Goal: Task Accomplishment & Management: Complete application form

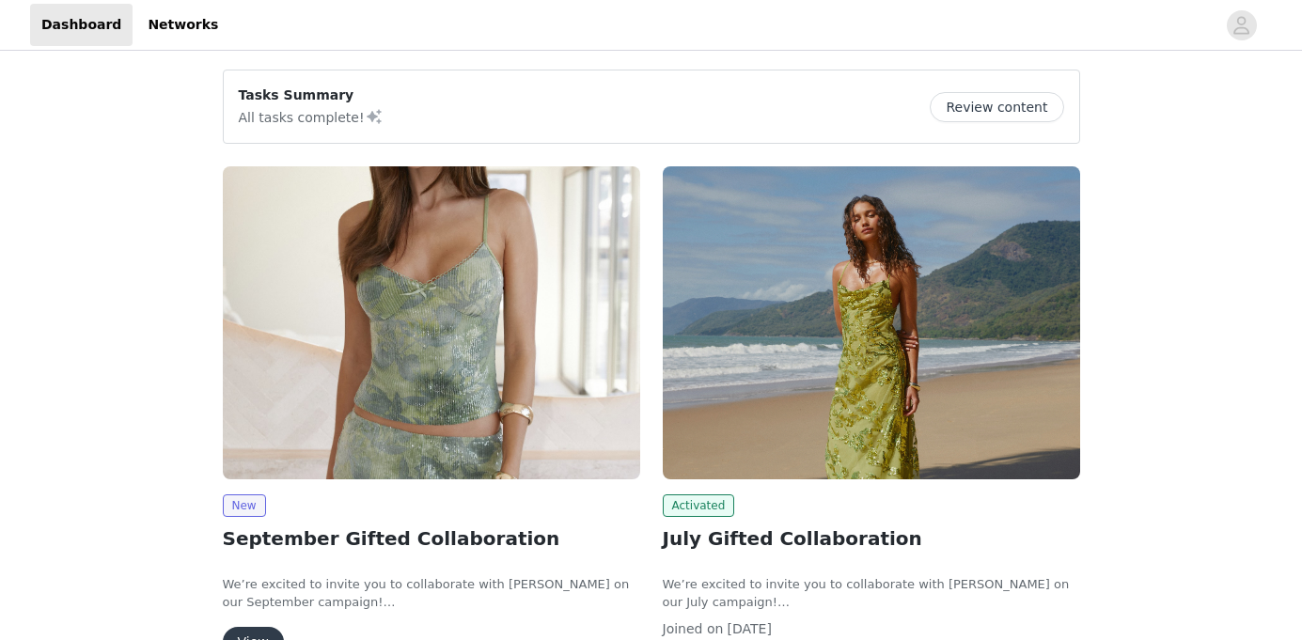
scroll to position [194, 0]
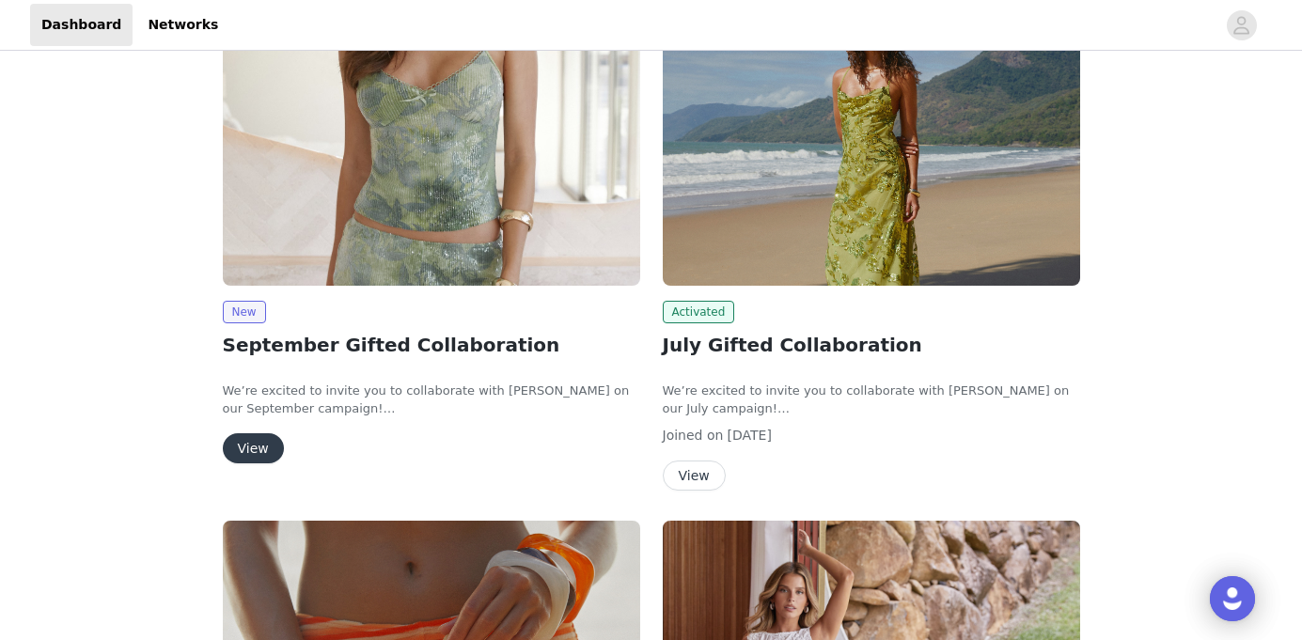
click at [703, 465] on button "View" at bounding box center [694, 476] width 63 height 30
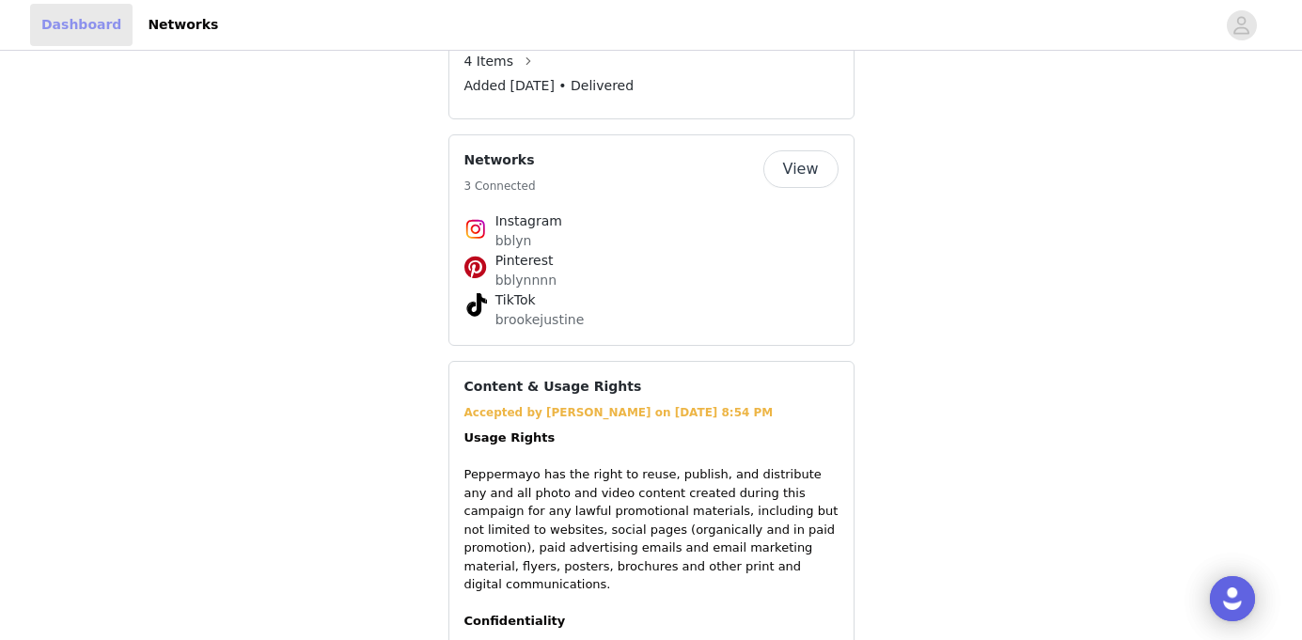
scroll to position [194, 0]
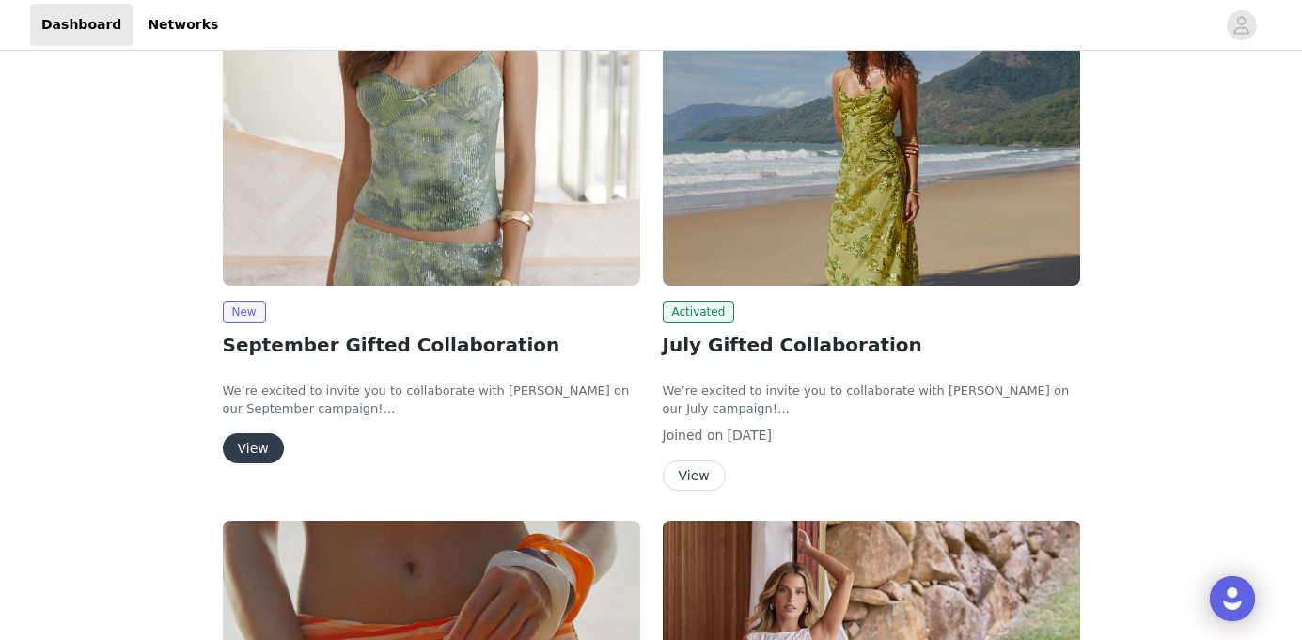
click at [258, 458] on button "View" at bounding box center [253, 448] width 61 height 30
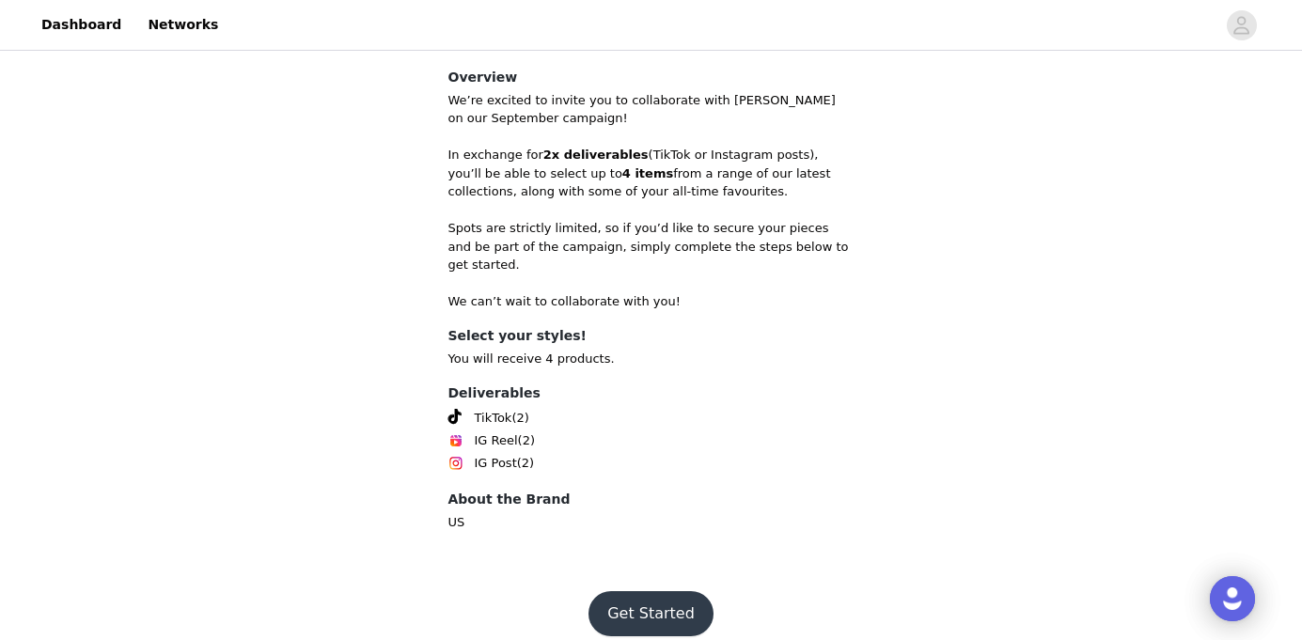
click at [657, 592] on button "Get Started" at bounding box center [650, 613] width 125 height 45
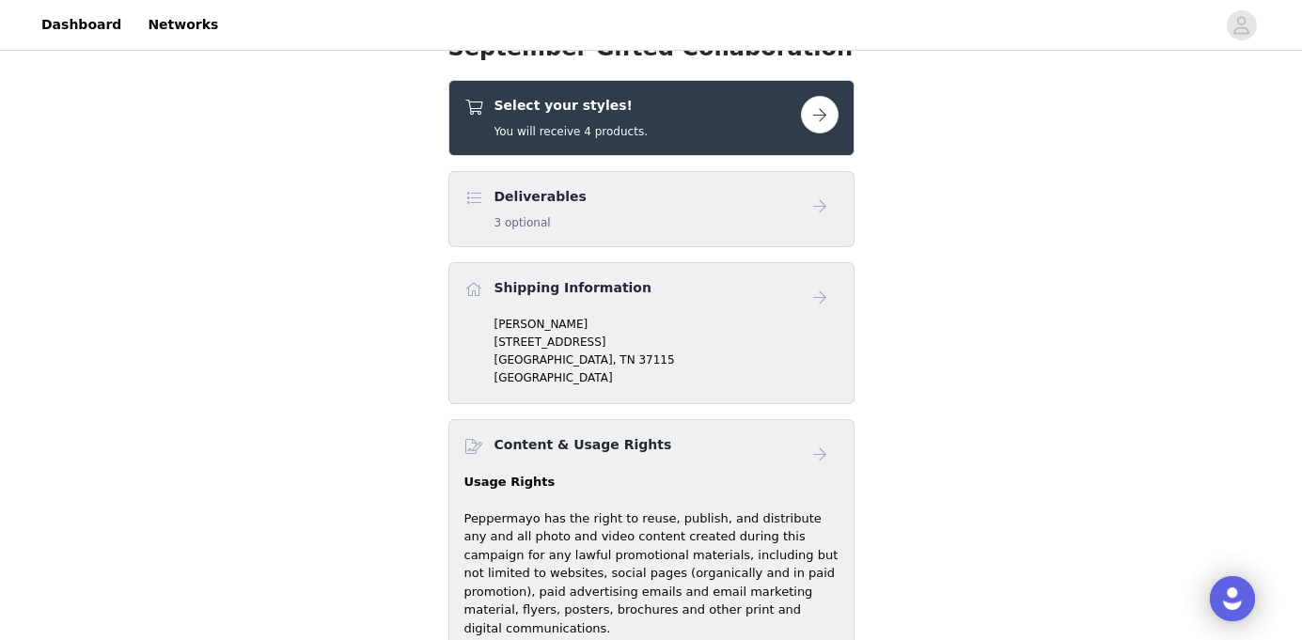
scroll to position [703, 0]
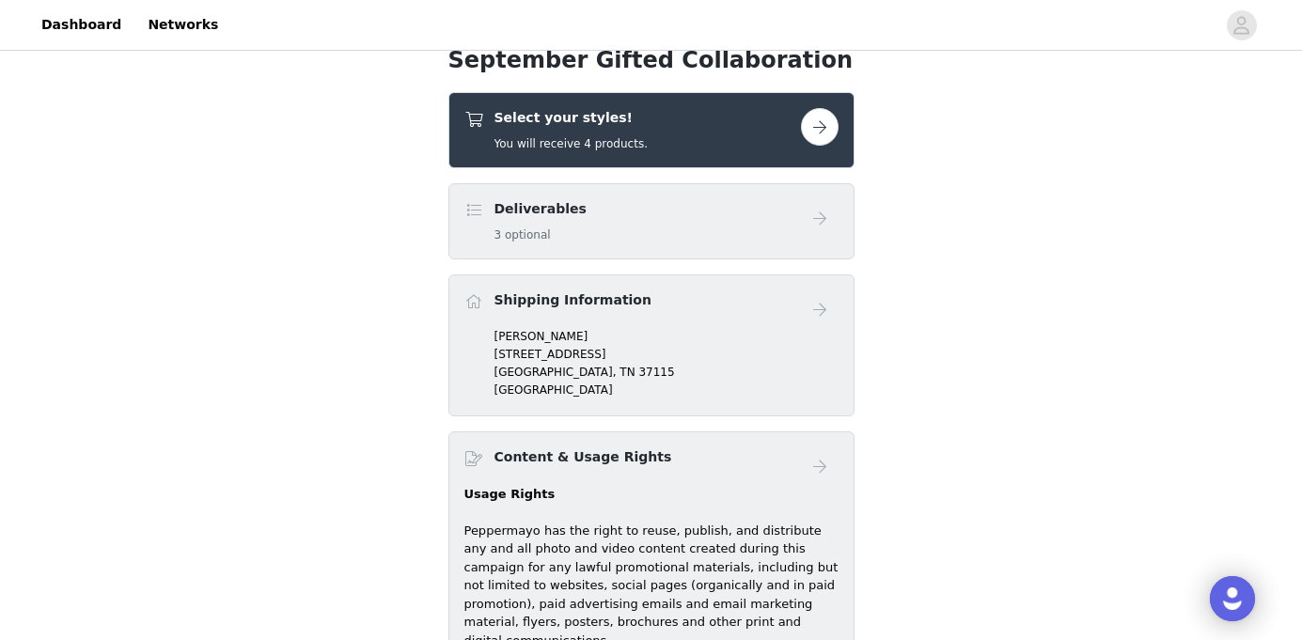
click at [831, 131] on button "button" at bounding box center [820, 127] width 38 height 38
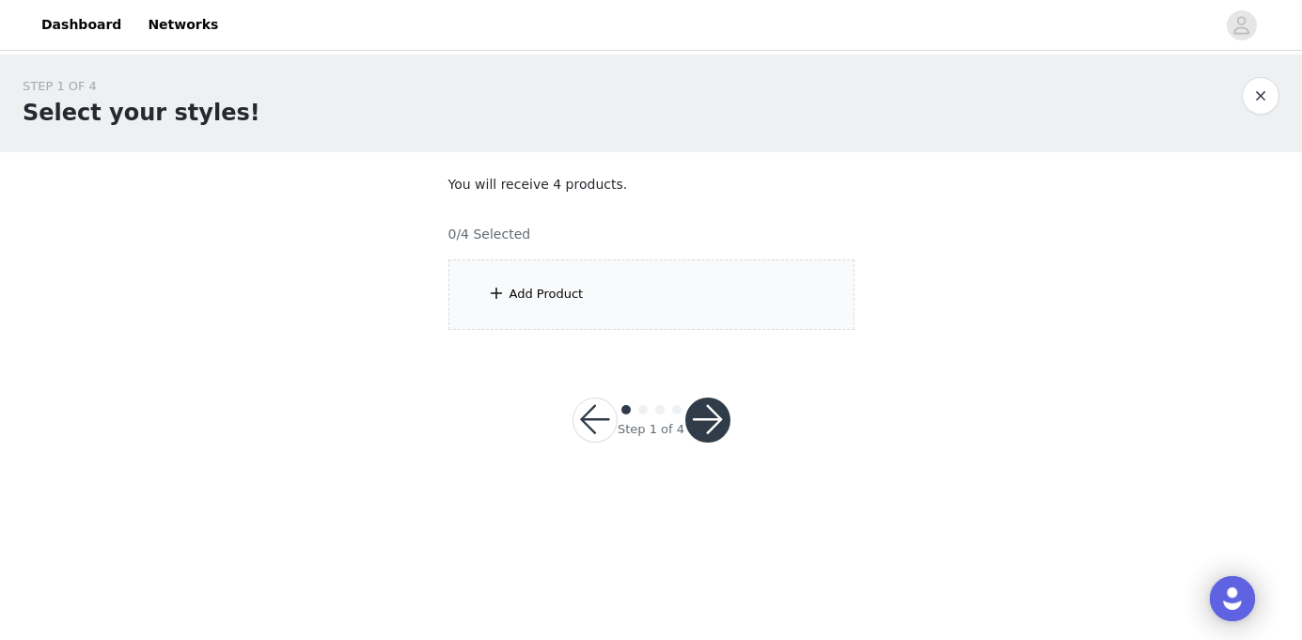
click at [672, 318] on div "Add Product" at bounding box center [651, 294] width 406 height 70
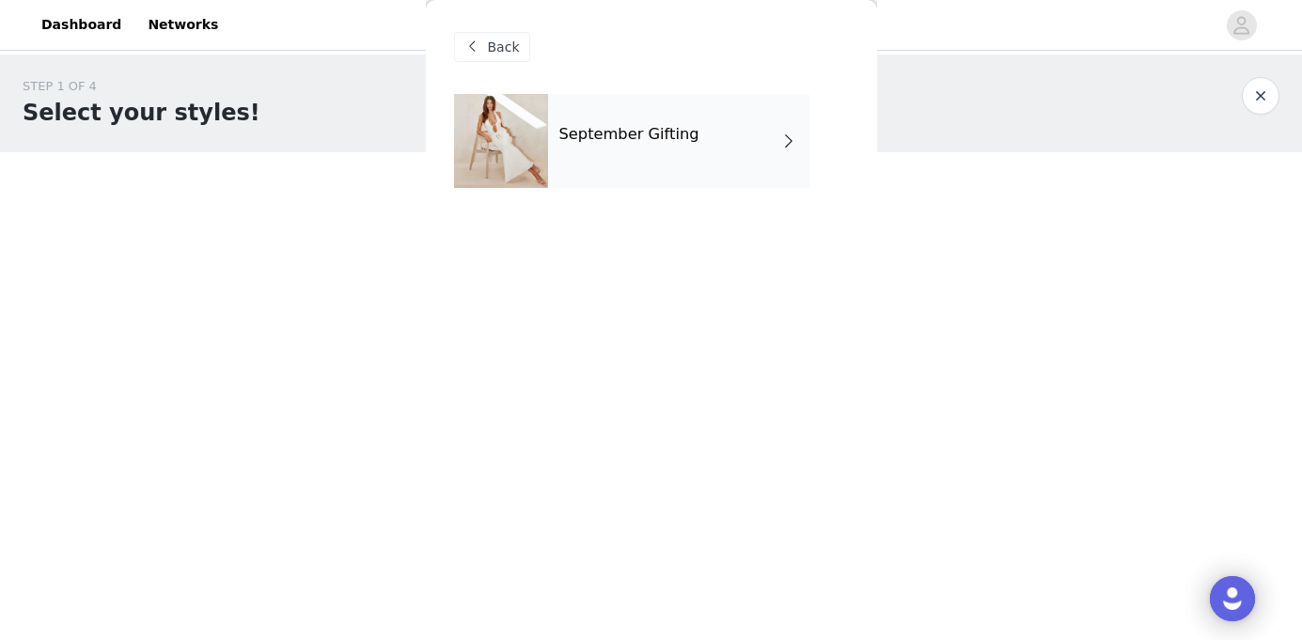
click at [733, 148] on div "September Gifting" at bounding box center [678, 141] width 261 height 94
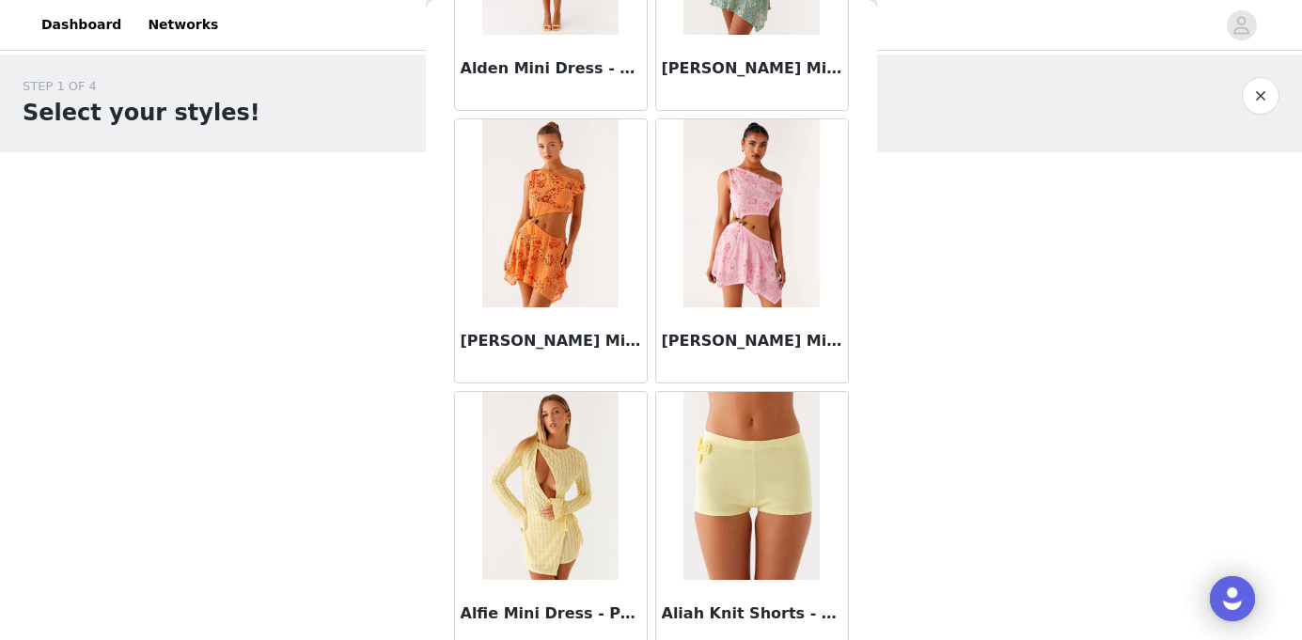
scroll to position [2236, 0]
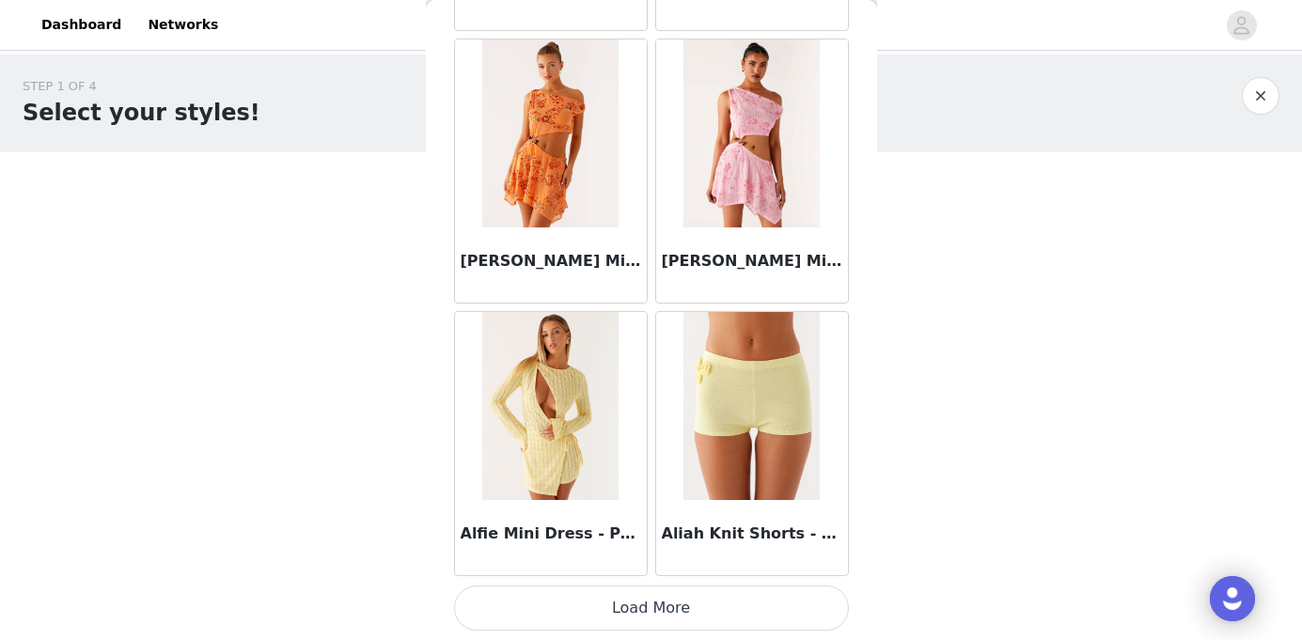
click at [665, 603] on button "Load More" at bounding box center [651, 608] width 395 height 45
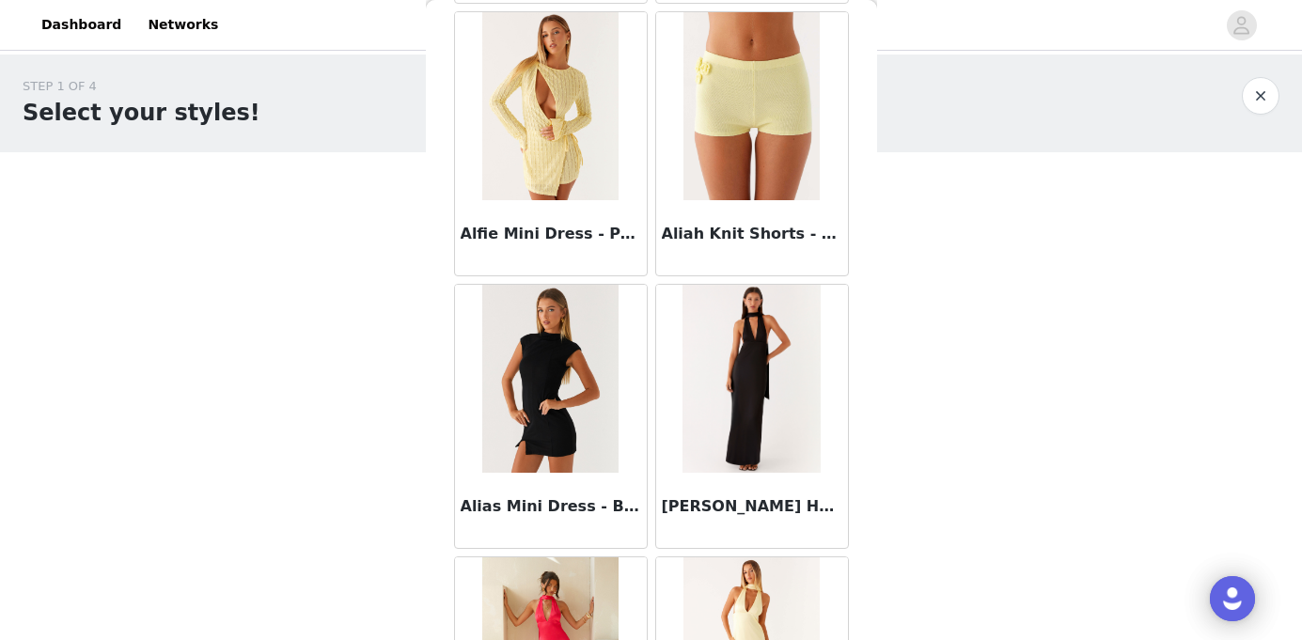
scroll to position [2831, 0]
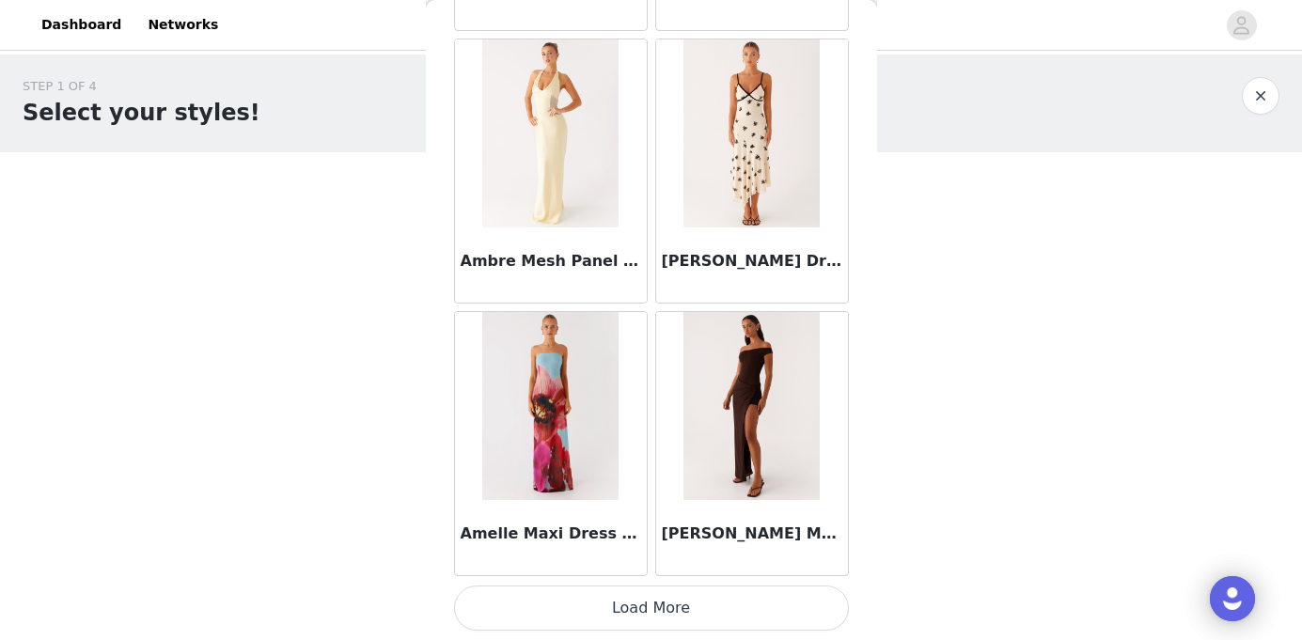
click at [663, 610] on button "Load More" at bounding box center [651, 608] width 395 height 45
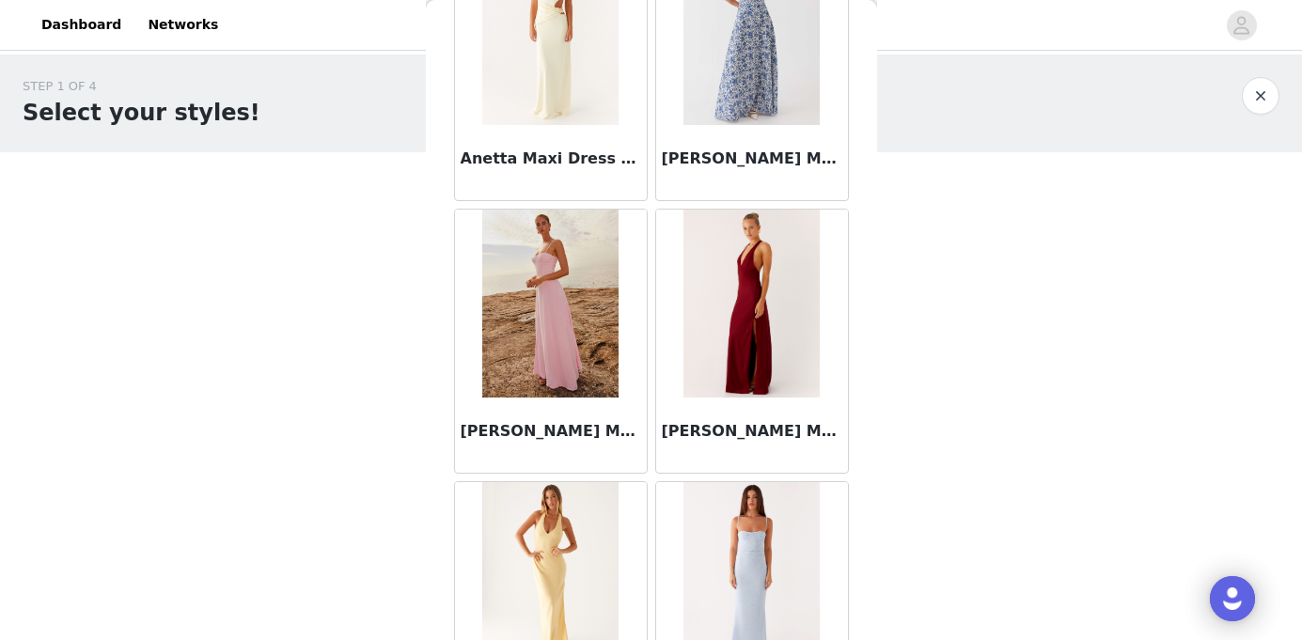
scroll to position [7688, 0]
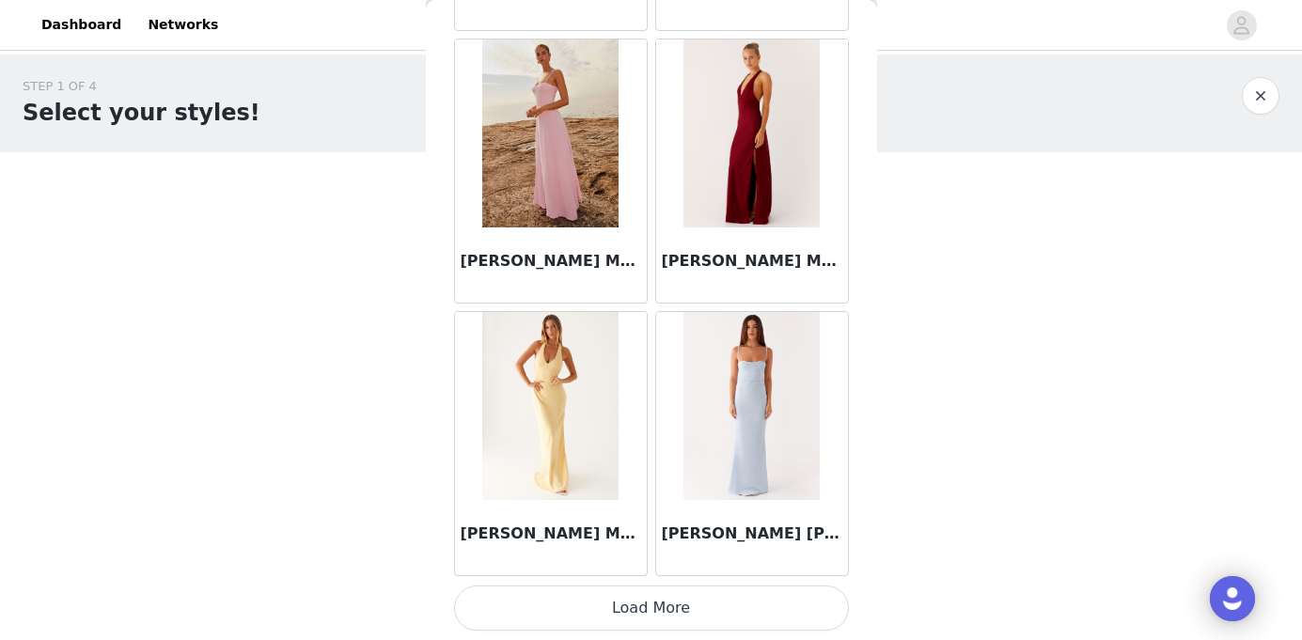
click at [679, 604] on button "Load More" at bounding box center [651, 608] width 395 height 45
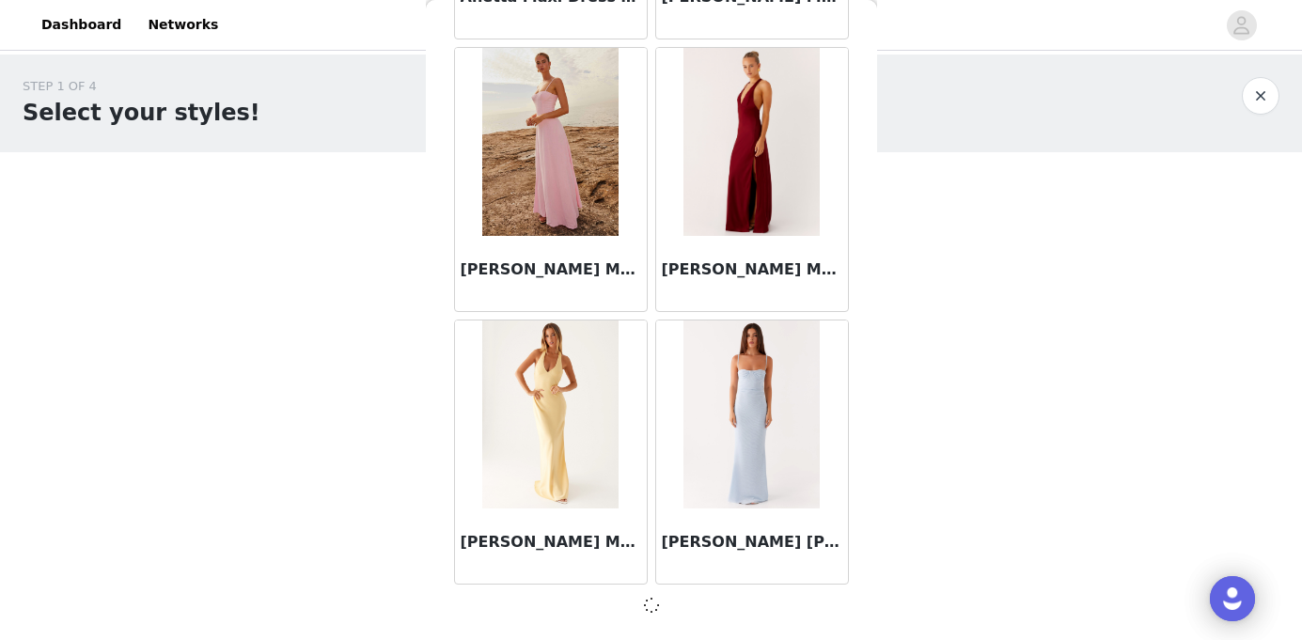
scroll to position [7679, 0]
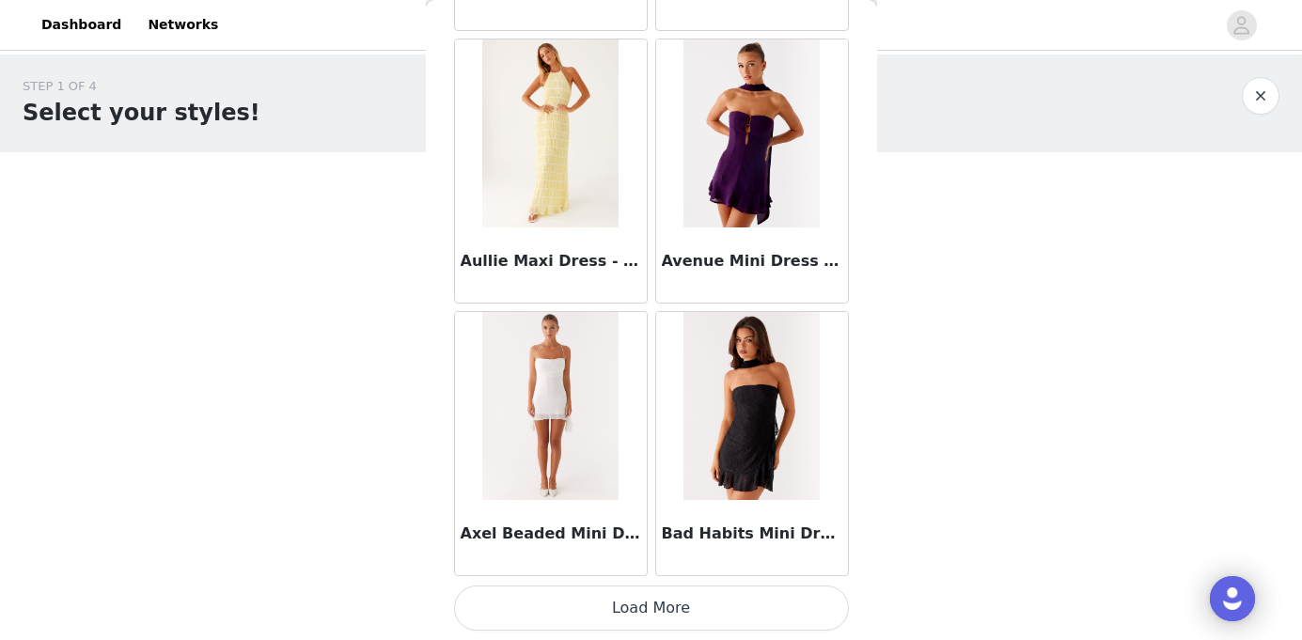
click at [684, 604] on button "Load More" at bounding box center [651, 608] width 395 height 45
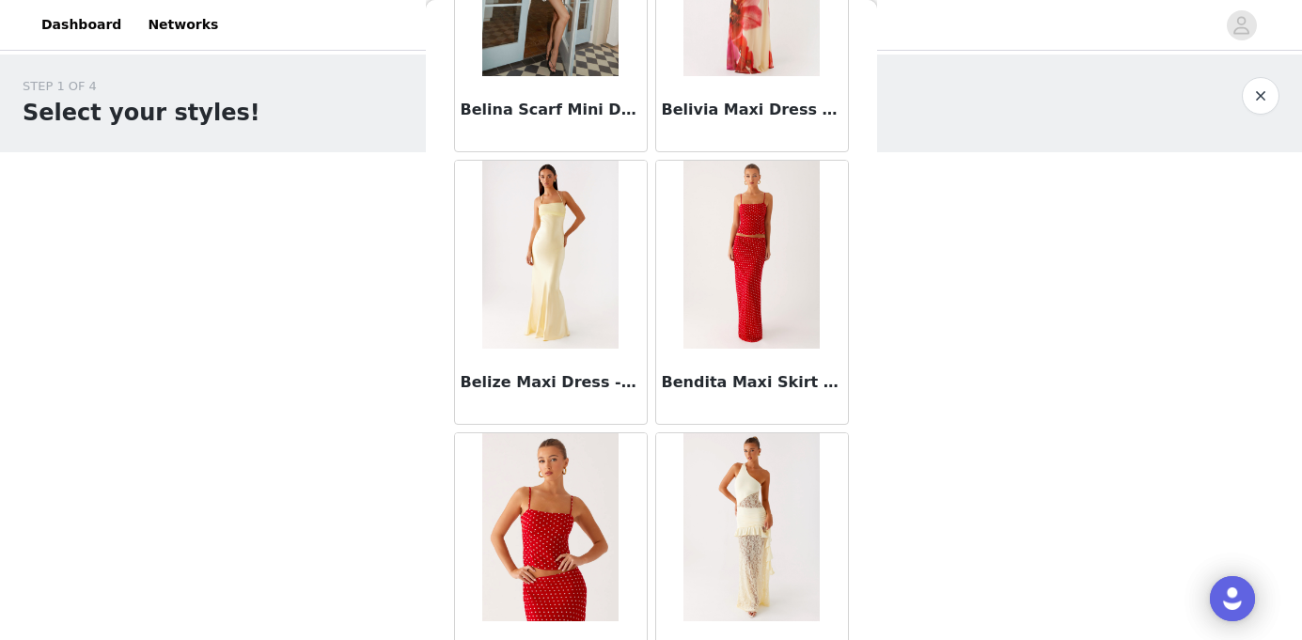
scroll to position [13140, 0]
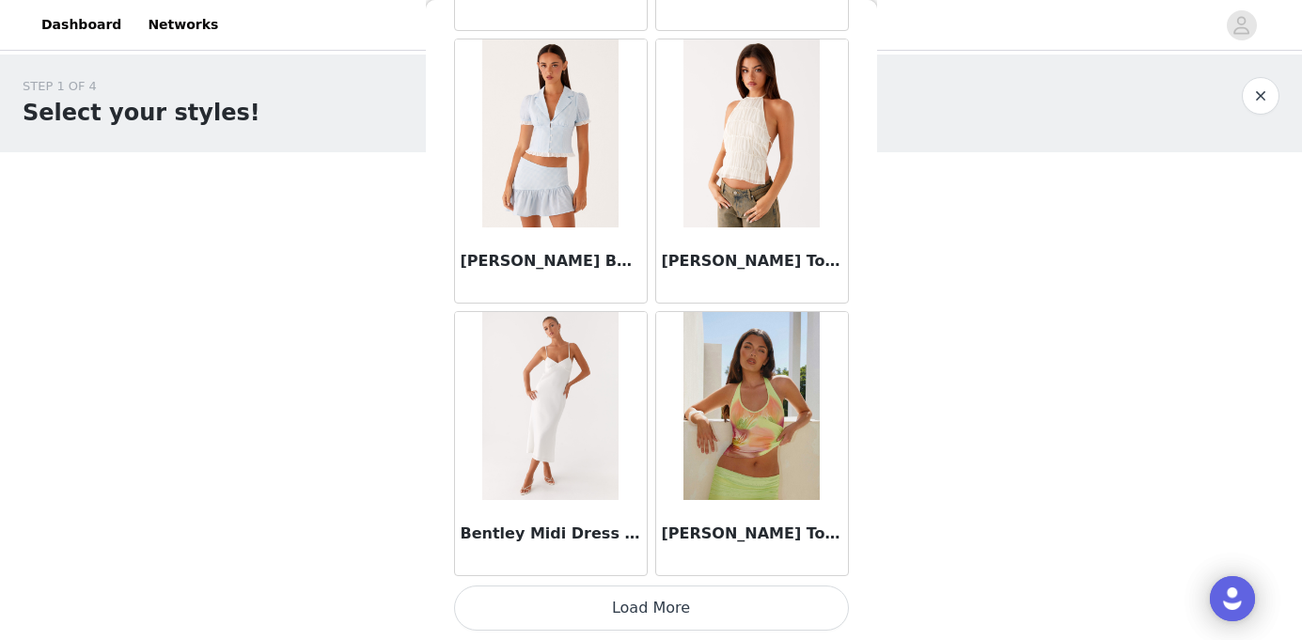
click at [689, 603] on button "Load More" at bounding box center [651, 608] width 395 height 45
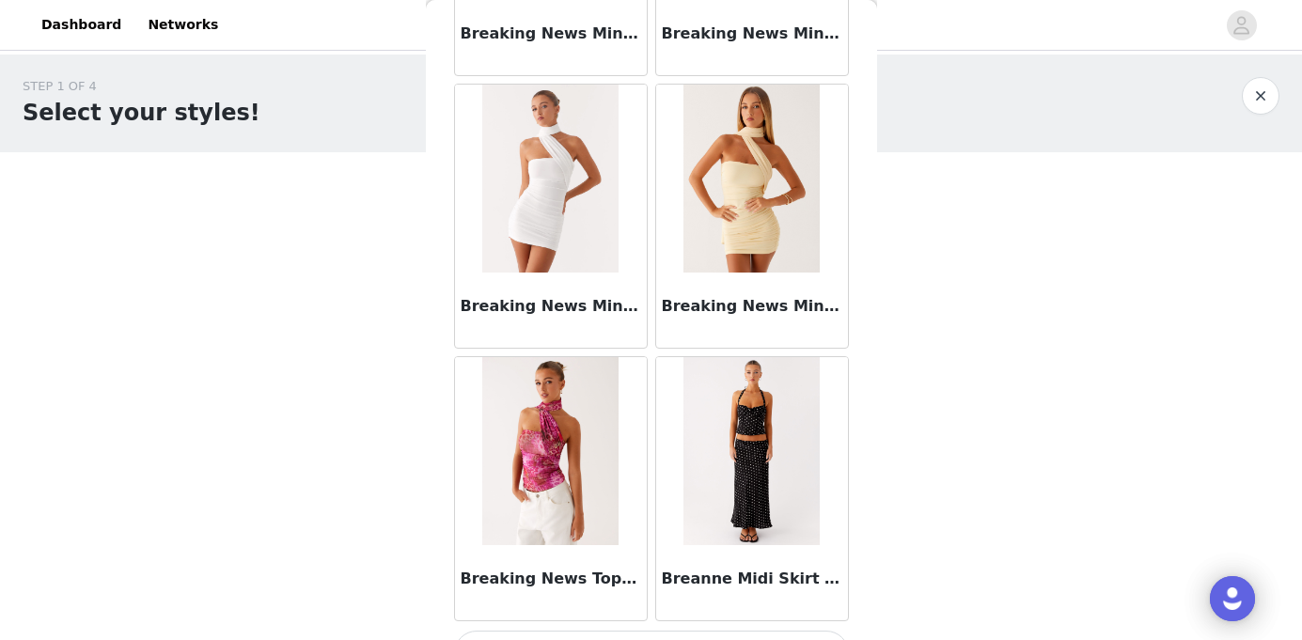
scroll to position [15865, 0]
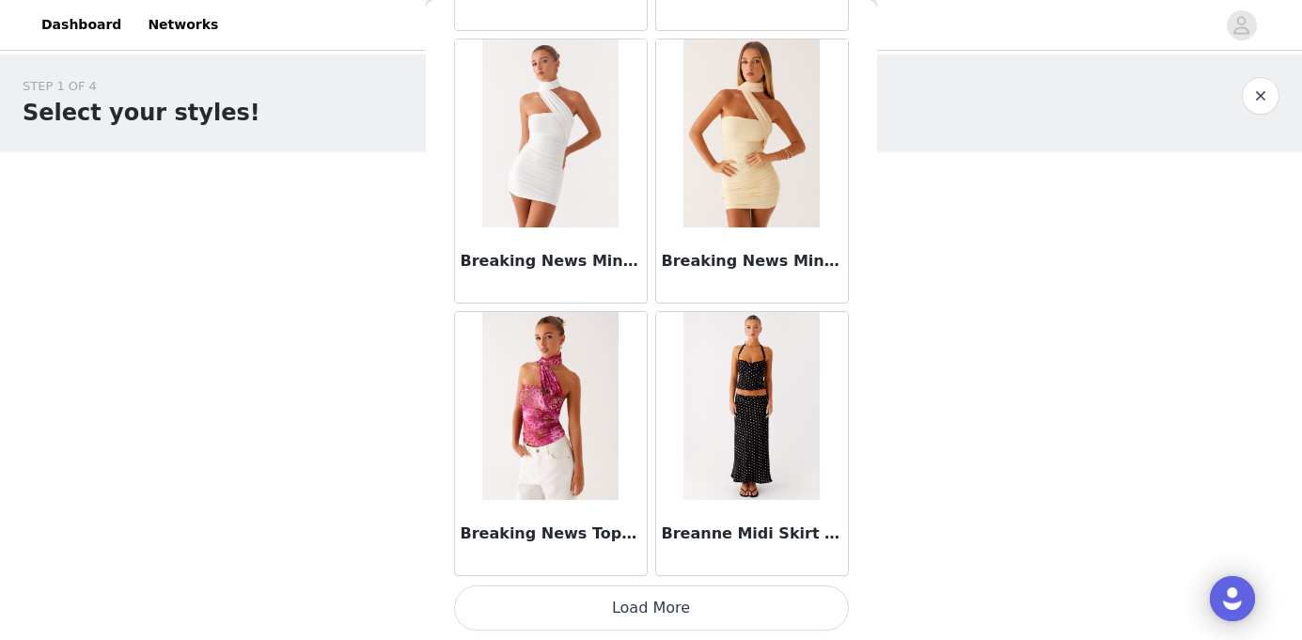
click at [750, 618] on button "Load More" at bounding box center [651, 608] width 395 height 45
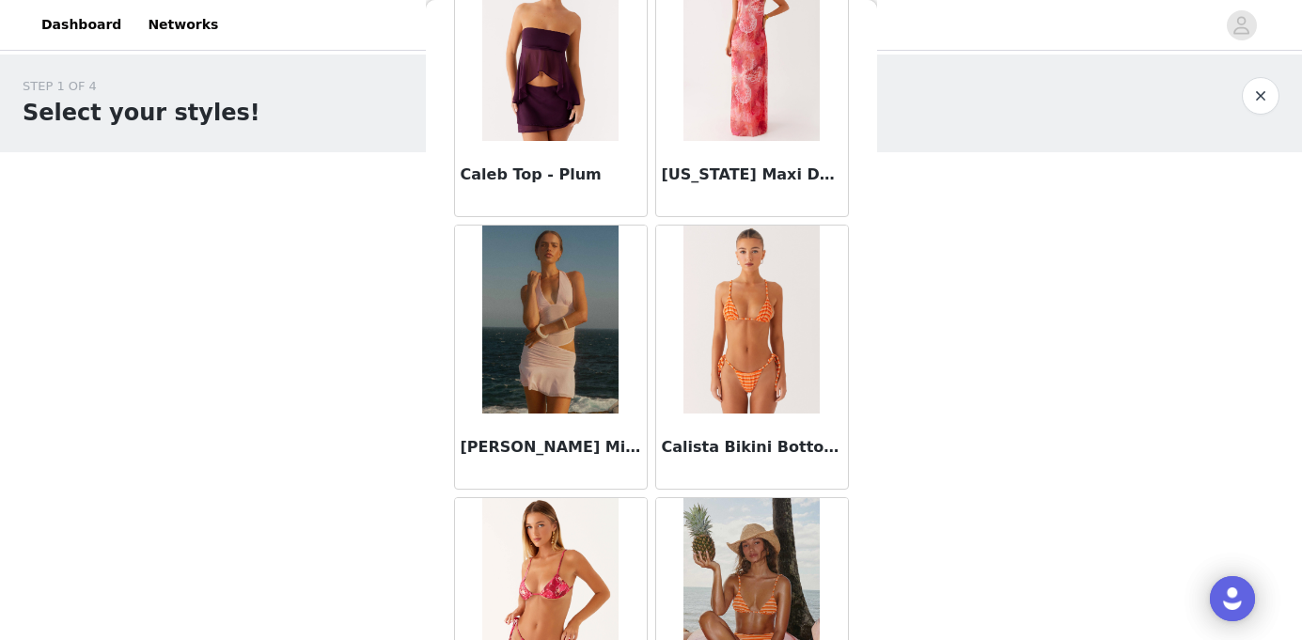
scroll to position [18591, 0]
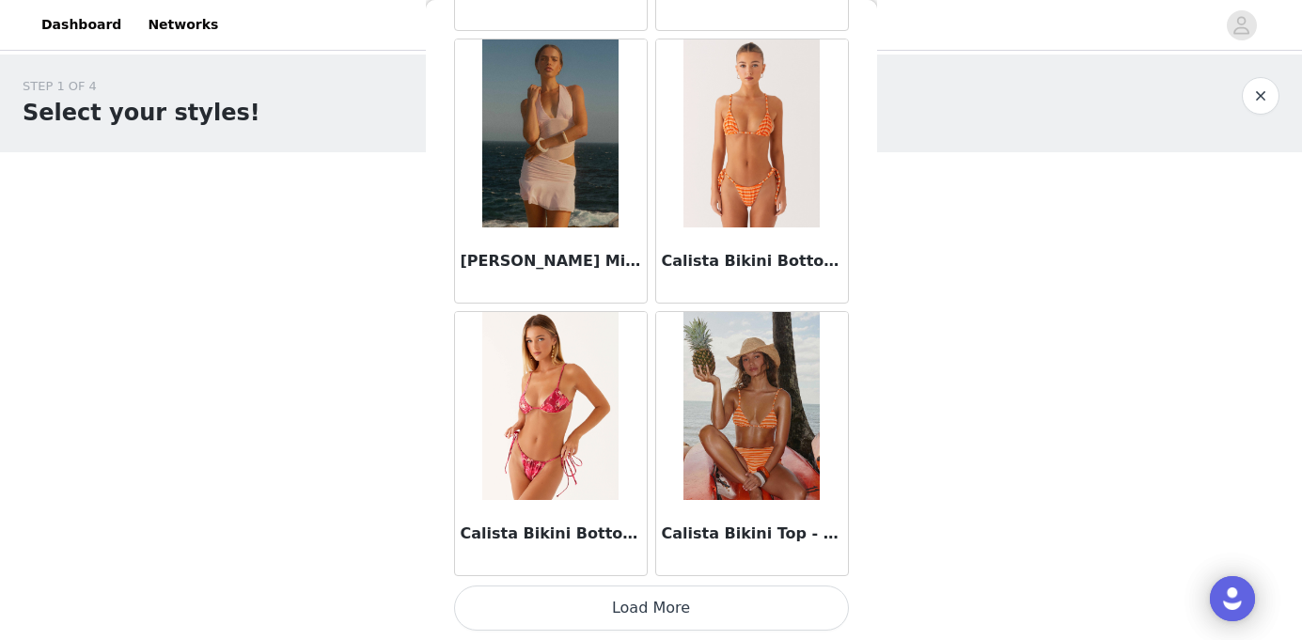
click at [645, 620] on button "Load More" at bounding box center [651, 608] width 395 height 45
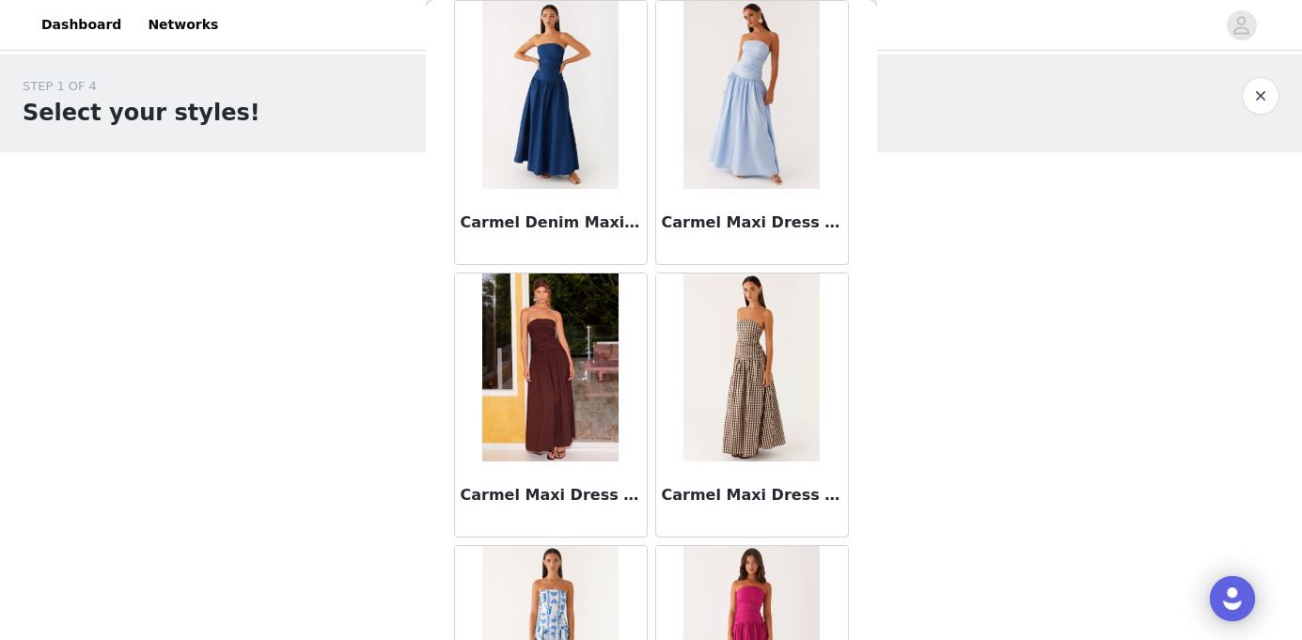
scroll to position [20598, 0]
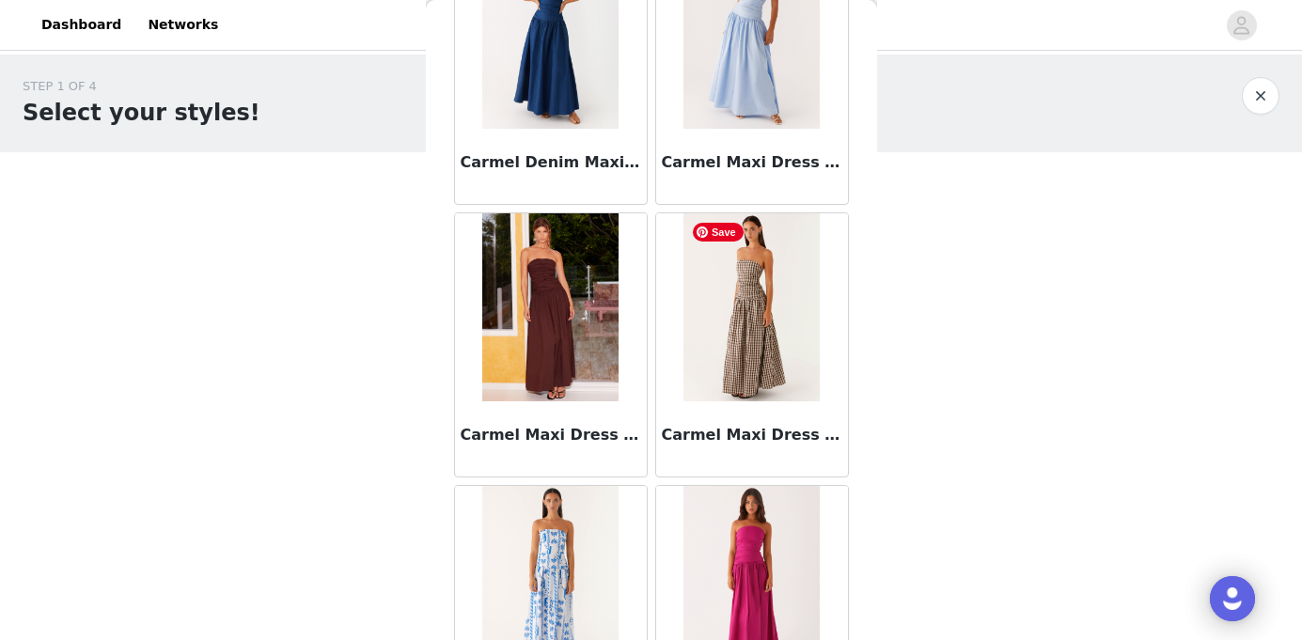
click at [751, 358] on img at bounding box center [751, 307] width 136 height 188
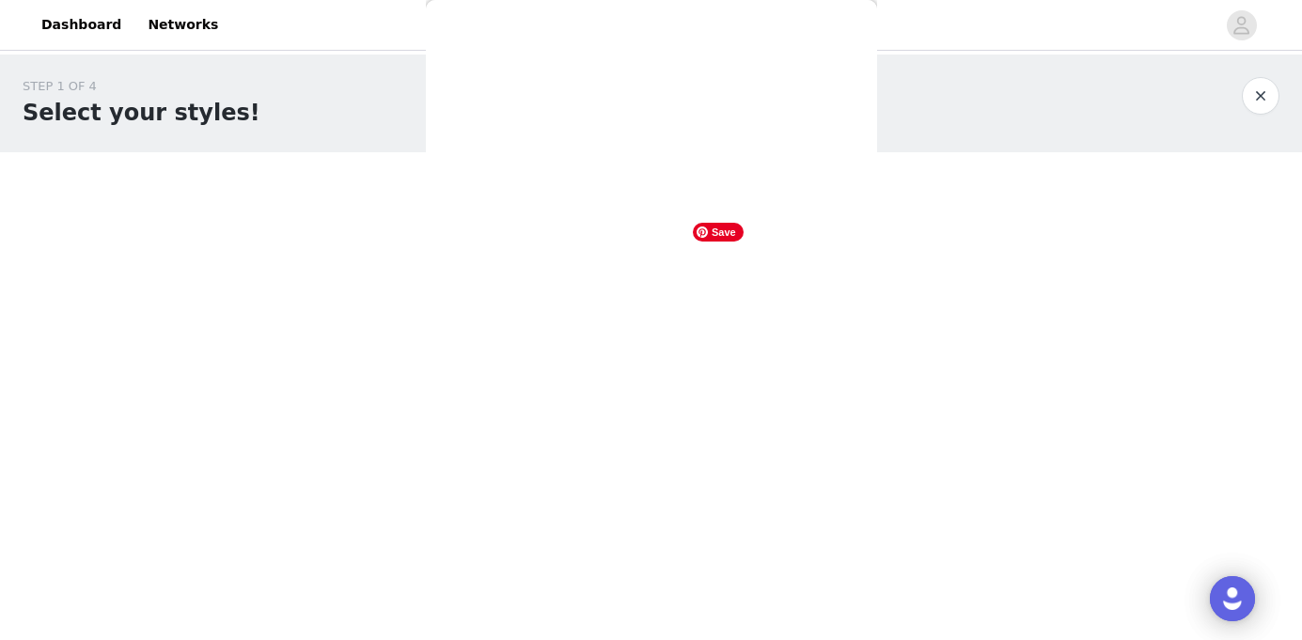
scroll to position [390, 0]
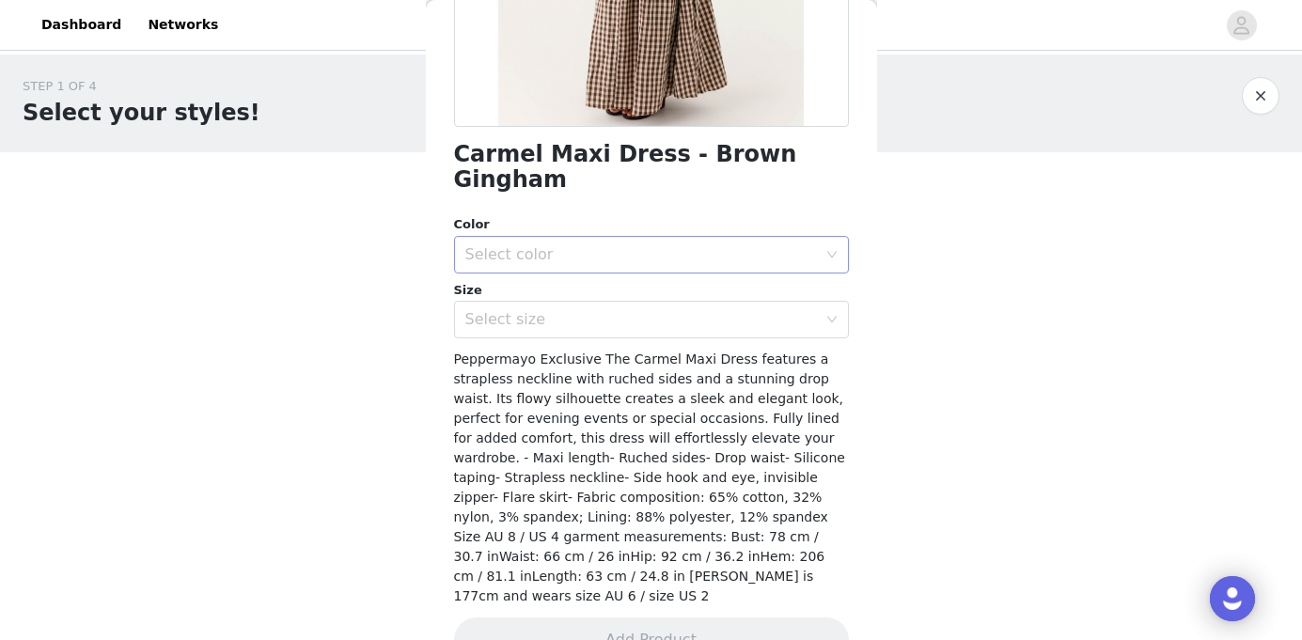
click at [543, 245] on div "Select color" at bounding box center [641, 254] width 352 height 19
click at [520, 262] on li "Brown Gingham" at bounding box center [651, 271] width 395 height 30
click at [512, 310] on div "Select size" at bounding box center [641, 319] width 352 height 19
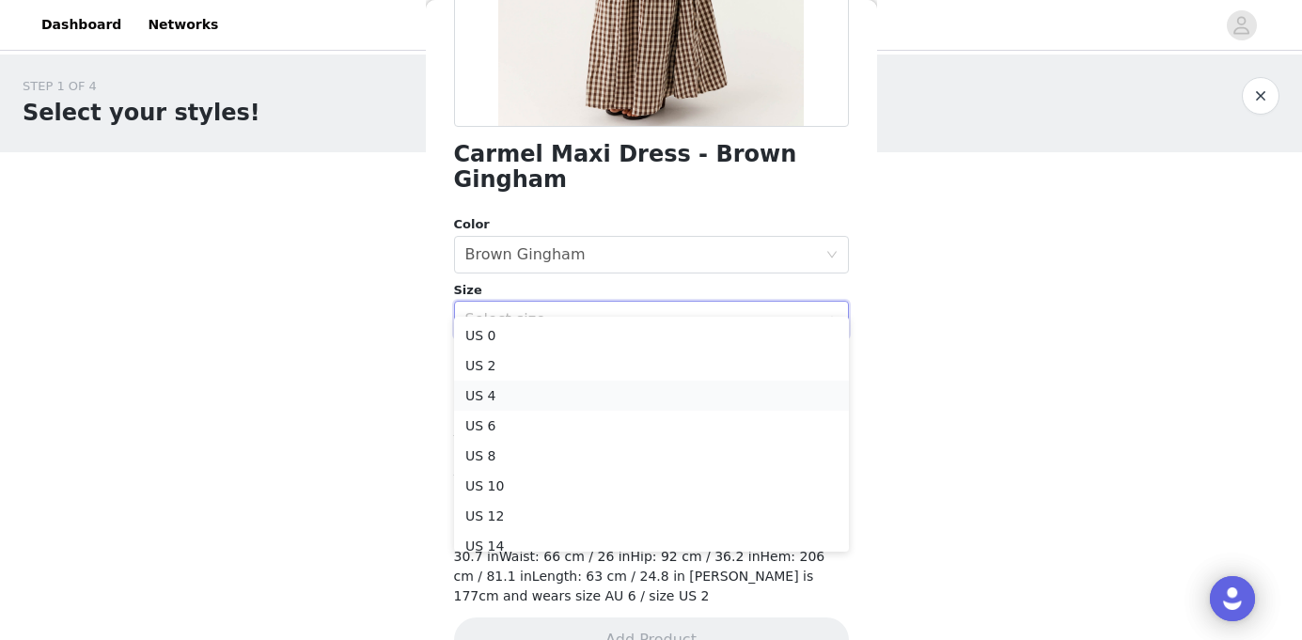
click at [485, 389] on li "US 4" at bounding box center [651, 396] width 395 height 30
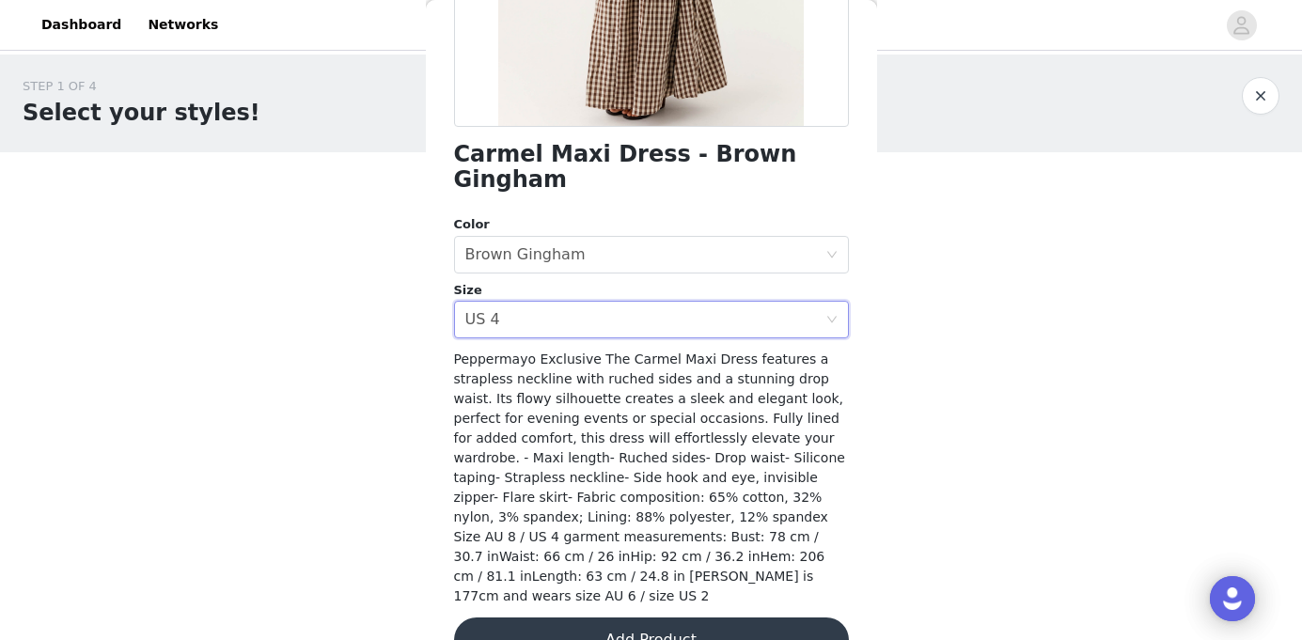
click at [650, 618] on button "Add Product" at bounding box center [651, 640] width 395 height 45
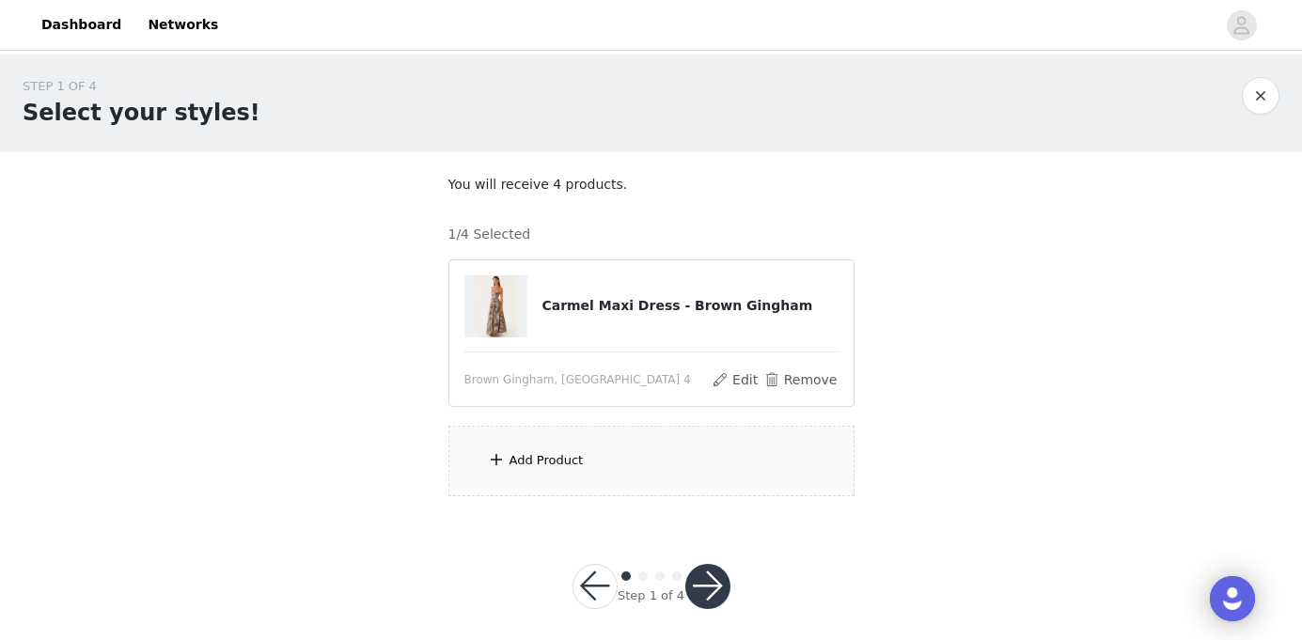
click at [596, 457] on div "Add Product" at bounding box center [651, 461] width 406 height 70
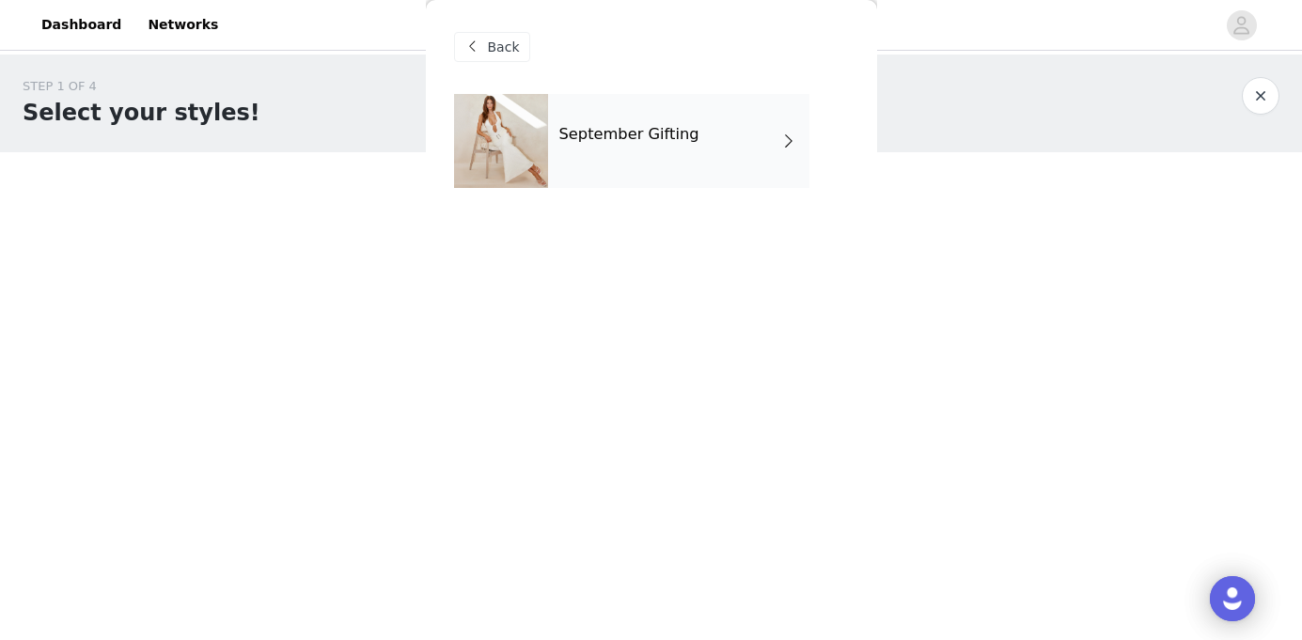
click at [659, 127] on h4 "September Gifting" at bounding box center [629, 134] width 140 height 17
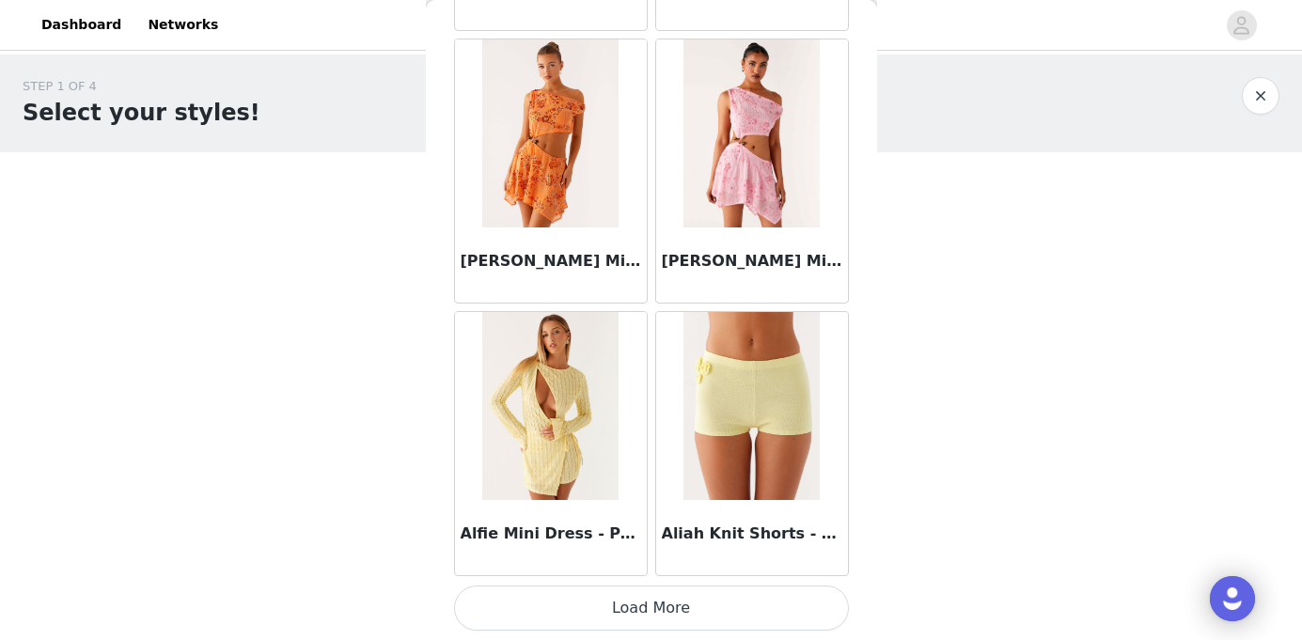
scroll to position [13, 0]
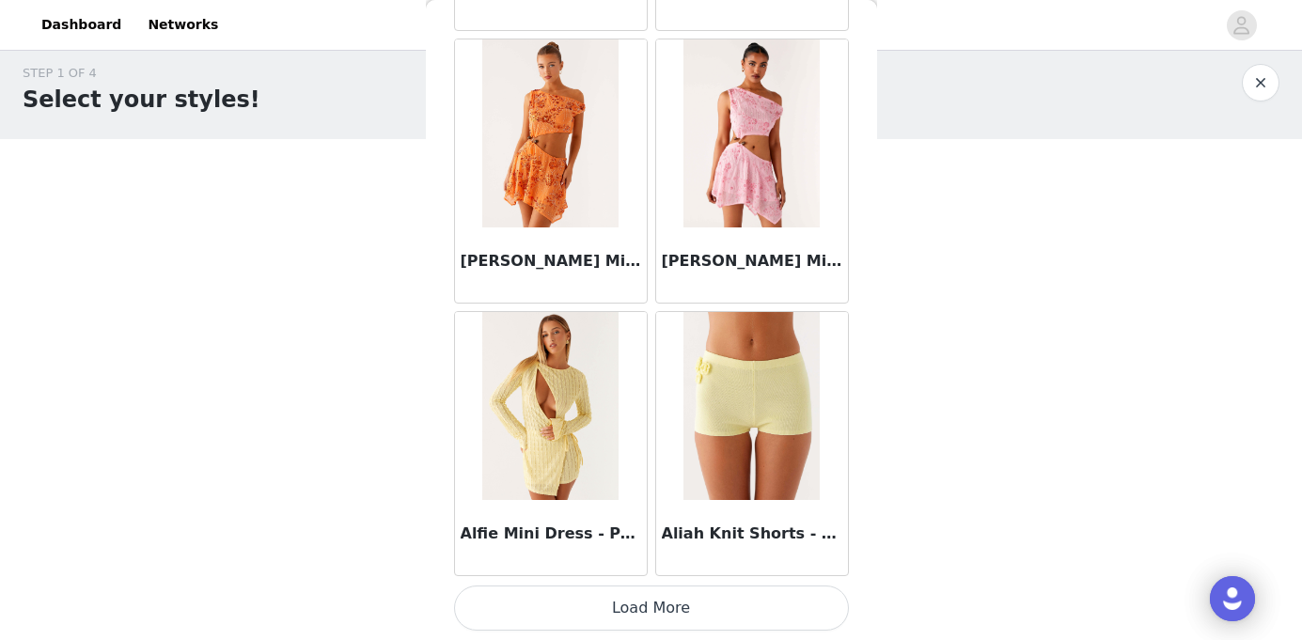
click at [679, 616] on button "Load More" at bounding box center [651, 608] width 395 height 45
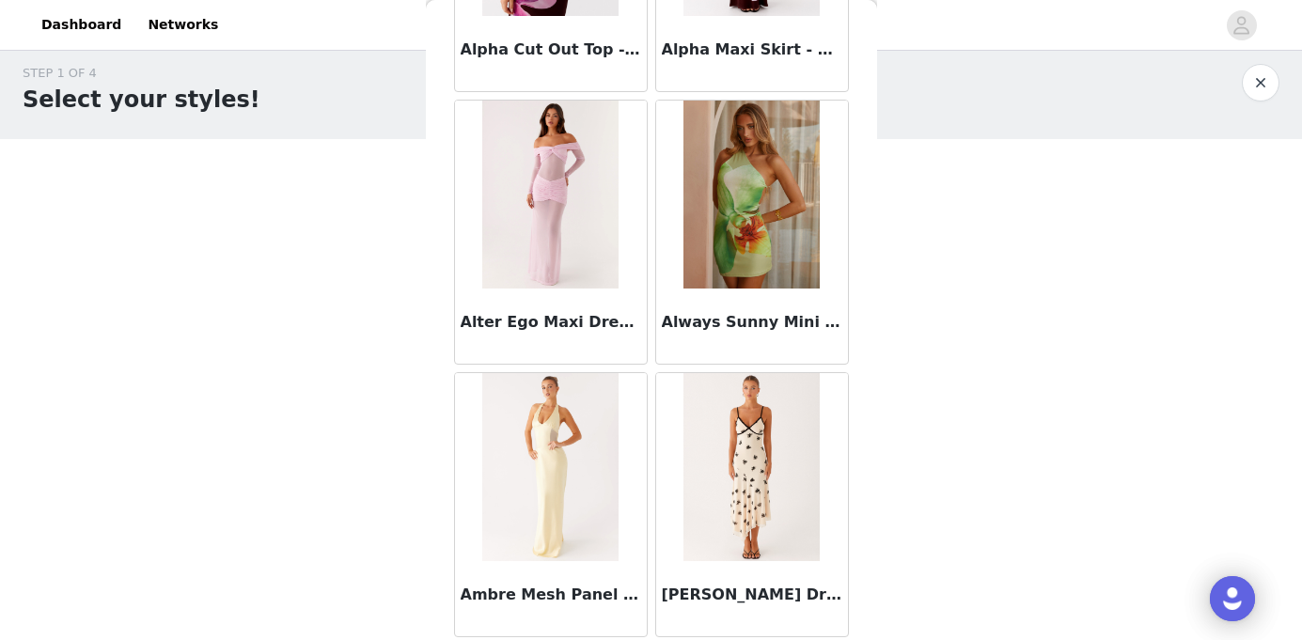
scroll to position [4962, 0]
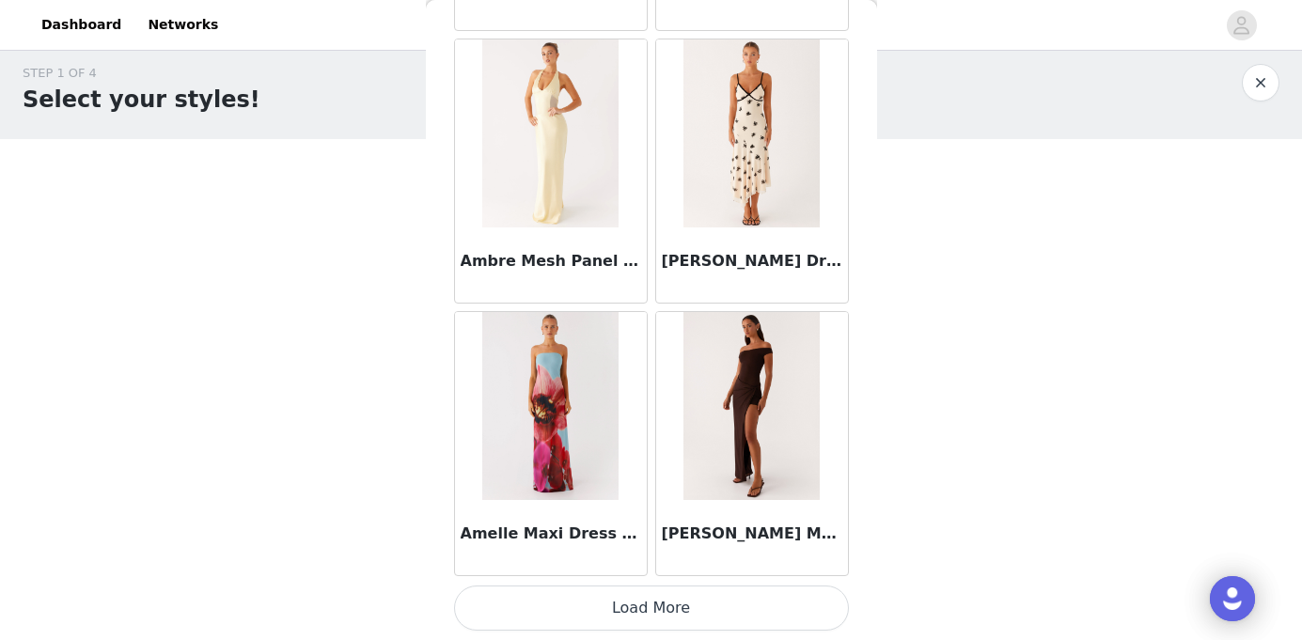
click at [667, 608] on button "Load More" at bounding box center [651, 608] width 395 height 45
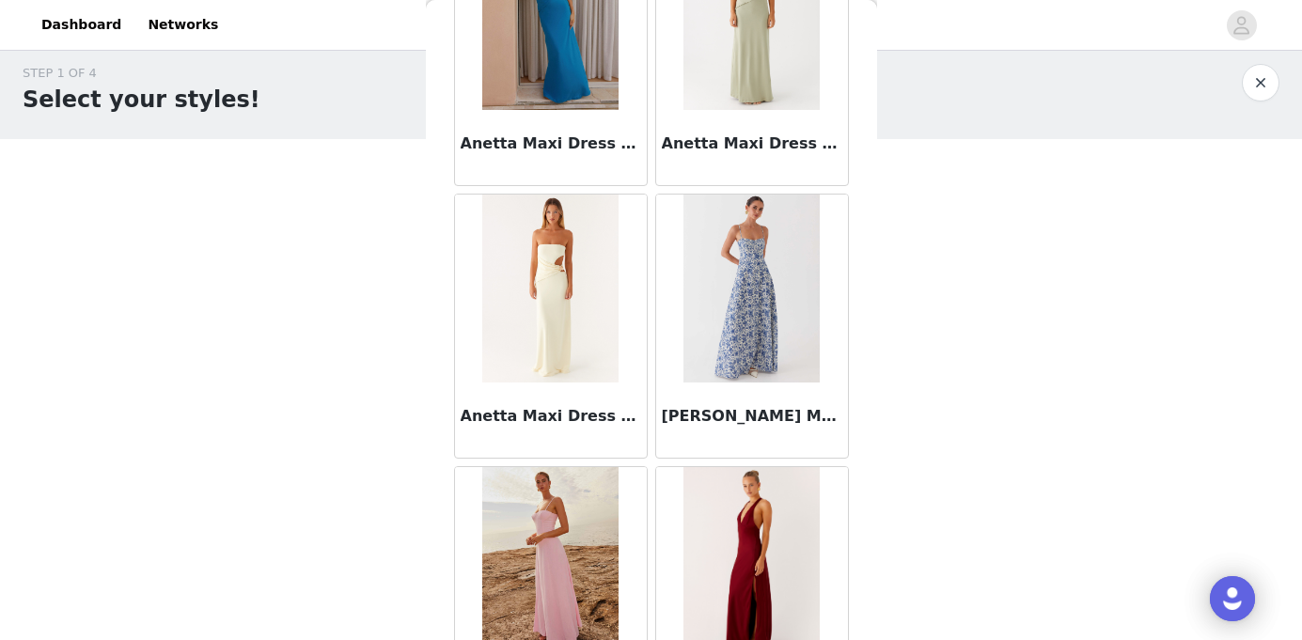
scroll to position [7688, 0]
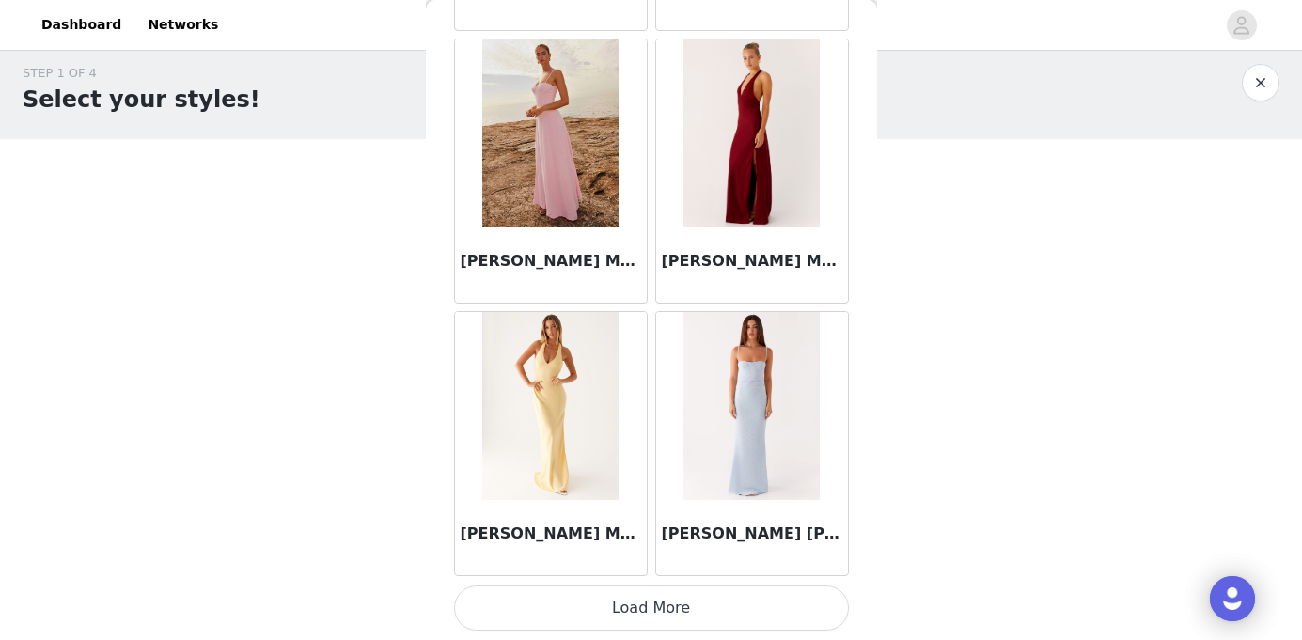
click at [661, 613] on button "Load More" at bounding box center [651, 608] width 395 height 45
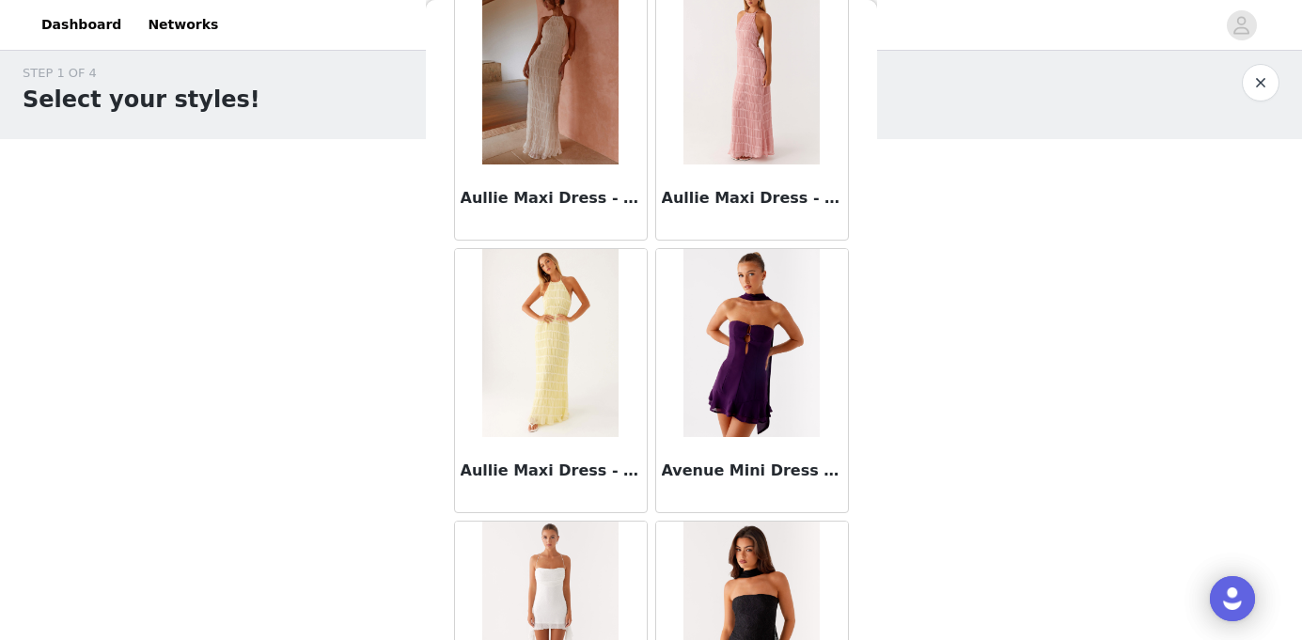
scroll to position [10414, 0]
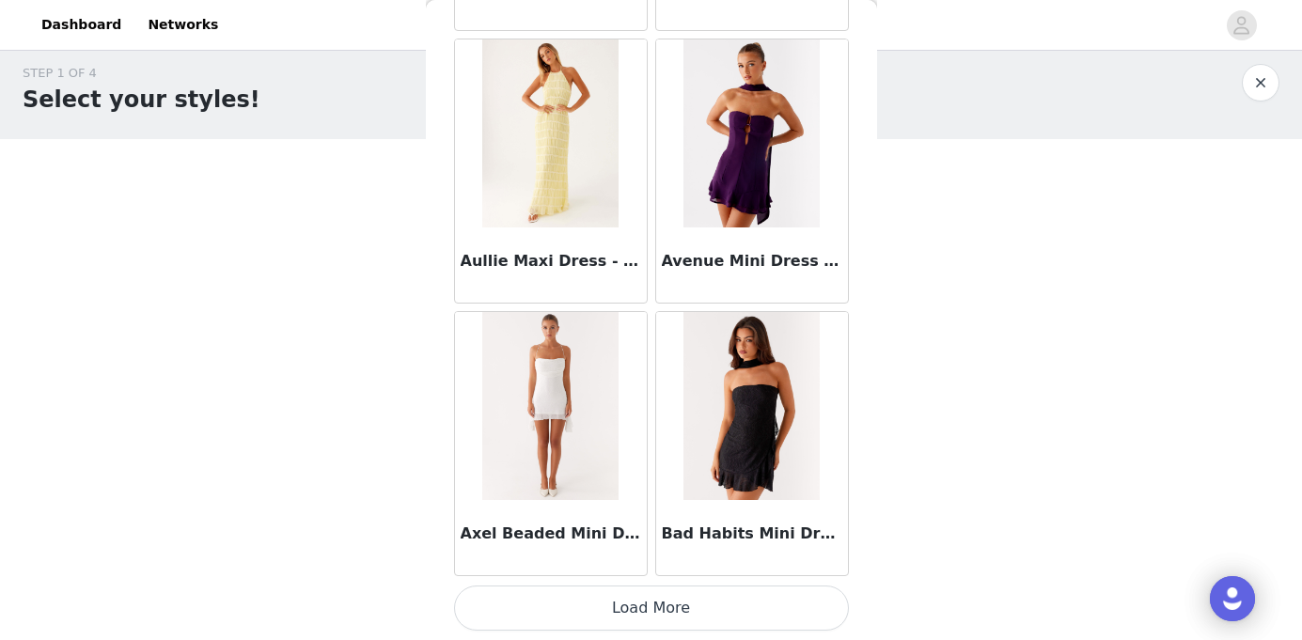
click at [651, 601] on button "Load More" at bounding box center [651, 608] width 395 height 45
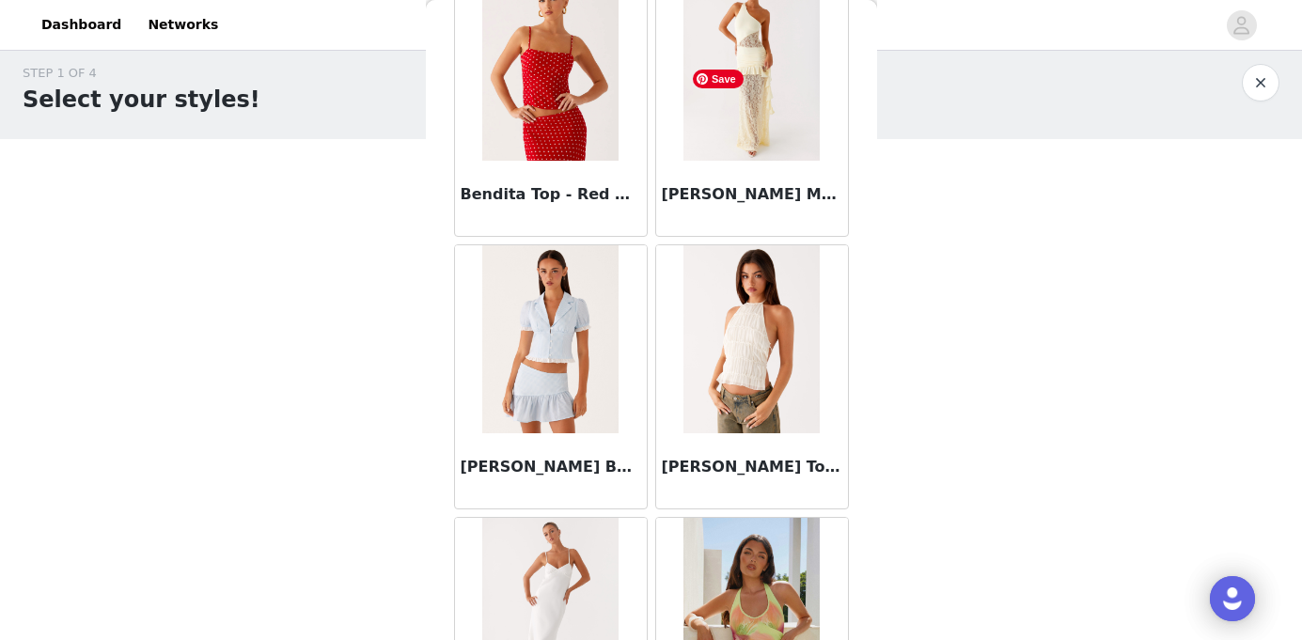
scroll to position [13140, 0]
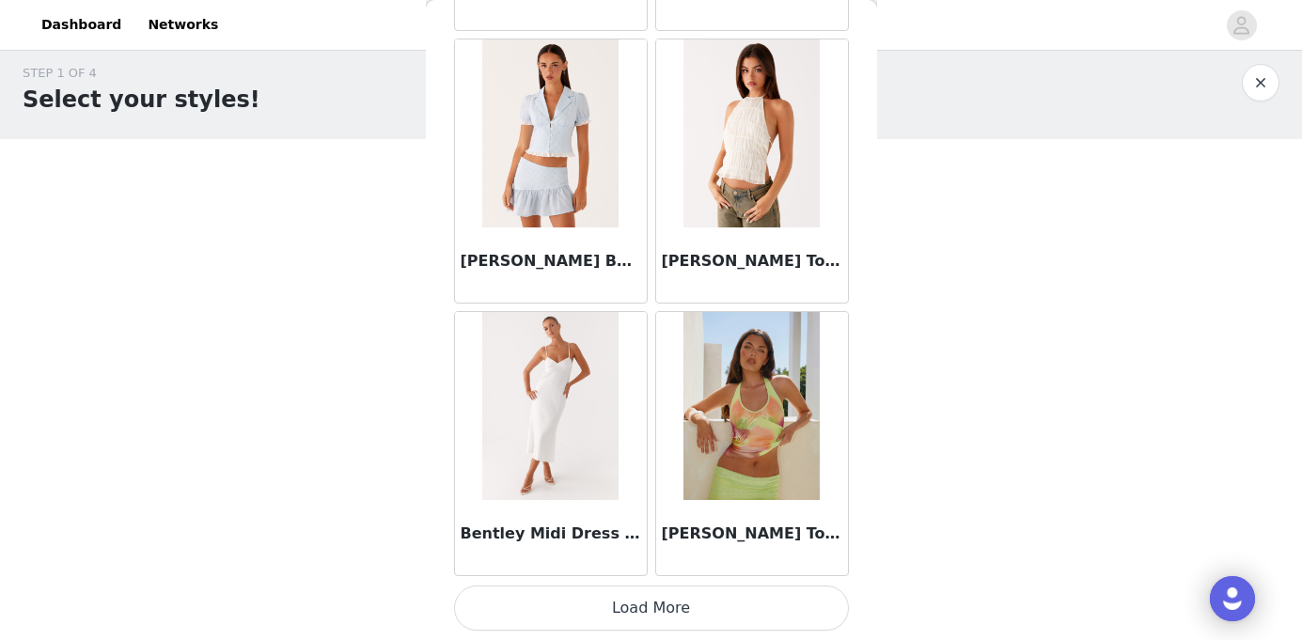
click at [665, 621] on button "Load More" at bounding box center [651, 608] width 395 height 45
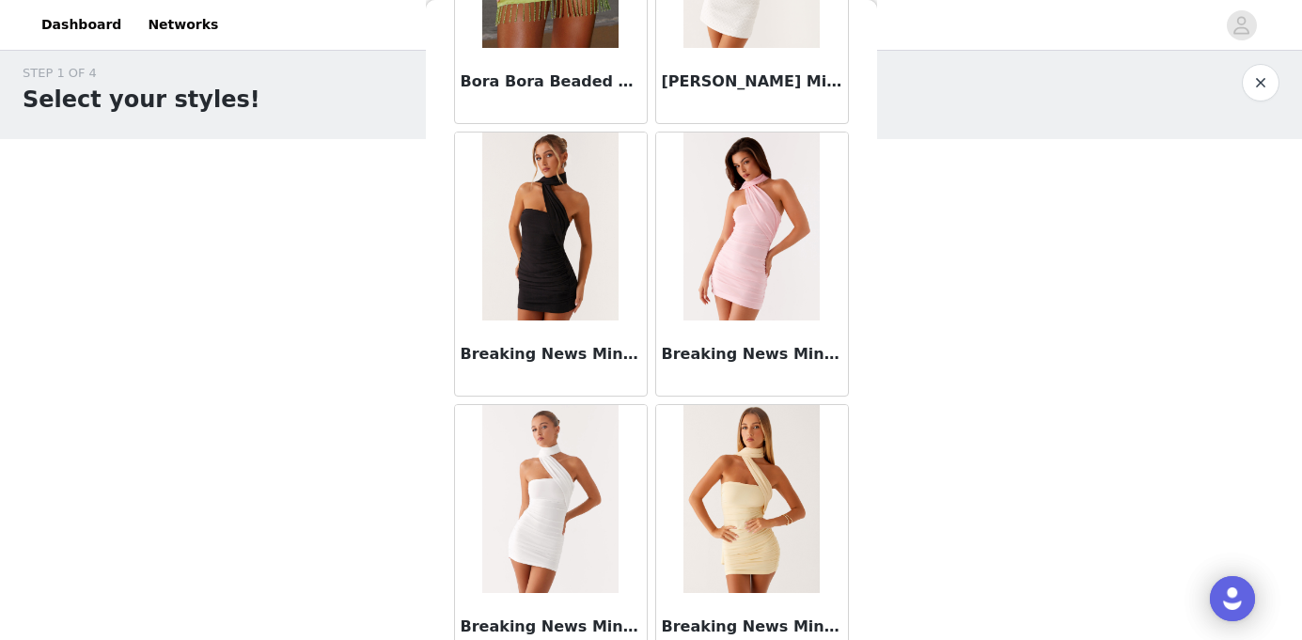
scroll to position [15865, 0]
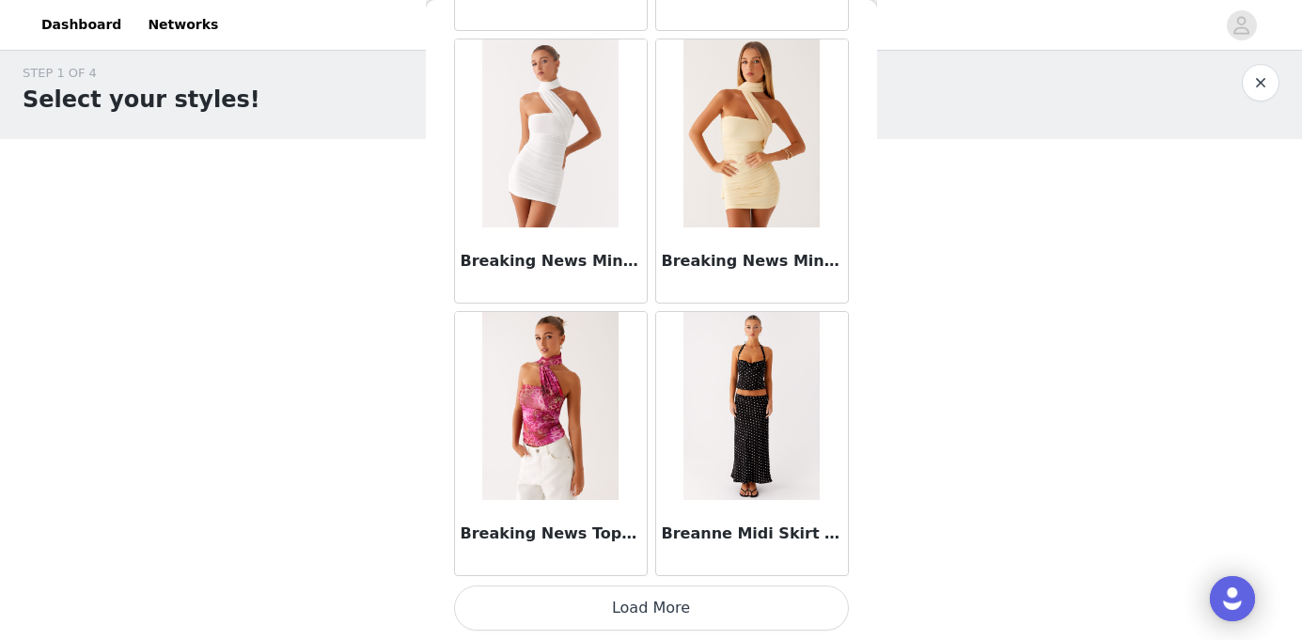
click at [665, 613] on button "Load More" at bounding box center [651, 608] width 395 height 45
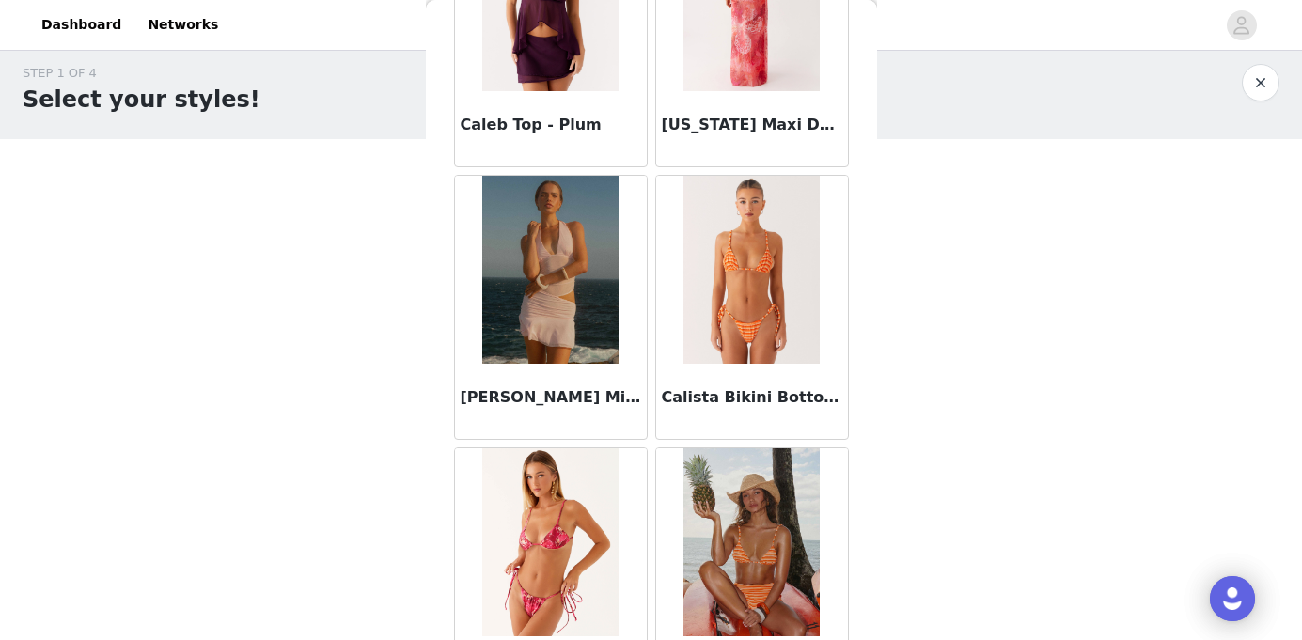
scroll to position [18591, 0]
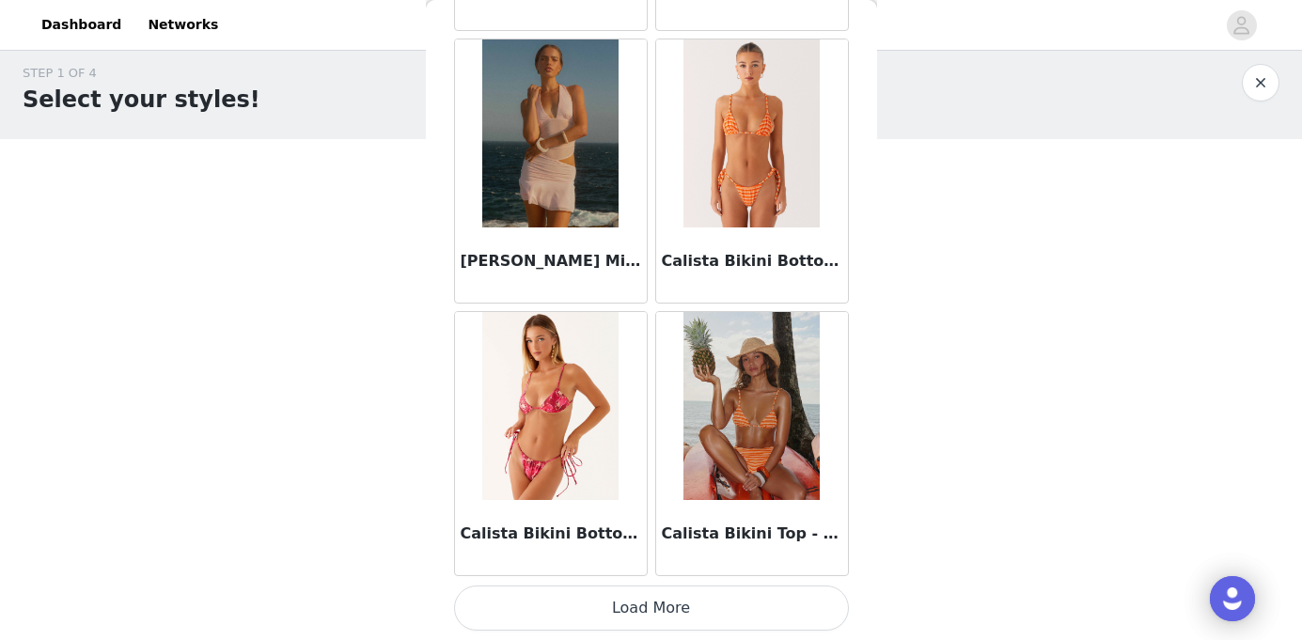
click at [667, 606] on button "Load More" at bounding box center [651, 608] width 395 height 45
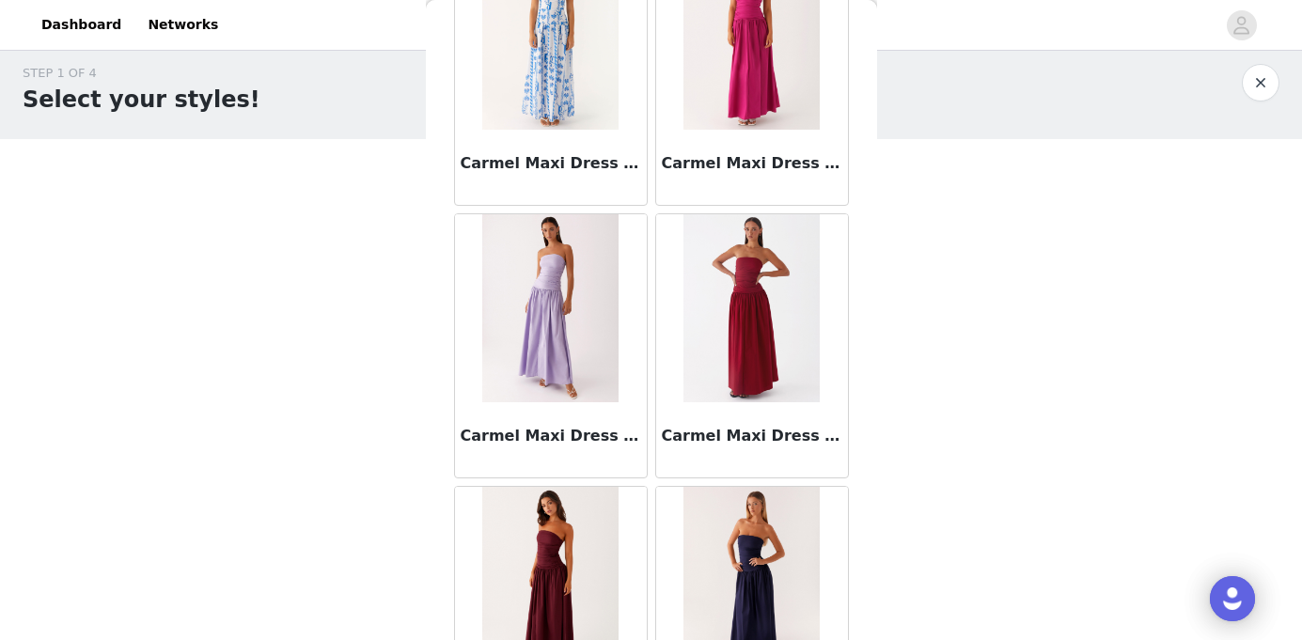
scroll to position [21317, 0]
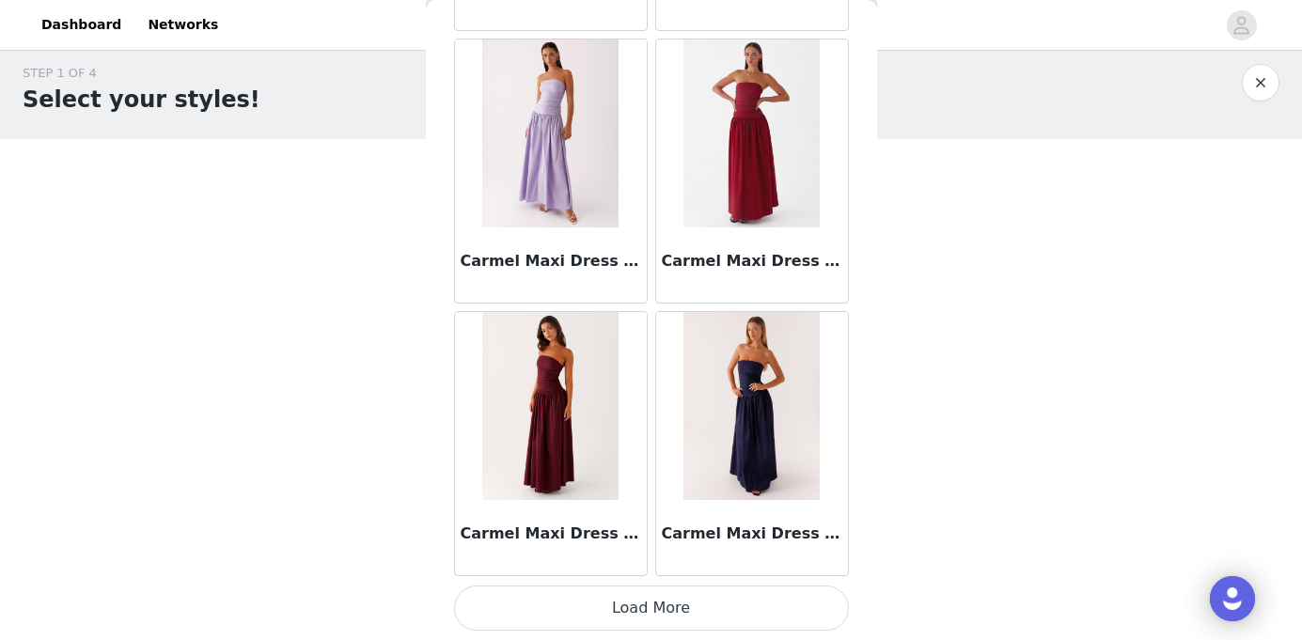
click at [707, 622] on button "Load More" at bounding box center [651, 608] width 395 height 45
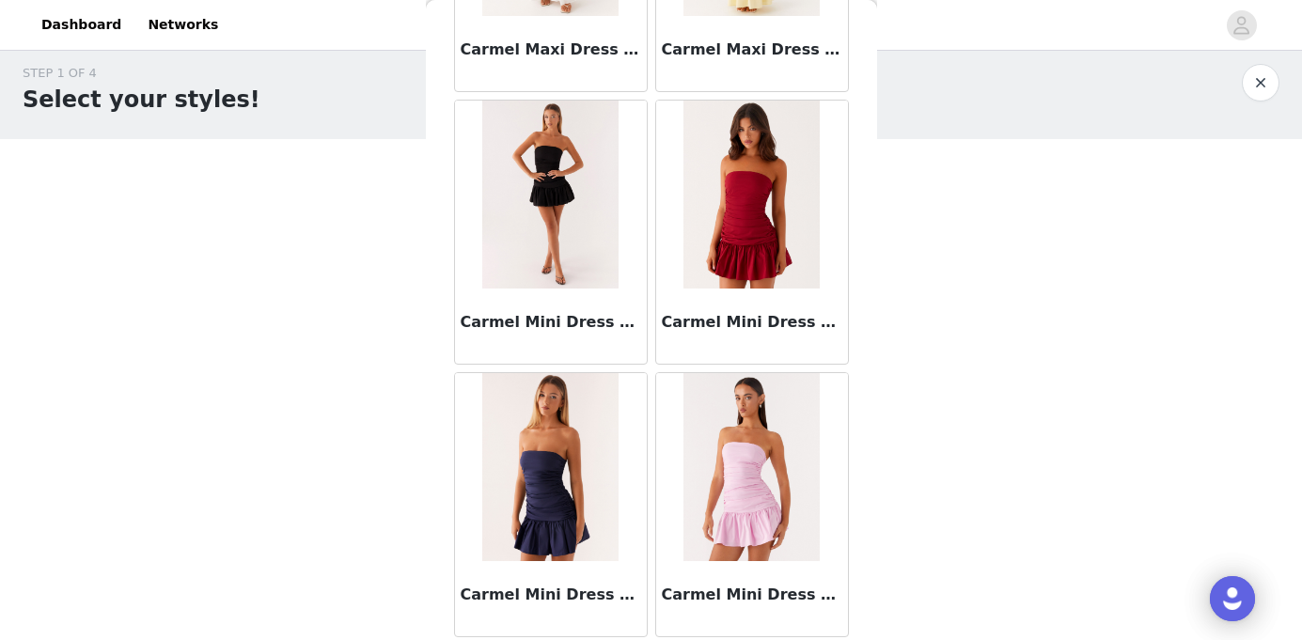
scroll to position [23108, 0]
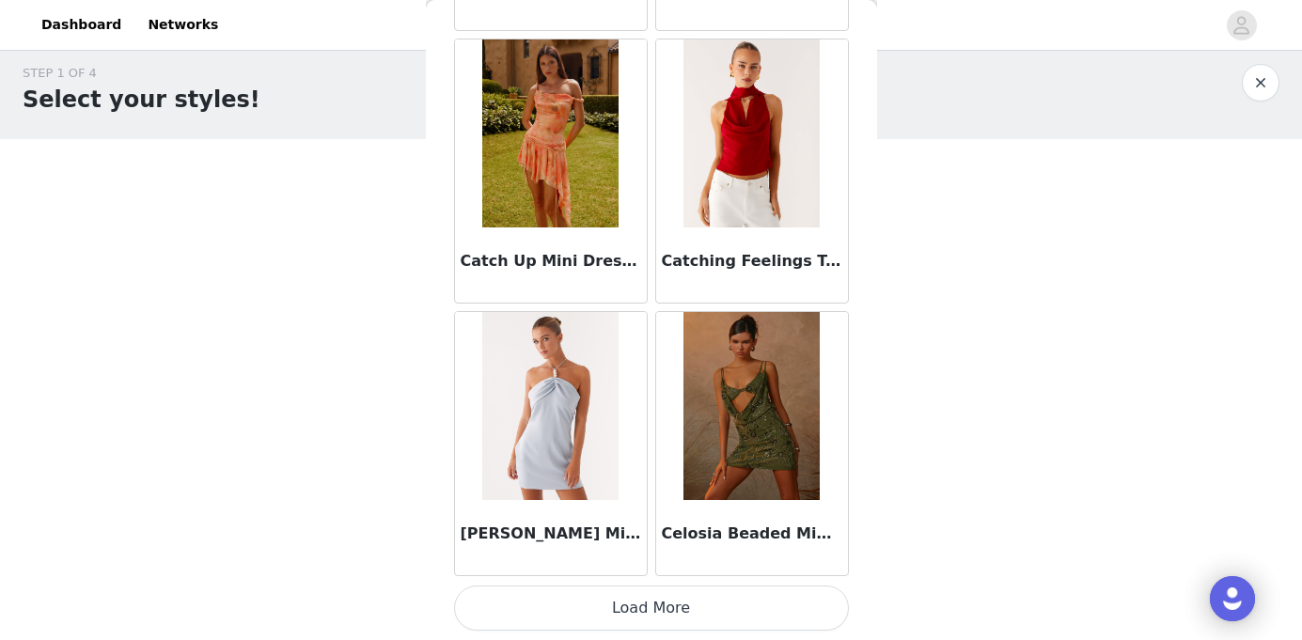
click at [652, 606] on button "Load More" at bounding box center [651, 608] width 395 height 45
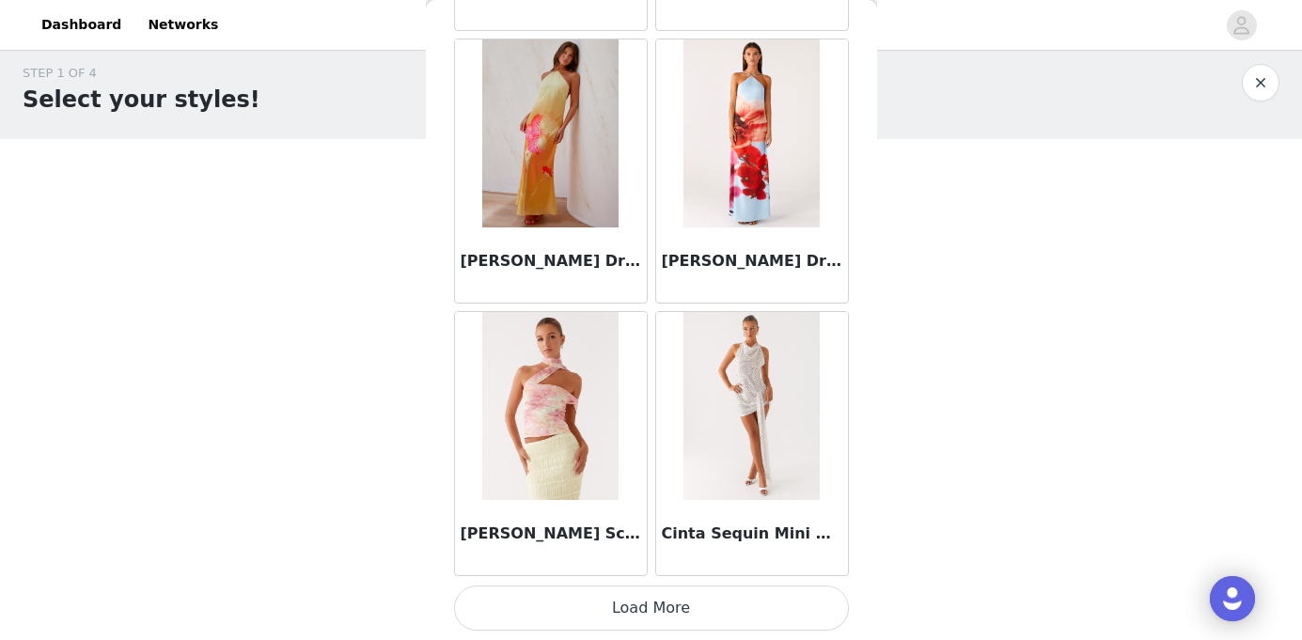
scroll to position [26181, 0]
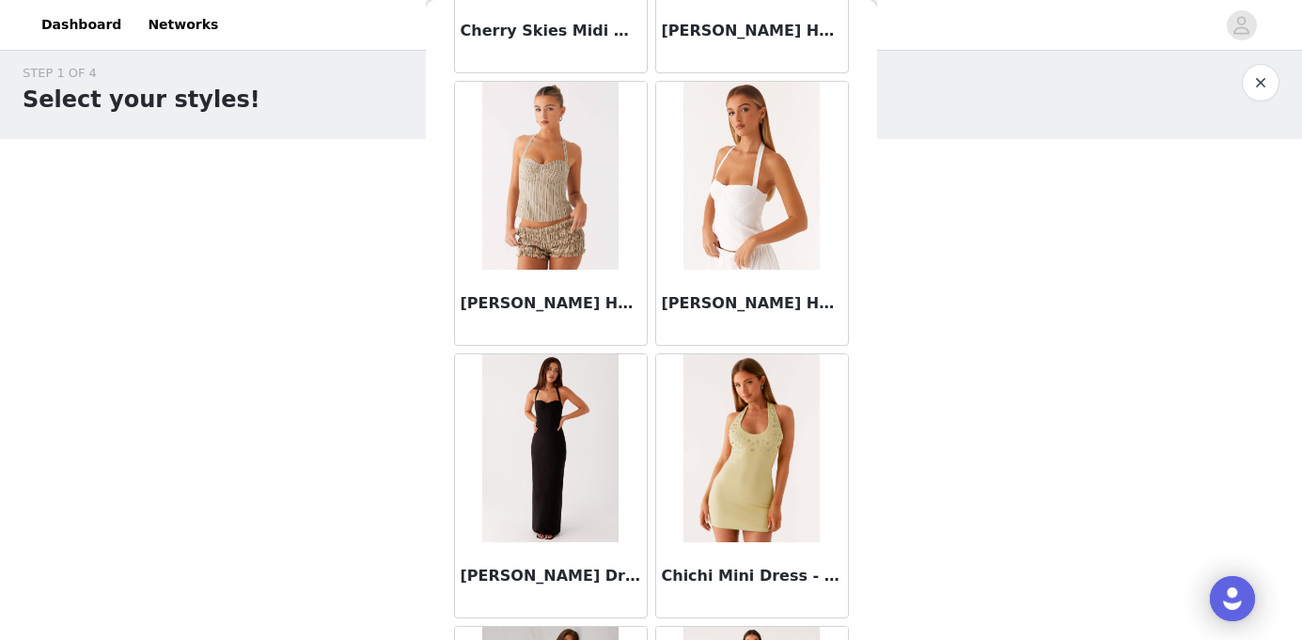
click at [785, 548] on div "Chichi Mini Dress - Green" at bounding box center [752, 579] width 192 height 75
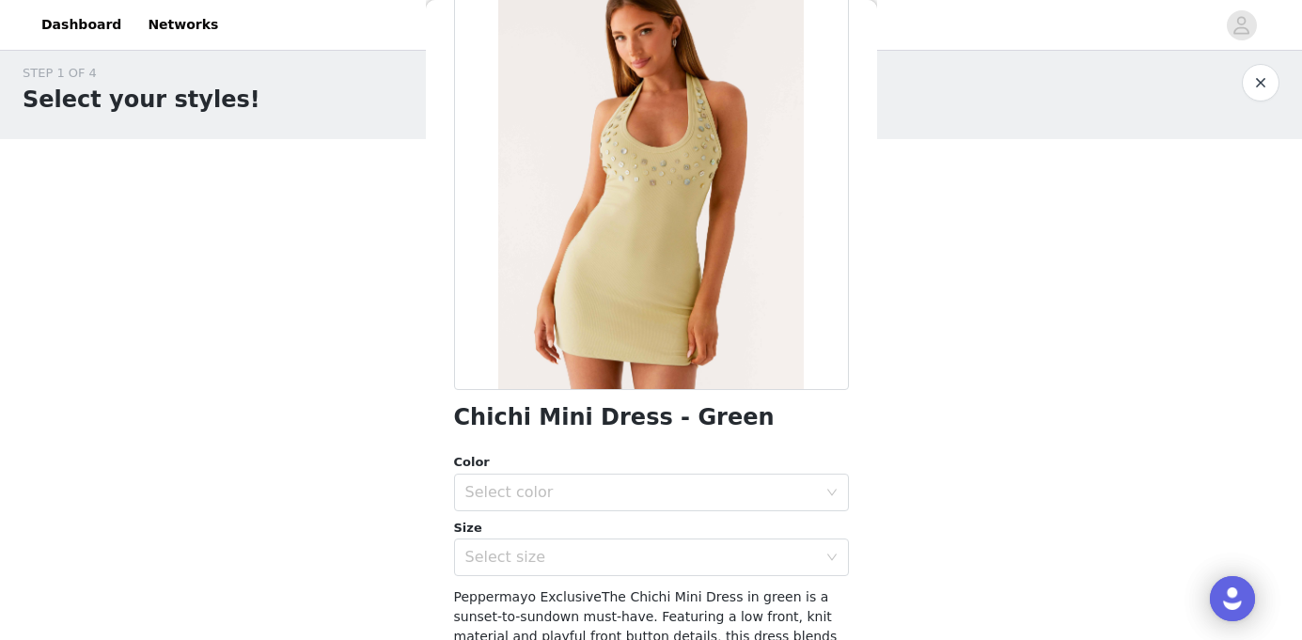
scroll to position [206, 0]
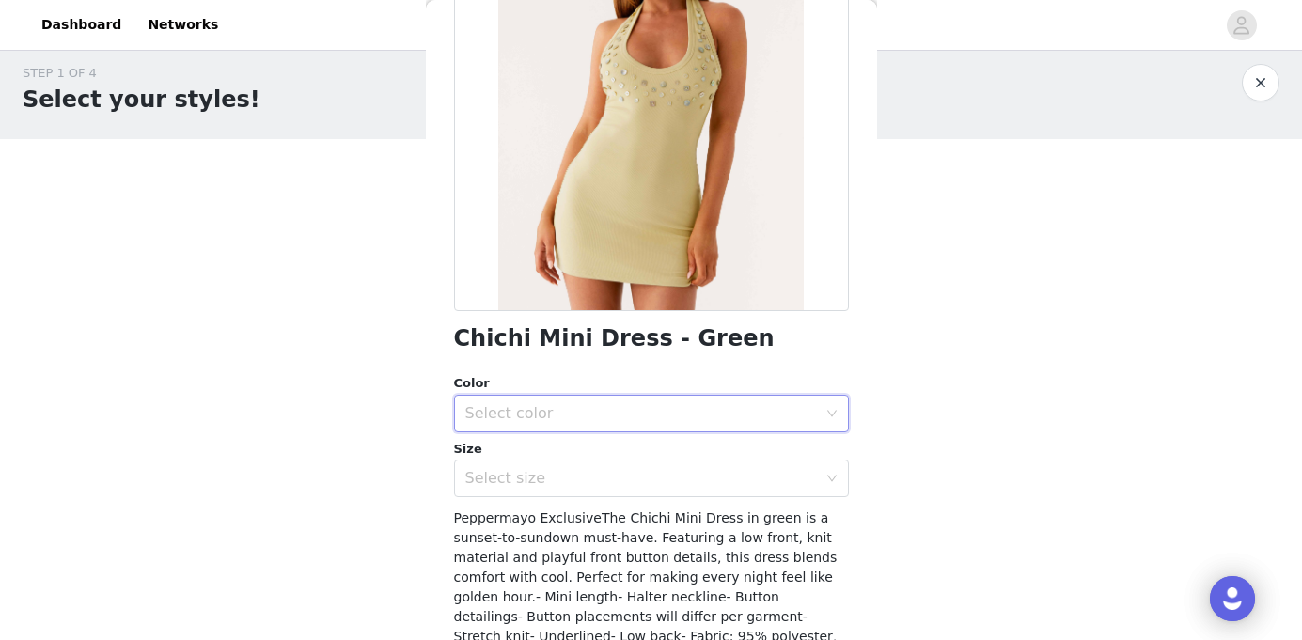
click at [535, 397] on div "Select color" at bounding box center [645, 414] width 360 height 36
click at [513, 454] on li "Green" at bounding box center [651, 455] width 395 height 30
click at [505, 490] on div "Select size" at bounding box center [645, 479] width 360 height 36
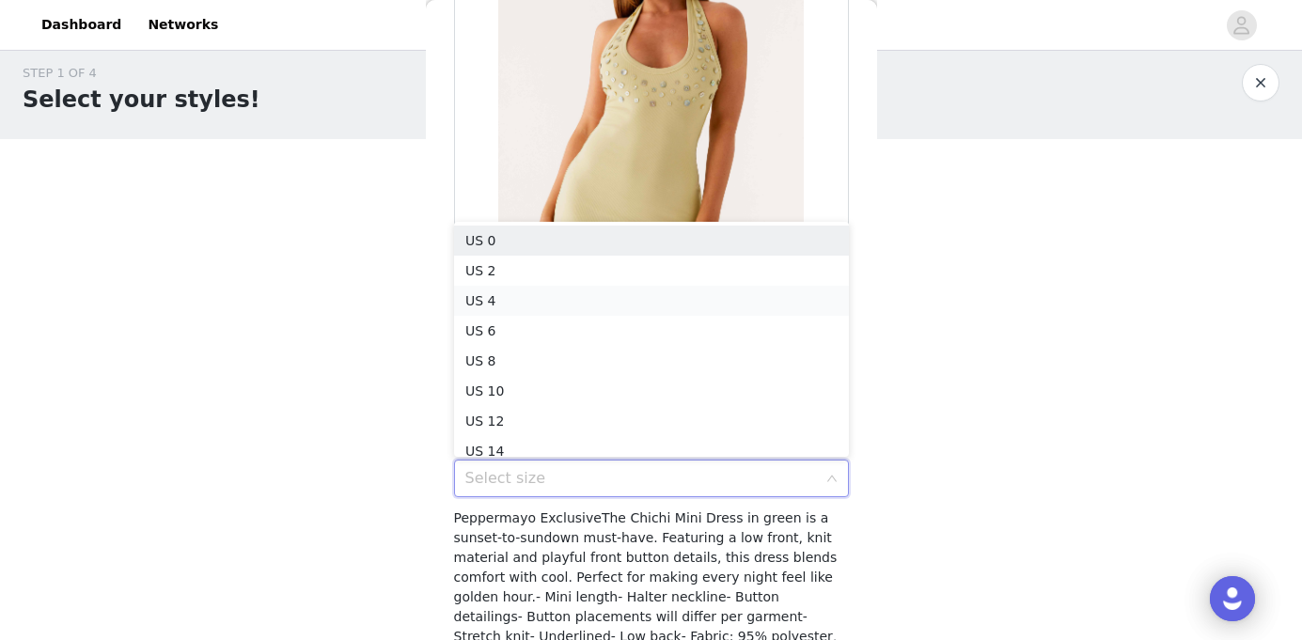
scroll to position [9, 0]
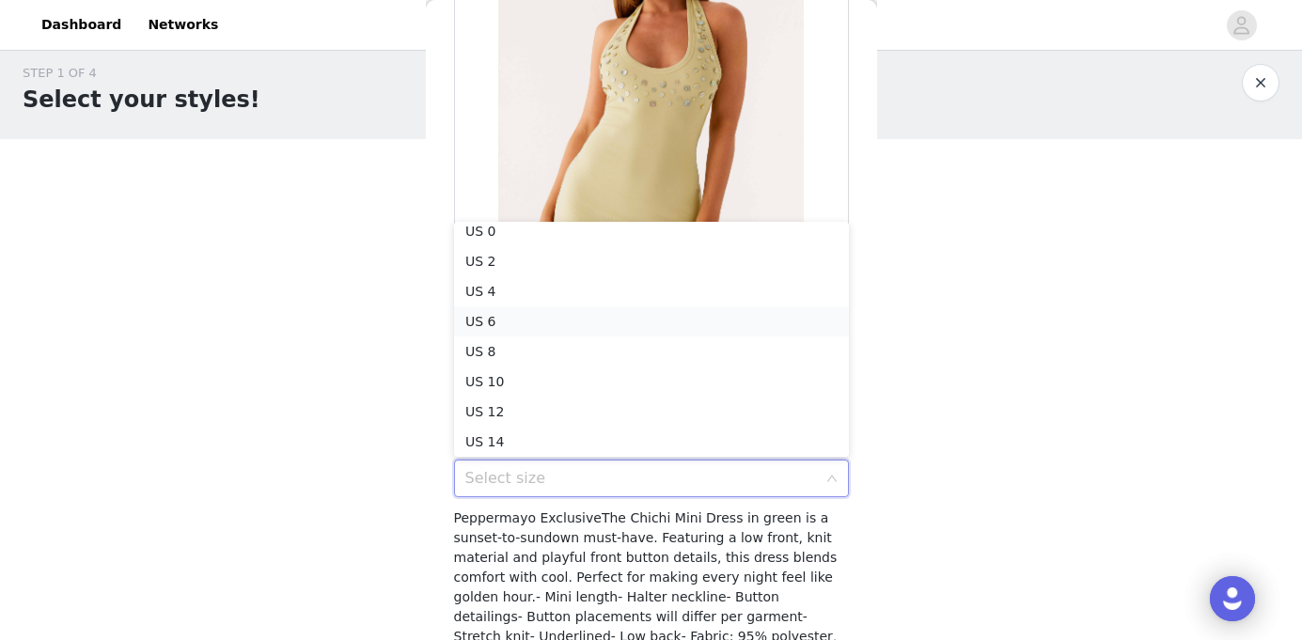
click at [498, 320] on li "US 6" at bounding box center [651, 321] width 395 height 30
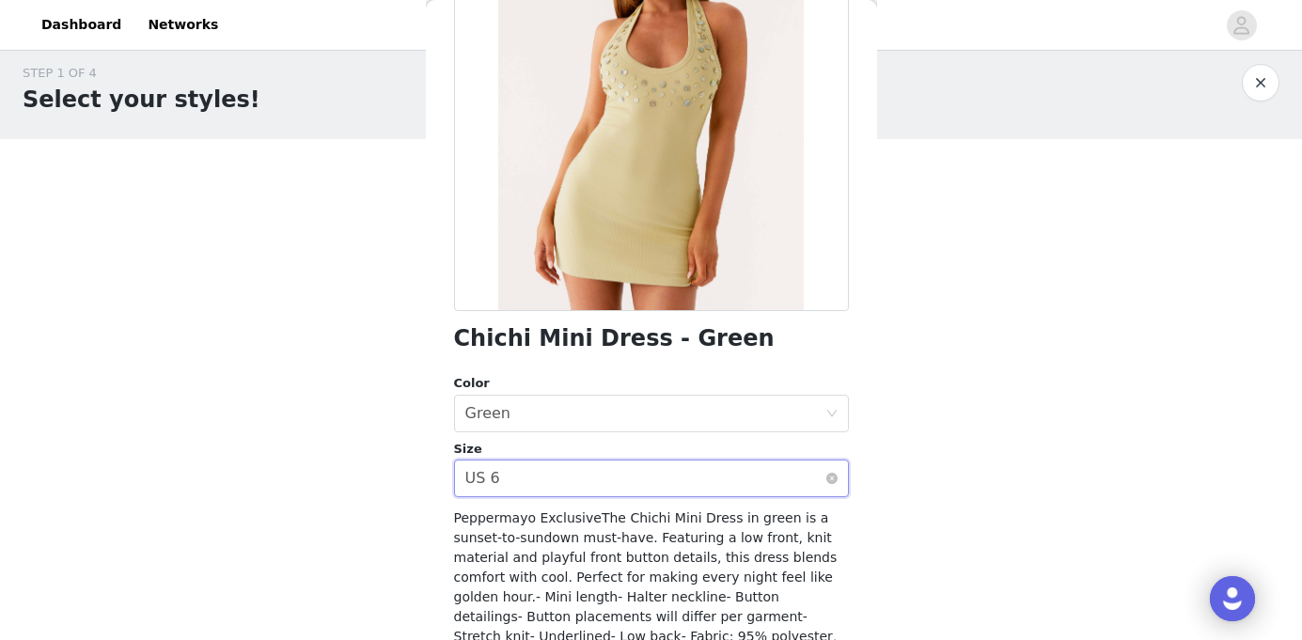
scroll to position [351, 0]
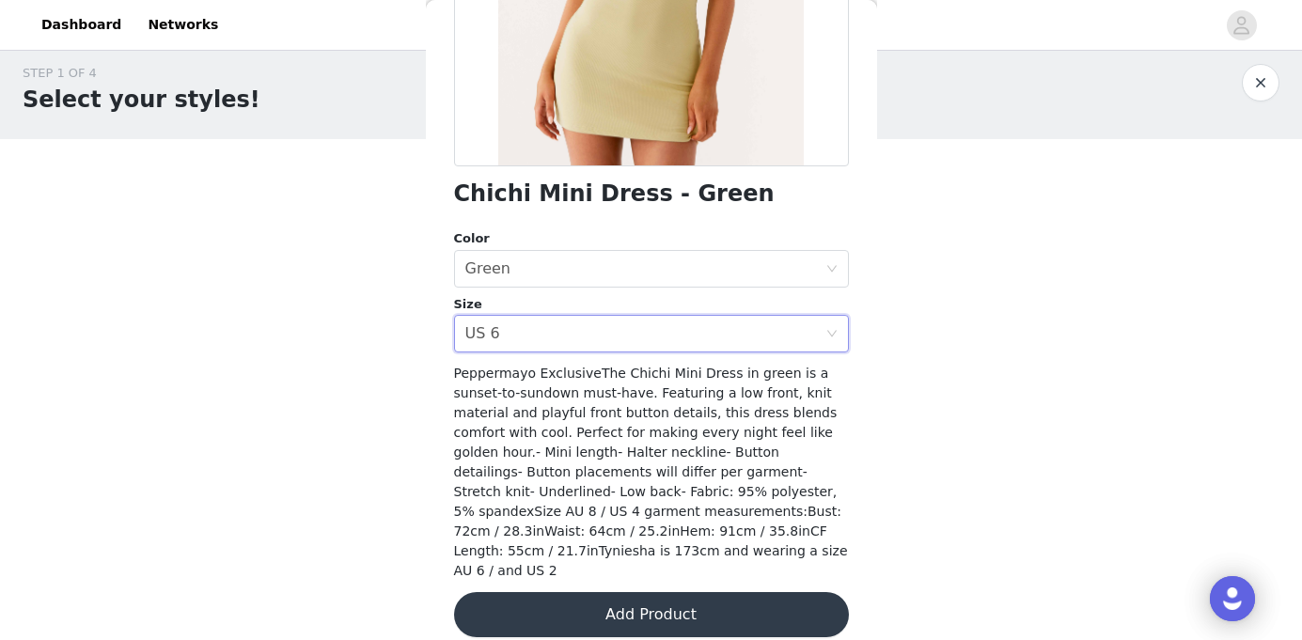
click at [674, 596] on button "Add Product" at bounding box center [651, 614] width 395 height 45
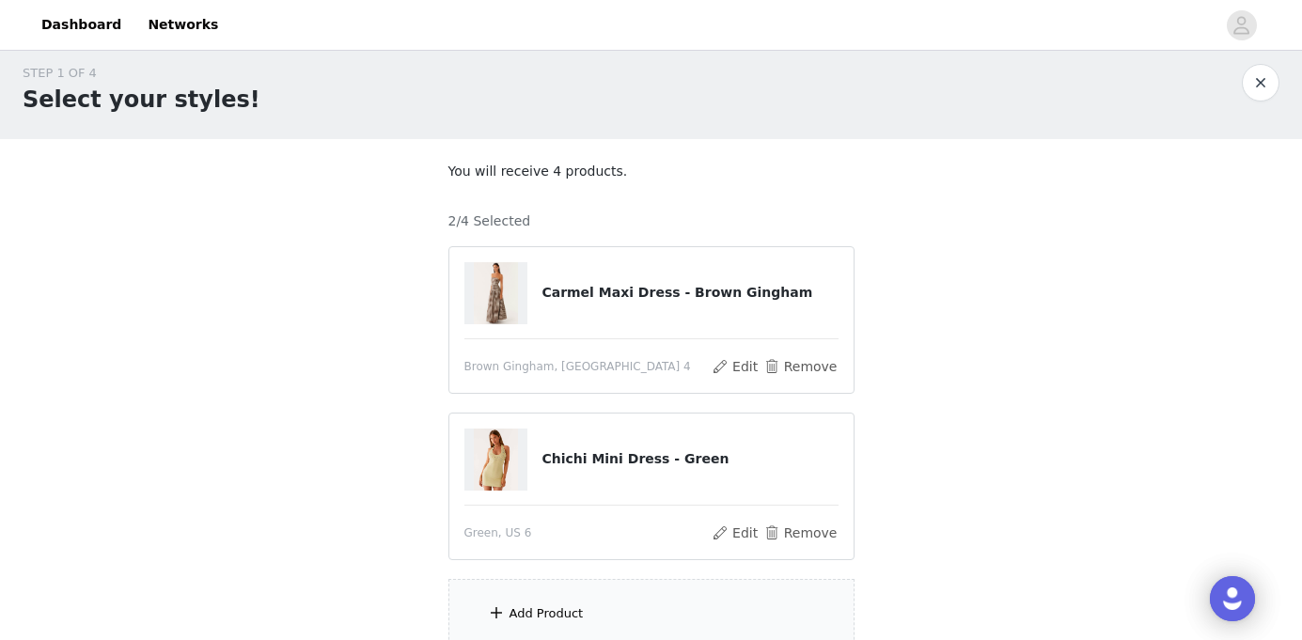
scroll to position [180, 0]
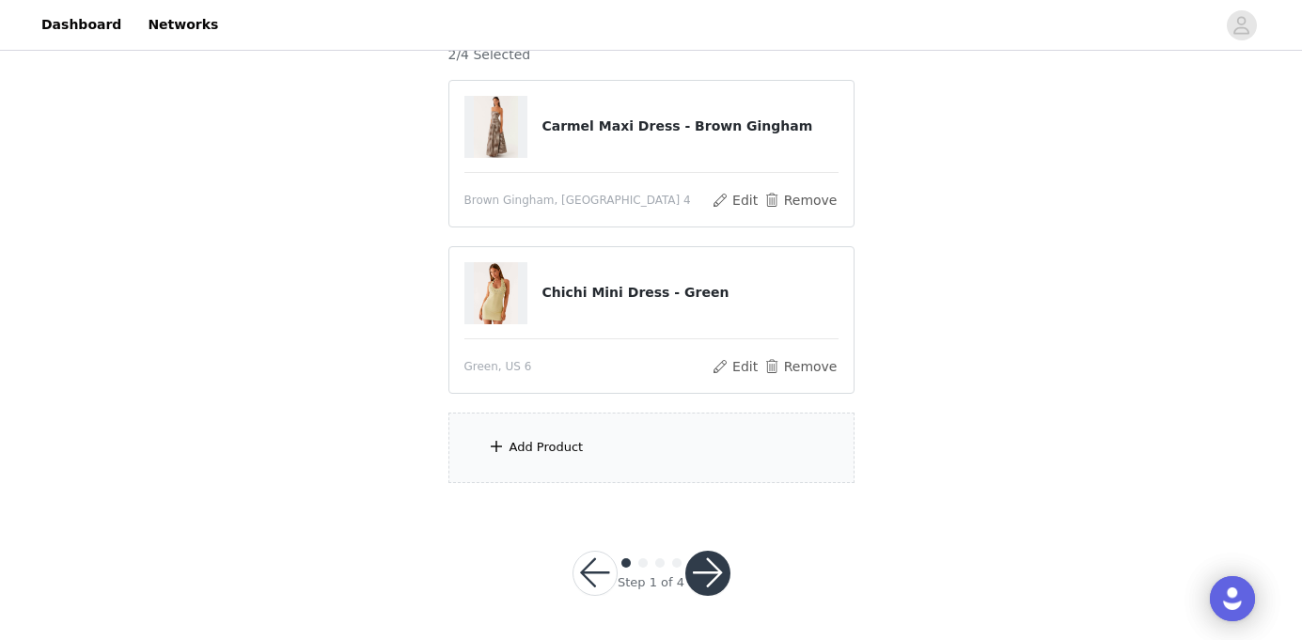
click at [634, 426] on div "Add Product" at bounding box center [651, 448] width 406 height 70
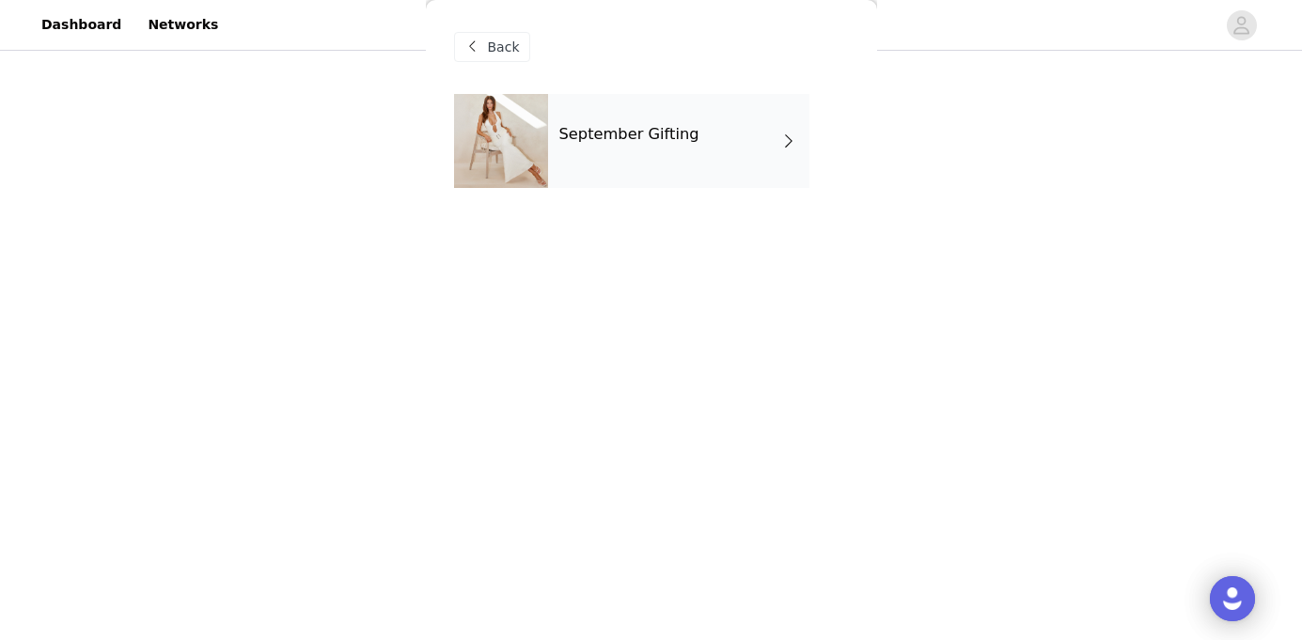
click at [631, 154] on div "September Gifting" at bounding box center [678, 141] width 261 height 94
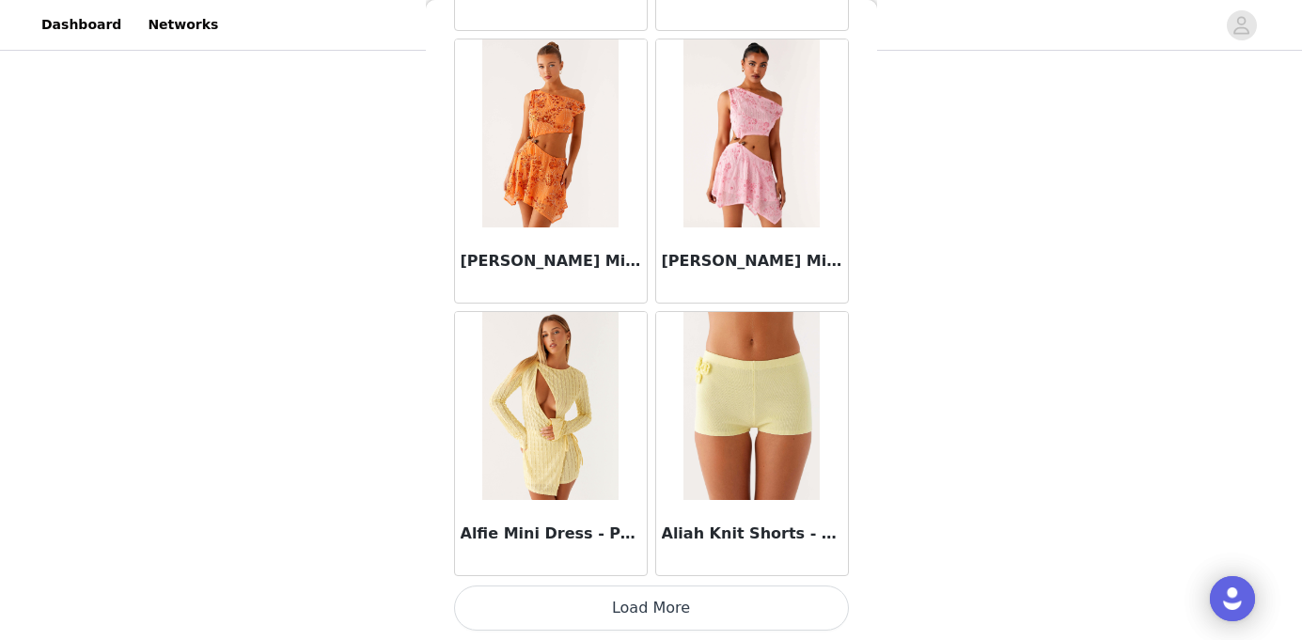
click at [681, 616] on button "Load More" at bounding box center [651, 608] width 395 height 45
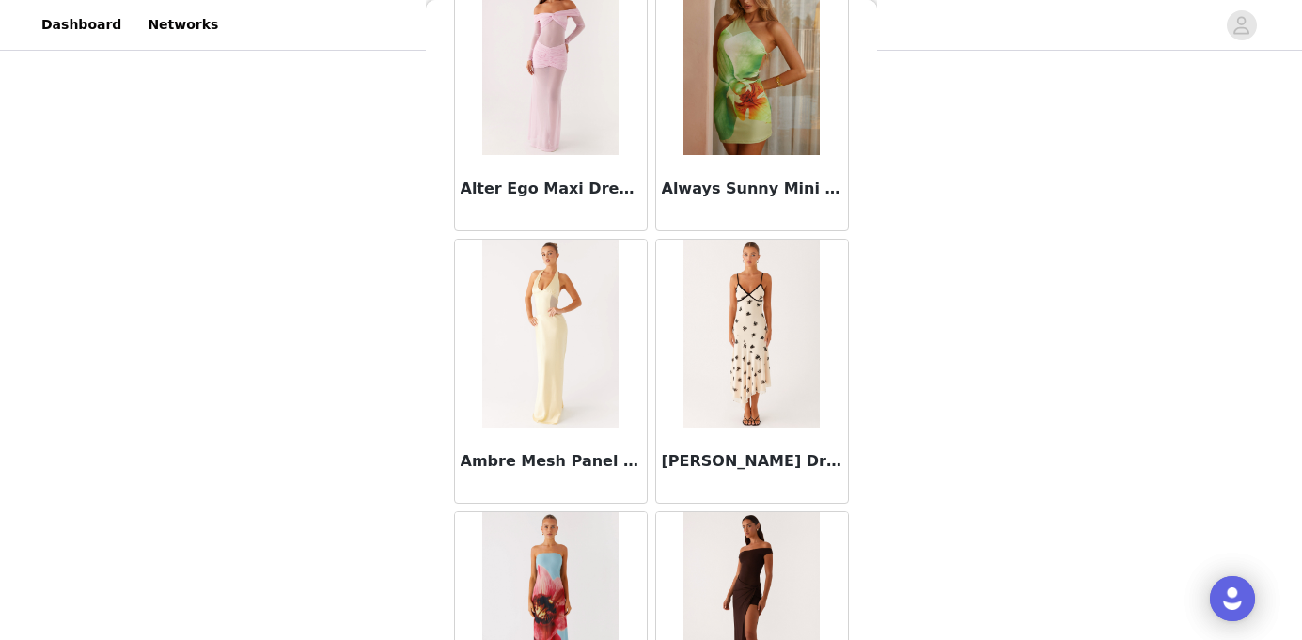
scroll to position [4962, 0]
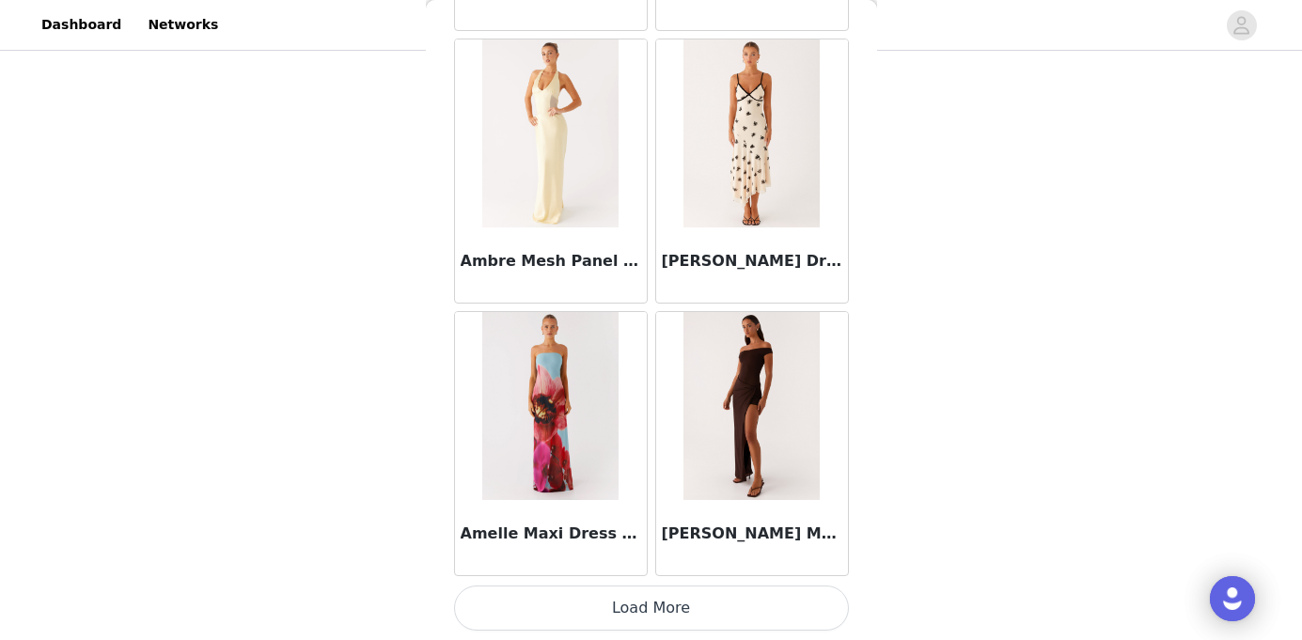
click at [664, 612] on button "Load More" at bounding box center [651, 608] width 395 height 45
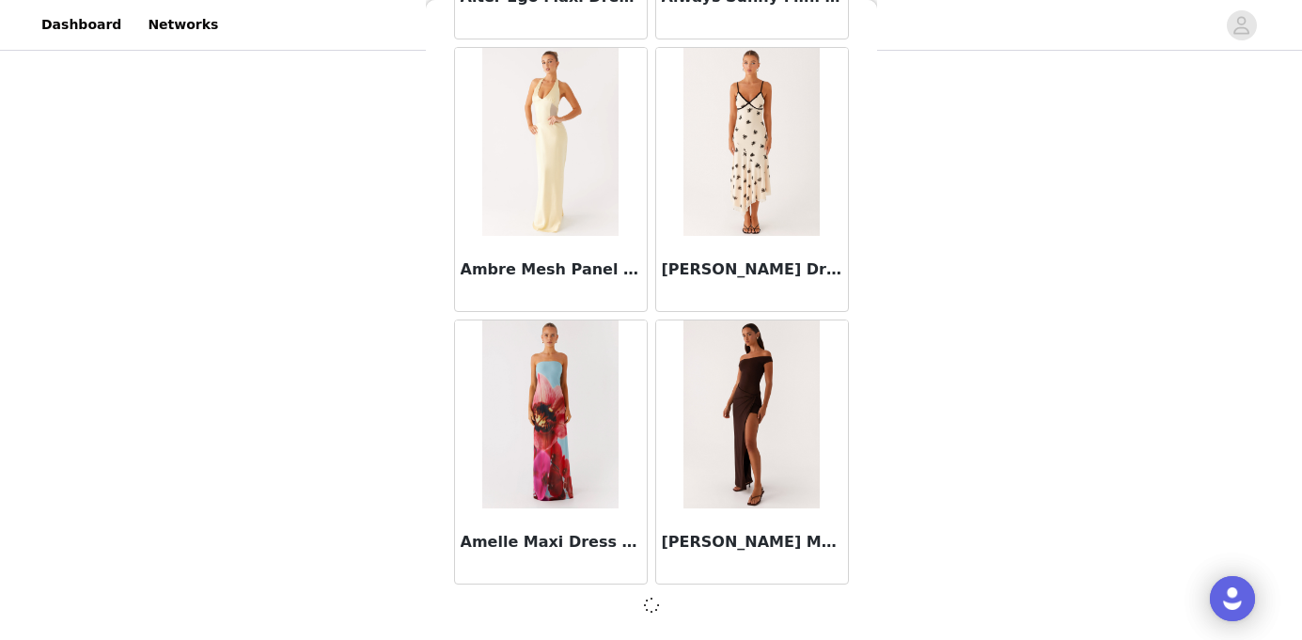
scroll to position [4954, 0]
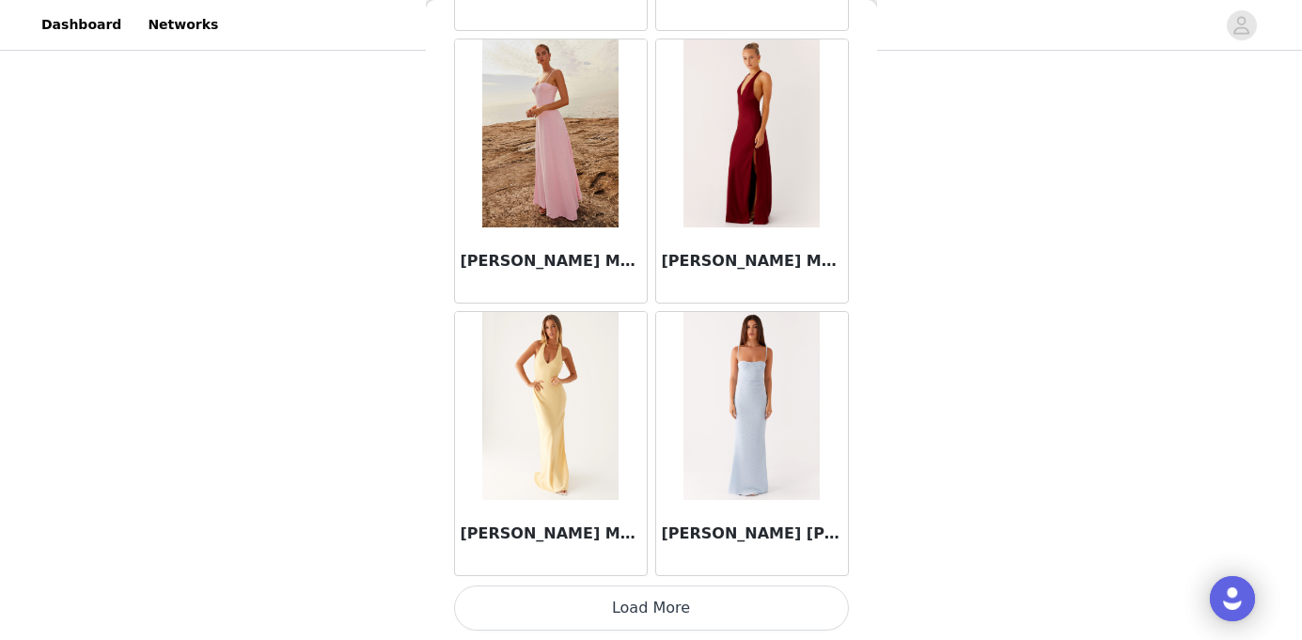
click at [684, 625] on button "Load More" at bounding box center [651, 608] width 395 height 45
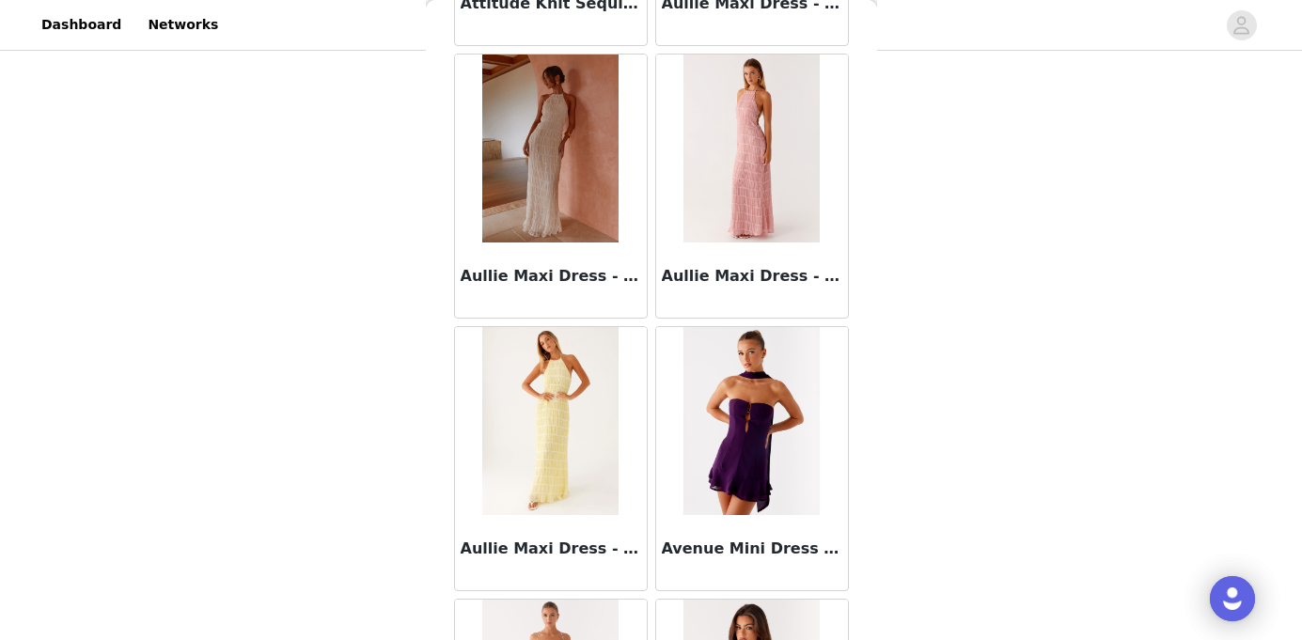
scroll to position [10414, 0]
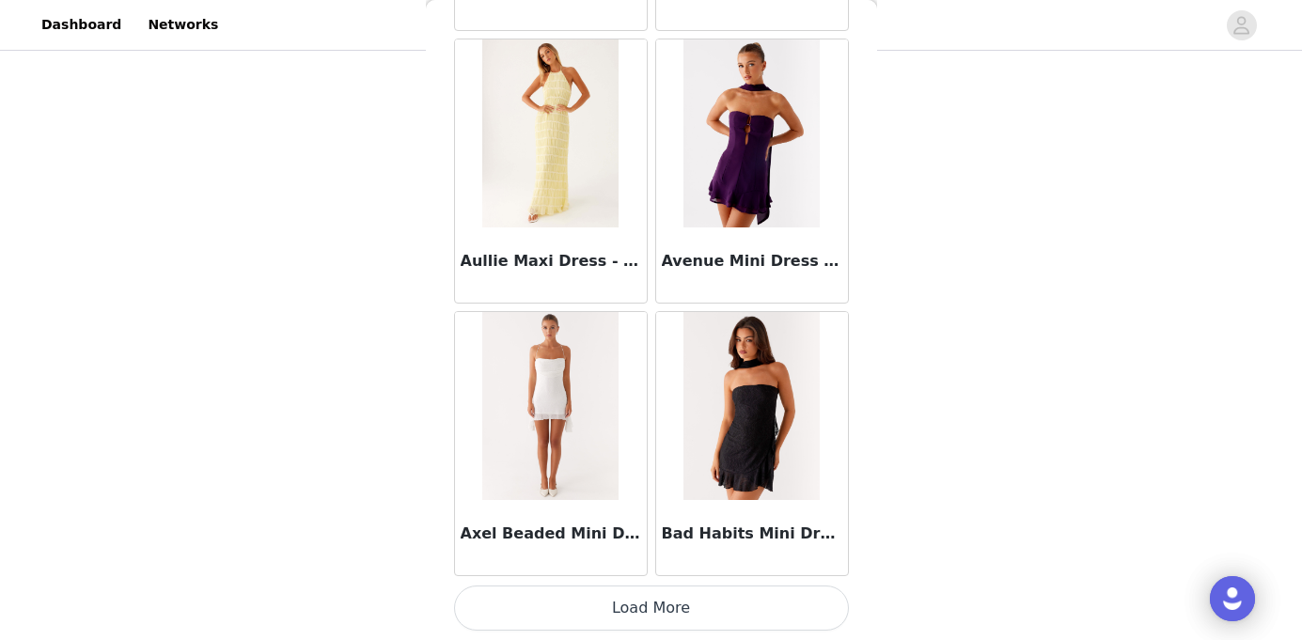
click at [649, 611] on button "Load More" at bounding box center [651, 608] width 395 height 45
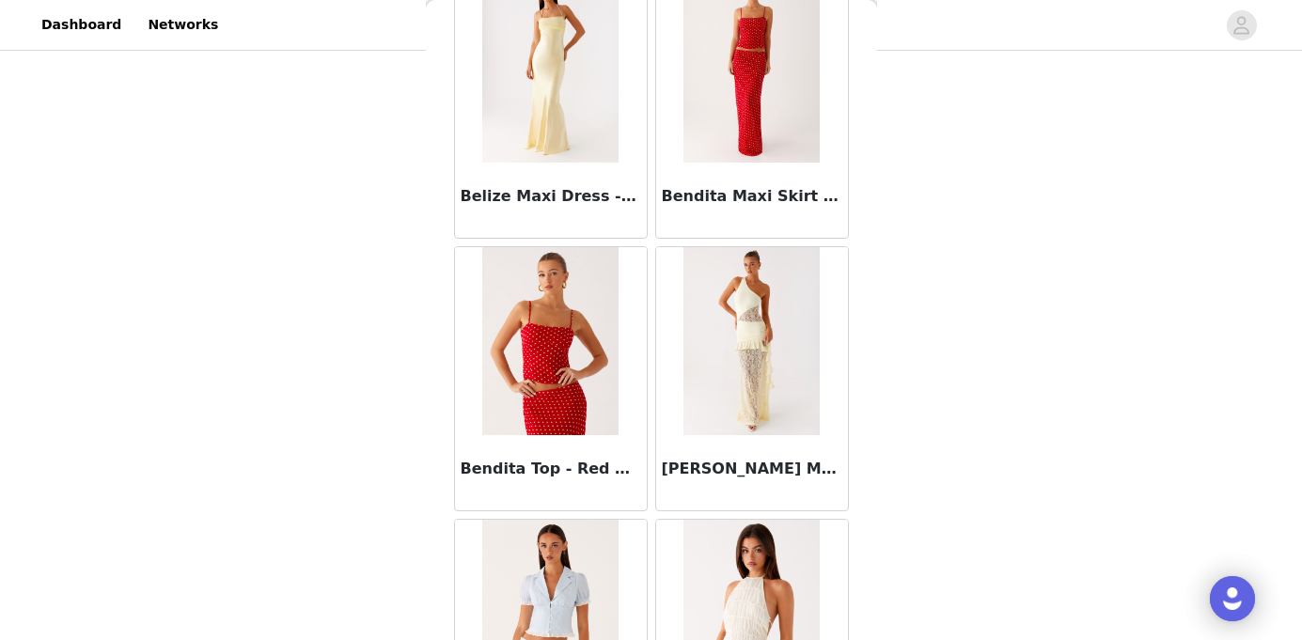
scroll to position [13140, 0]
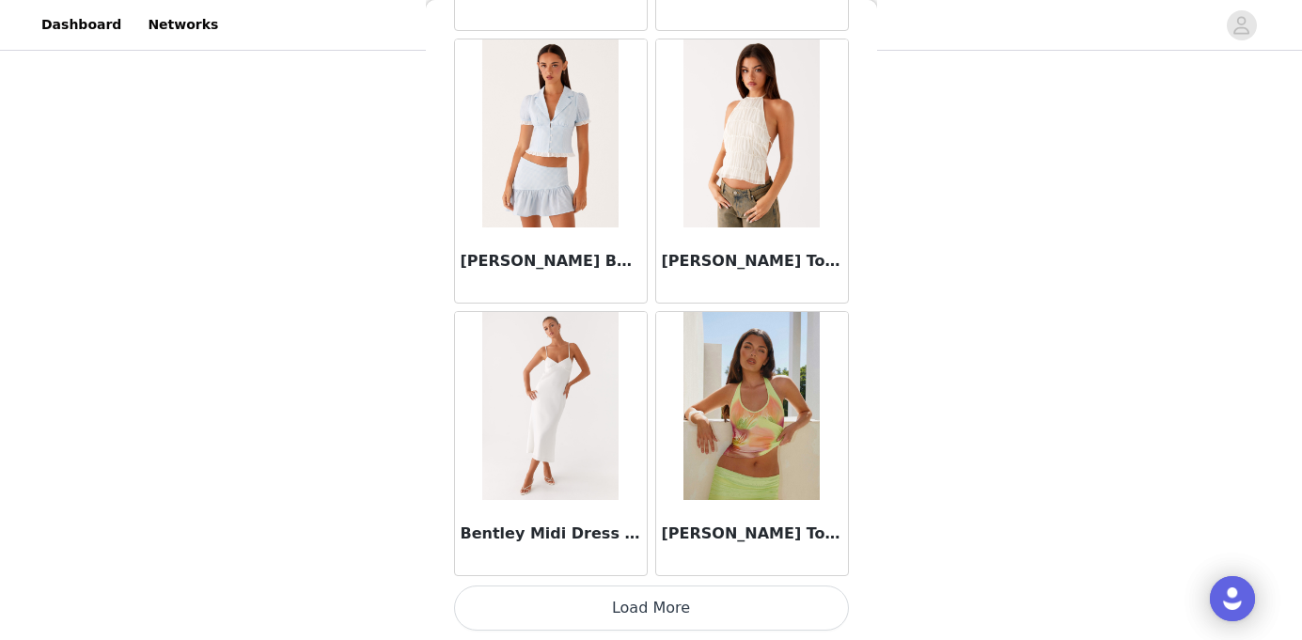
click at [657, 611] on button "Load More" at bounding box center [651, 608] width 395 height 45
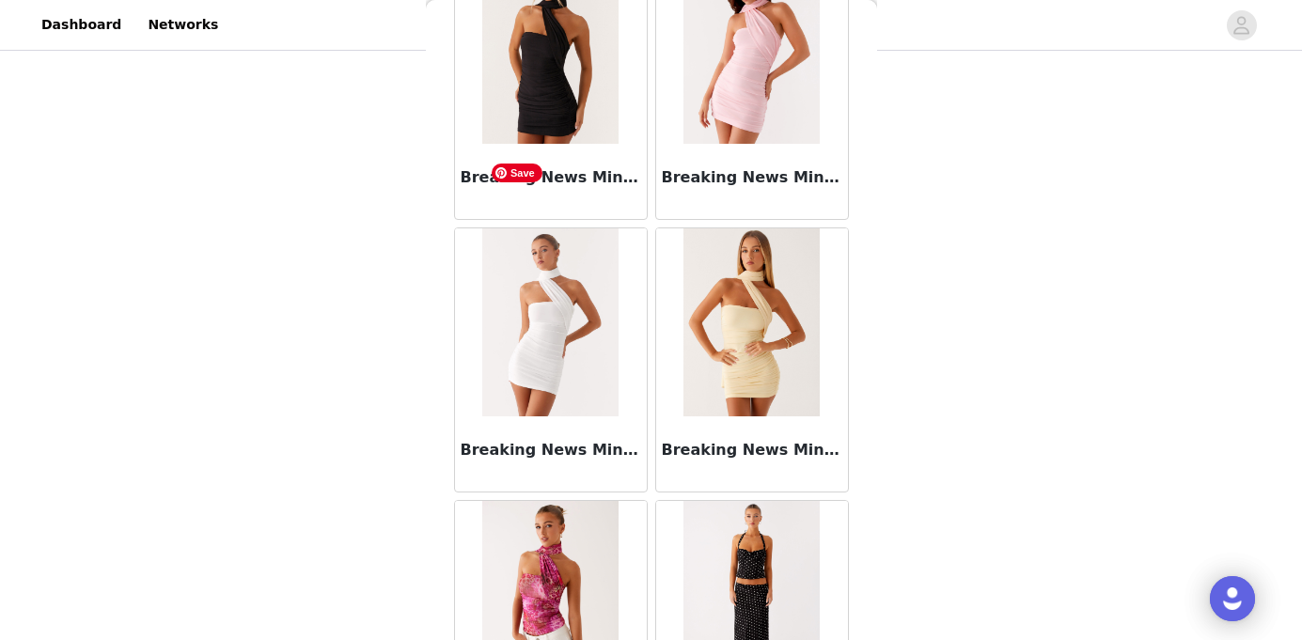
scroll to position [15865, 0]
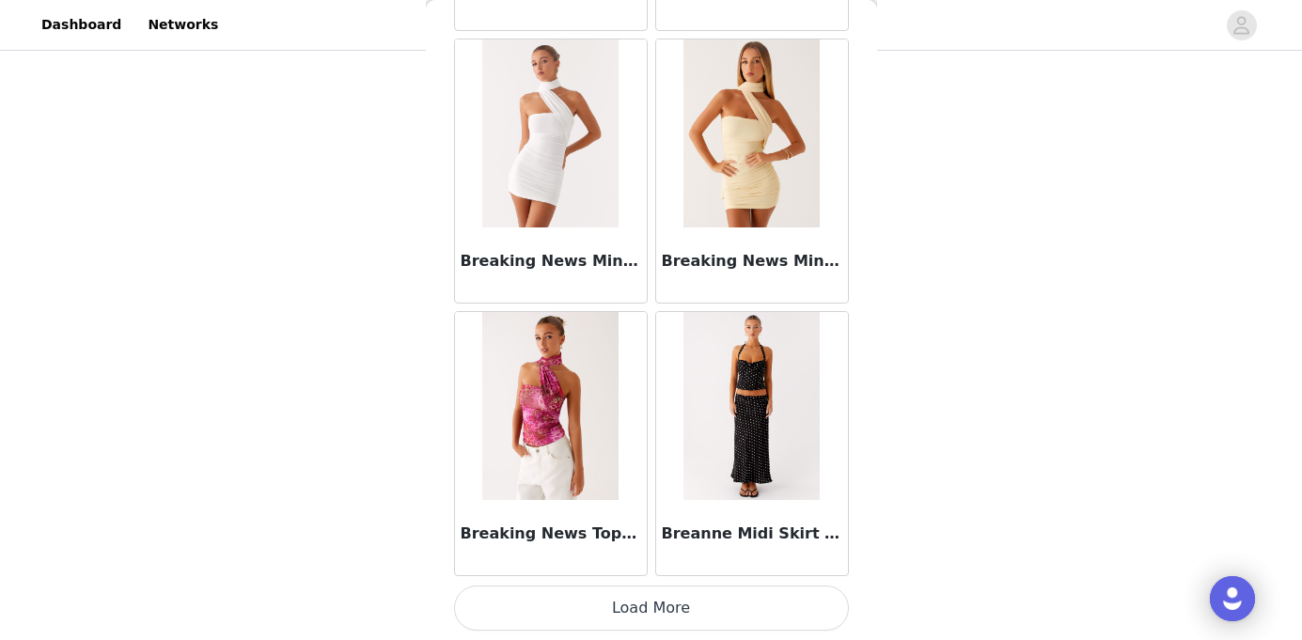
click at [698, 616] on button "Load More" at bounding box center [651, 608] width 395 height 45
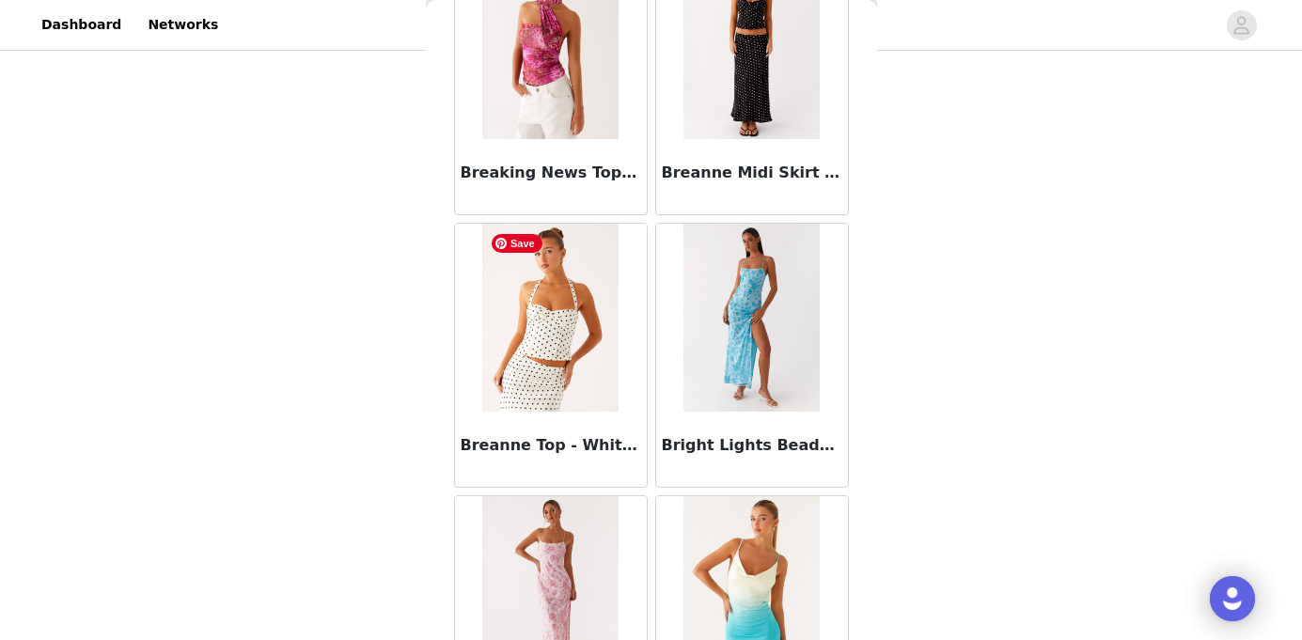
scroll to position [16834, 0]
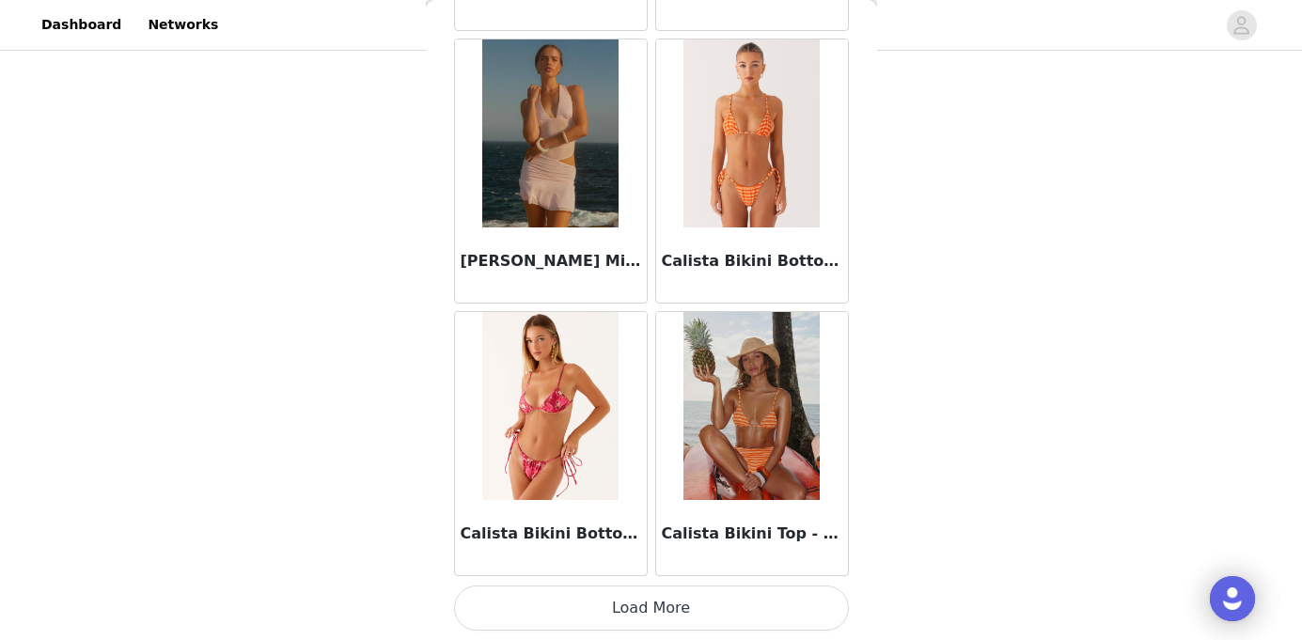
click at [667, 602] on button "Load More" at bounding box center [651, 608] width 395 height 45
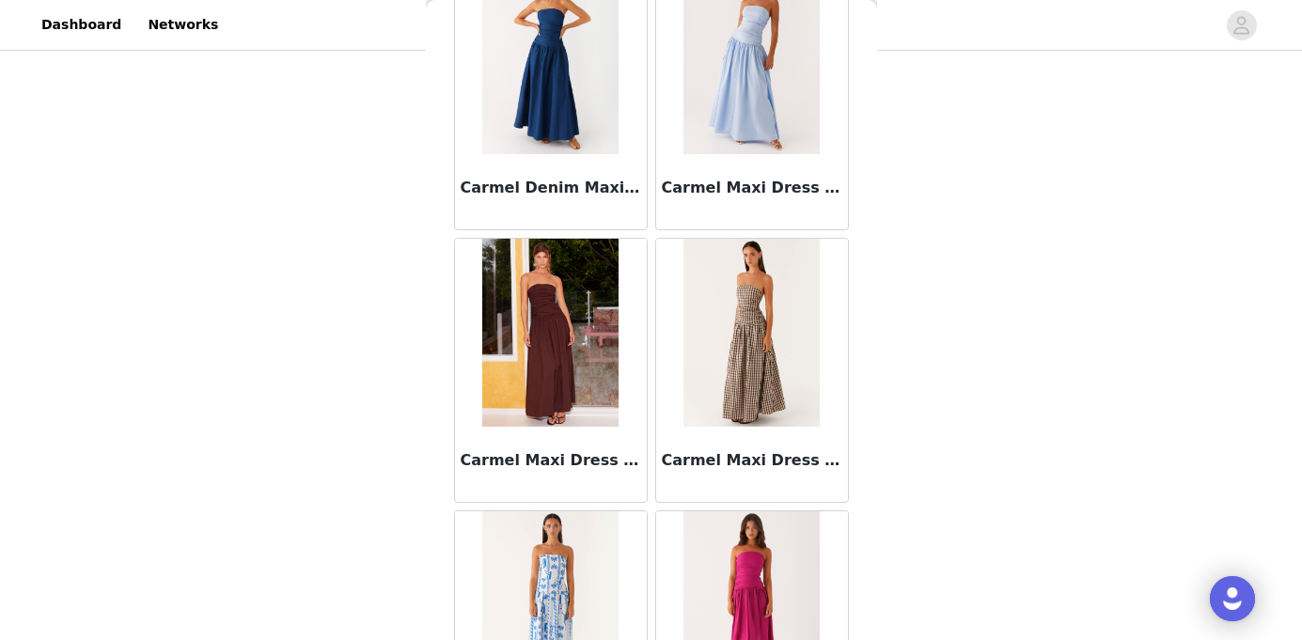
scroll to position [21317, 0]
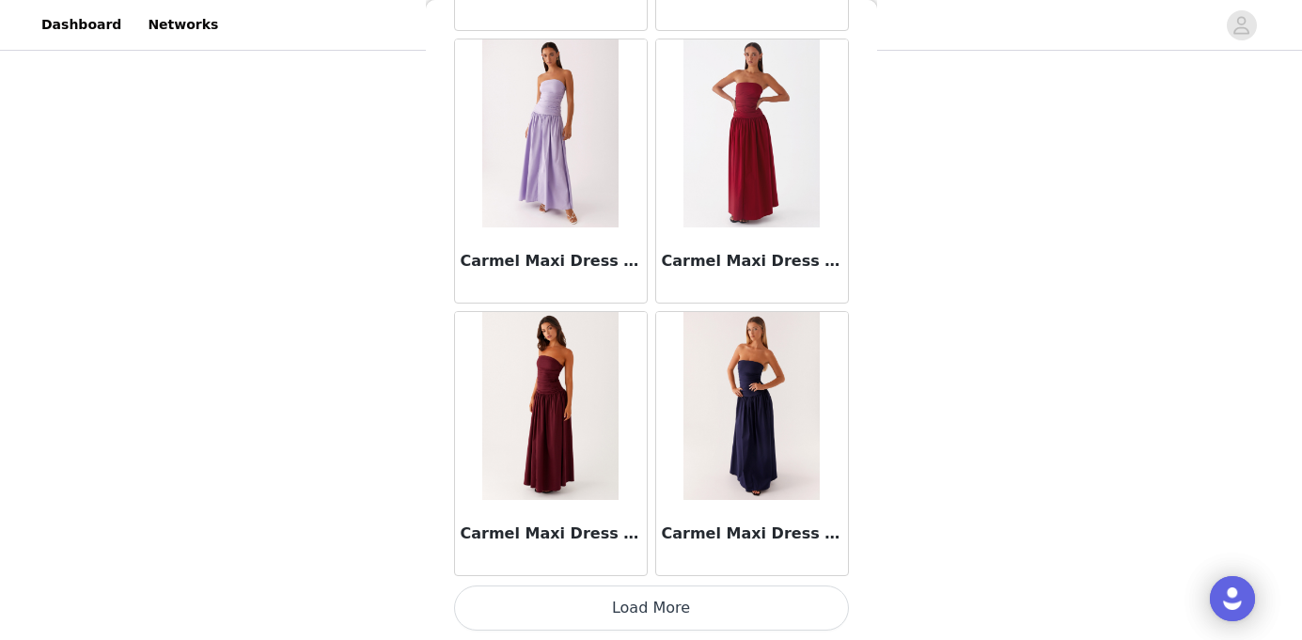
click at [655, 609] on button "Load More" at bounding box center [651, 608] width 395 height 45
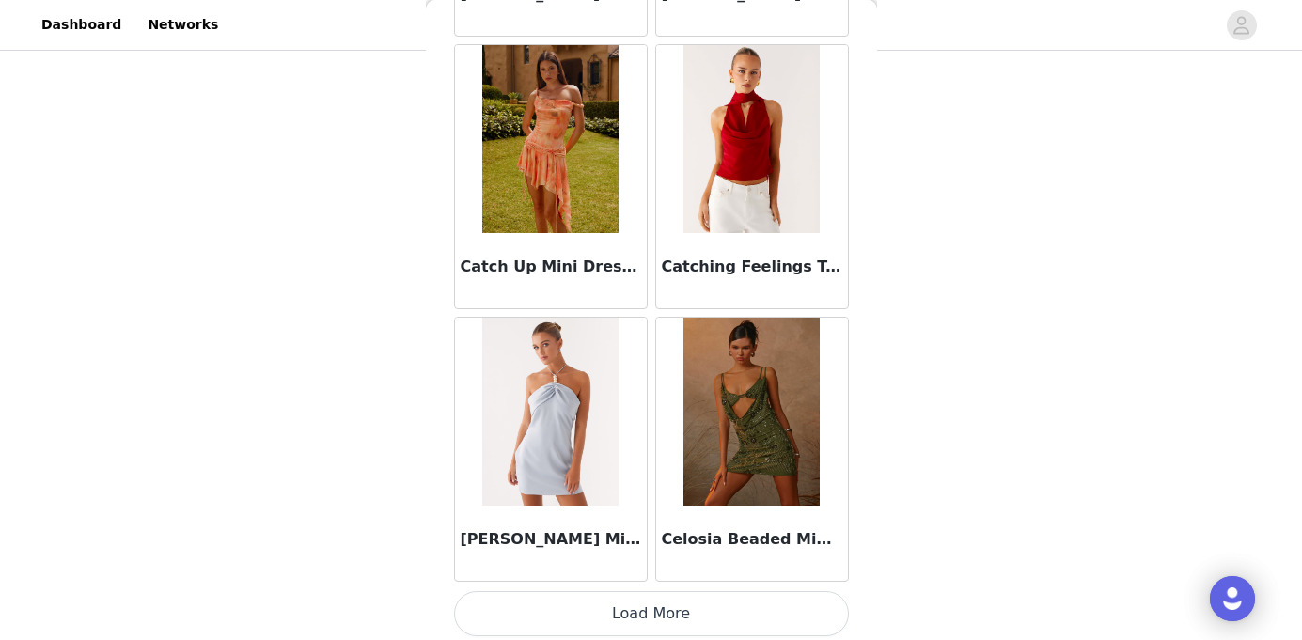
scroll to position [24043, 0]
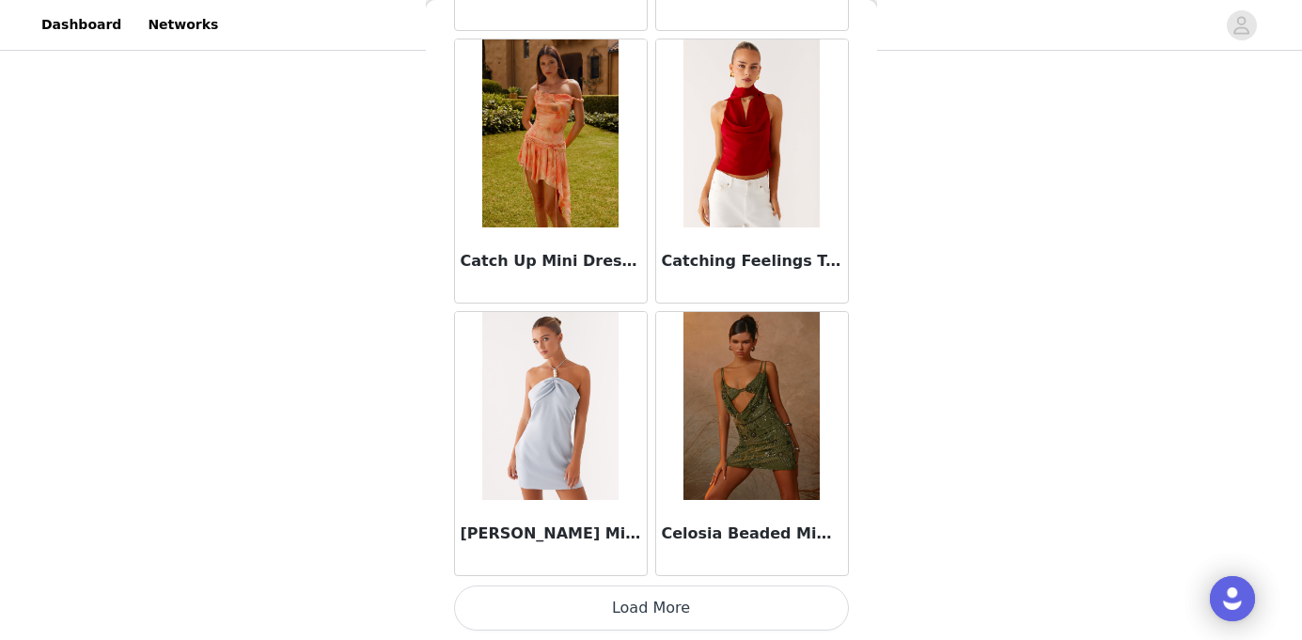
click at [723, 590] on button "Load More" at bounding box center [651, 608] width 395 height 45
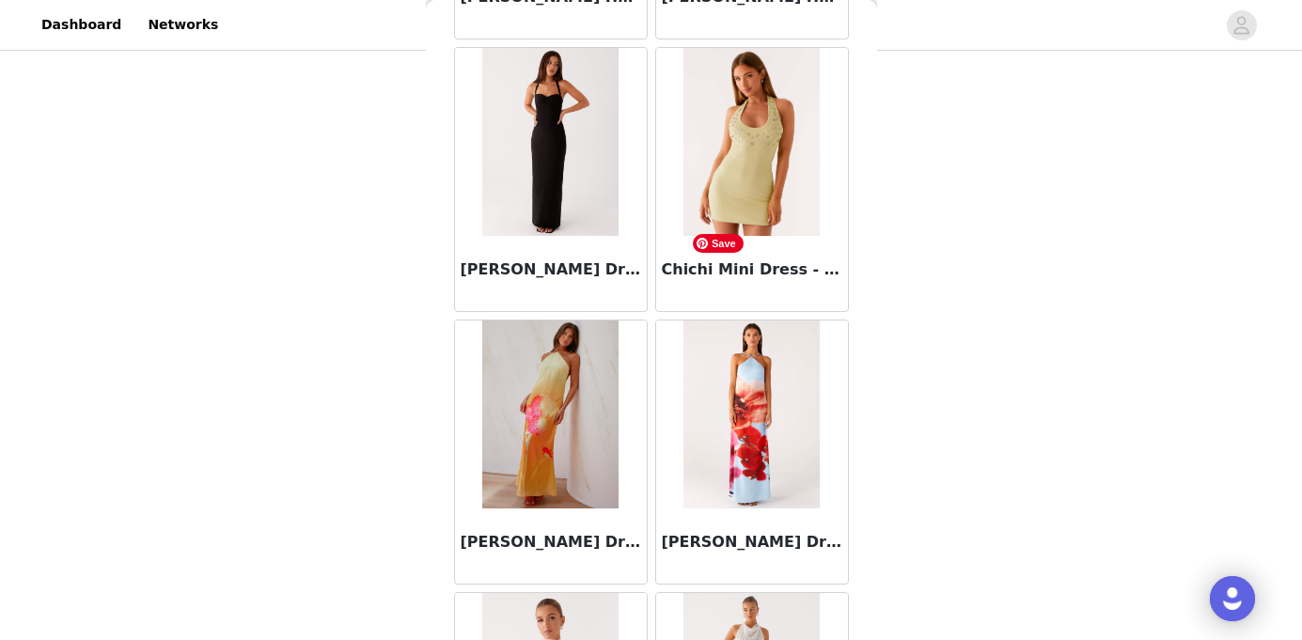
scroll to position [26769, 0]
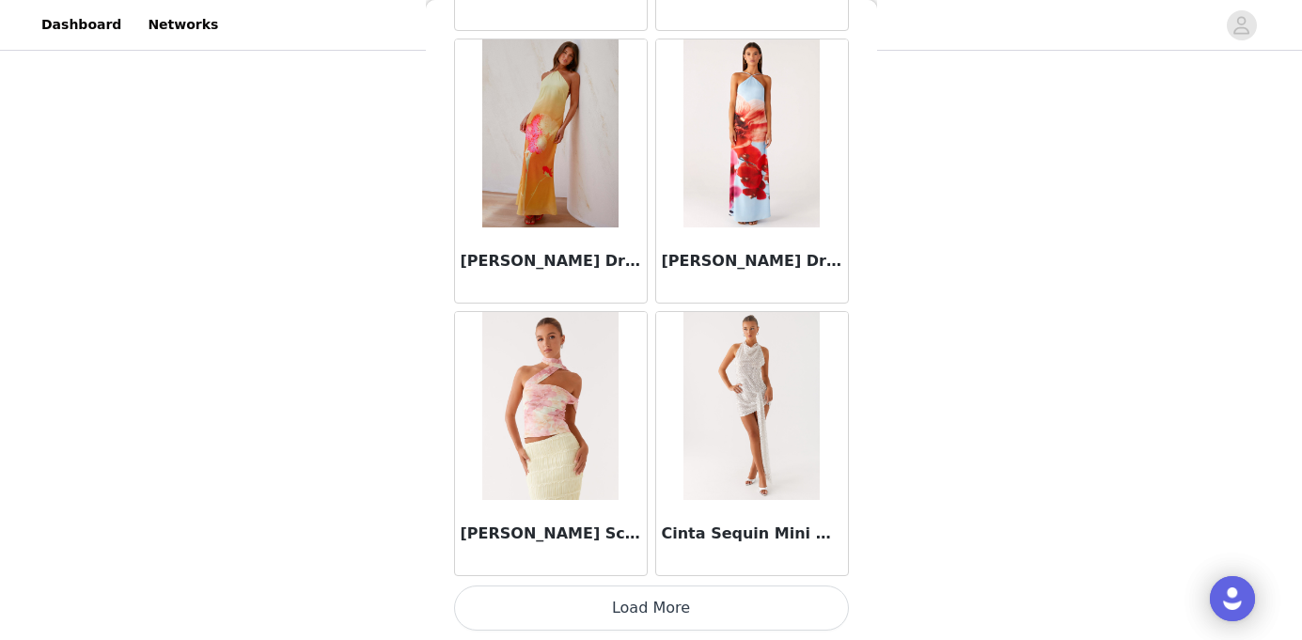
click at [669, 610] on button "Load More" at bounding box center [651, 608] width 395 height 45
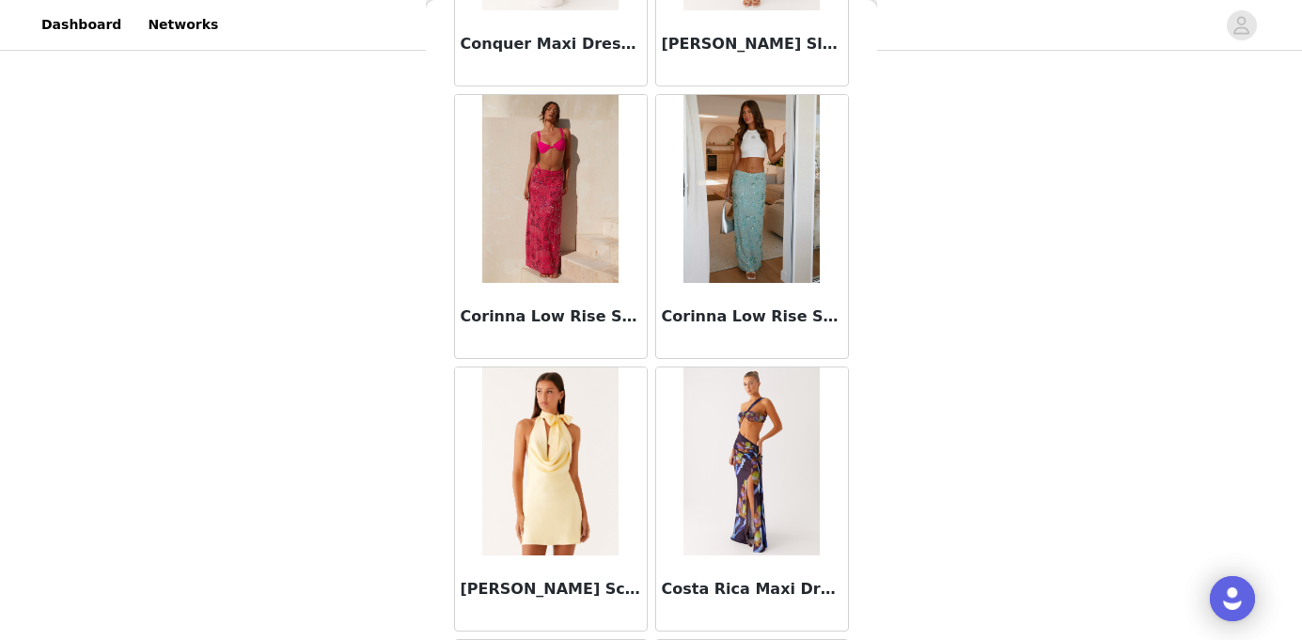
scroll to position [29495, 0]
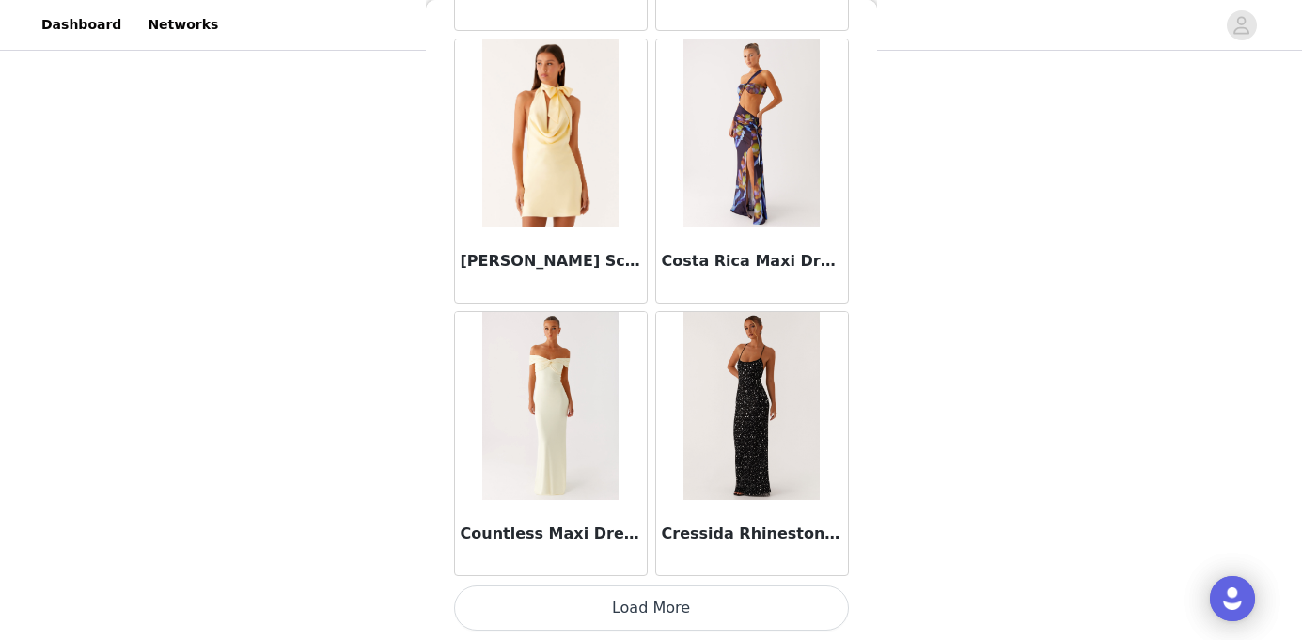
click at [623, 598] on button "Load More" at bounding box center [651, 608] width 395 height 45
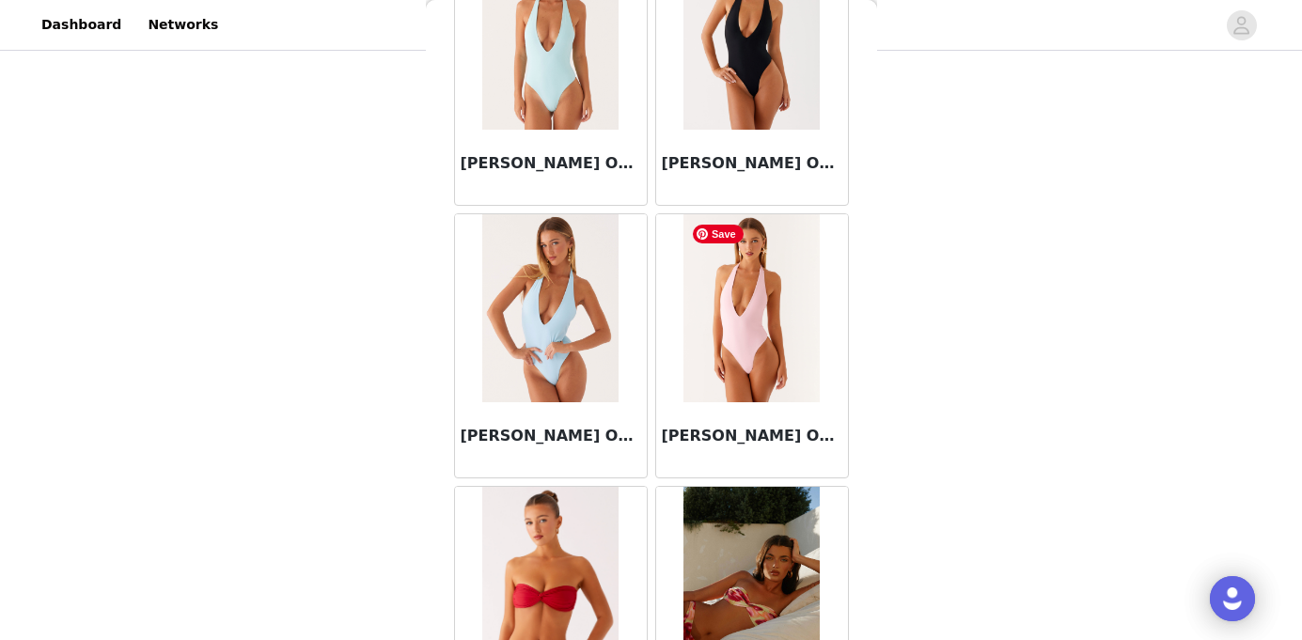
scroll to position [32221, 0]
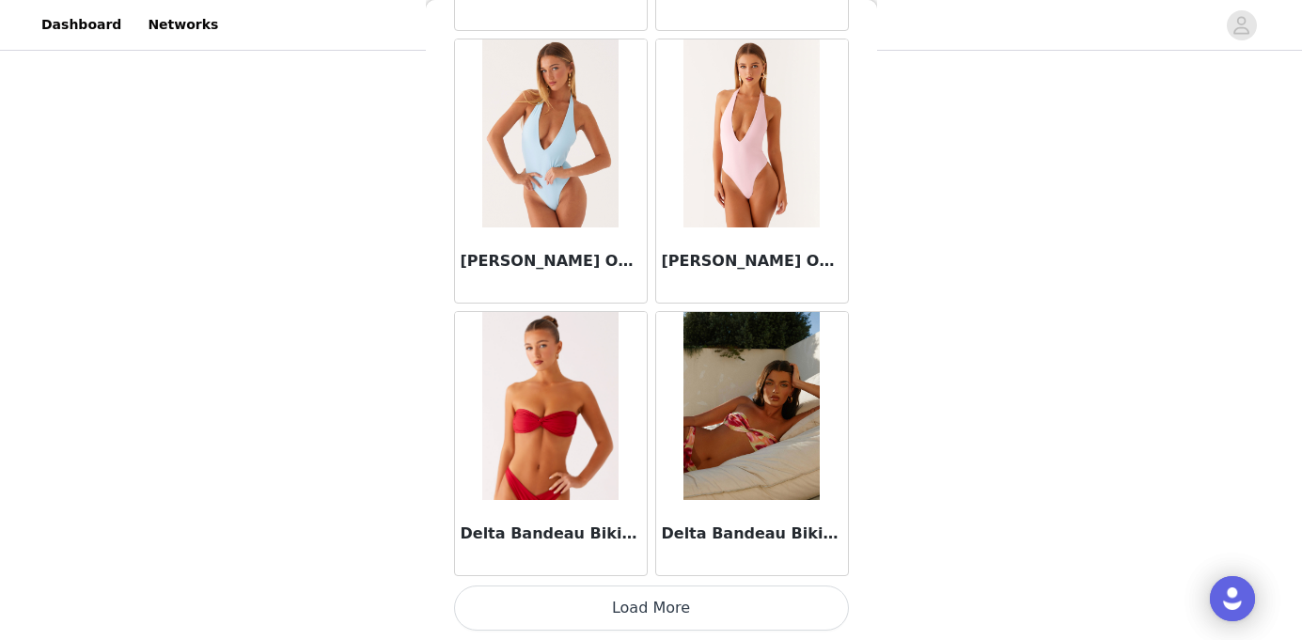
click at [671, 588] on button "Load More" at bounding box center [651, 608] width 395 height 45
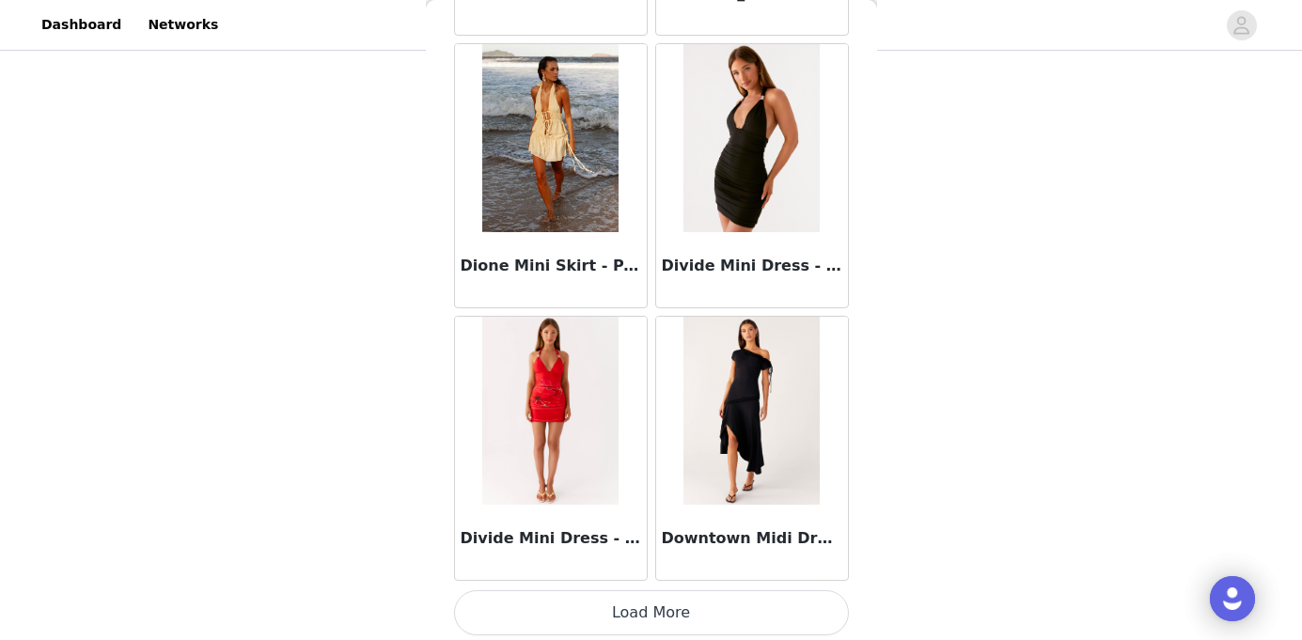
scroll to position [34947, 0]
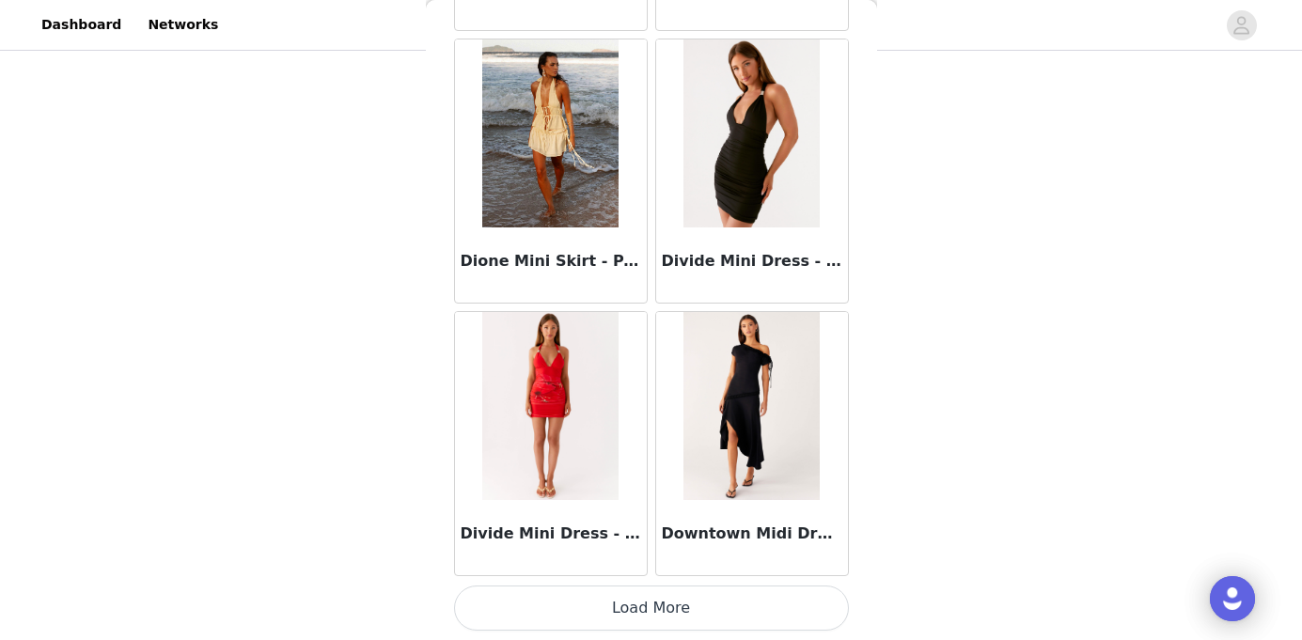
click at [647, 626] on button "Load More" at bounding box center [651, 608] width 395 height 45
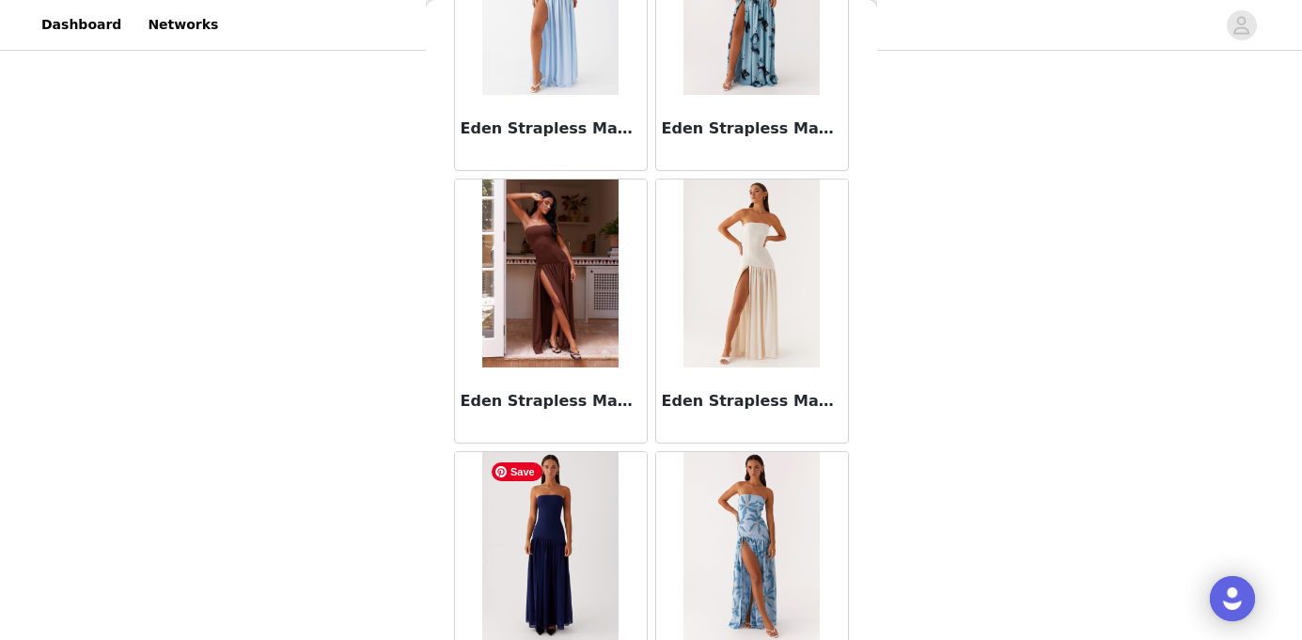
scroll to position [37672, 0]
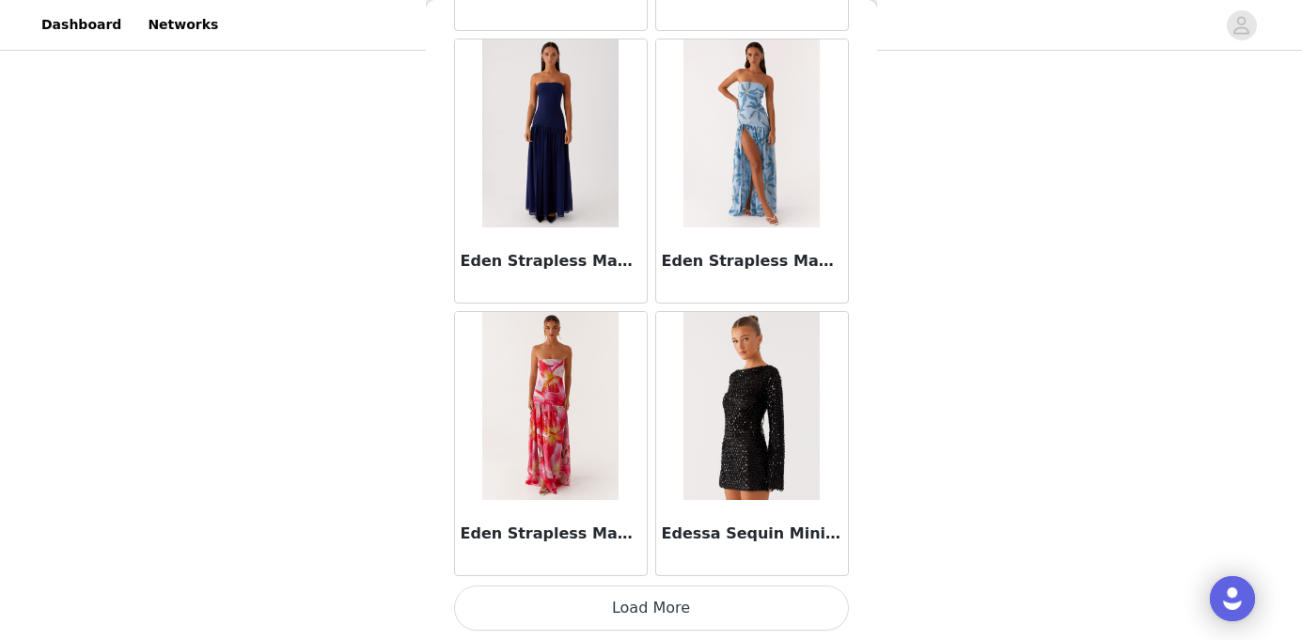
click at [681, 607] on button "Load More" at bounding box center [651, 608] width 395 height 45
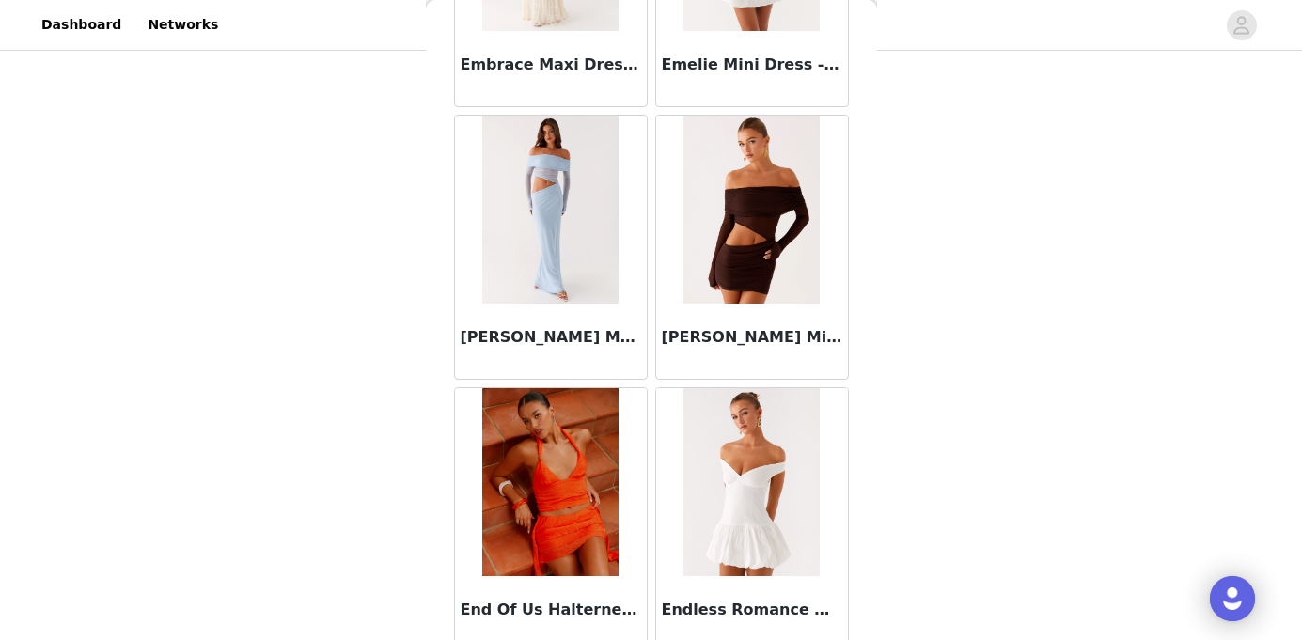
scroll to position [40398, 0]
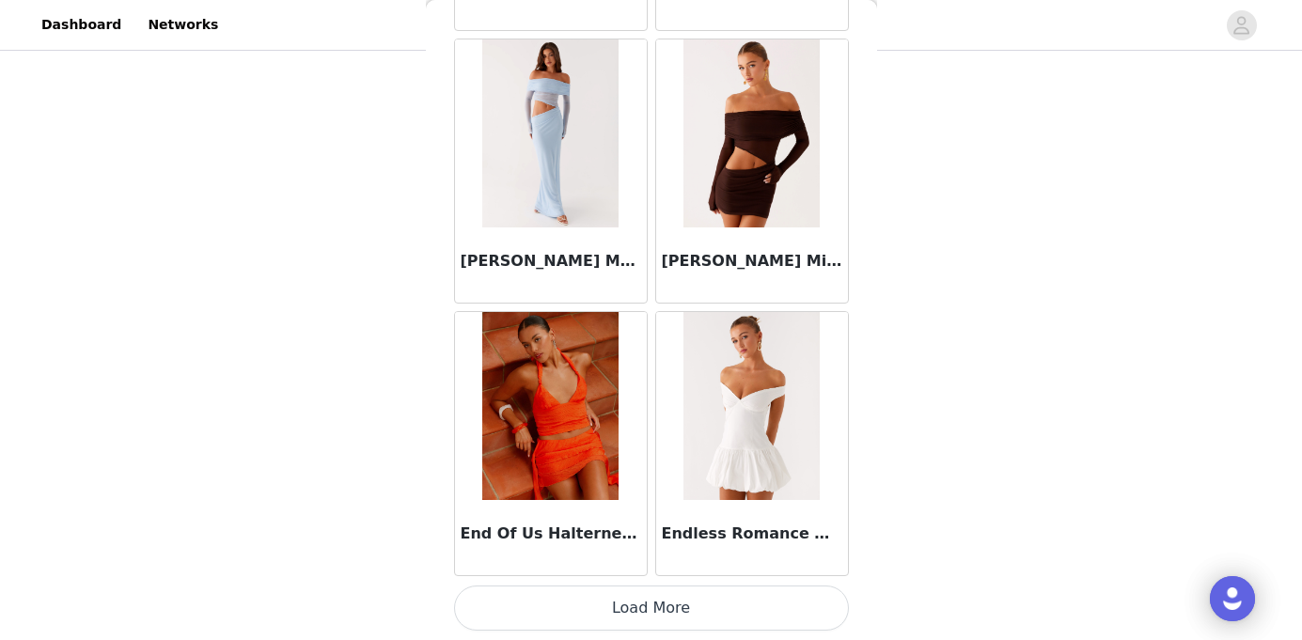
click at [679, 609] on button "Load More" at bounding box center [651, 608] width 395 height 45
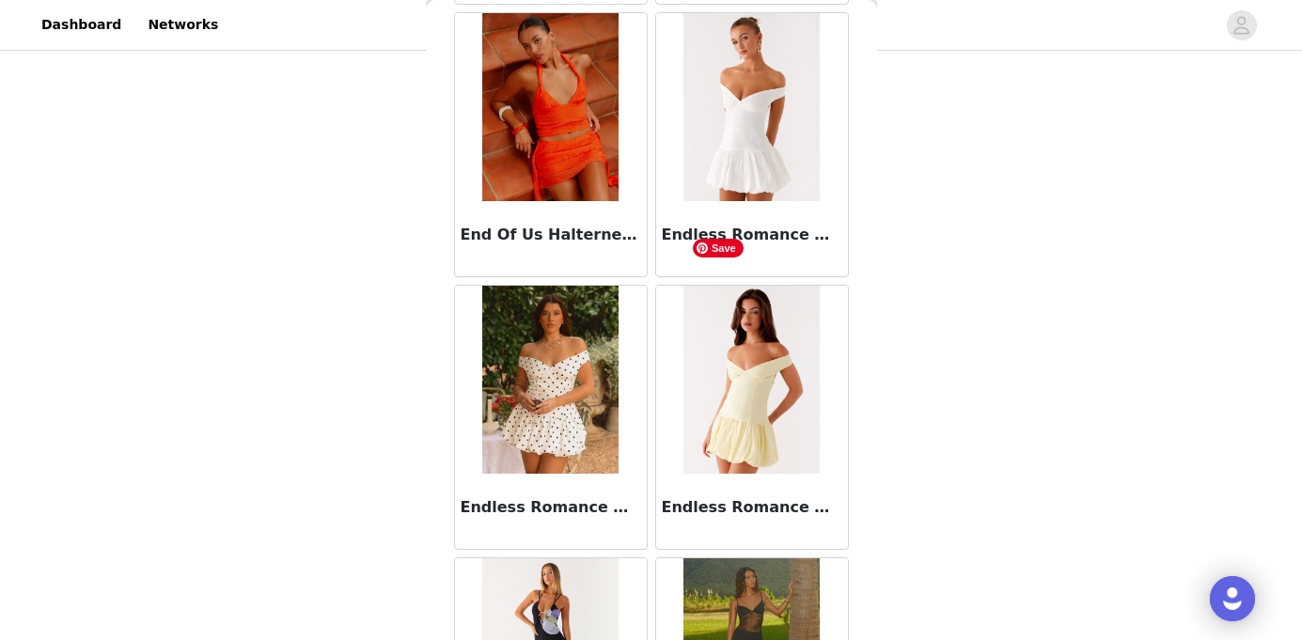
scroll to position [40400, 0]
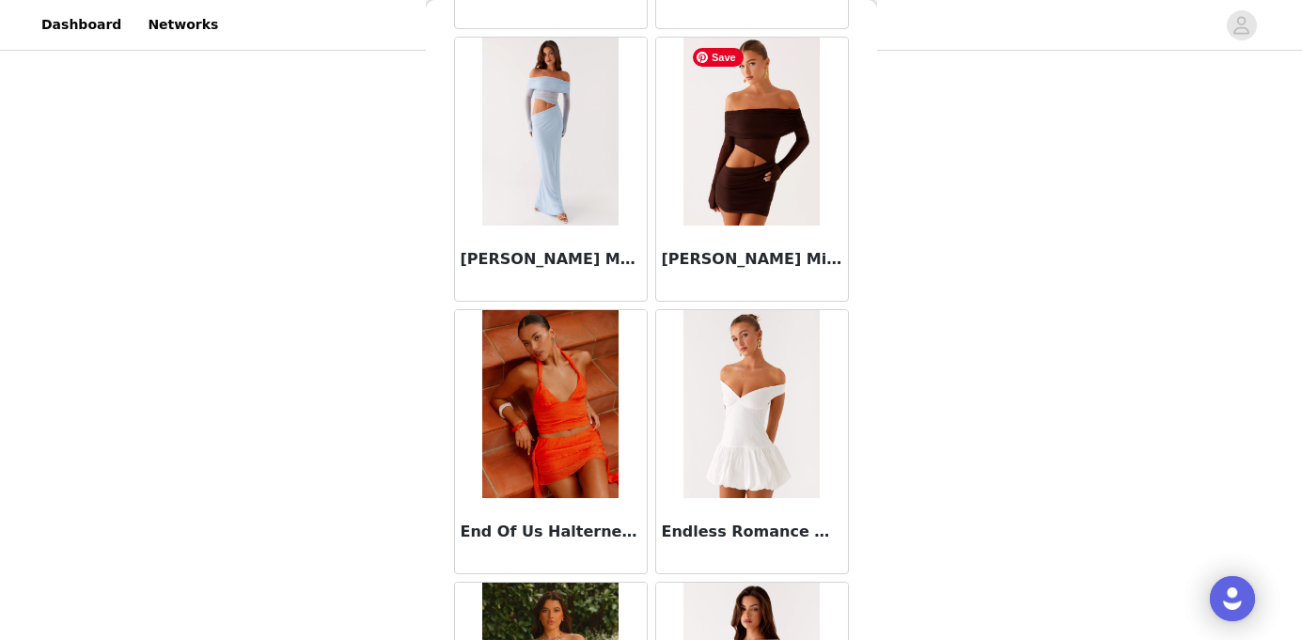
click at [773, 195] on img at bounding box center [751, 132] width 136 height 188
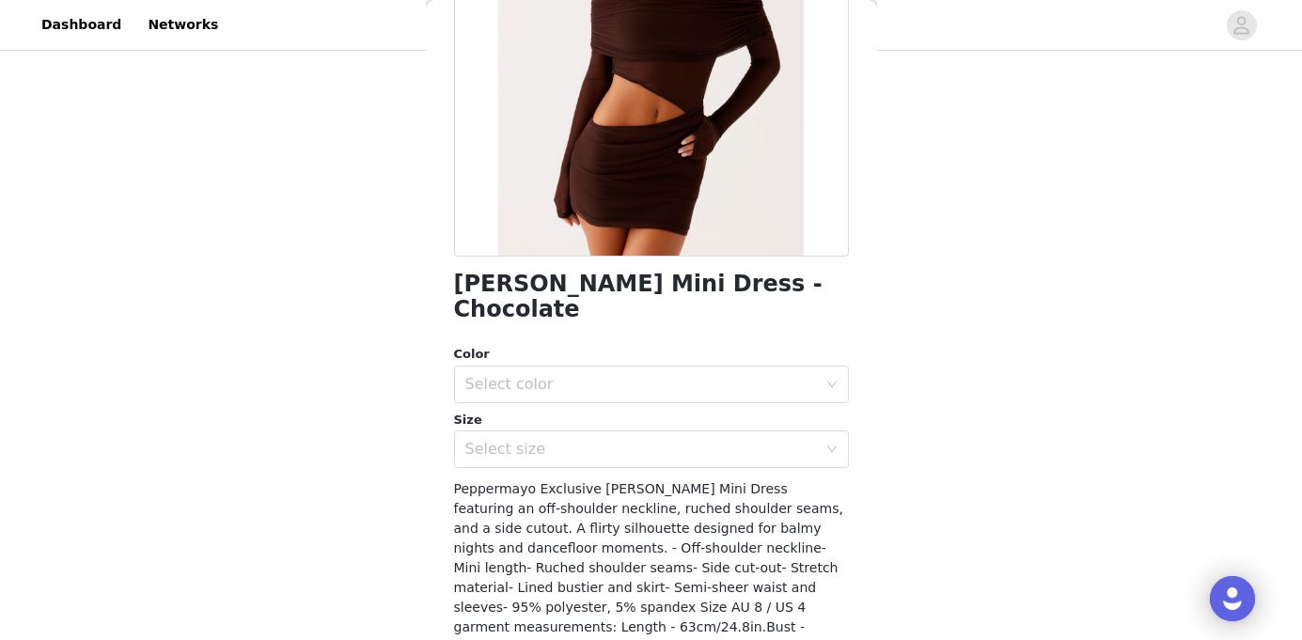
scroll to position [351, 0]
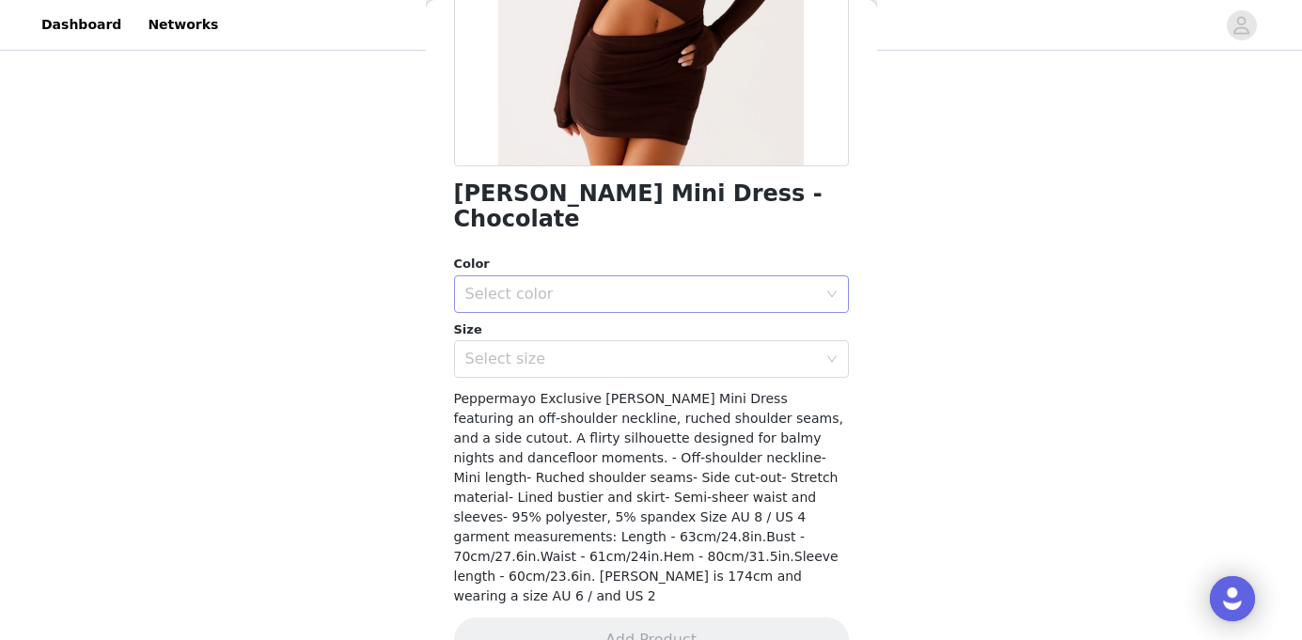
click at [533, 285] on div "Select color" at bounding box center [641, 294] width 352 height 19
click at [510, 315] on li "Chcolate" at bounding box center [651, 310] width 395 height 30
click at [512, 341] on div "Select size" at bounding box center [645, 359] width 360 height 36
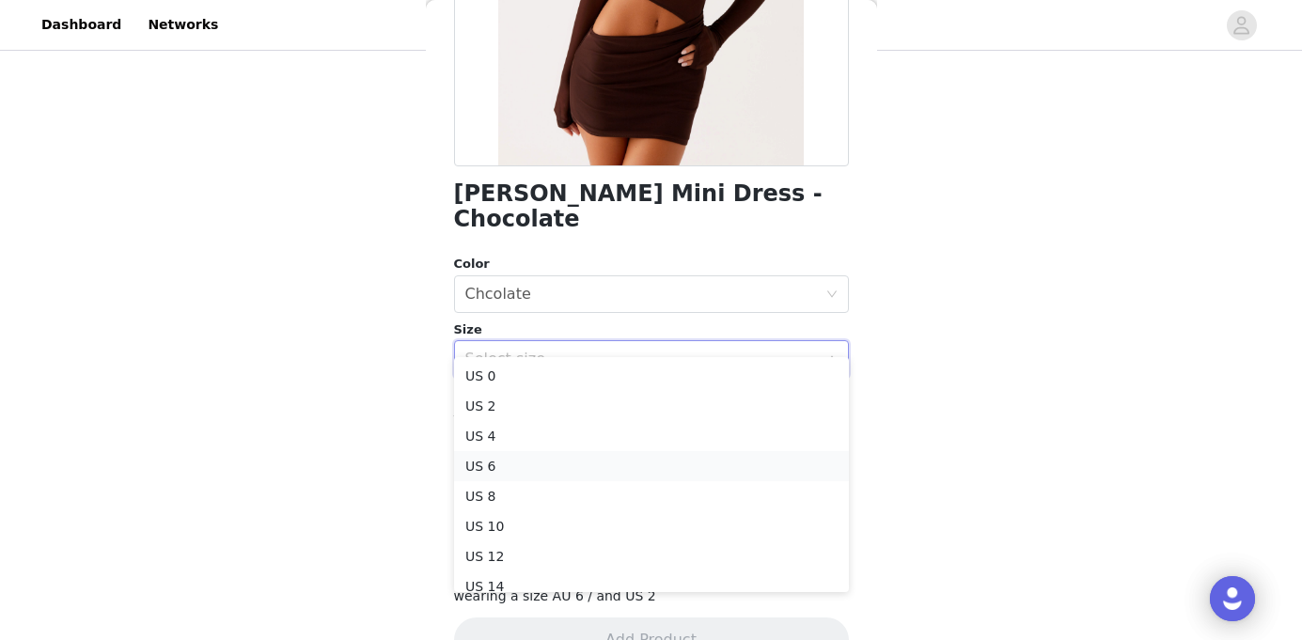
click at [490, 463] on li "US 6" at bounding box center [651, 466] width 395 height 30
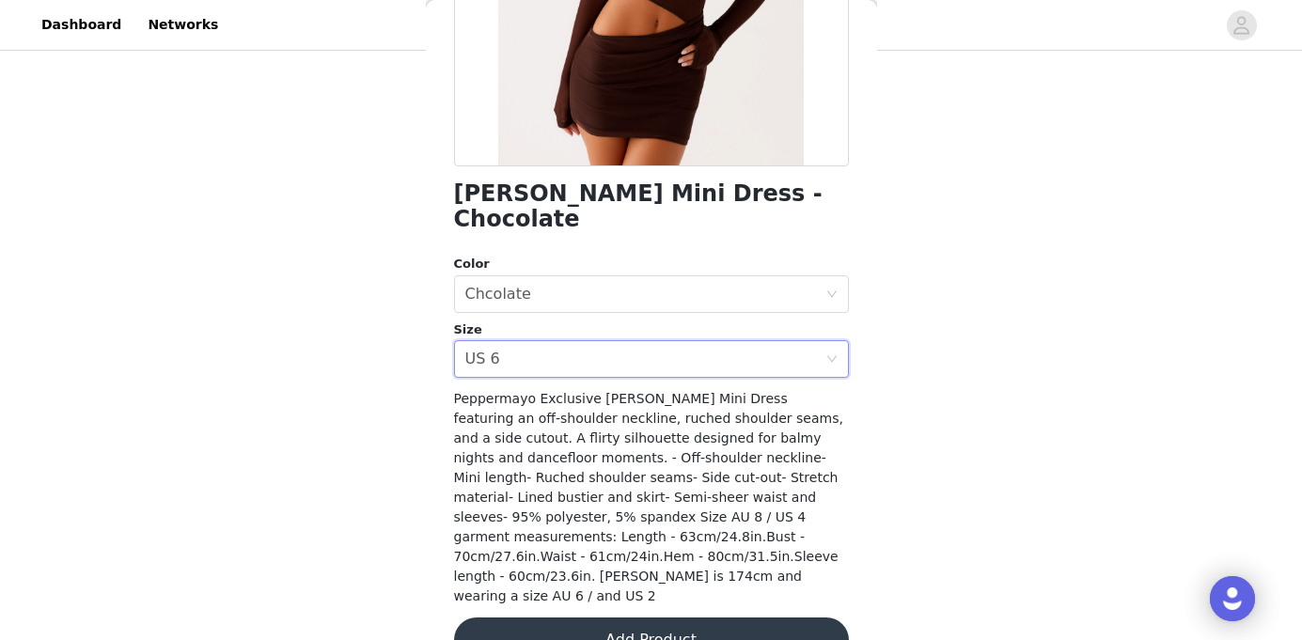
click at [658, 618] on button "Add Product" at bounding box center [651, 640] width 395 height 45
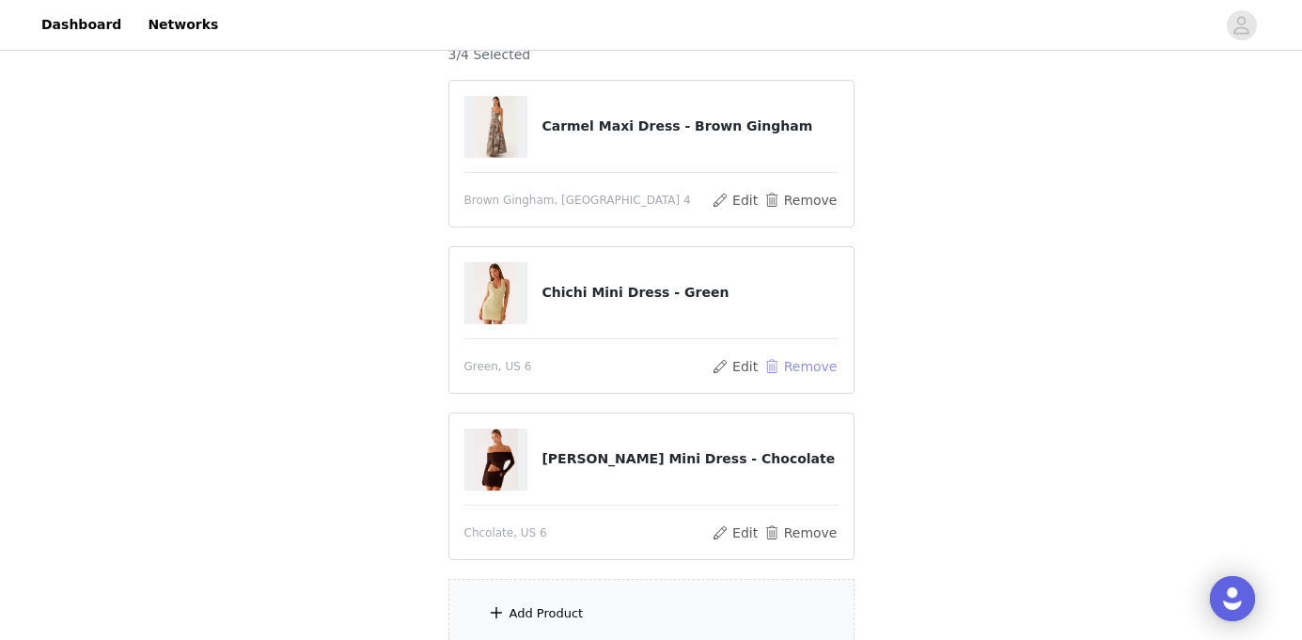
click at [812, 370] on button "Remove" at bounding box center [799, 366] width 75 height 23
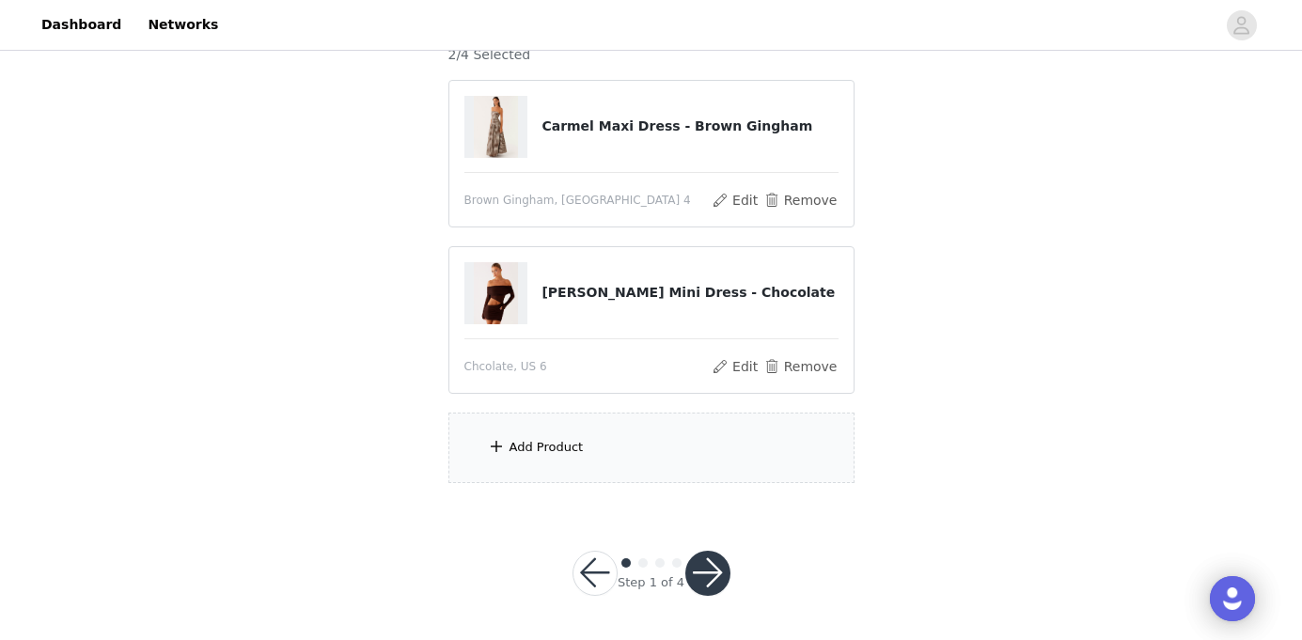
click at [661, 429] on div "Add Product" at bounding box center [651, 448] width 406 height 70
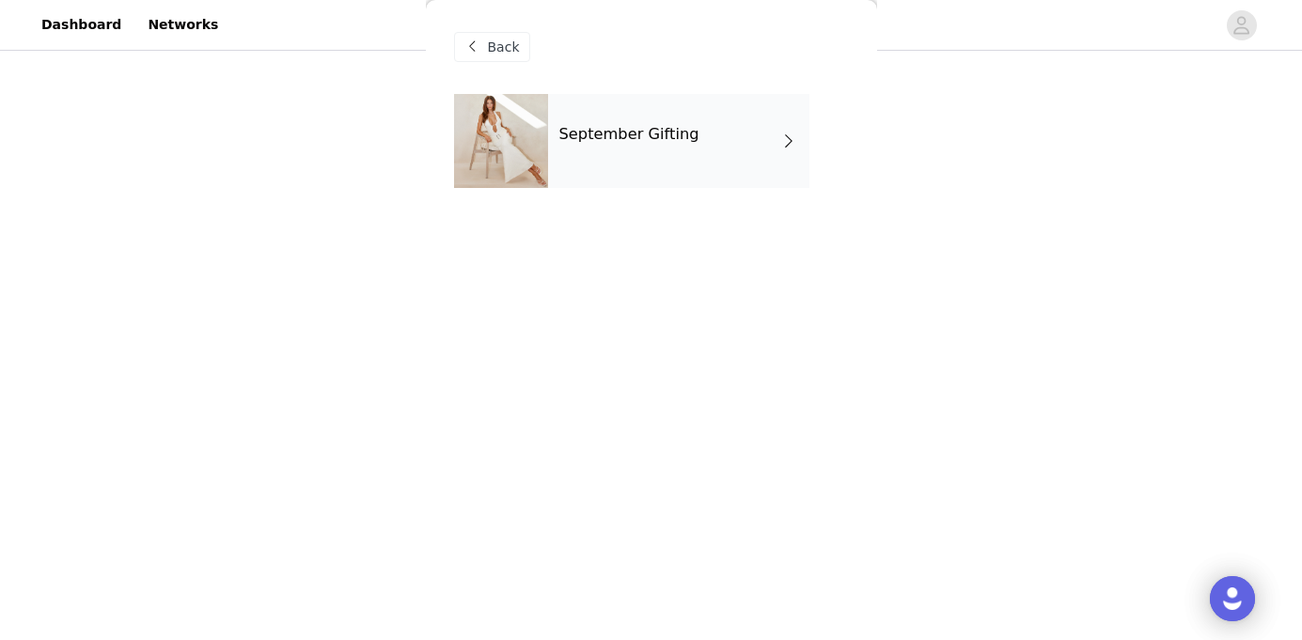
click at [682, 94] on div "September Gifting" at bounding box center [678, 141] width 261 height 94
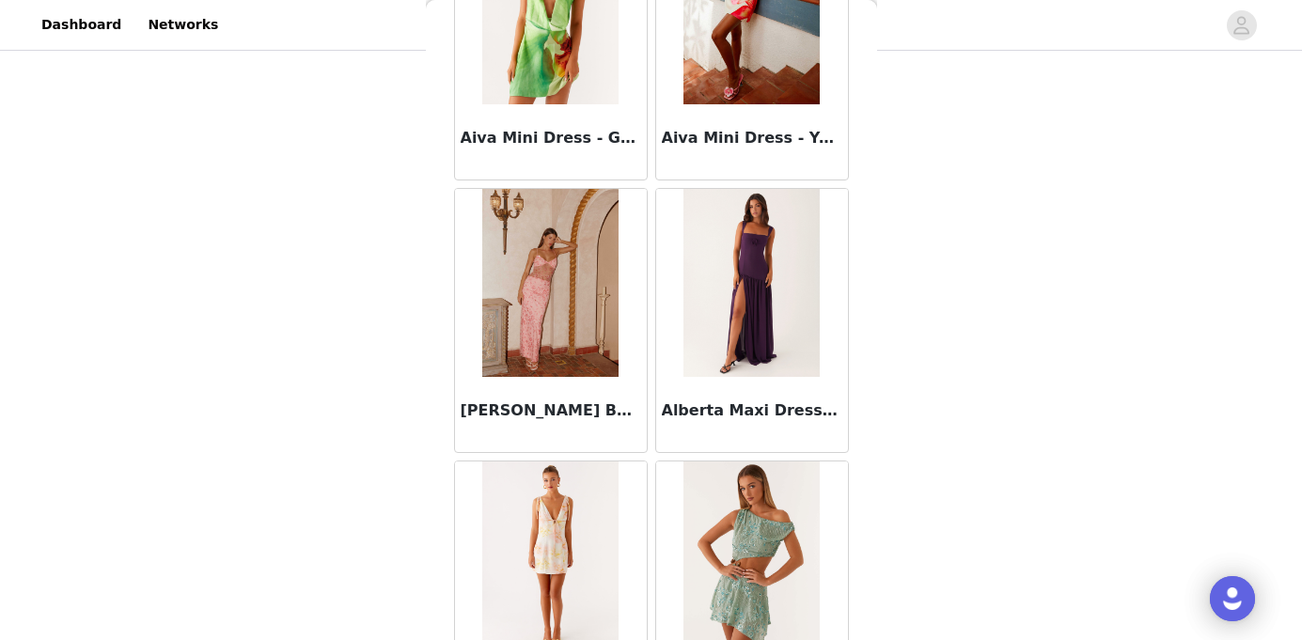
scroll to position [2236, 0]
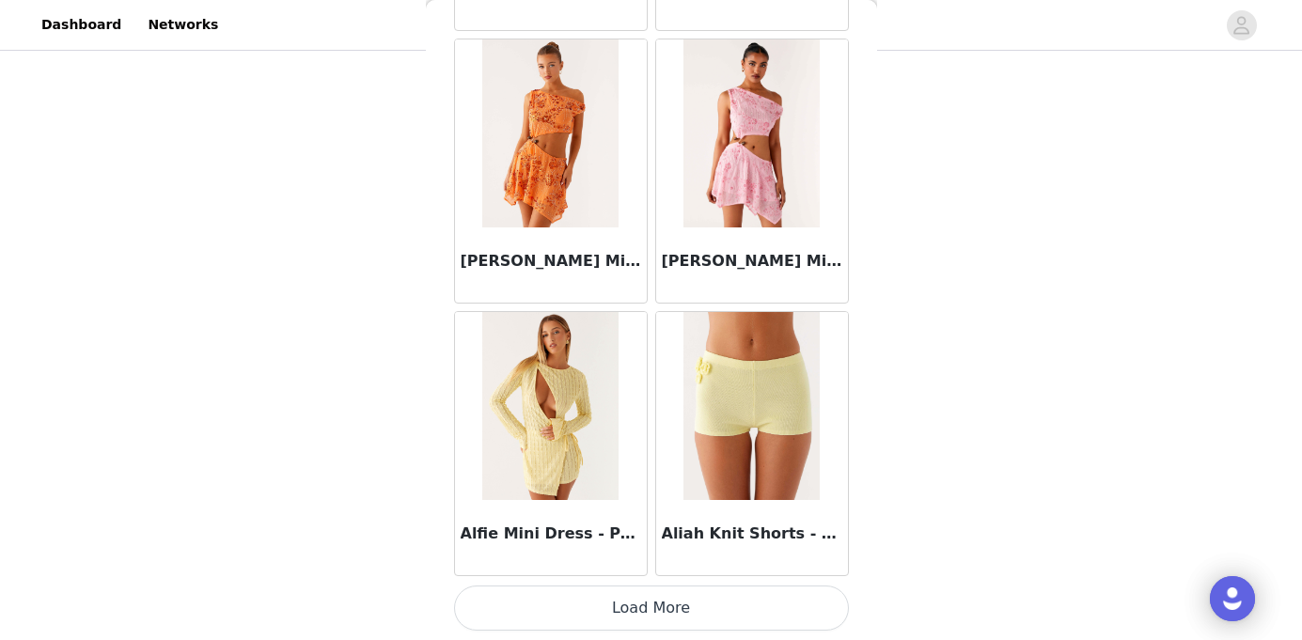
click at [680, 624] on button "Load More" at bounding box center [651, 608] width 395 height 45
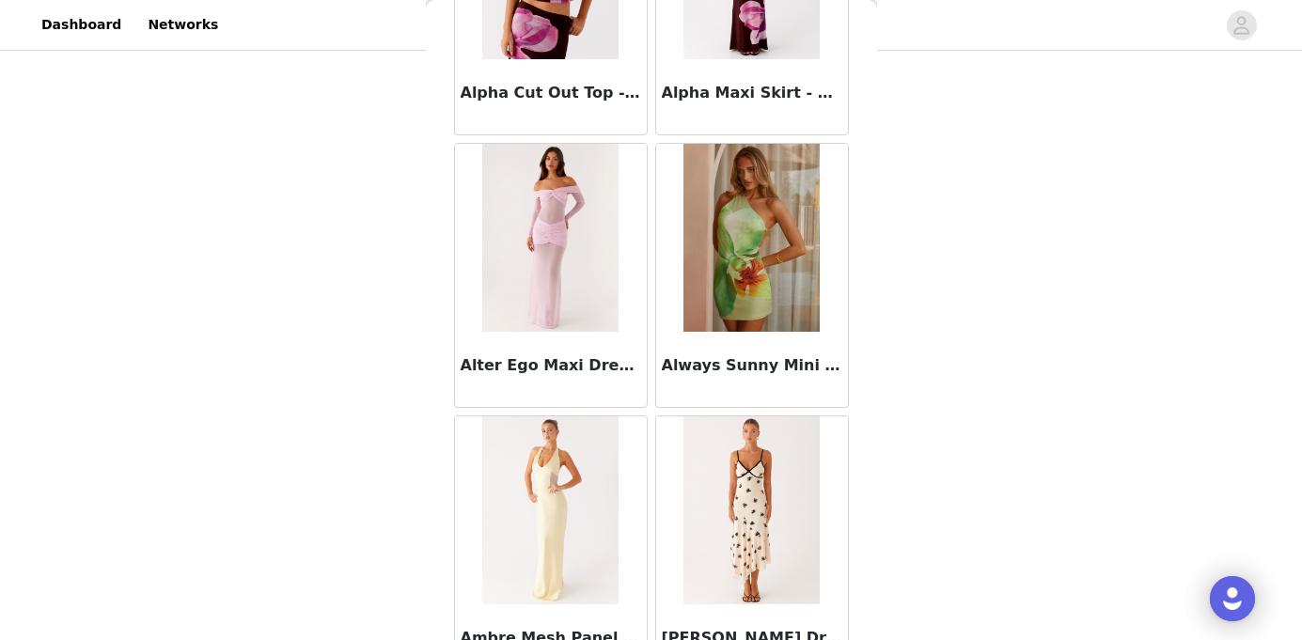
scroll to position [4962, 0]
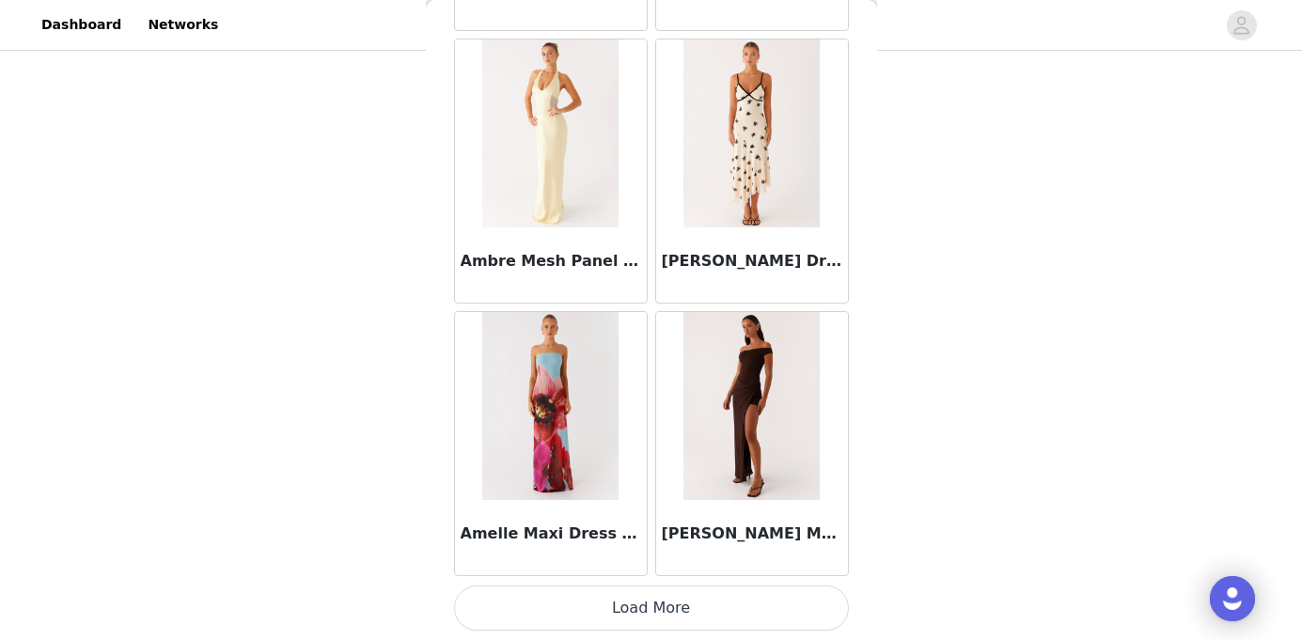
click at [726, 614] on button "Load More" at bounding box center [651, 608] width 395 height 45
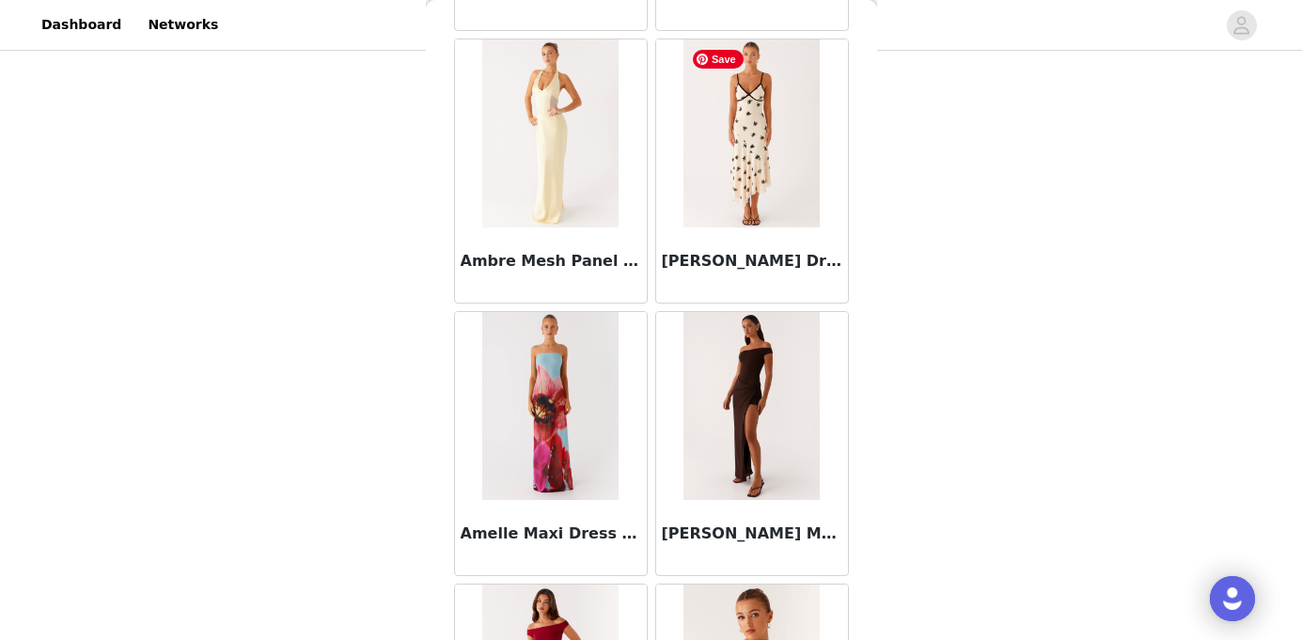
click at [746, 193] on img at bounding box center [751, 133] width 136 height 188
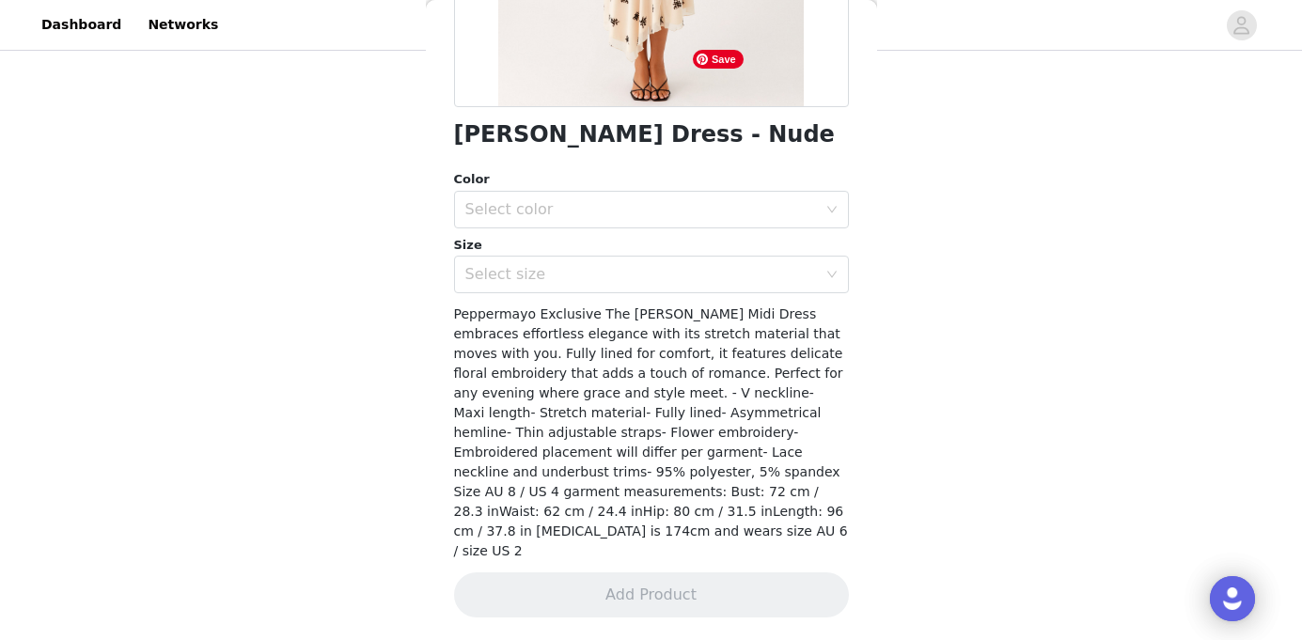
scroll to position [370, 0]
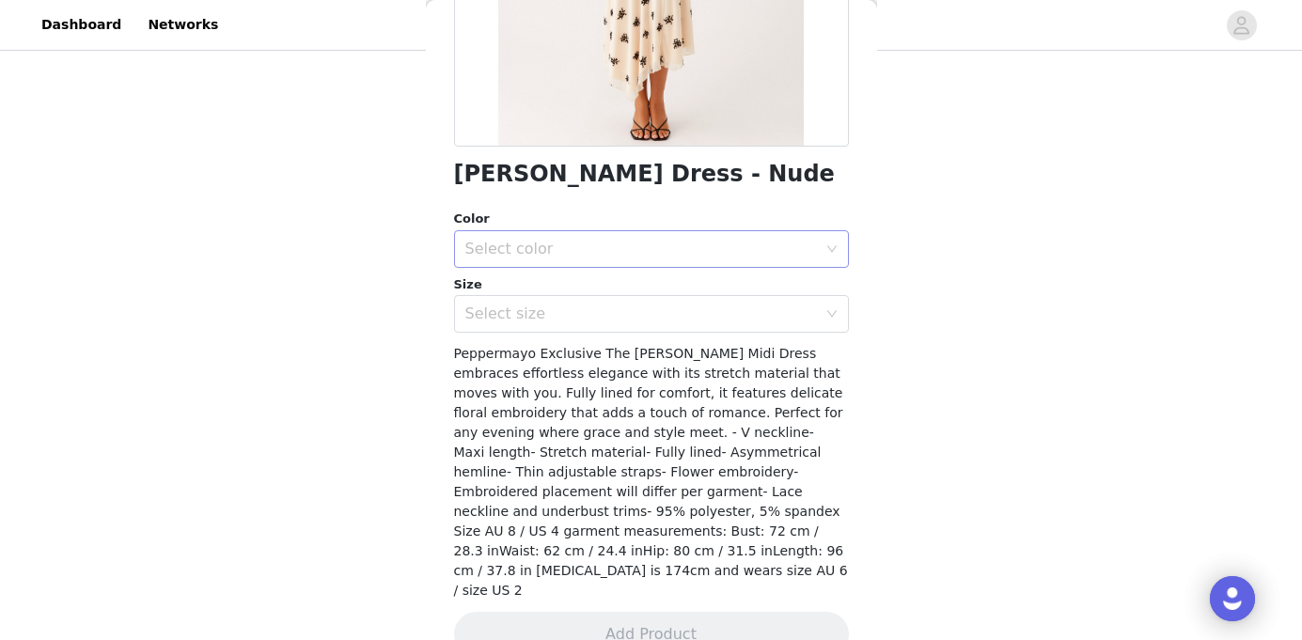
click at [587, 245] on div "Select color" at bounding box center [641, 249] width 352 height 19
click at [533, 289] on li "Nude" at bounding box center [651, 290] width 395 height 30
click at [522, 322] on div "Select size" at bounding box center [641, 314] width 352 height 19
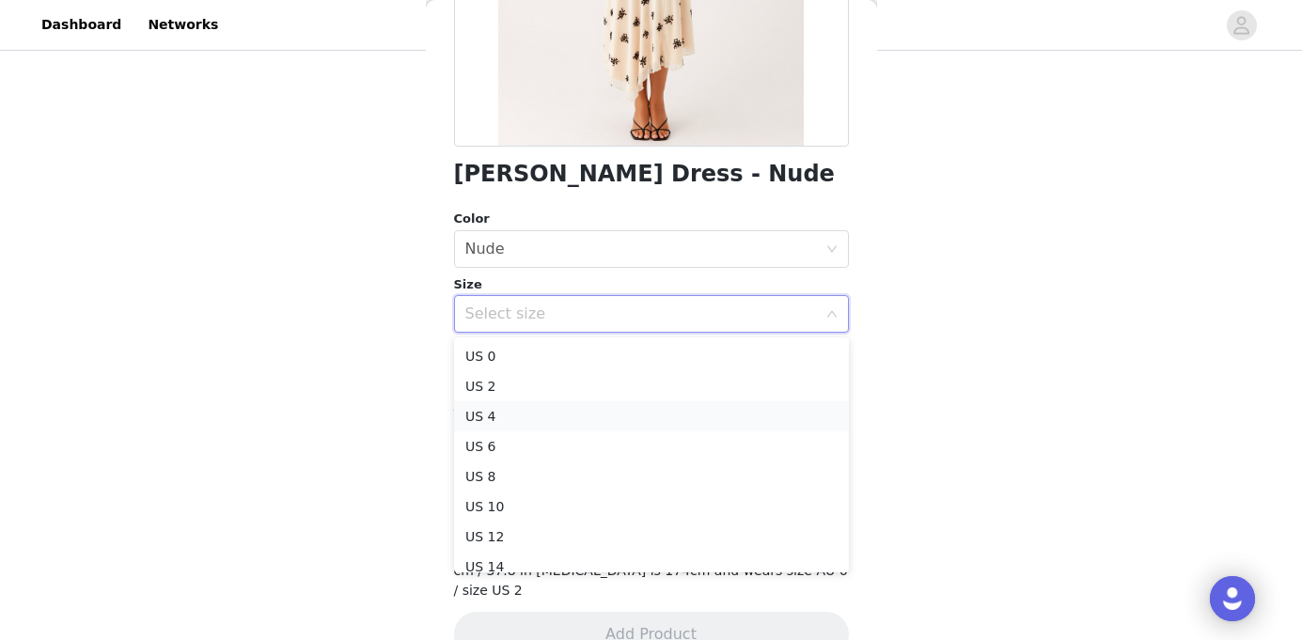
click at [498, 409] on li "US 4" at bounding box center [651, 416] width 395 height 30
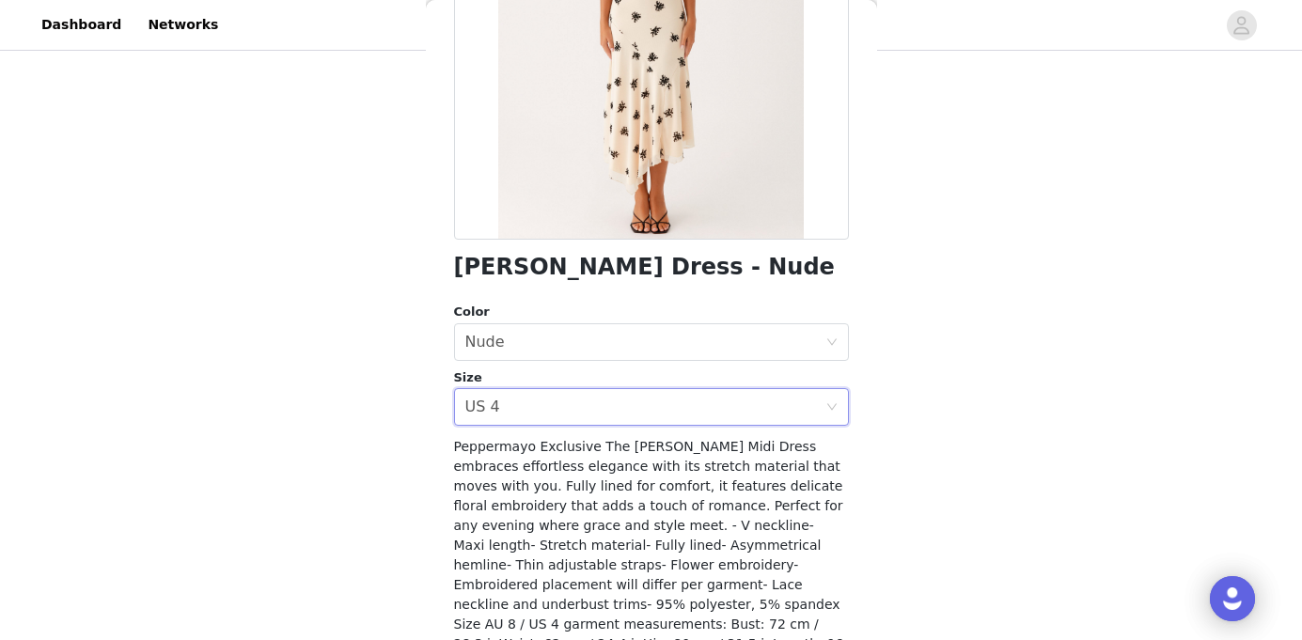
scroll to position [325, 0]
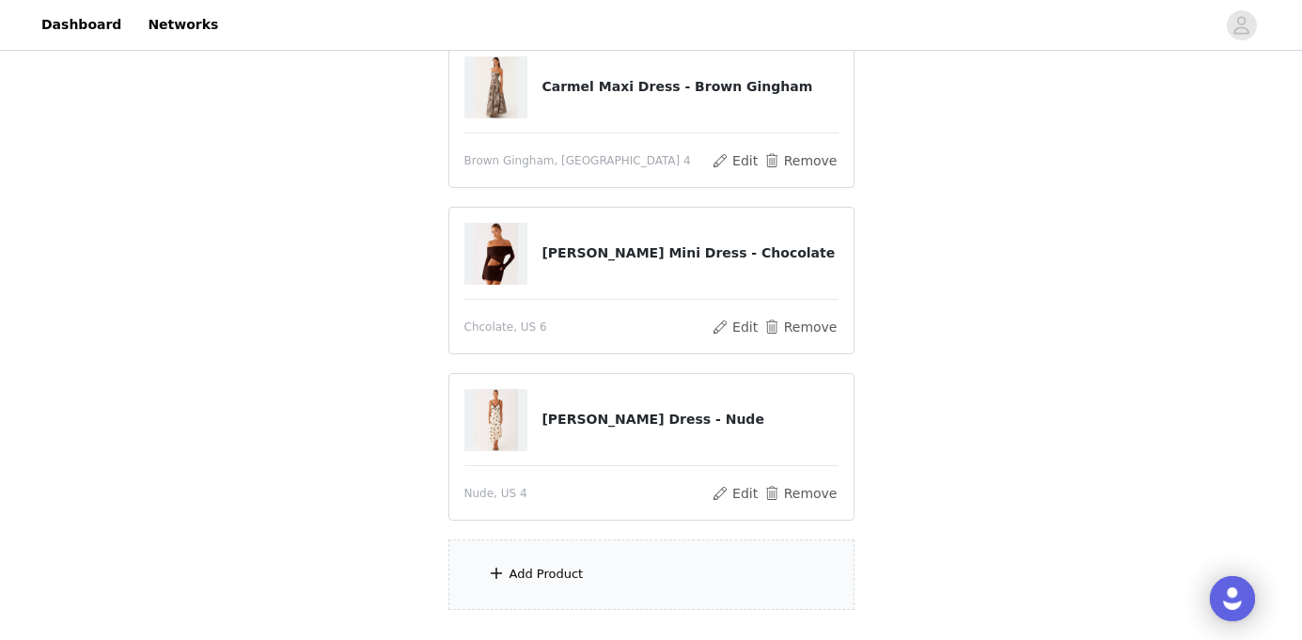
scroll to position [252, 0]
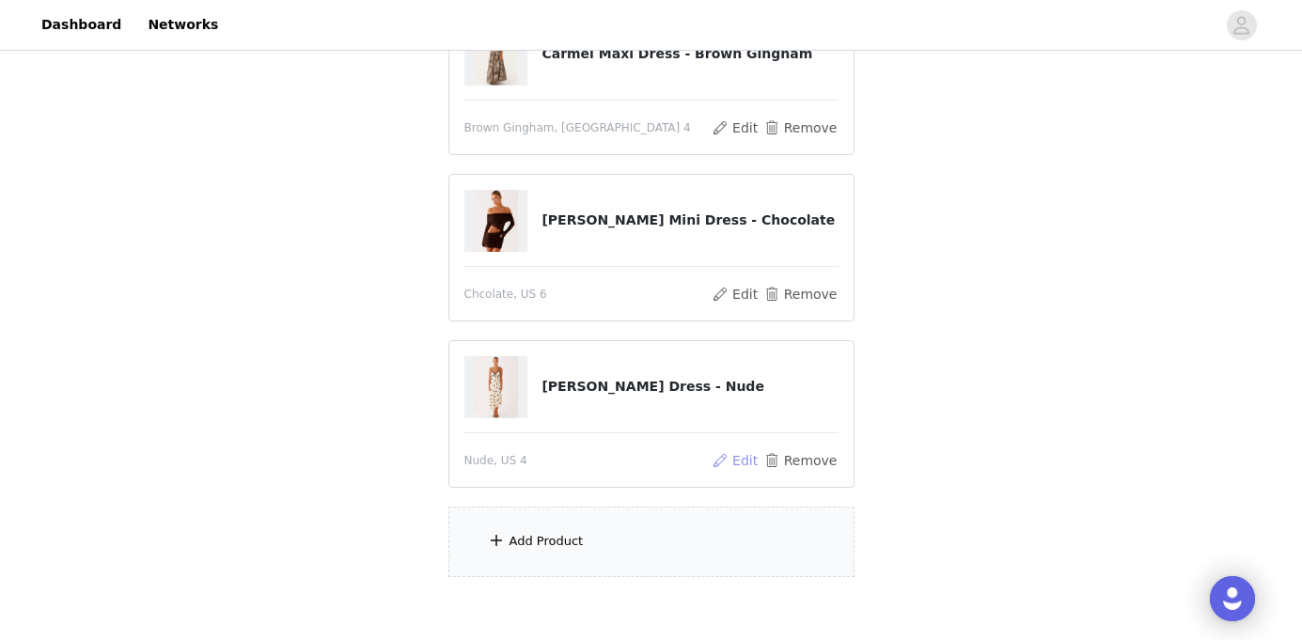
click at [755, 463] on button "Edit" at bounding box center [736, 460] width 48 height 23
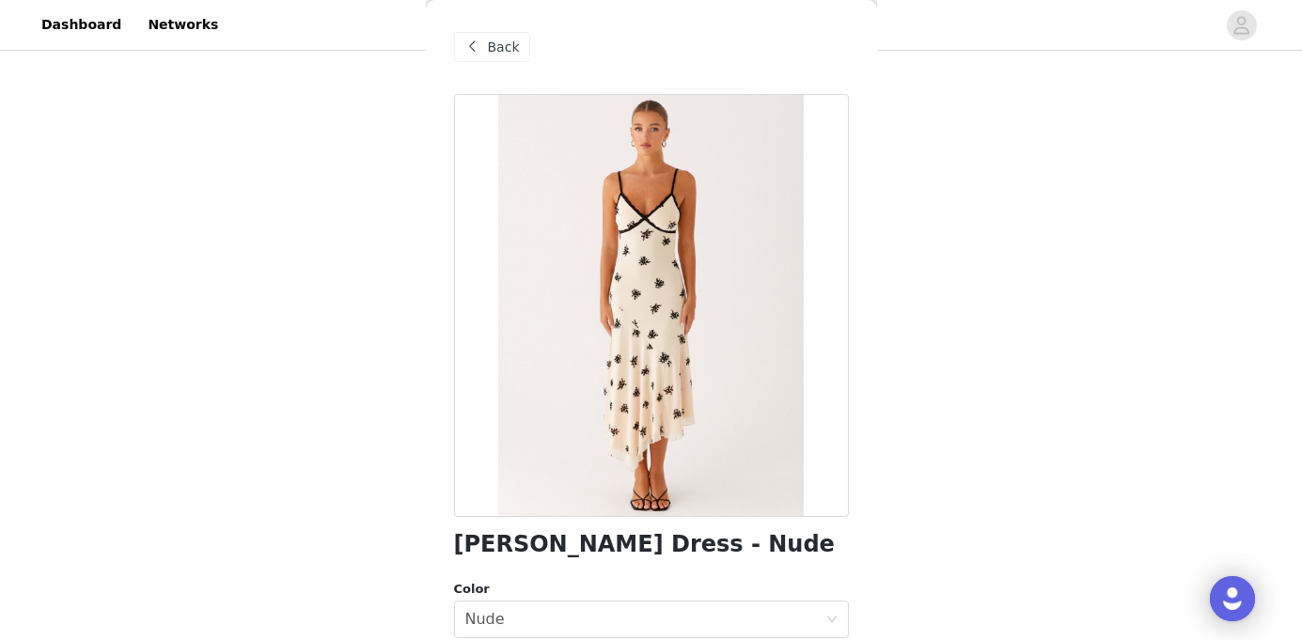
scroll to position [182, 0]
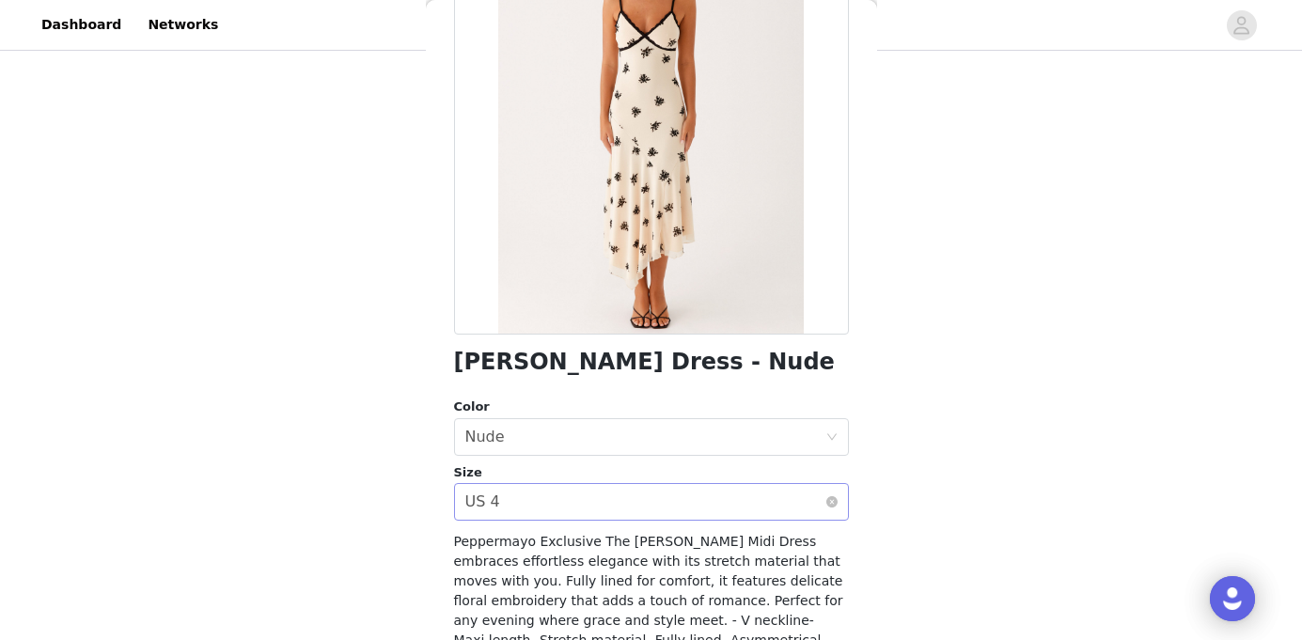
click at [523, 512] on div "Select size US 4" at bounding box center [645, 502] width 360 height 36
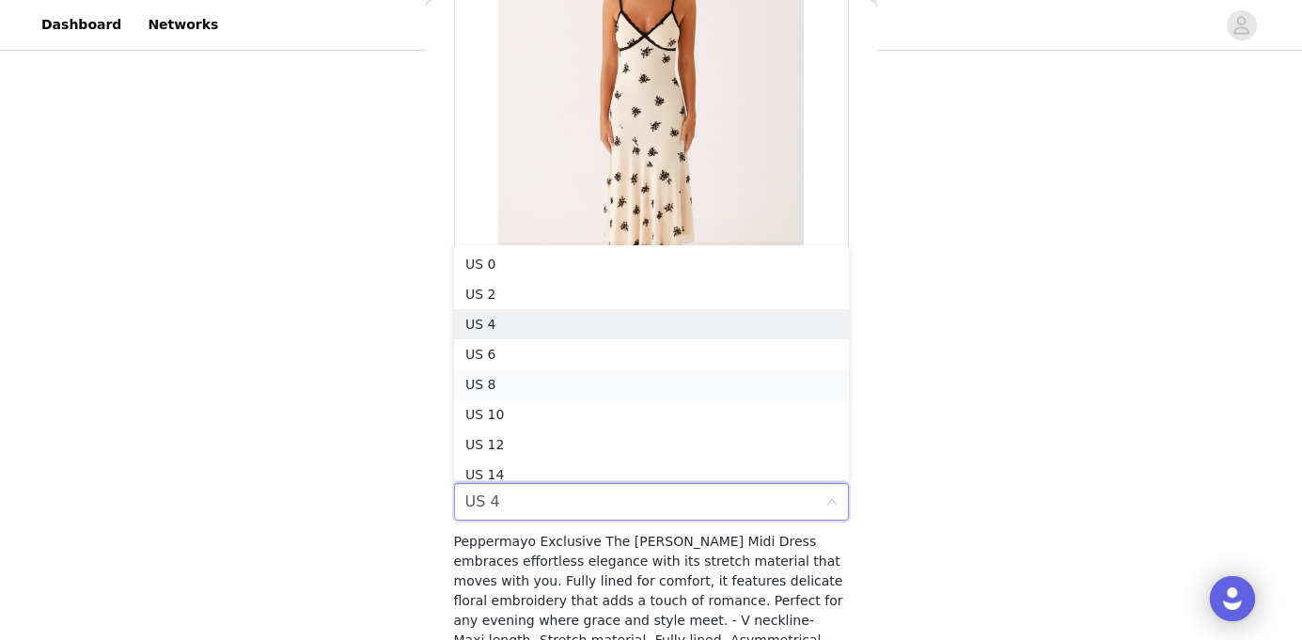
scroll to position [9, 0]
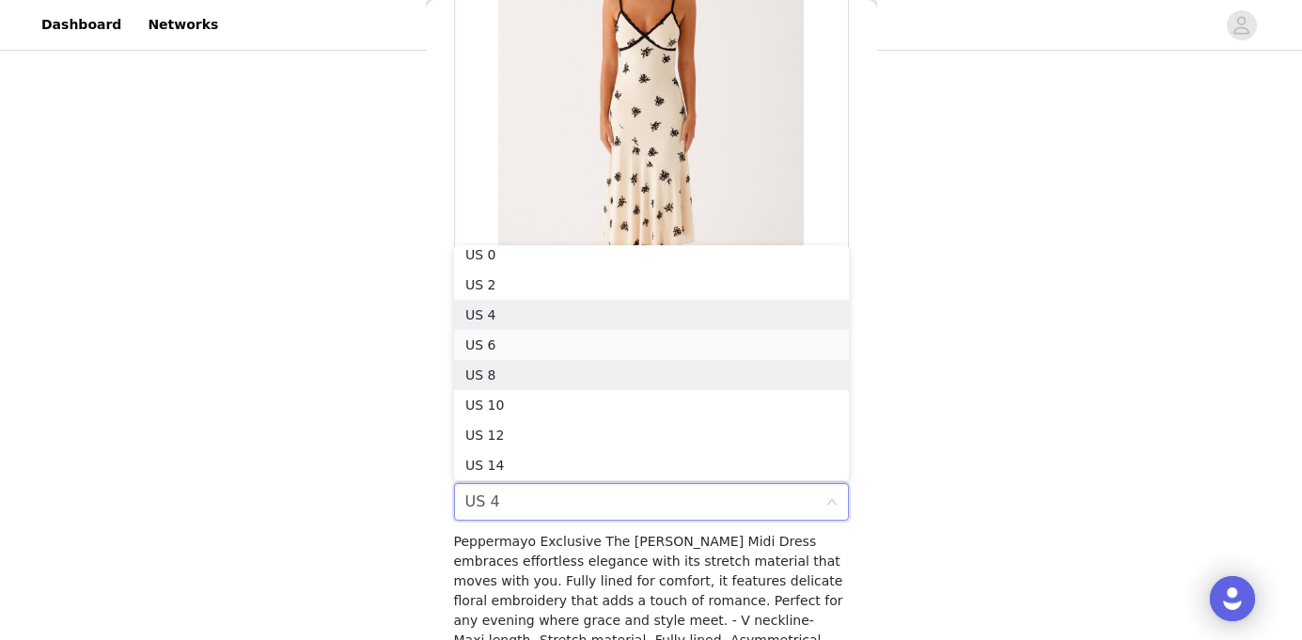
click at [490, 348] on li "US 6" at bounding box center [651, 345] width 395 height 30
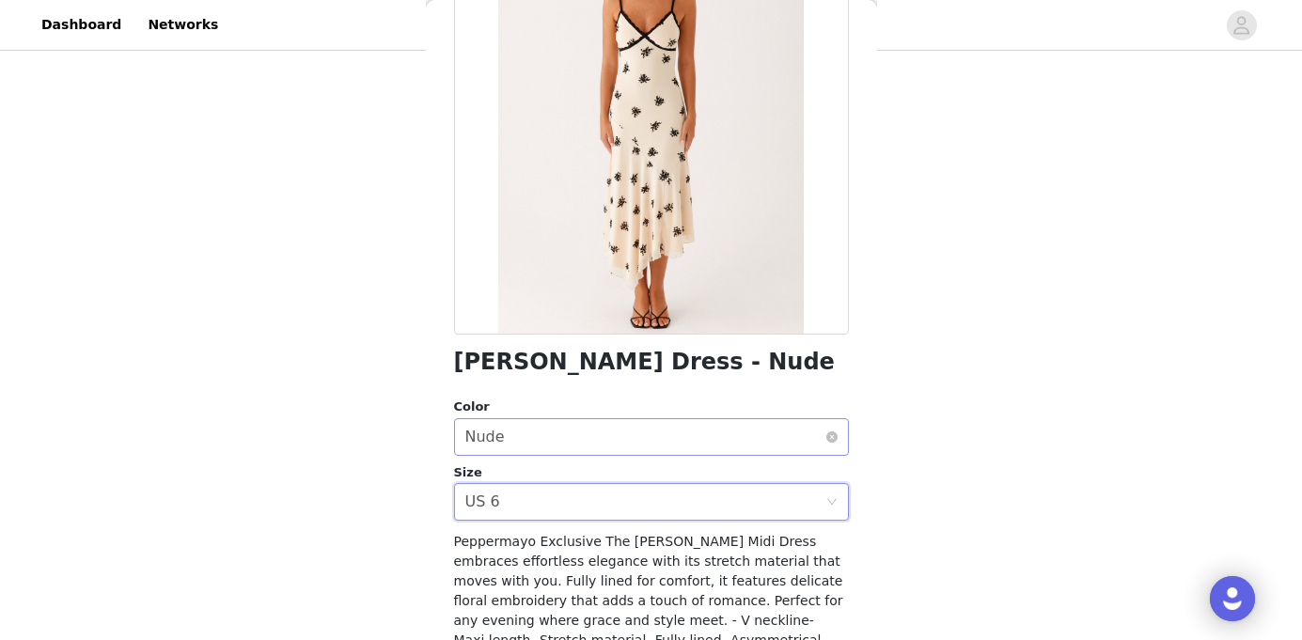
scroll to position [370, 0]
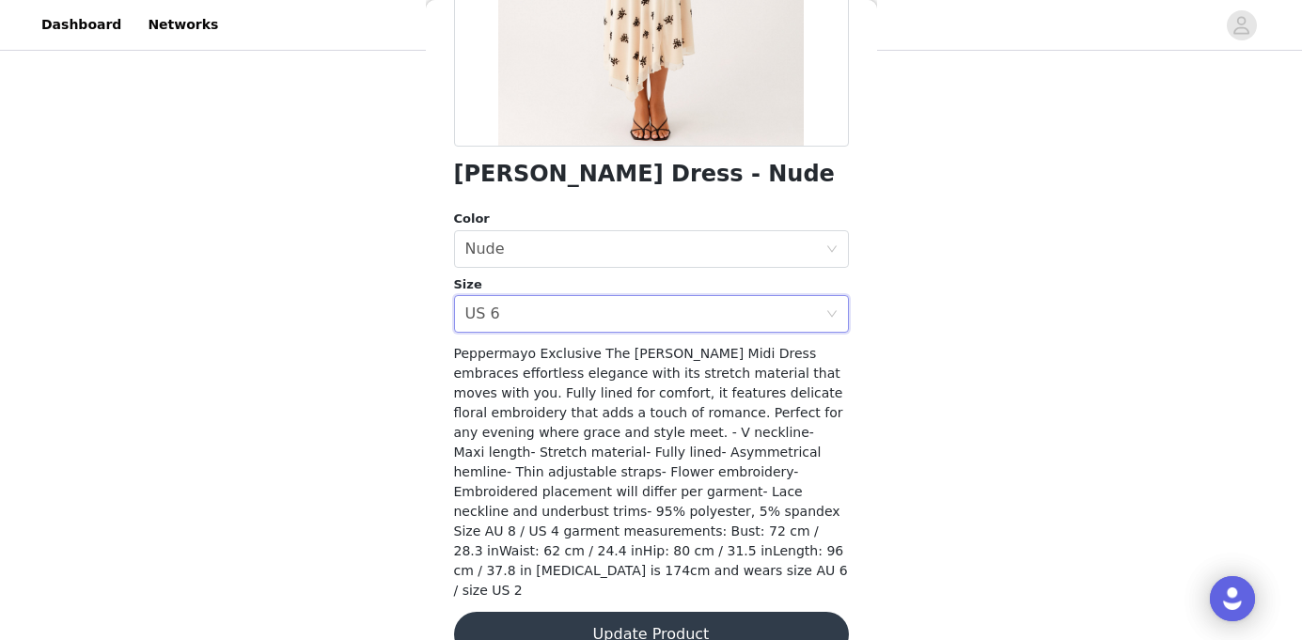
click at [716, 612] on button "Update Product" at bounding box center [651, 634] width 395 height 45
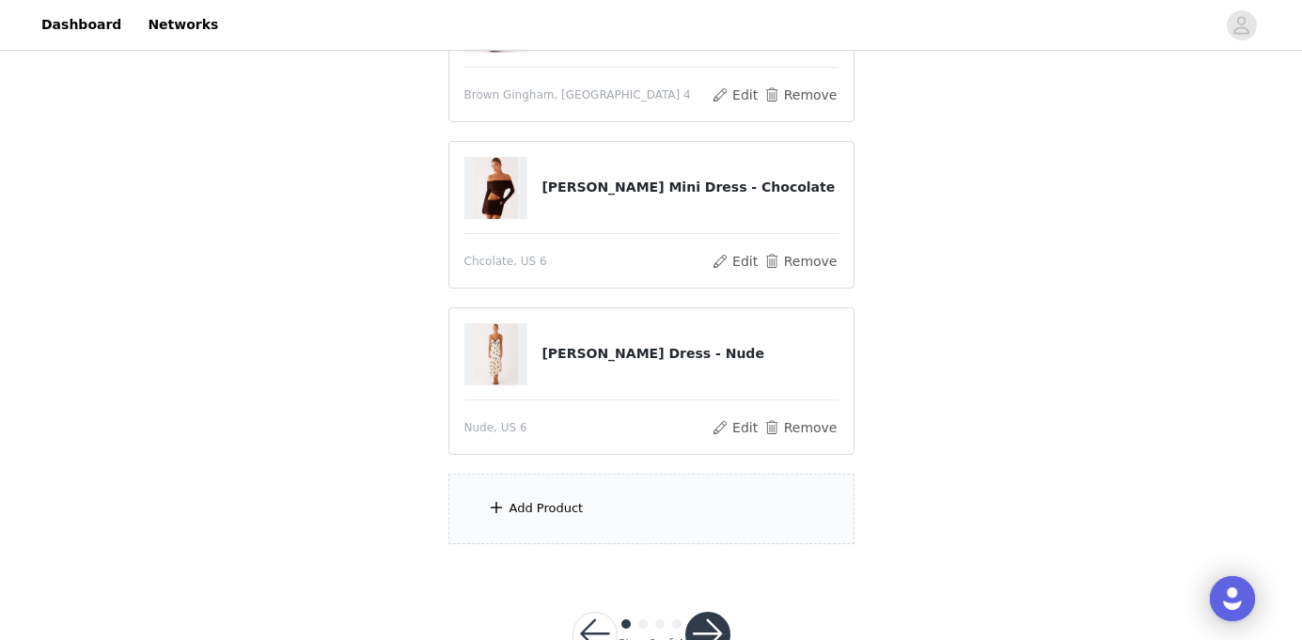
scroll to position [346, 0]
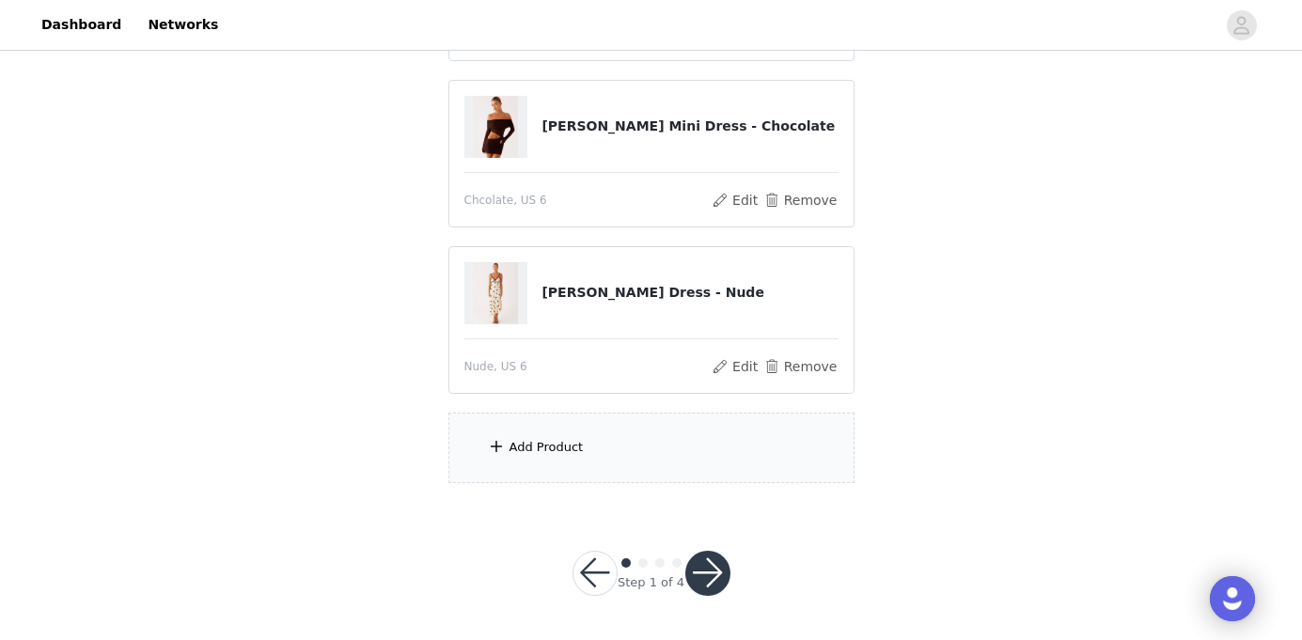
click at [607, 448] on div "Add Product" at bounding box center [651, 448] width 406 height 70
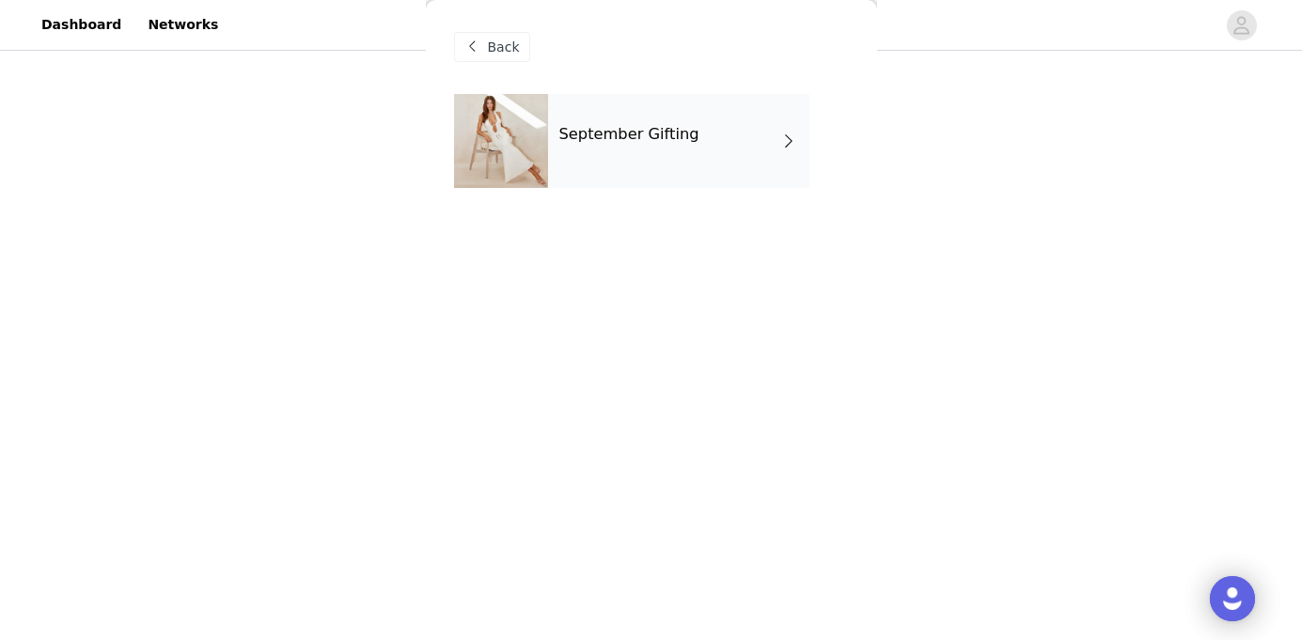
click at [677, 150] on div "September Gifting" at bounding box center [678, 141] width 261 height 94
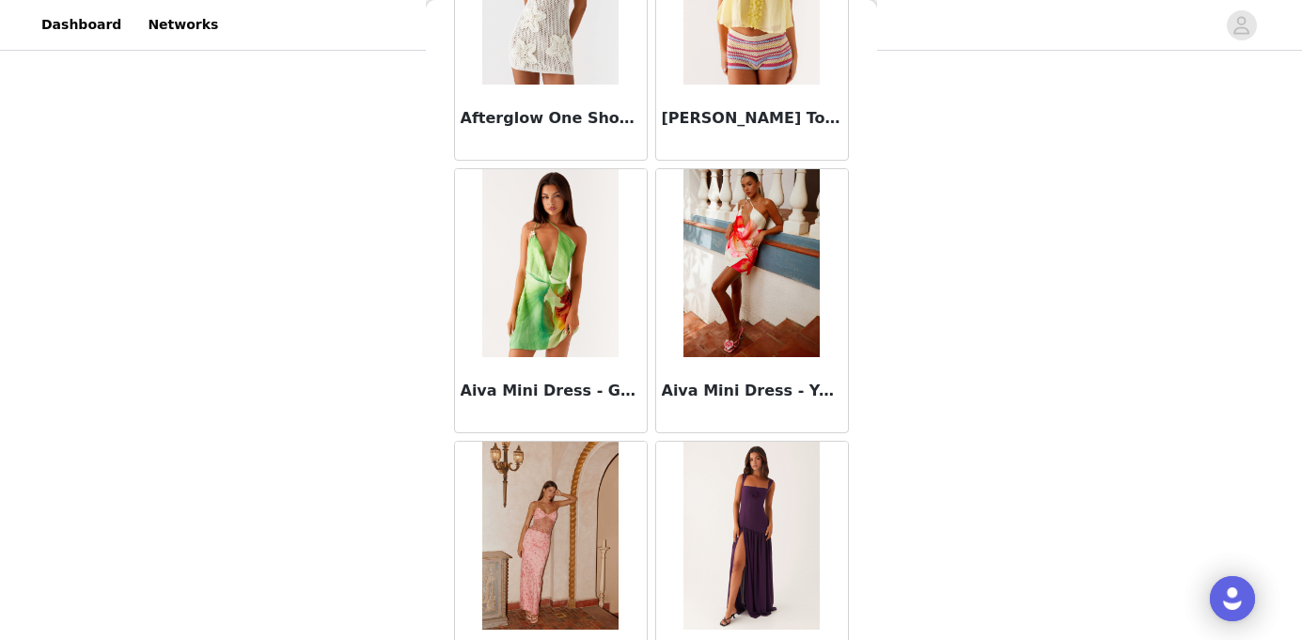
scroll to position [2236, 0]
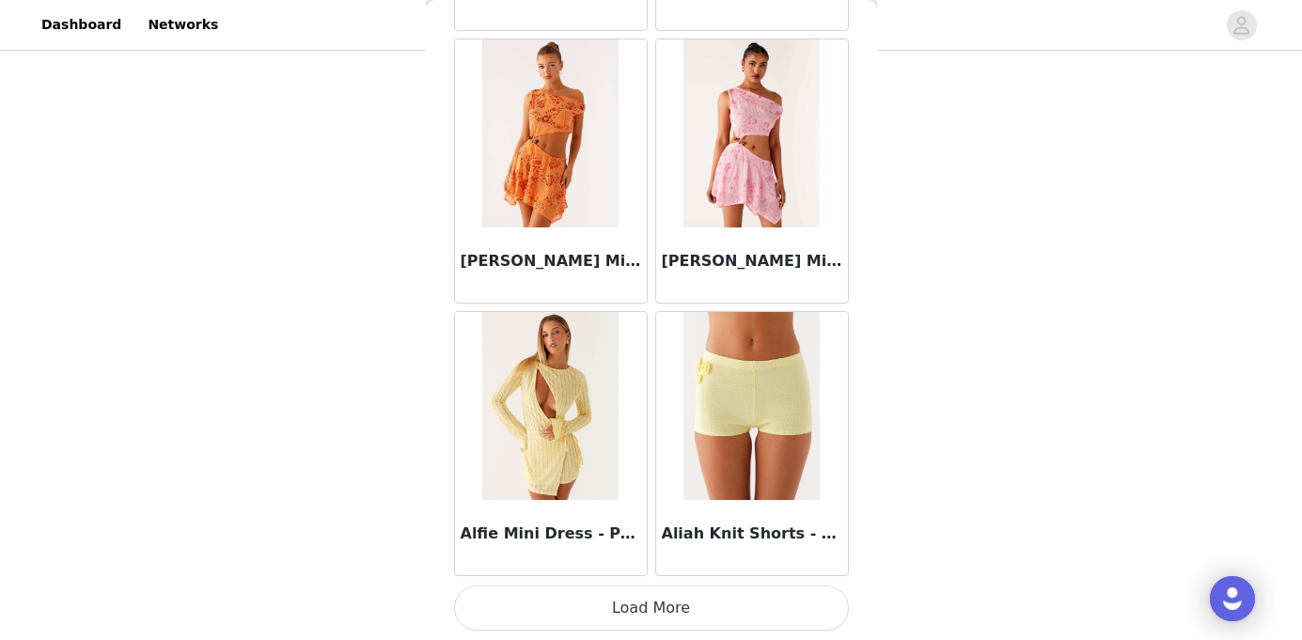
drag, startPoint x: 678, startPoint y: 305, endPoint x: 700, endPoint y: 630, distance: 326.0
click at [731, 605] on button "Load More" at bounding box center [651, 608] width 395 height 45
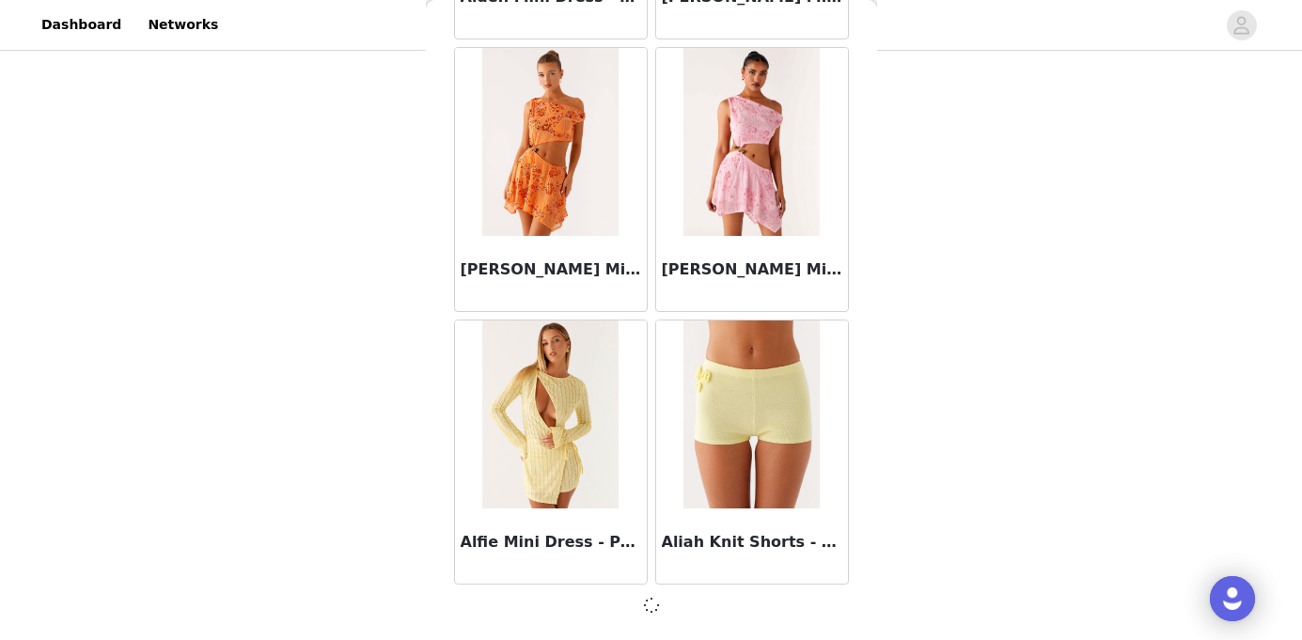
scroll to position [2228, 0]
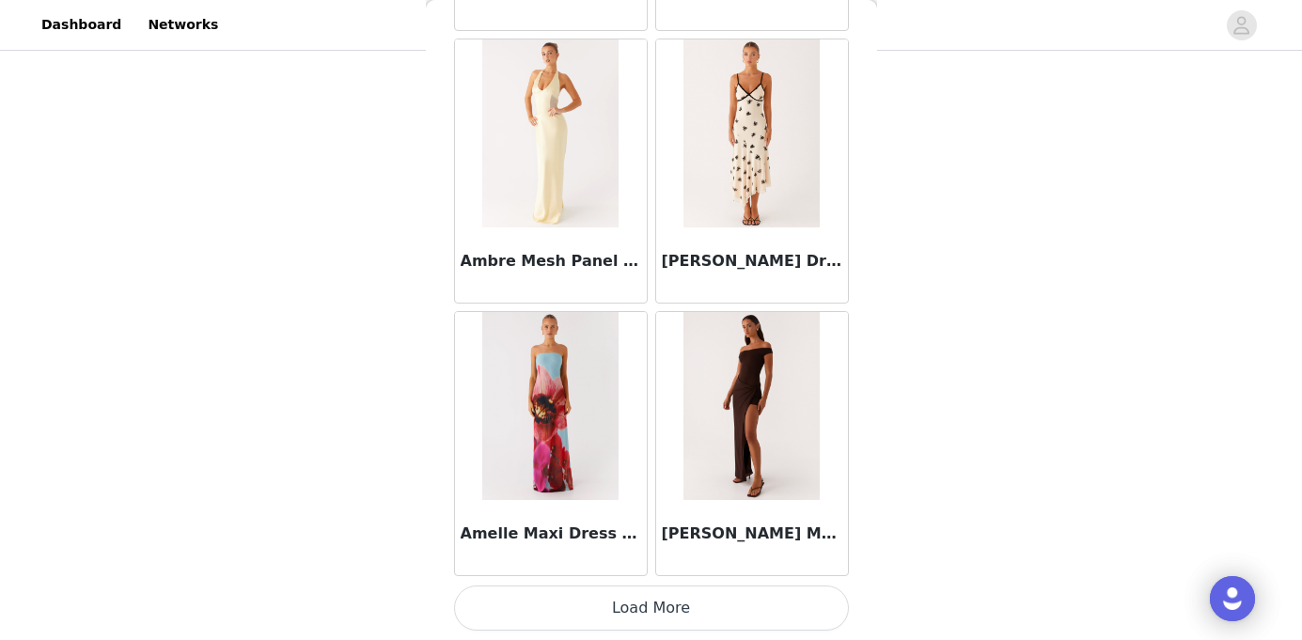
click at [733, 594] on button "Load More" at bounding box center [651, 608] width 395 height 45
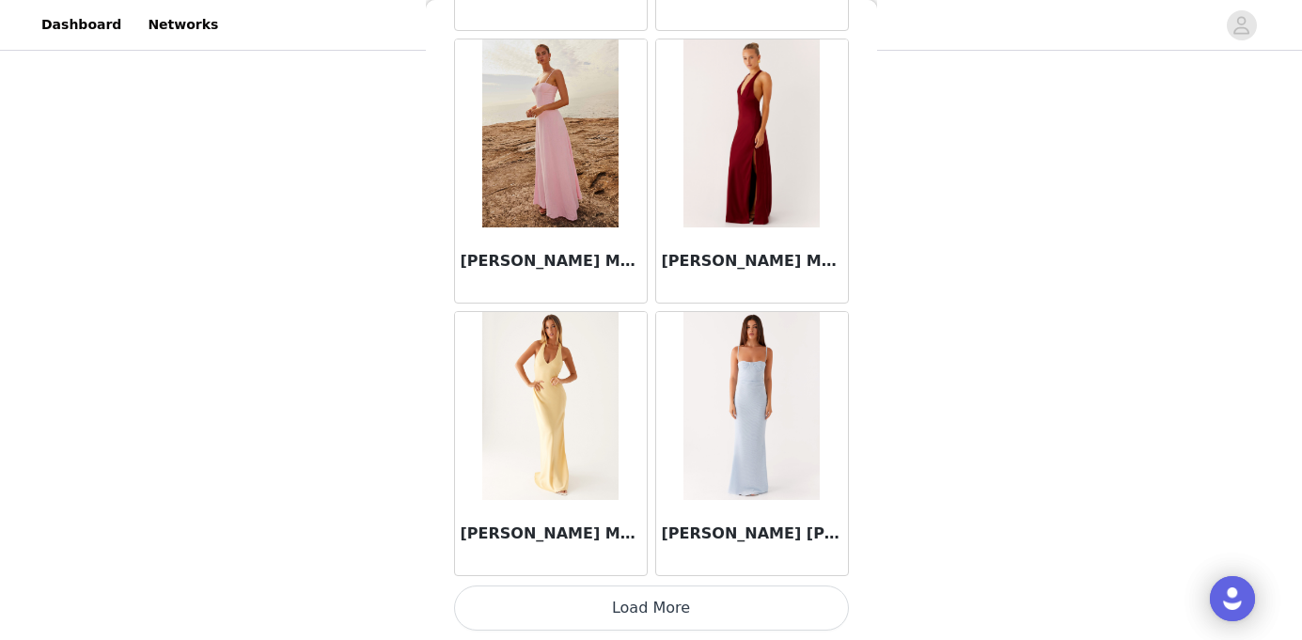
click at [665, 603] on button "Load More" at bounding box center [651, 608] width 395 height 45
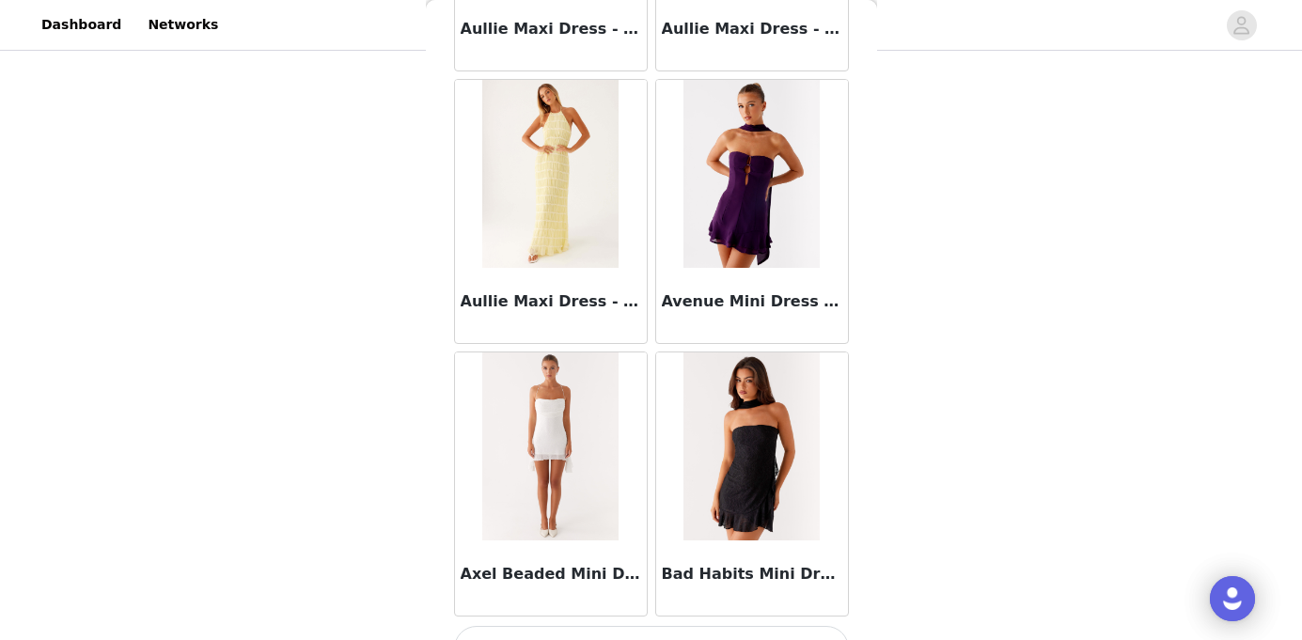
scroll to position [10414, 0]
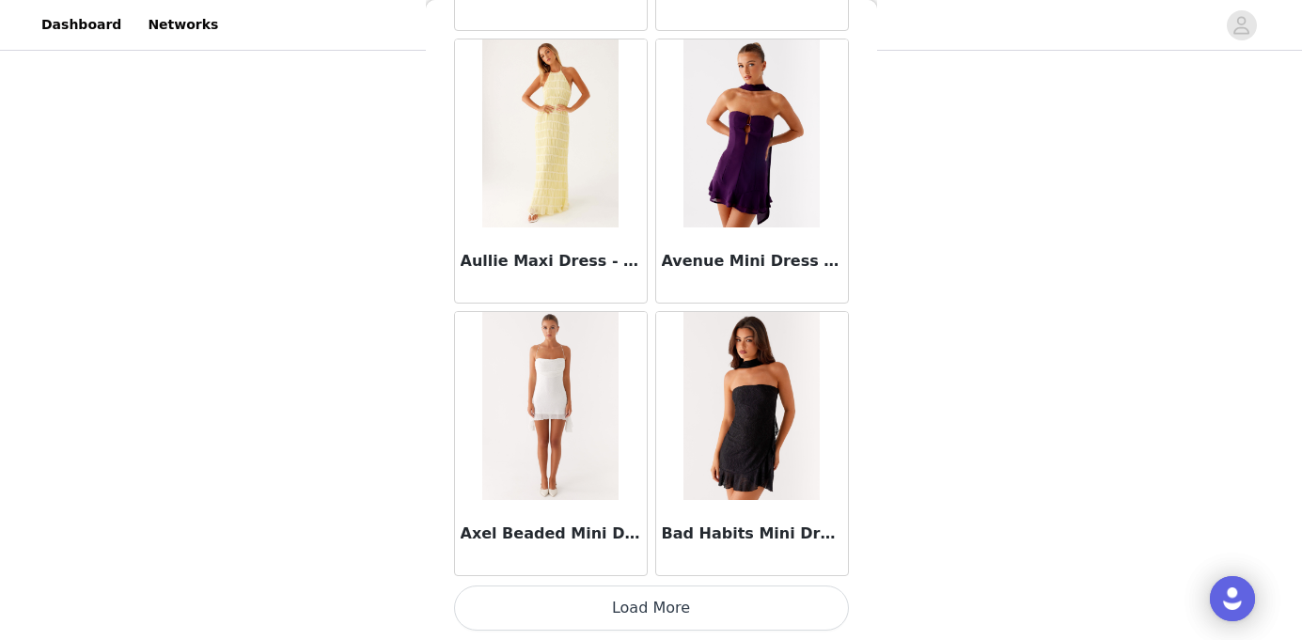
click at [651, 595] on button "Load More" at bounding box center [651, 608] width 395 height 45
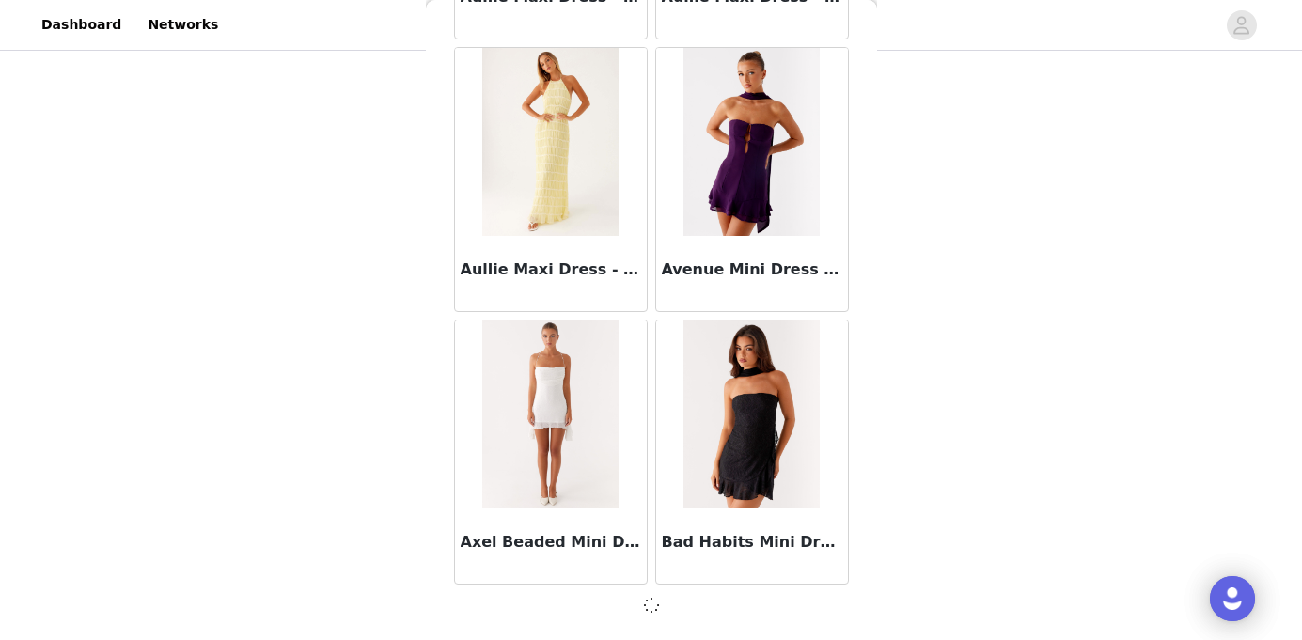
scroll to position [10405, 0]
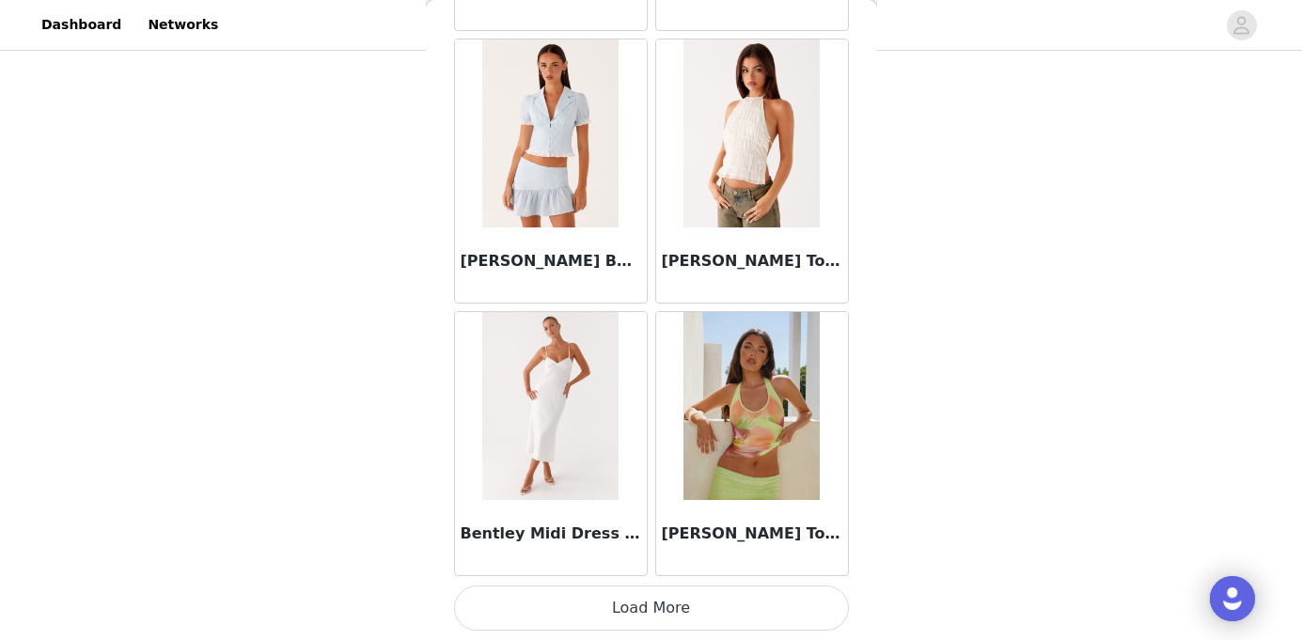
click at [672, 609] on button "Load More" at bounding box center [651, 608] width 395 height 45
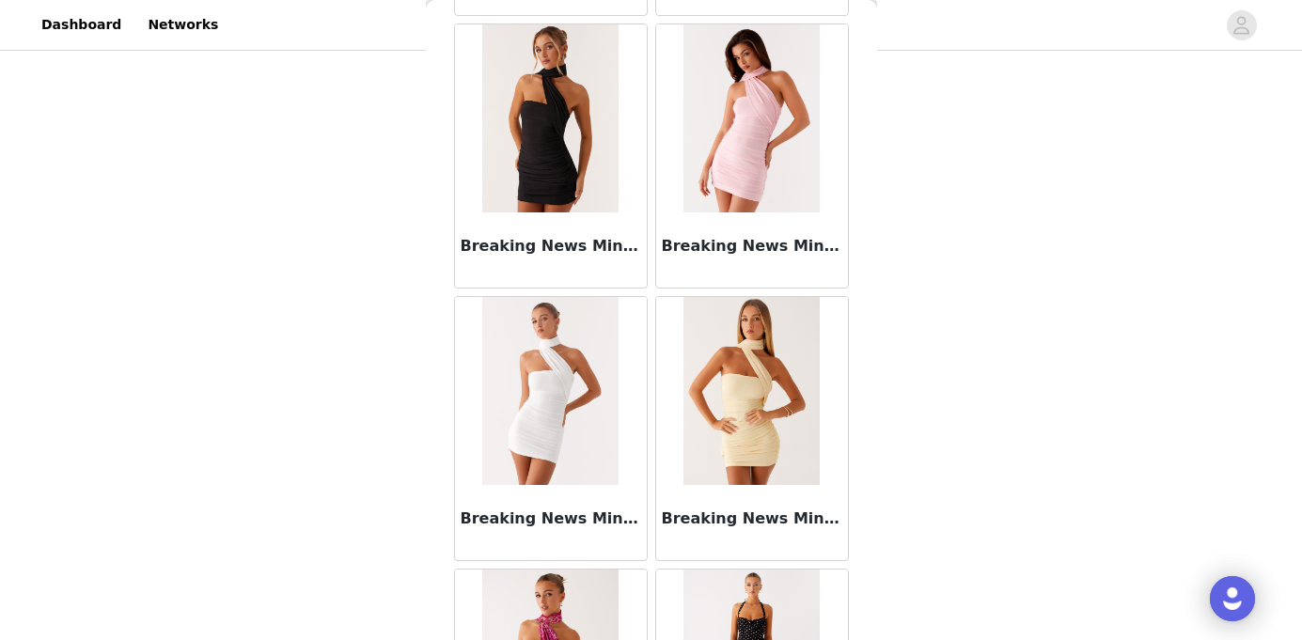
scroll to position [15865, 0]
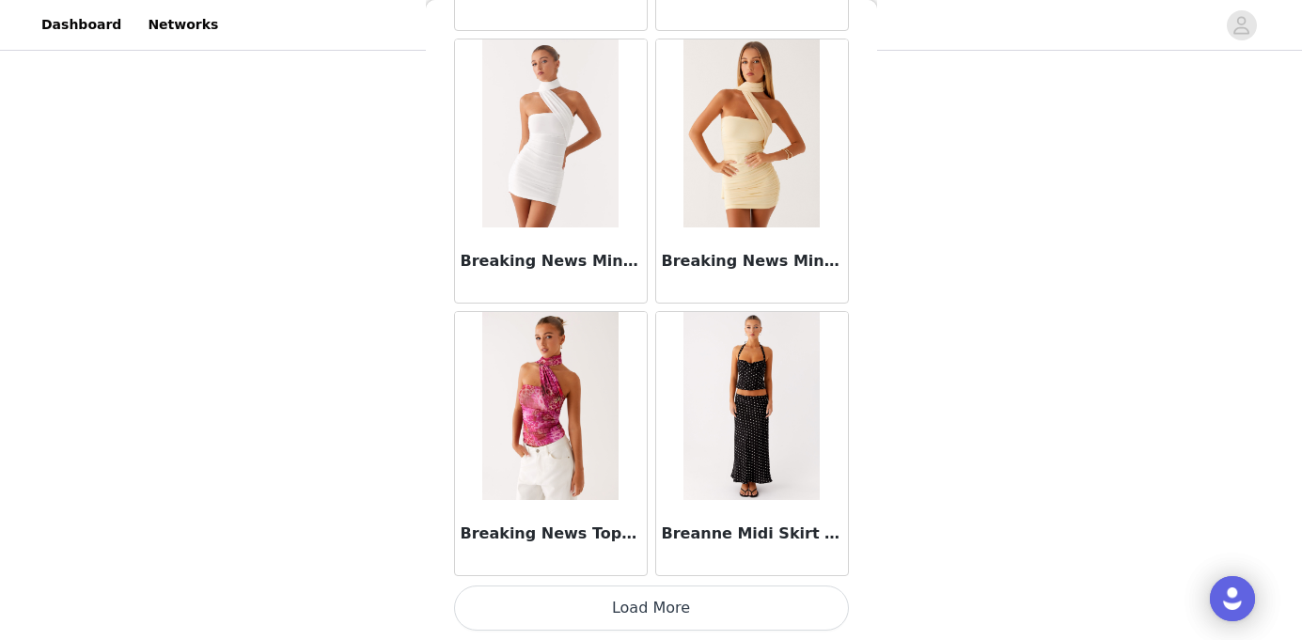
click at [679, 607] on button "Load More" at bounding box center [651, 608] width 395 height 45
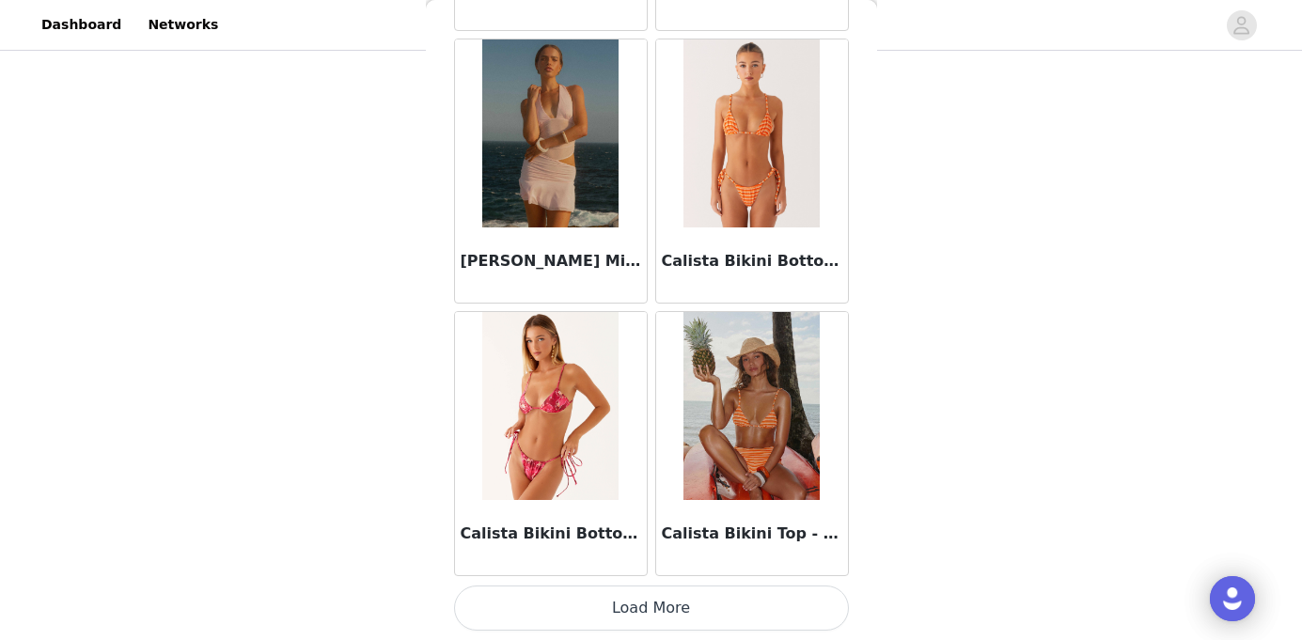
click at [686, 609] on button "Load More" at bounding box center [651, 608] width 395 height 45
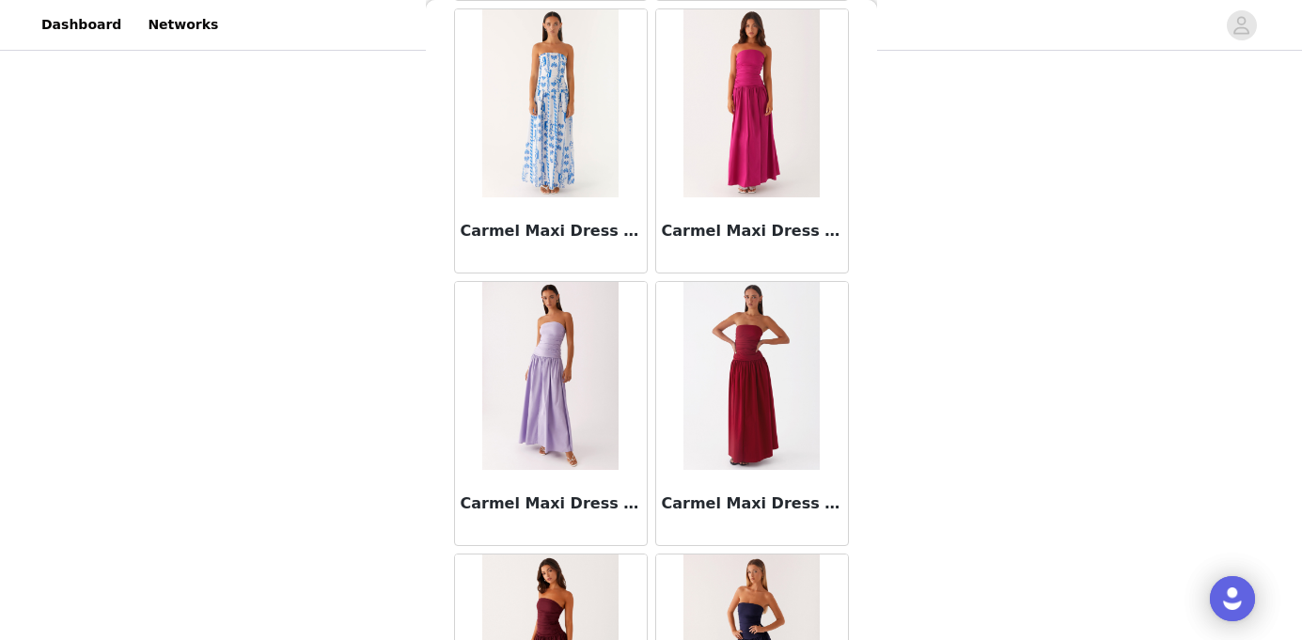
scroll to position [21317, 0]
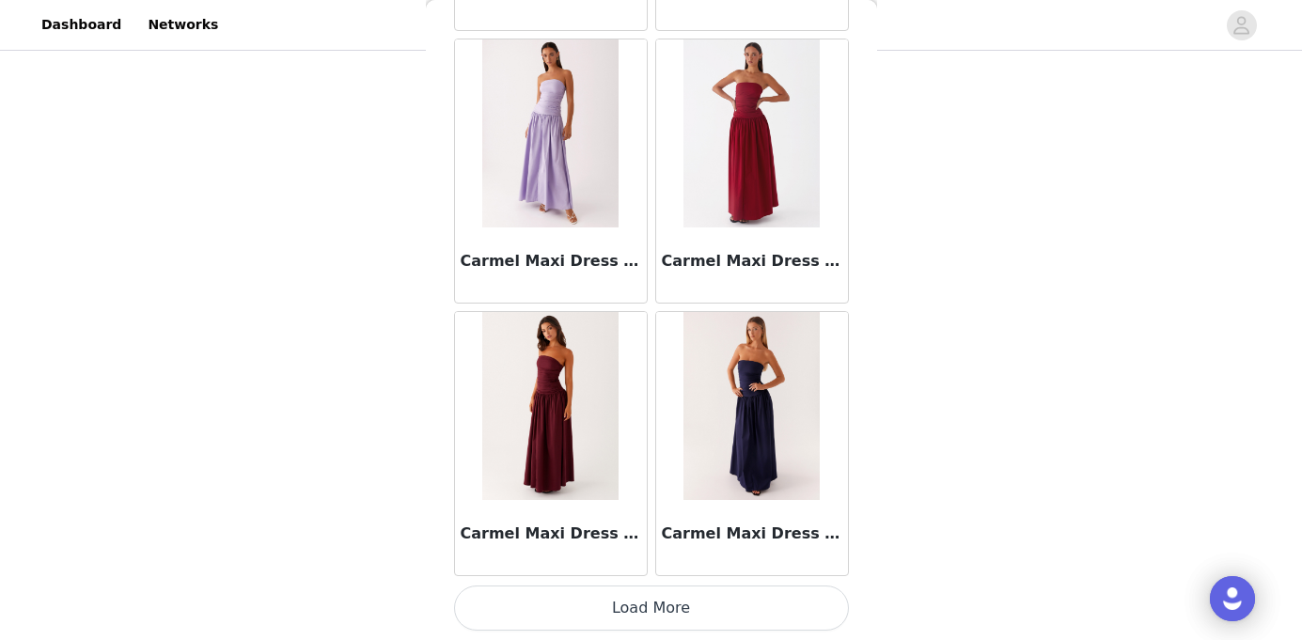
click at [656, 611] on button "Load More" at bounding box center [651, 608] width 395 height 45
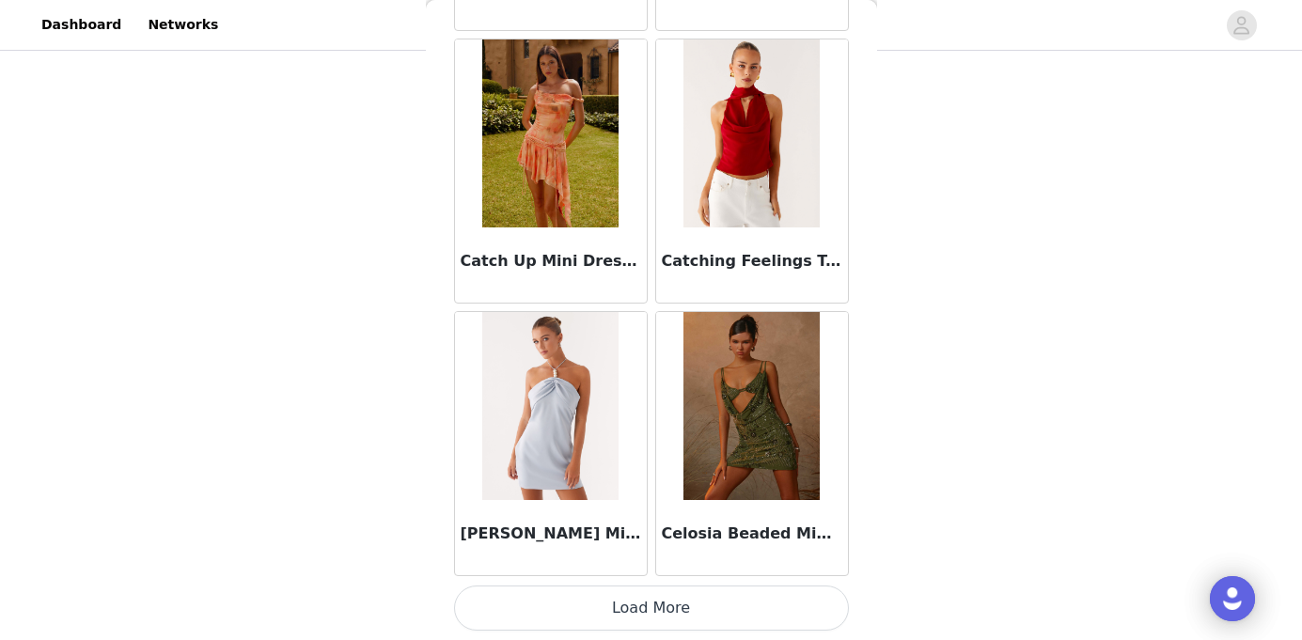
click at [643, 600] on button "Load More" at bounding box center [651, 608] width 395 height 45
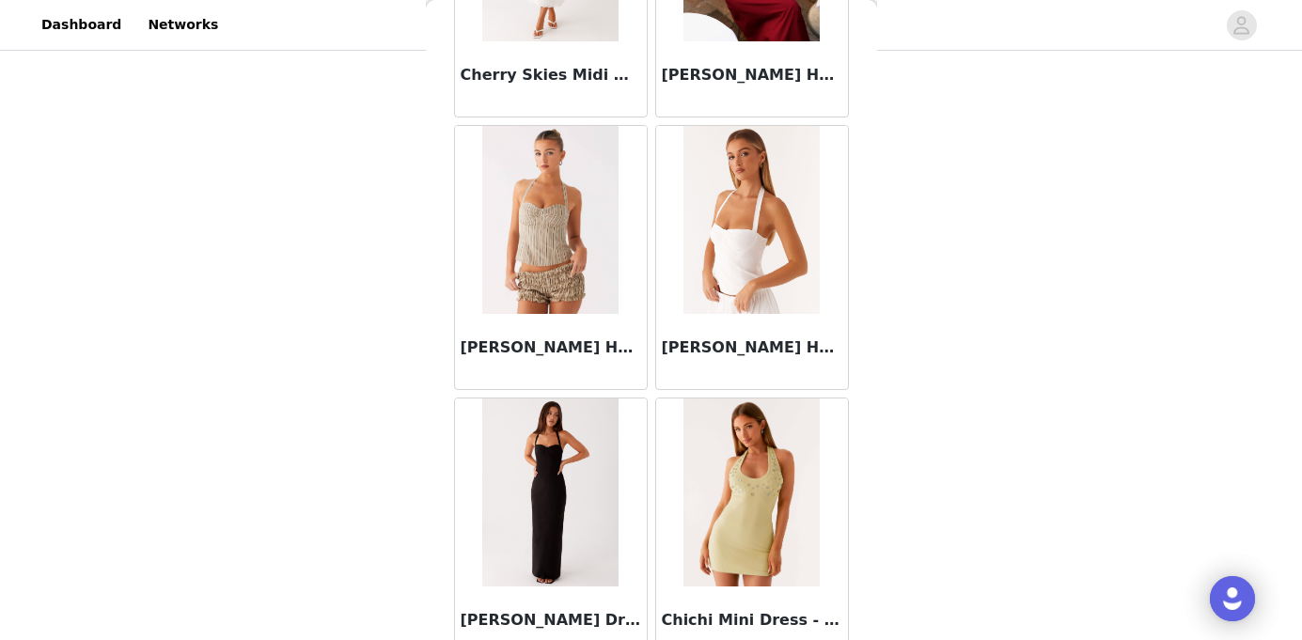
scroll to position [26769, 0]
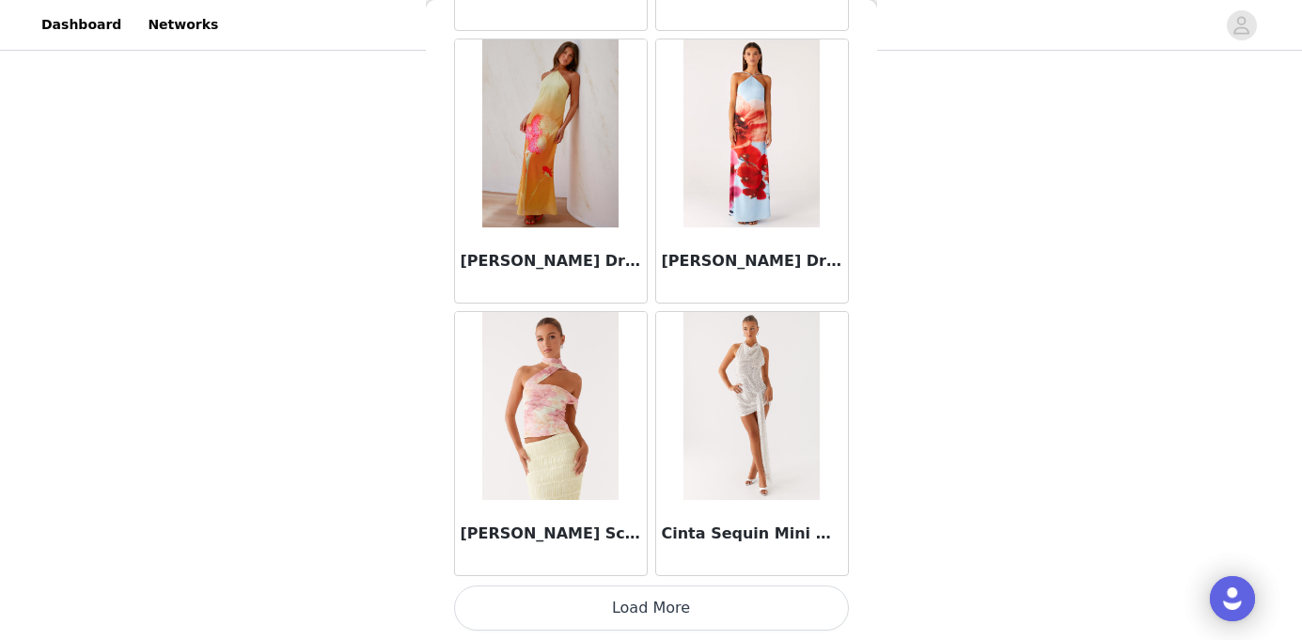
click at [665, 609] on button "Load More" at bounding box center [651, 608] width 395 height 45
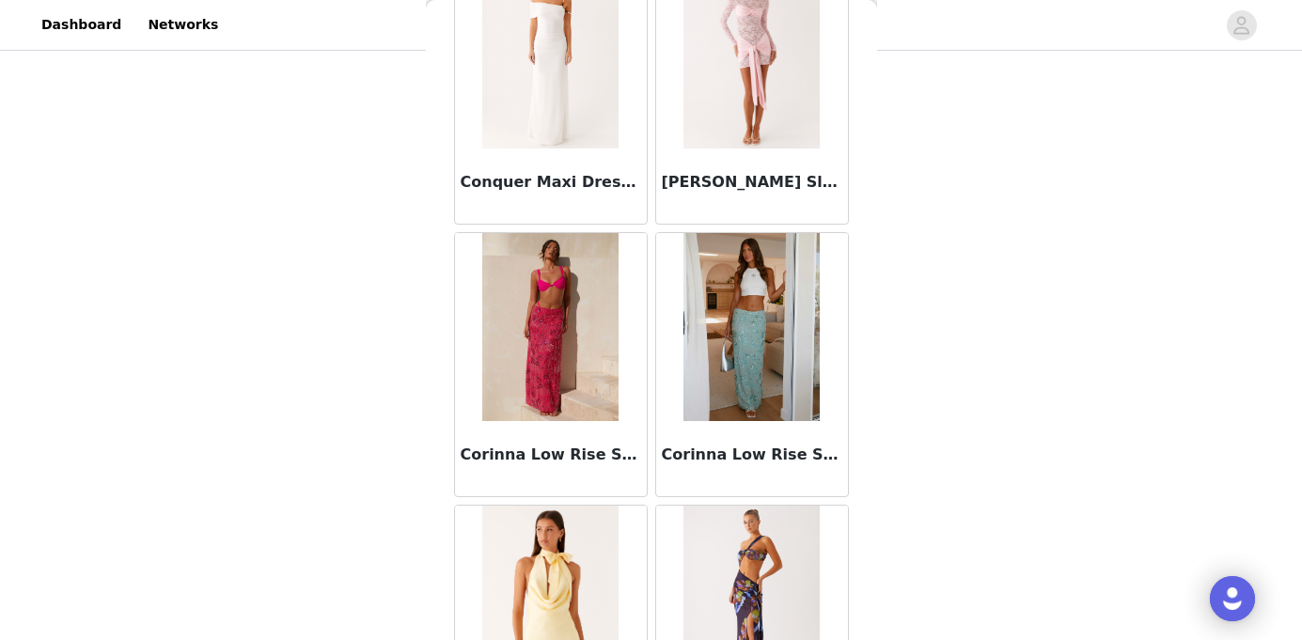
scroll to position [29495, 0]
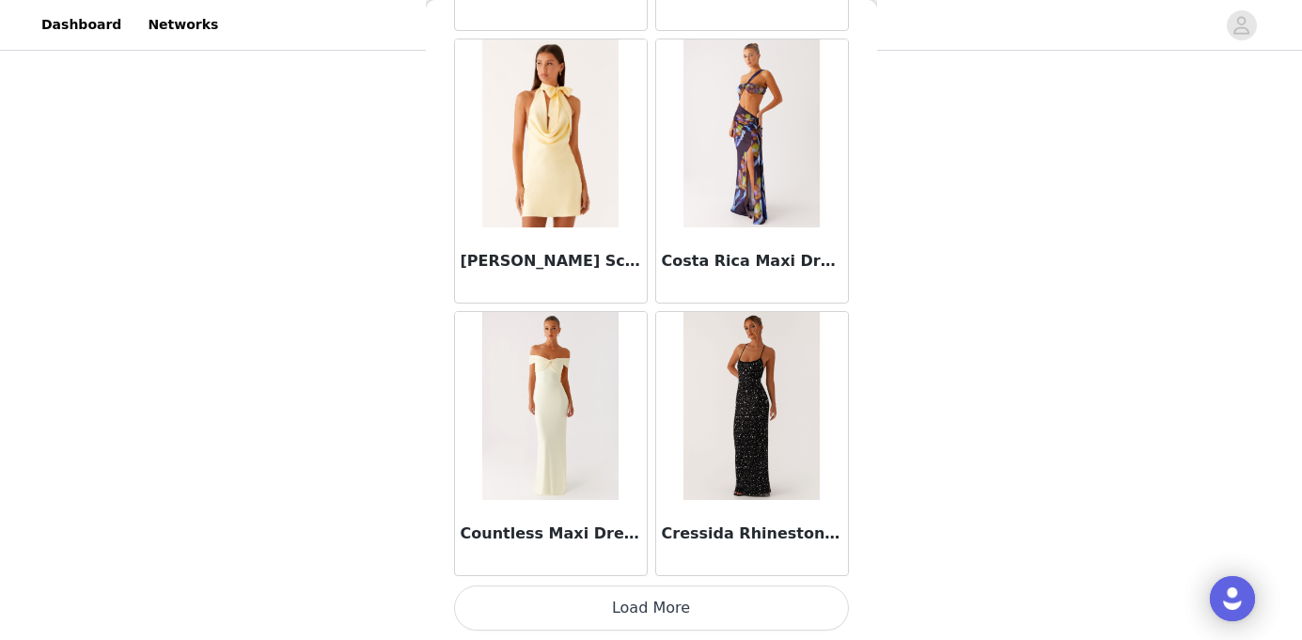
click at [699, 606] on button "Load More" at bounding box center [651, 608] width 395 height 45
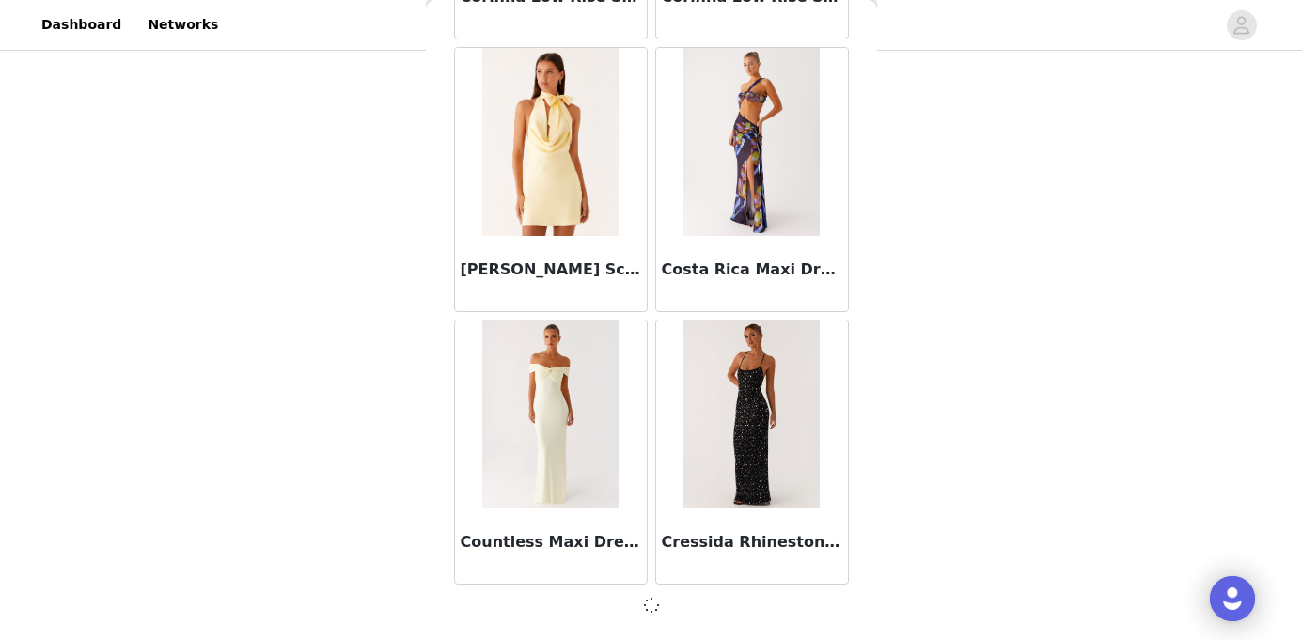
scroll to position [29486, 0]
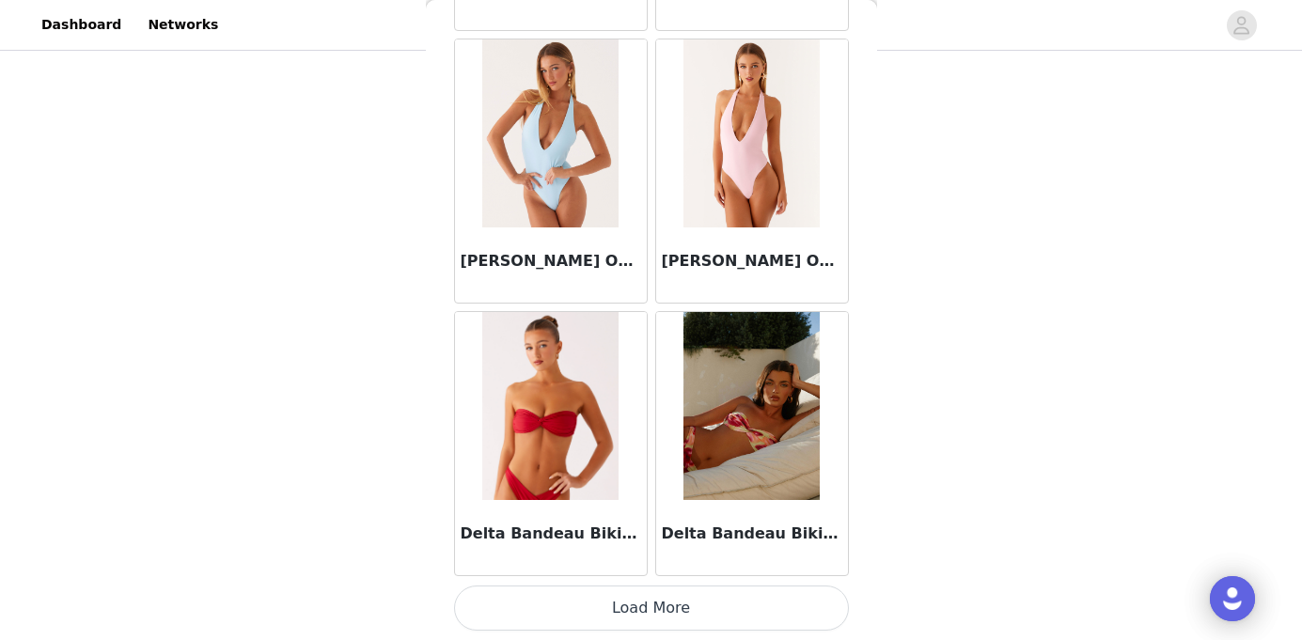
click at [645, 609] on button "Load More" at bounding box center [651, 608] width 395 height 45
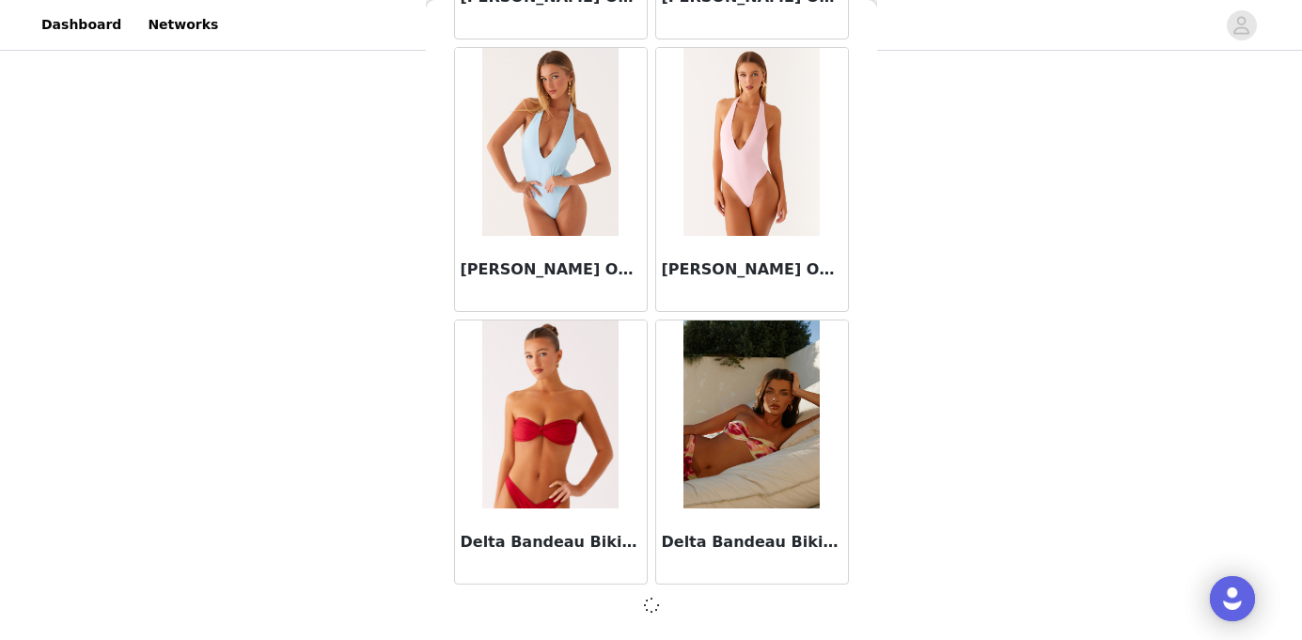
scroll to position [32212, 0]
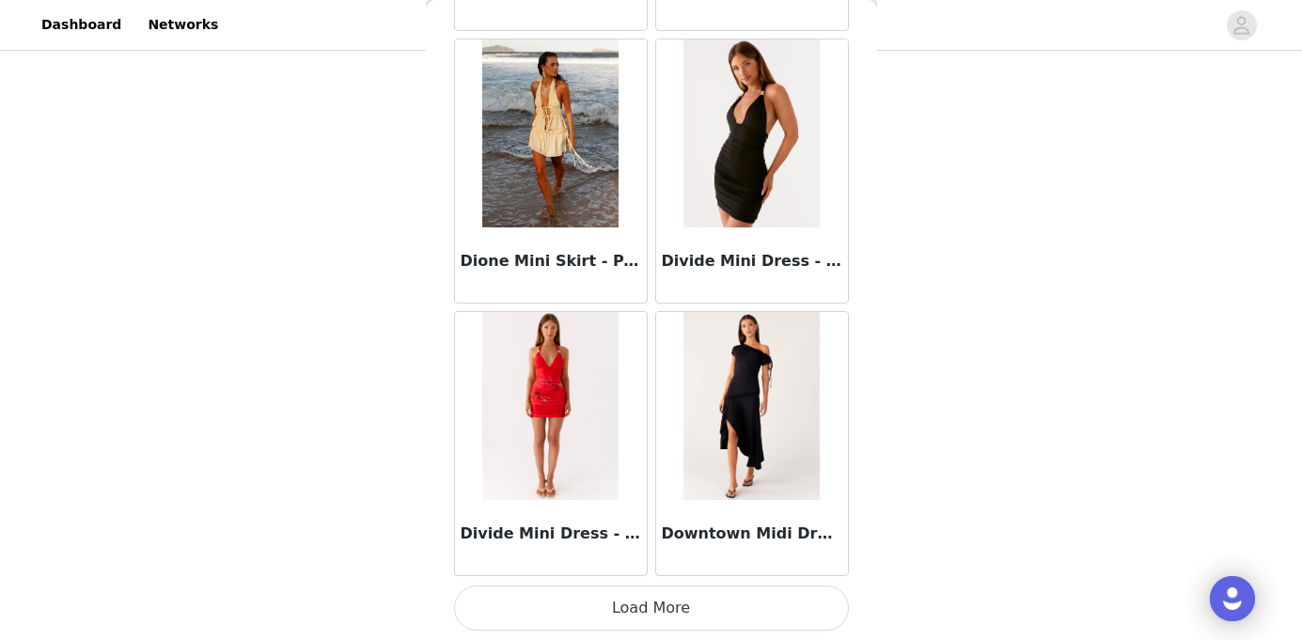
click at [718, 612] on button "Load More" at bounding box center [651, 608] width 395 height 45
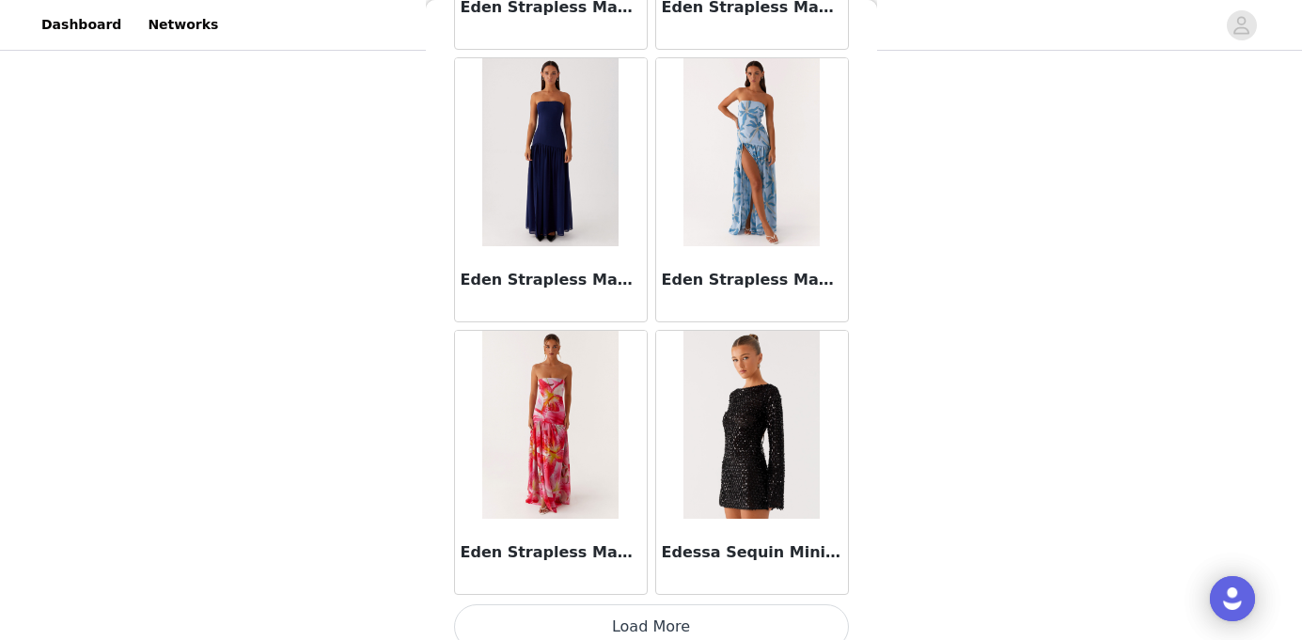
scroll to position [37672, 0]
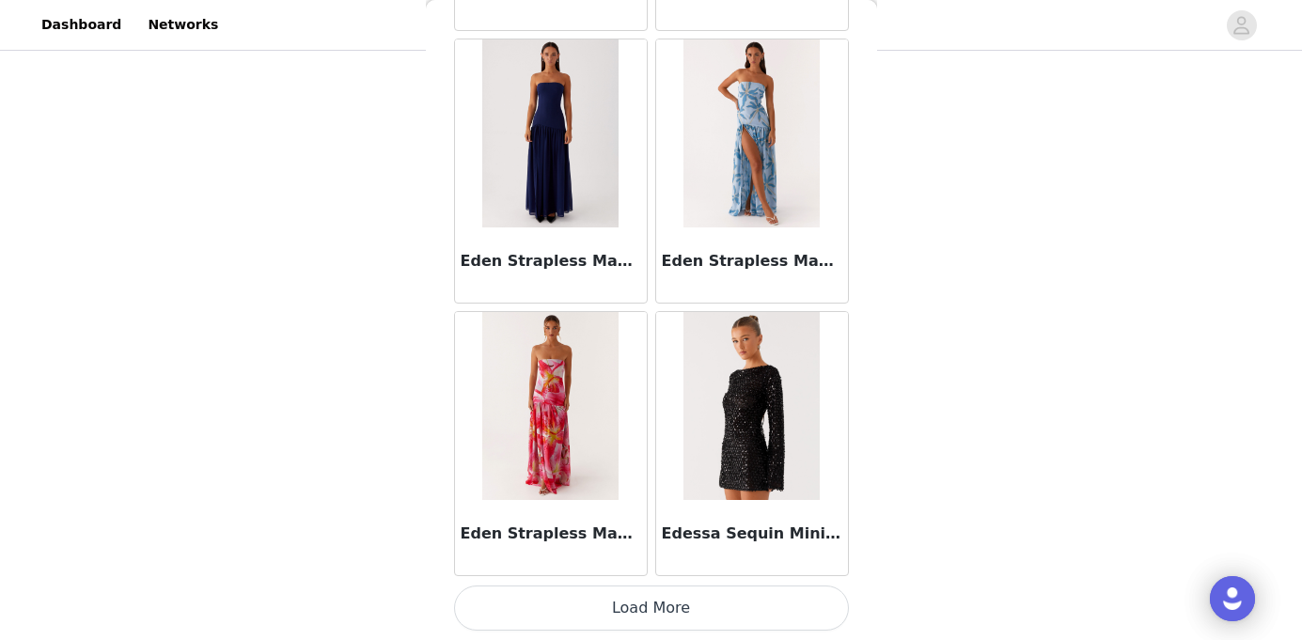
click at [690, 590] on button "Load More" at bounding box center [651, 608] width 395 height 45
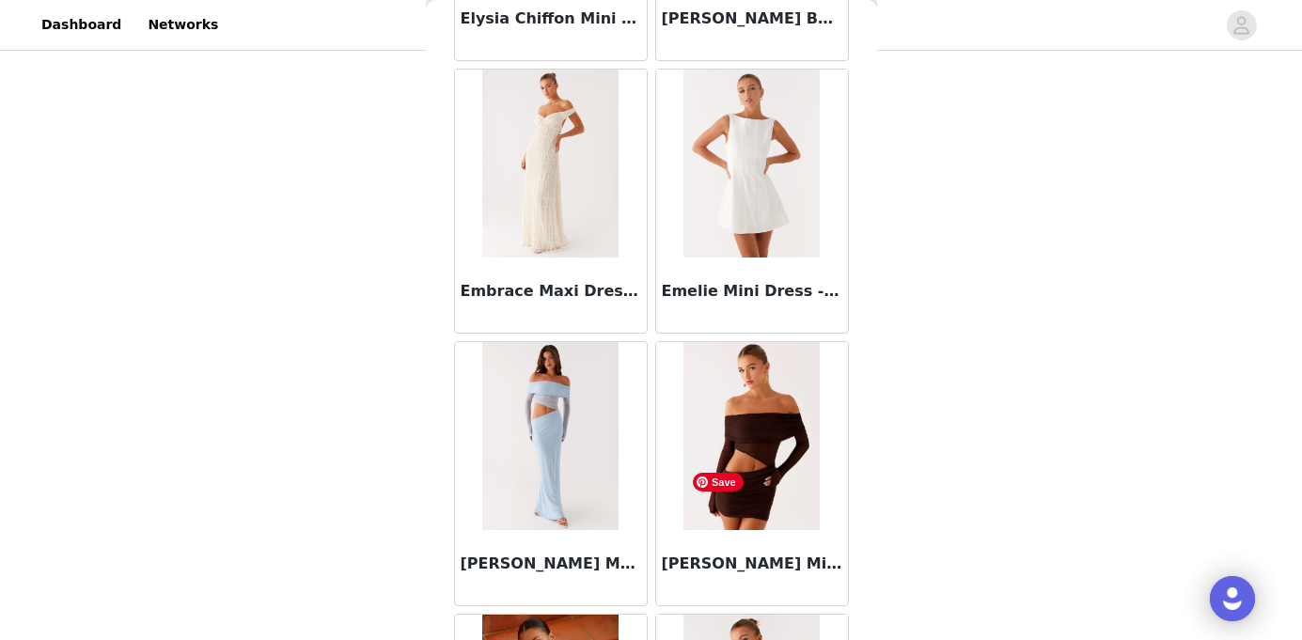
scroll to position [40361, 0]
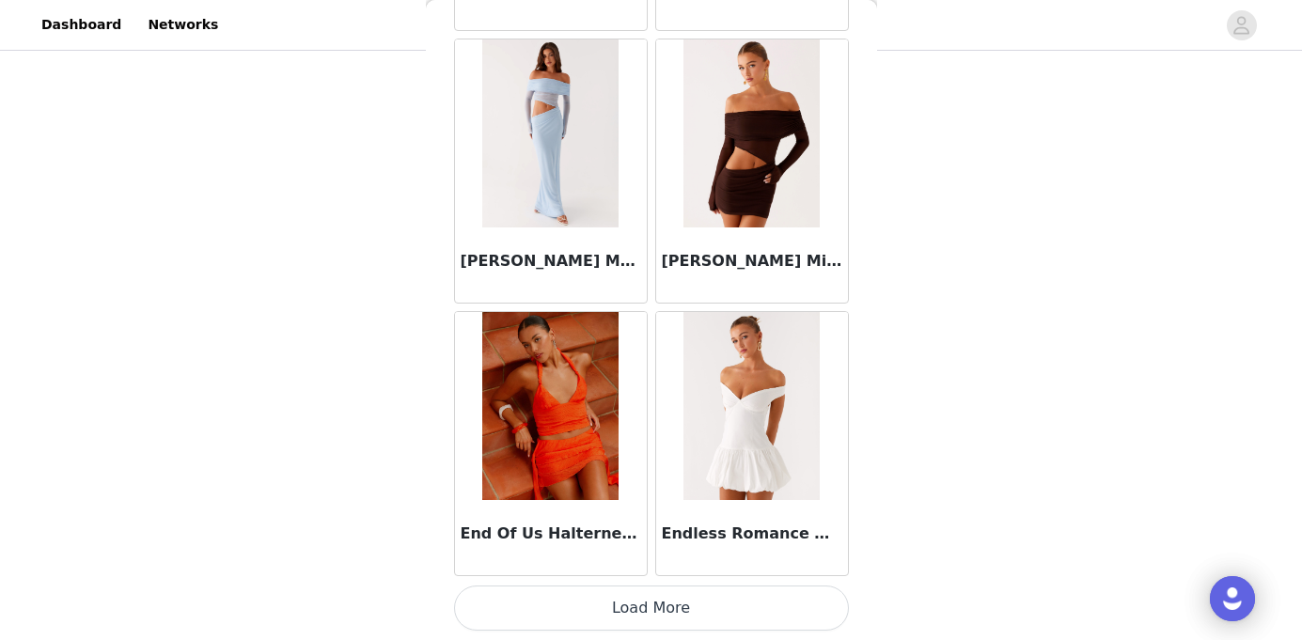
click at [697, 607] on button "Load More" at bounding box center [651, 608] width 395 height 45
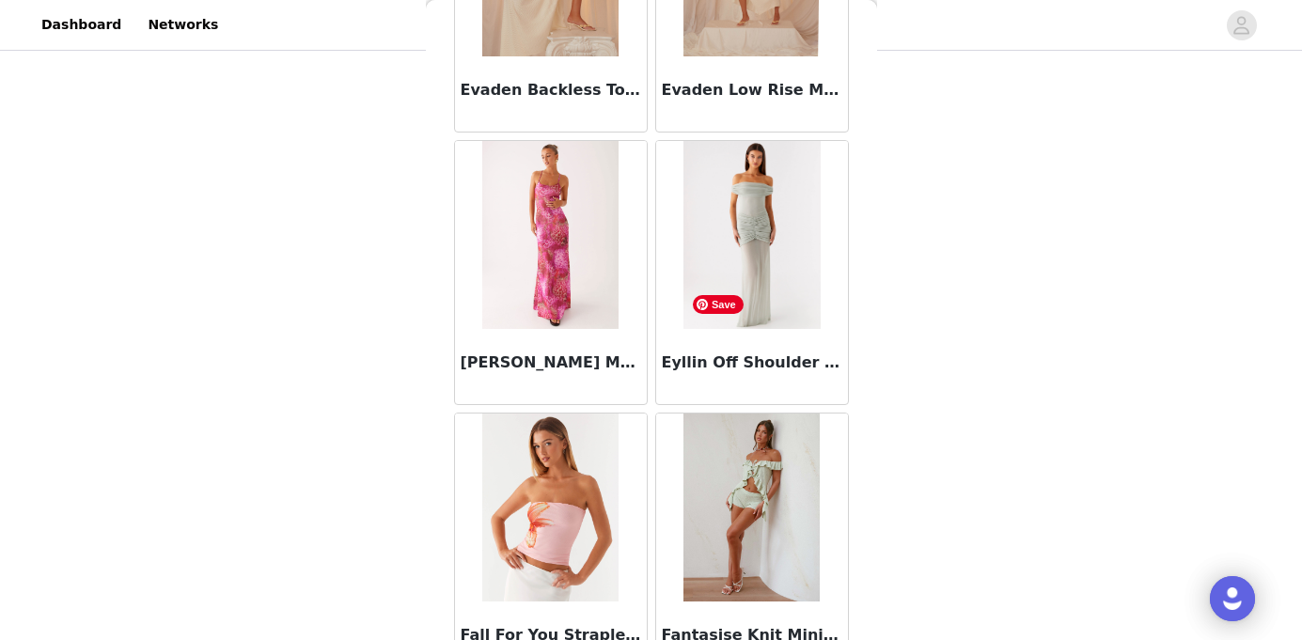
scroll to position [43124, 0]
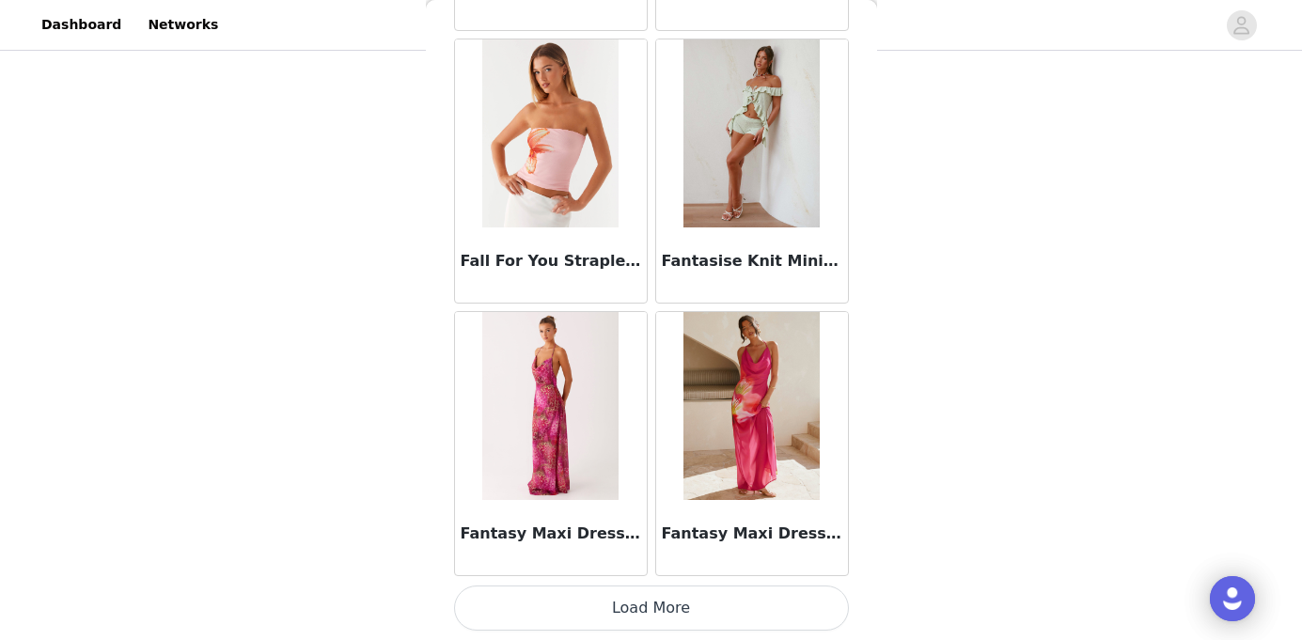
click at [632, 618] on button "Load More" at bounding box center [651, 608] width 395 height 45
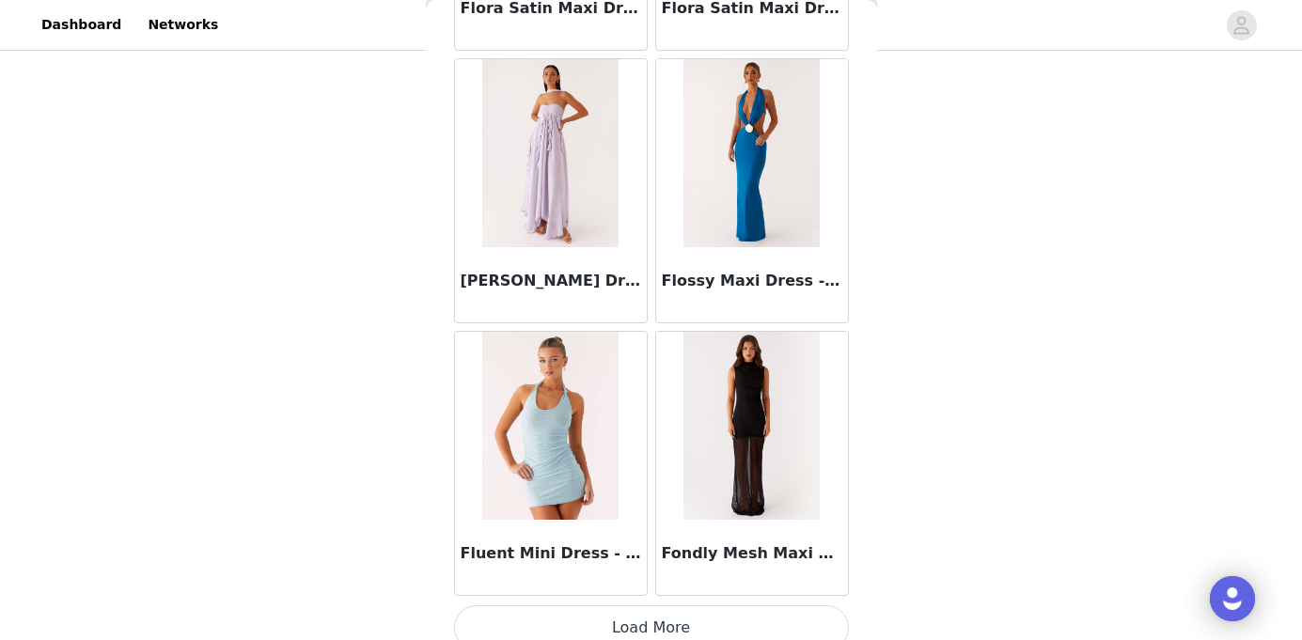
scroll to position [45850, 0]
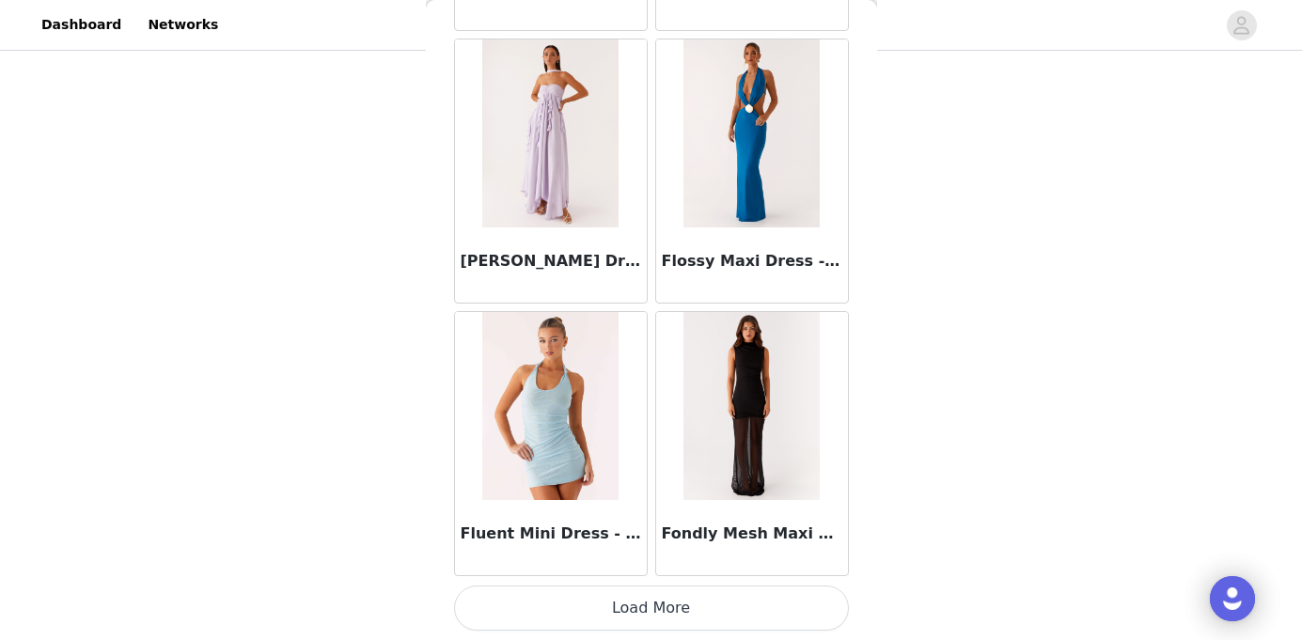
click at [680, 609] on button "Load More" at bounding box center [651, 608] width 395 height 45
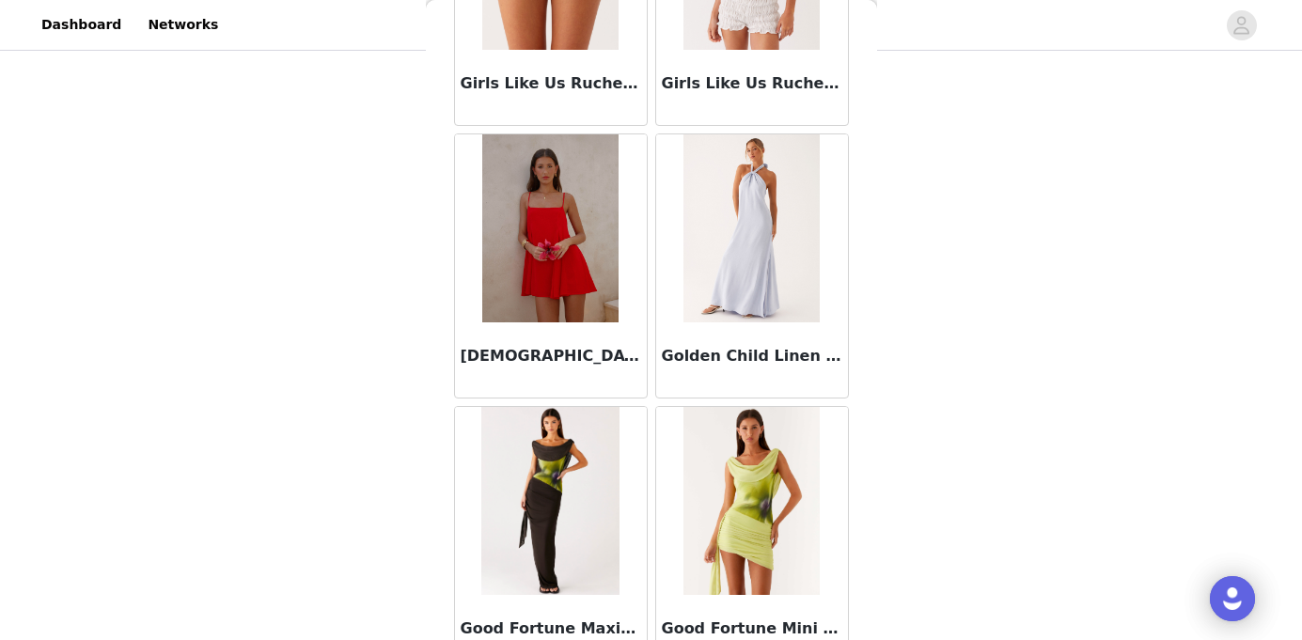
scroll to position [48494, 0]
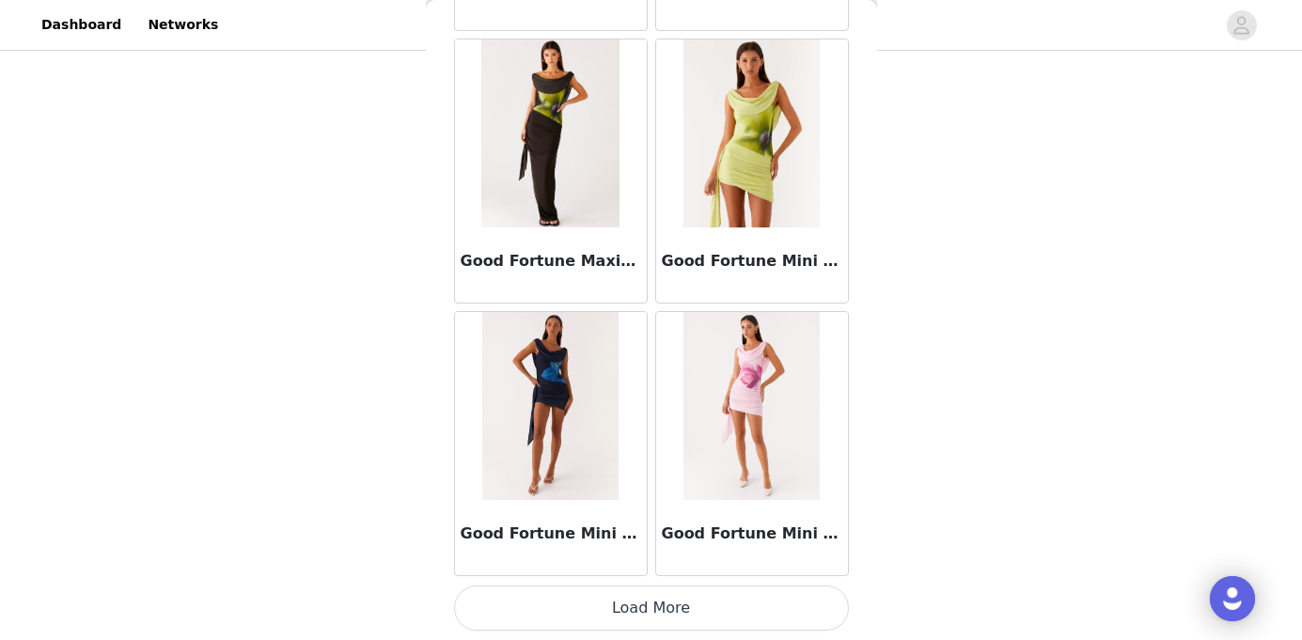
click at [676, 609] on button "Load More" at bounding box center [651, 608] width 395 height 45
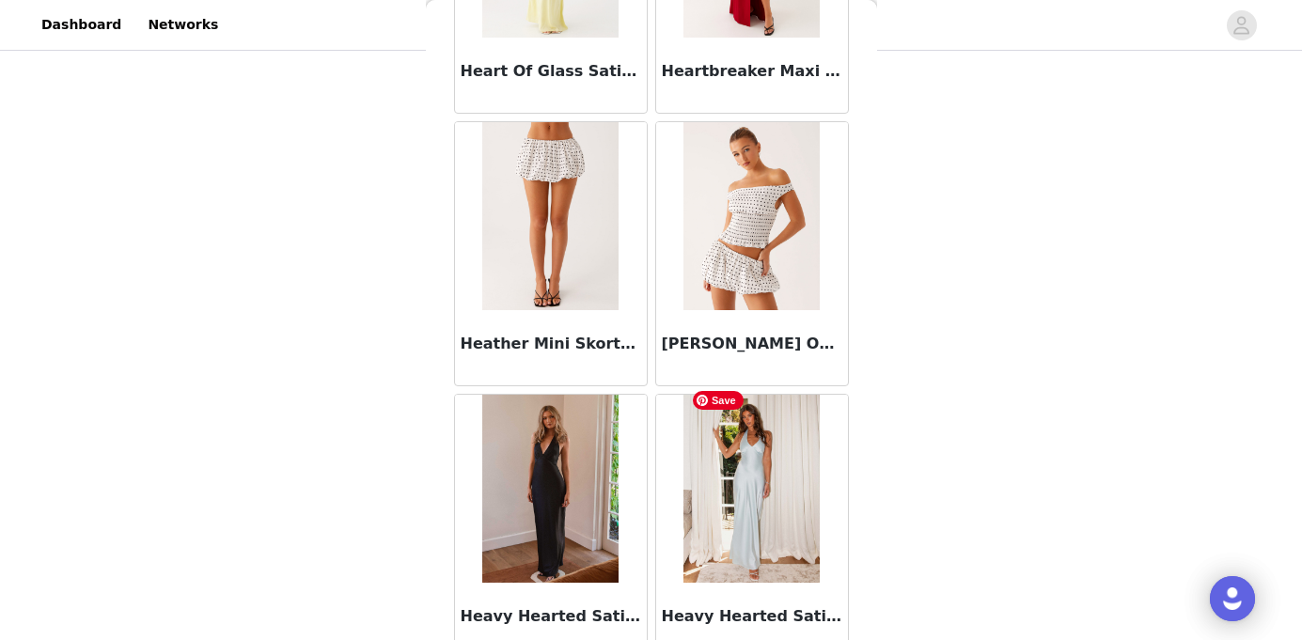
scroll to position [51302, 0]
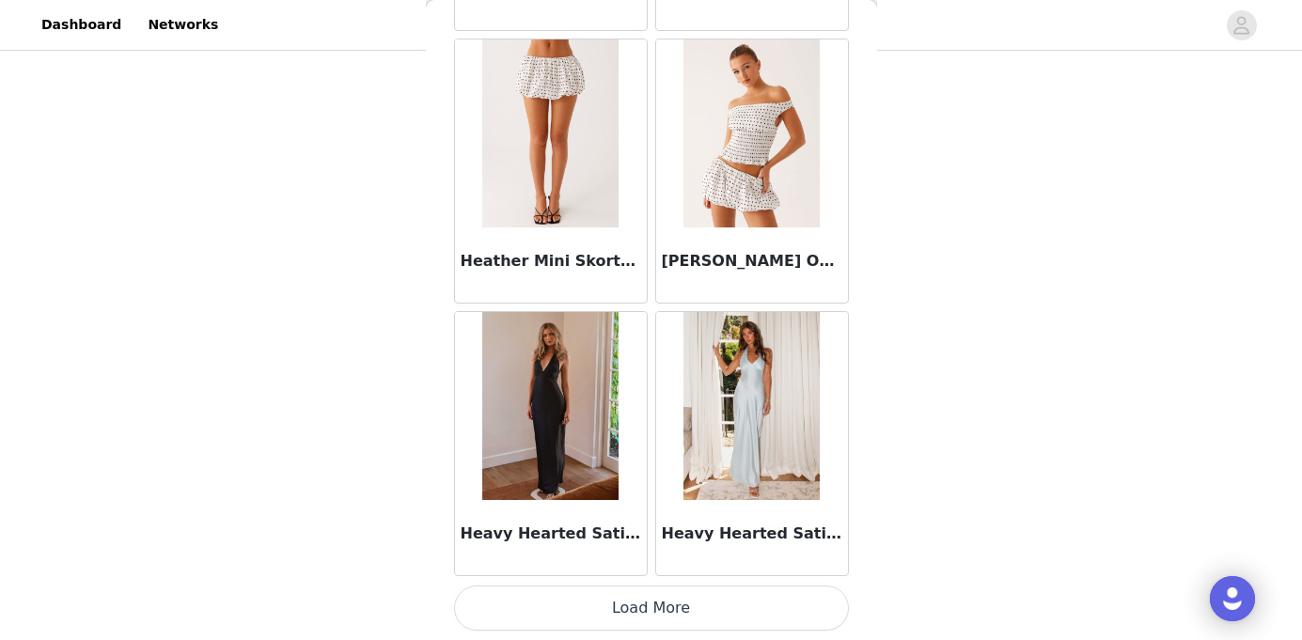
click at [664, 603] on button "Load More" at bounding box center [651, 608] width 395 height 45
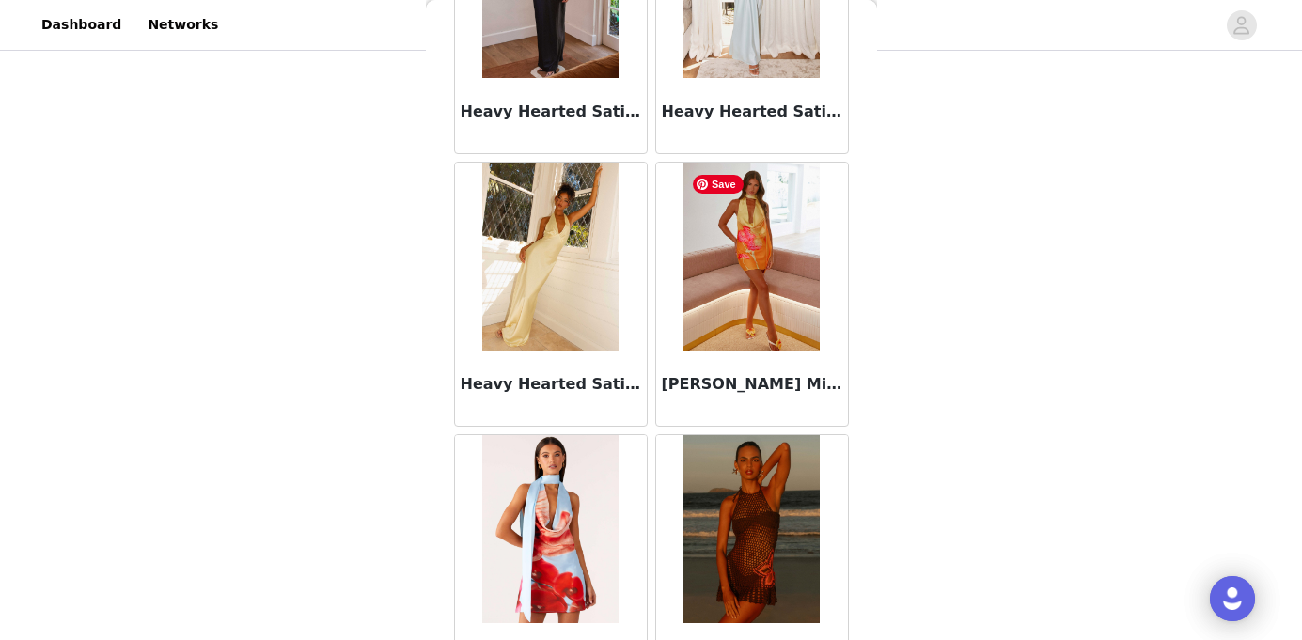
scroll to position [52218, 0]
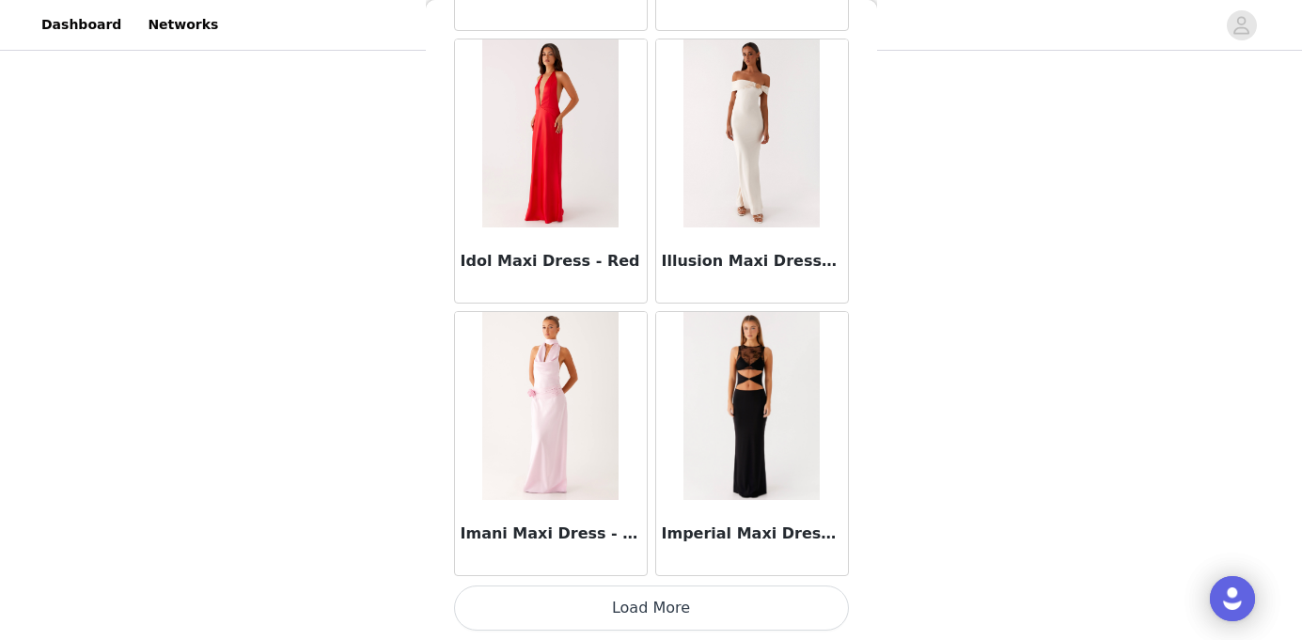
click at [697, 623] on button "Load More" at bounding box center [651, 608] width 395 height 45
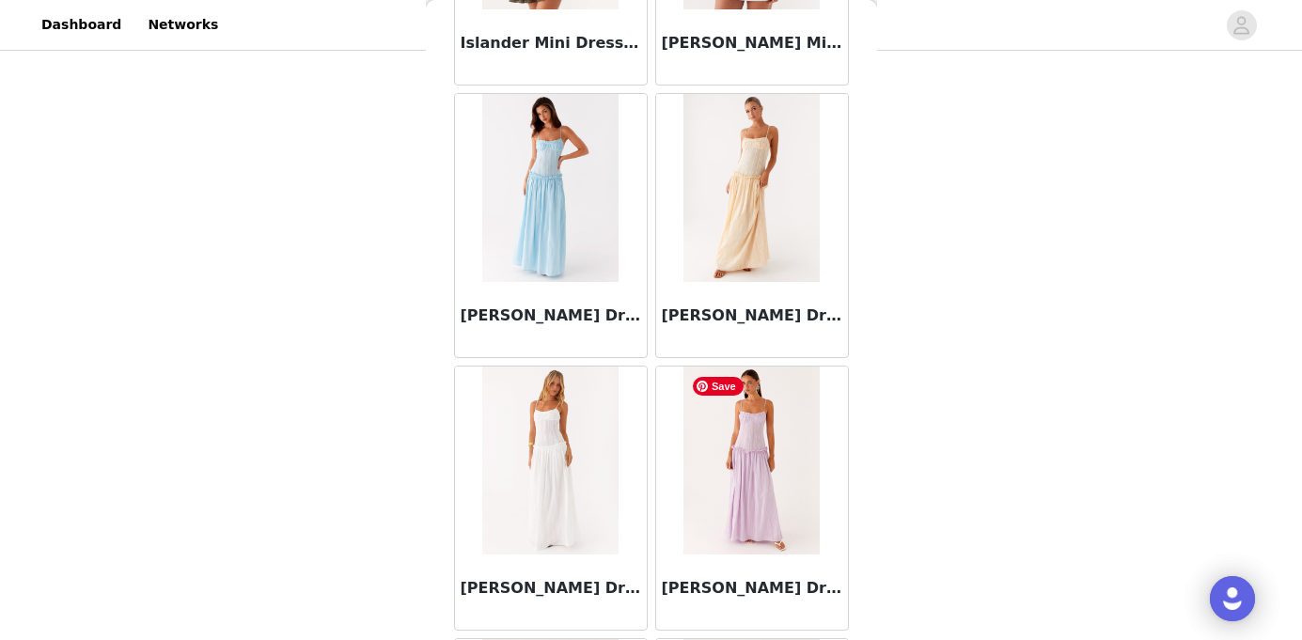
scroll to position [56754, 0]
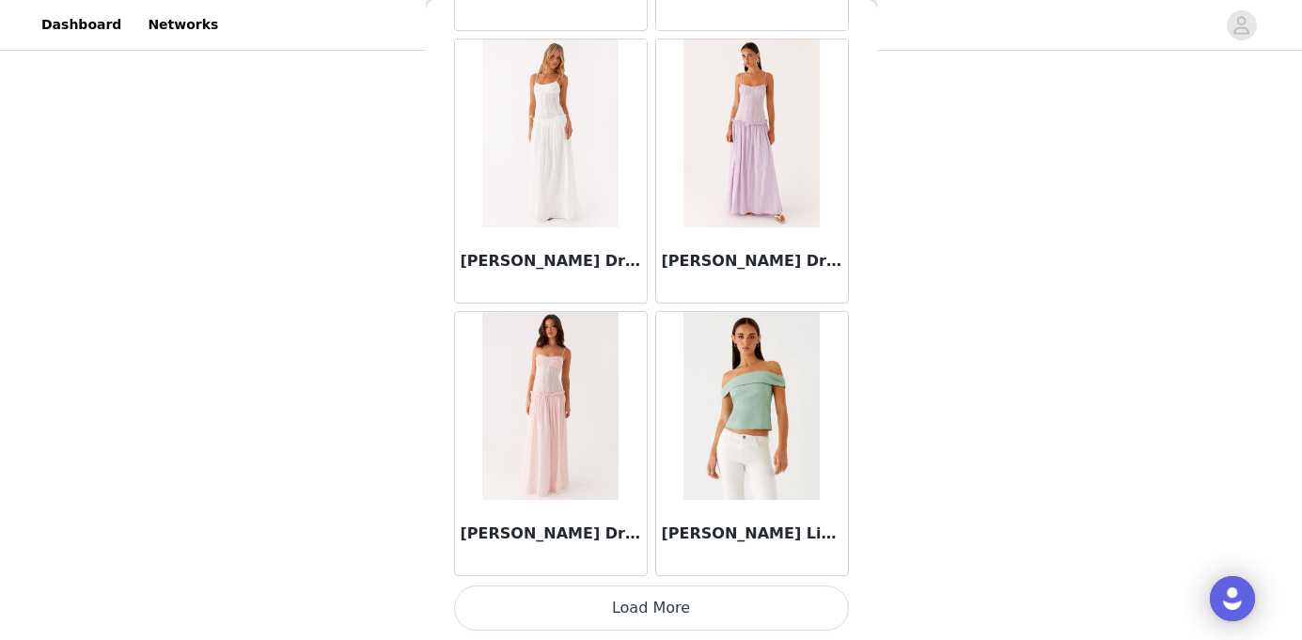
click at [714, 598] on button "Load More" at bounding box center [651, 608] width 395 height 45
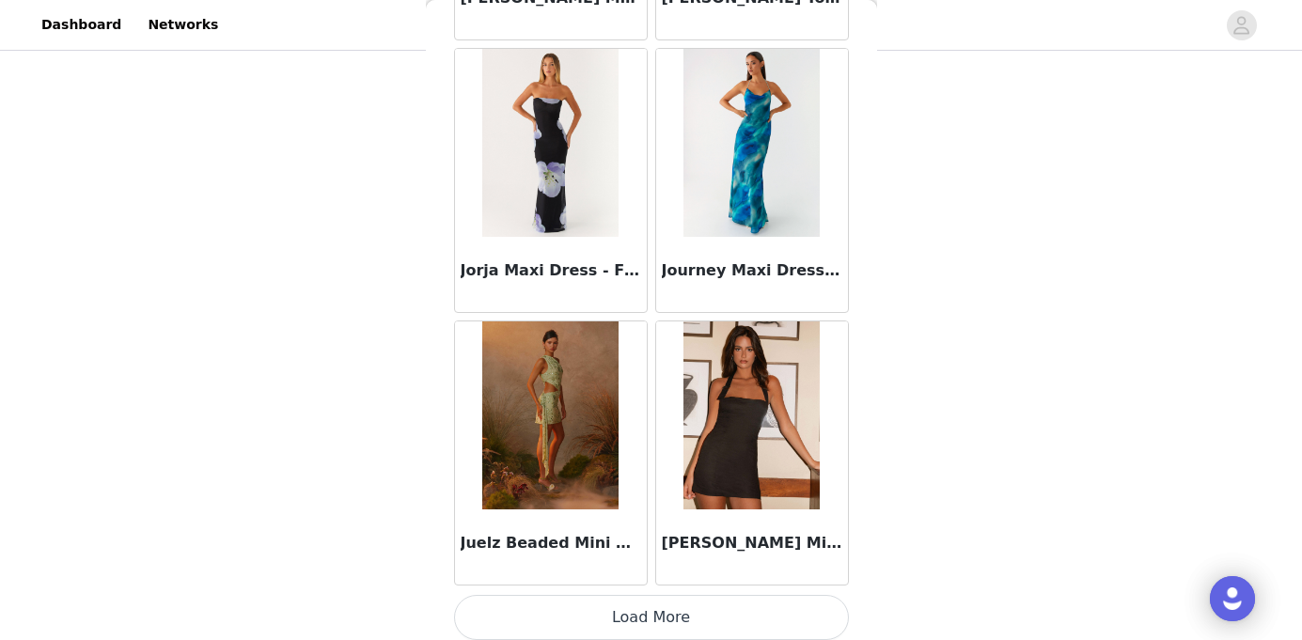
scroll to position [59479, 0]
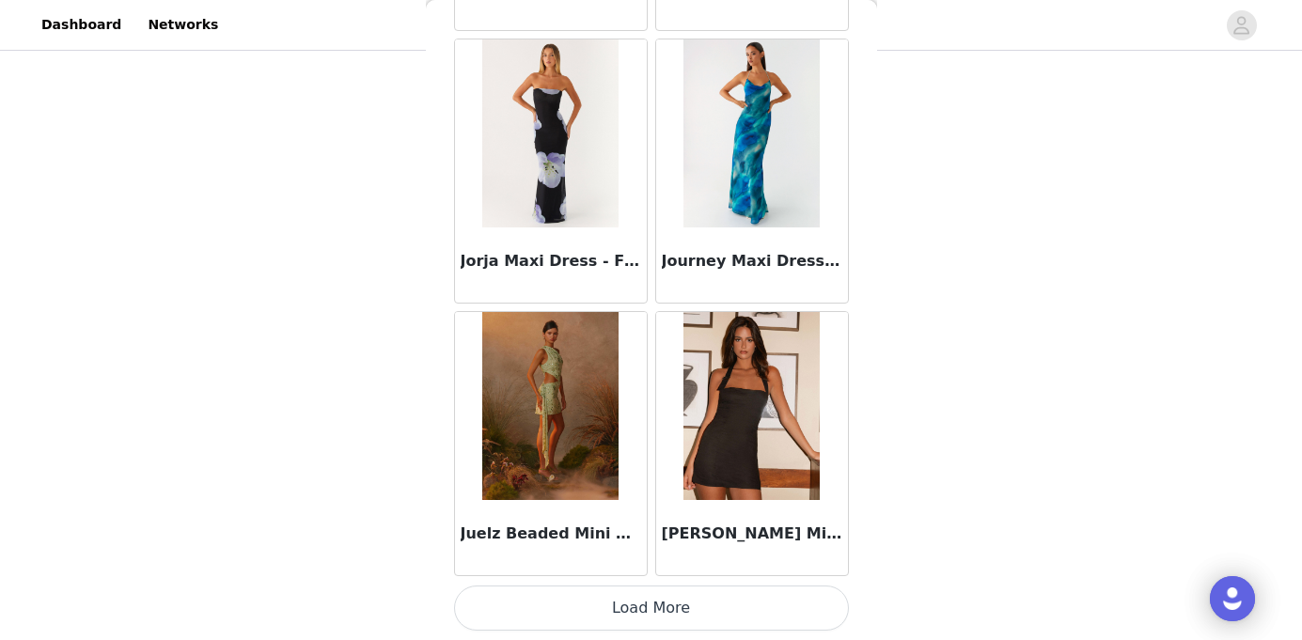
click at [705, 616] on button "Load More" at bounding box center [651, 608] width 395 height 45
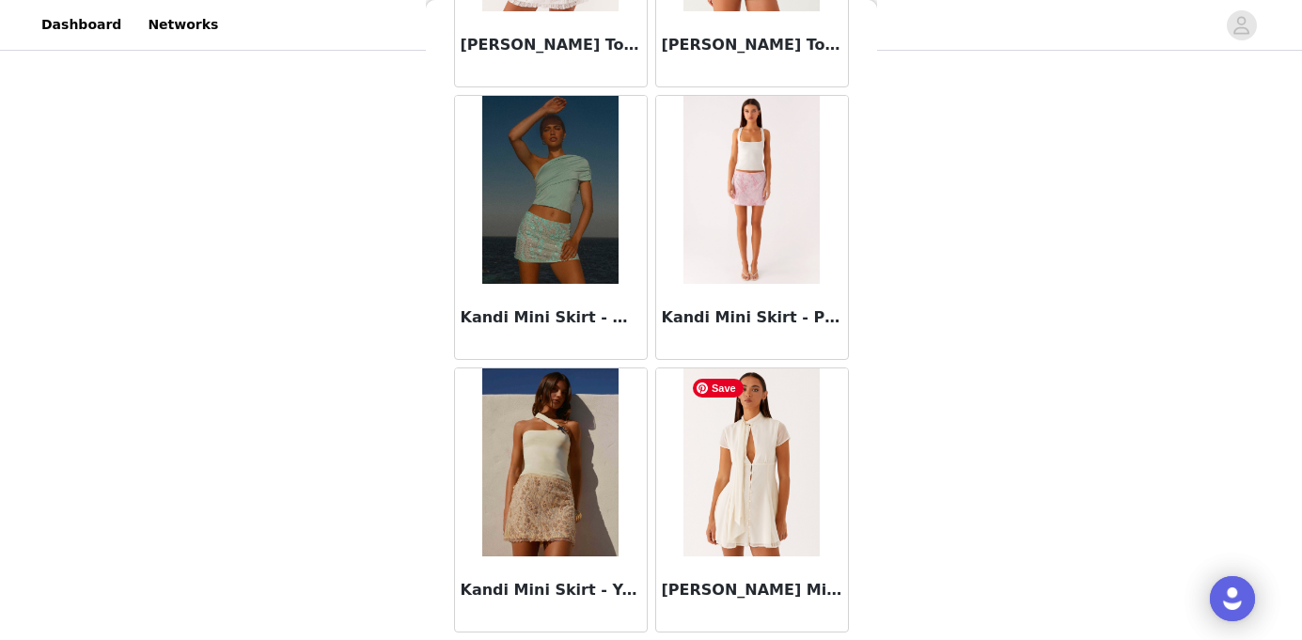
scroll to position [62205, 0]
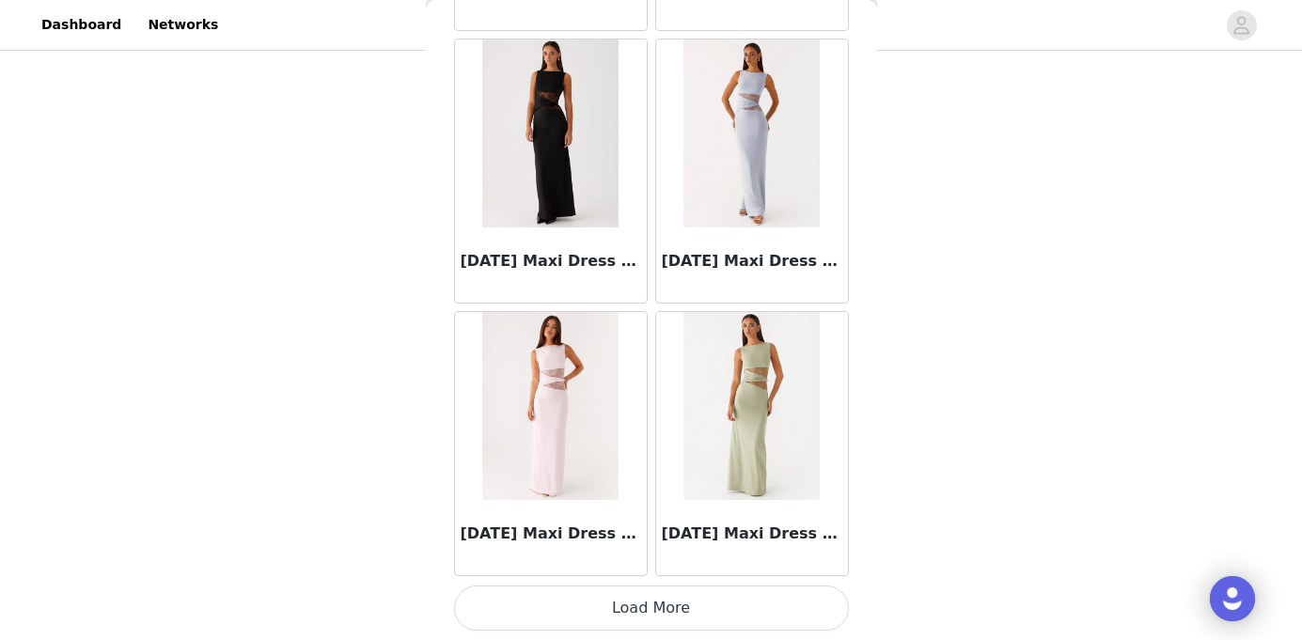
click at [691, 619] on button "Load More" at bounding box center [651, 608] width 395 height 45
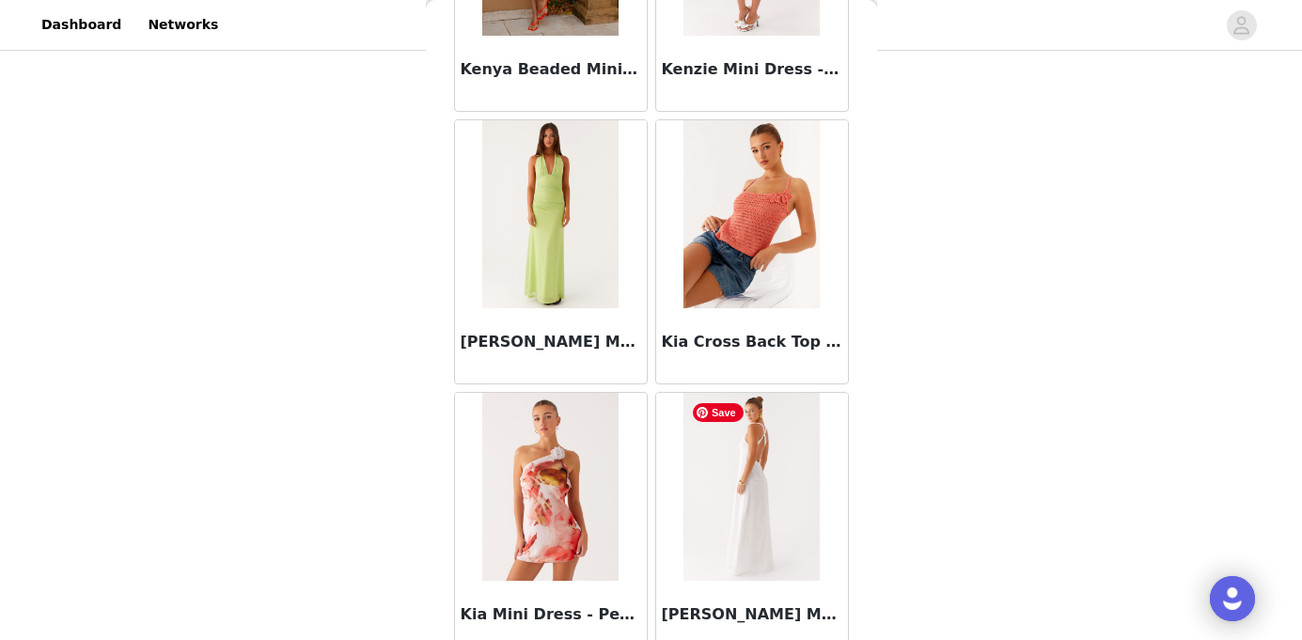
scroll to position [64931, 0]
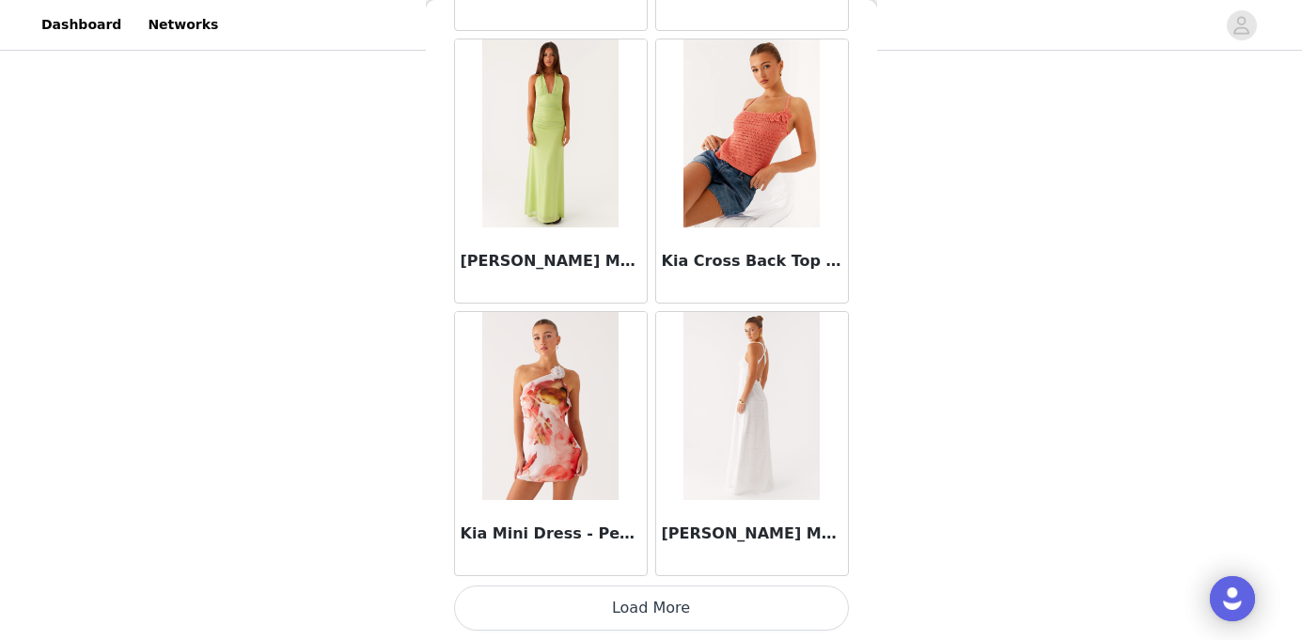
click at [646, 616] on button "Load More" at bounding box center [651, 608] width 395 height 45
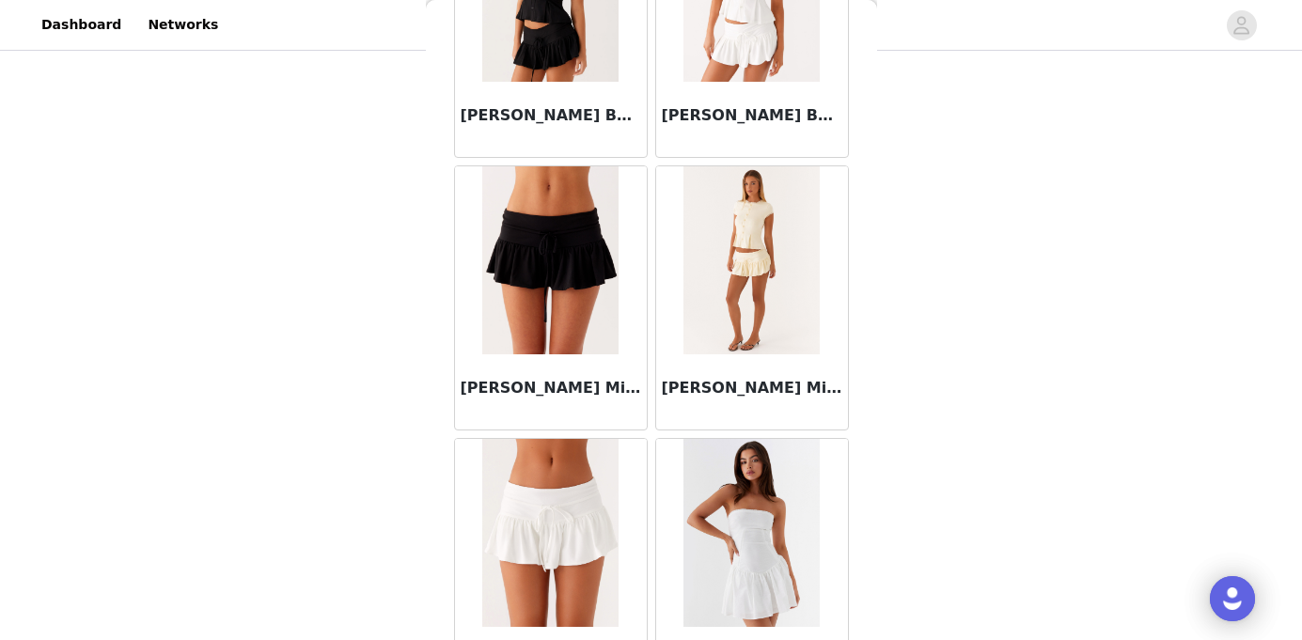
scroll to position [67657, 0]
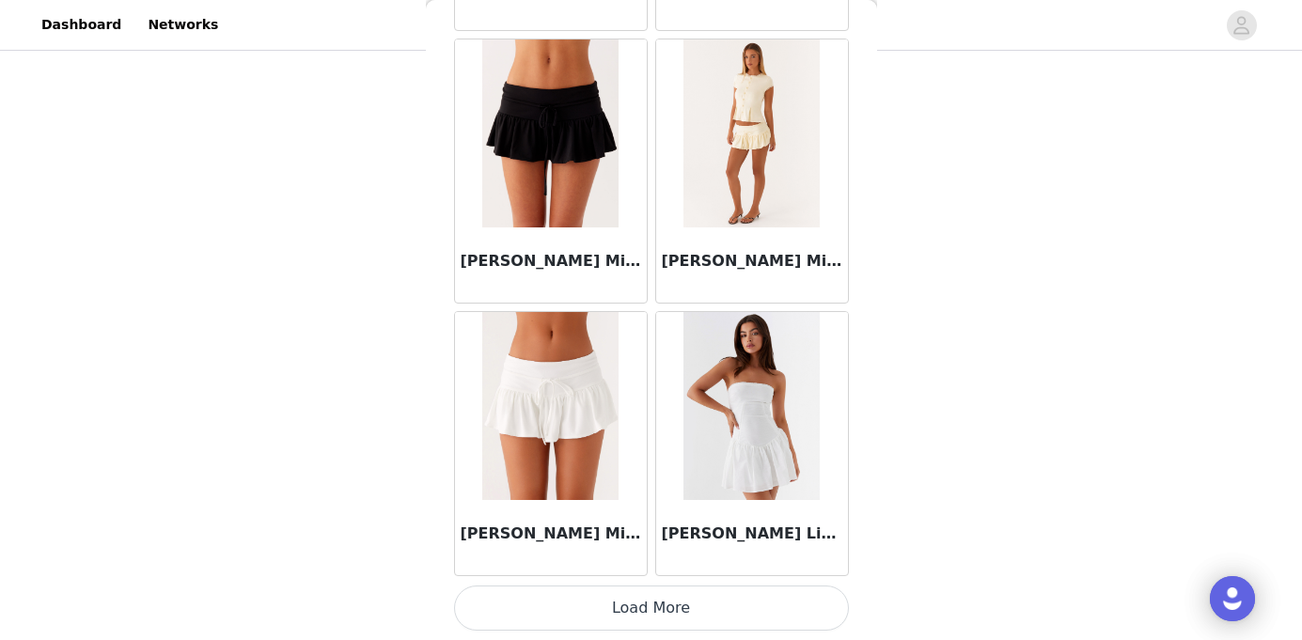
click at [679, 617] on button "Load More" at bounding box center [651, 608] width 395 height 45
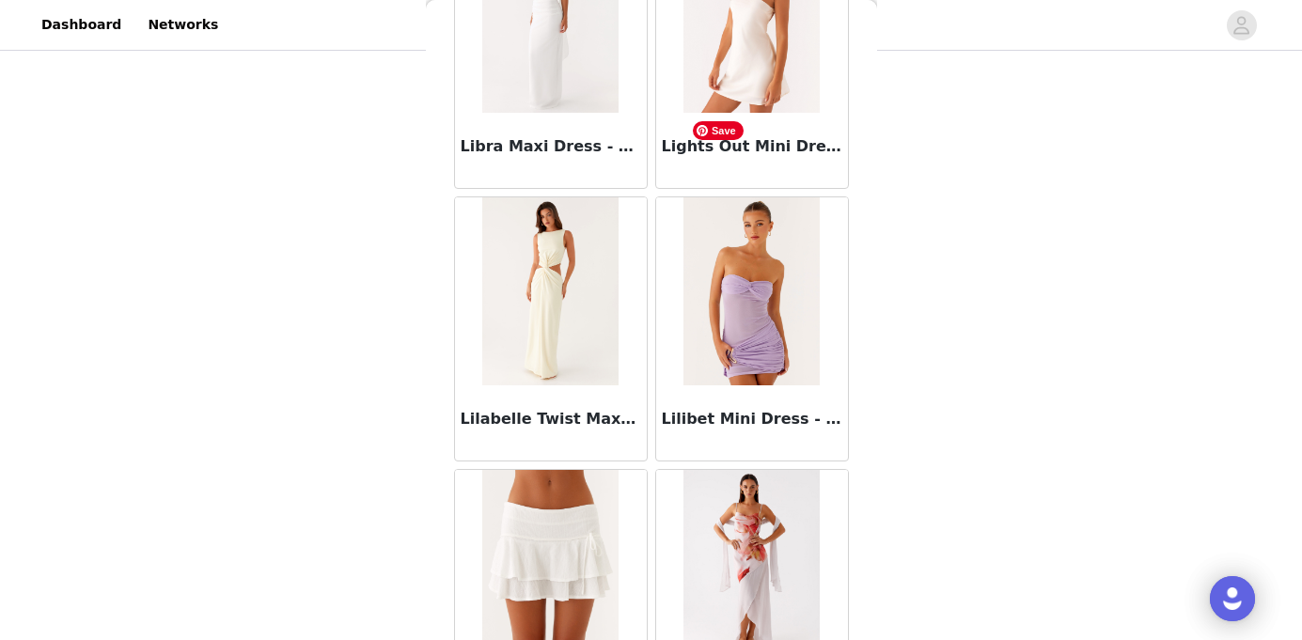
scroll to position [70383, 0]
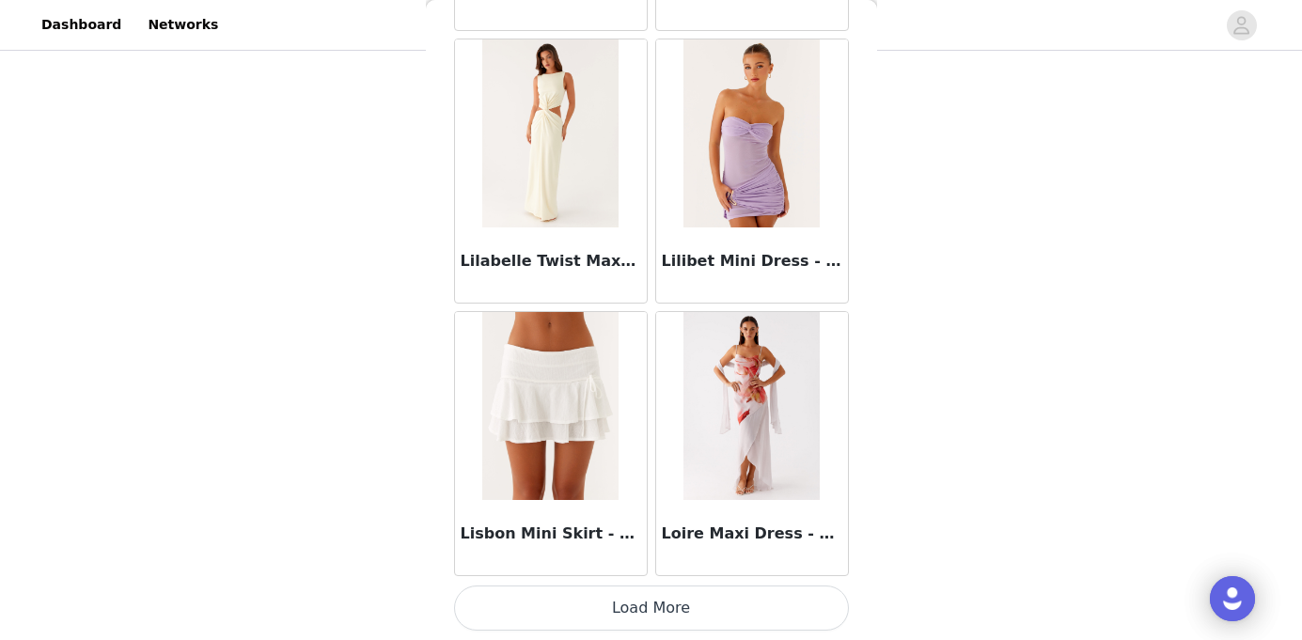
click at [705, 604] on button "Load More" at bounding box center [651, 608] width 395 height 45
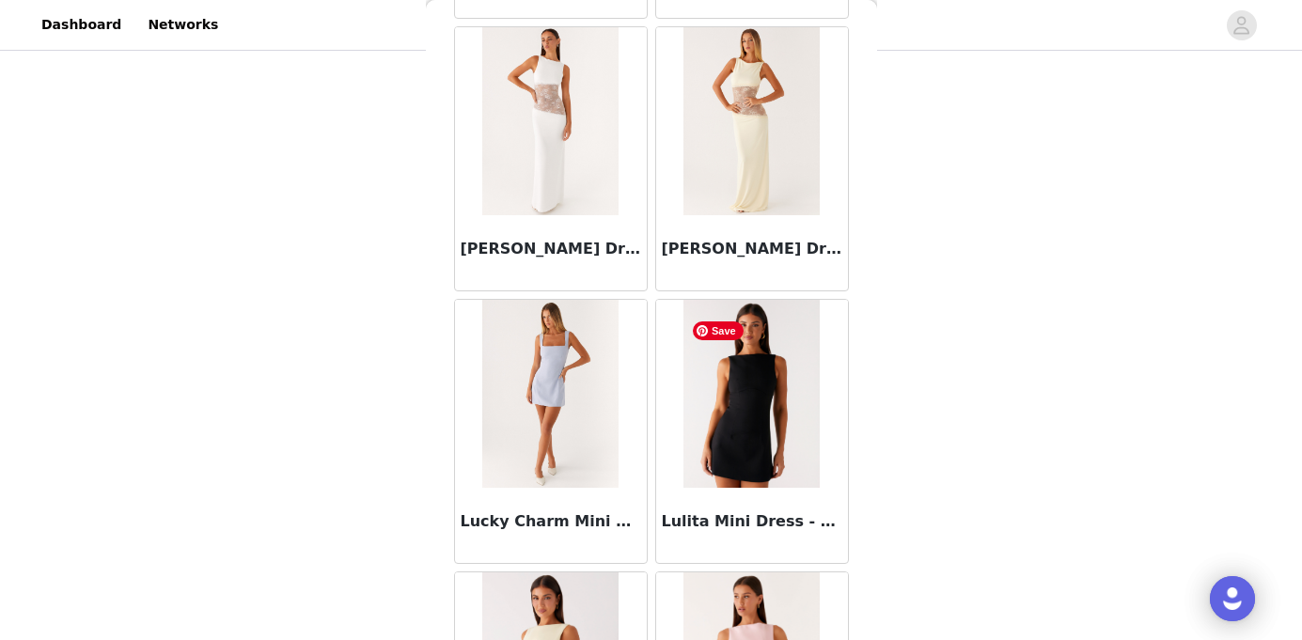
scroll to position [73109, 0]
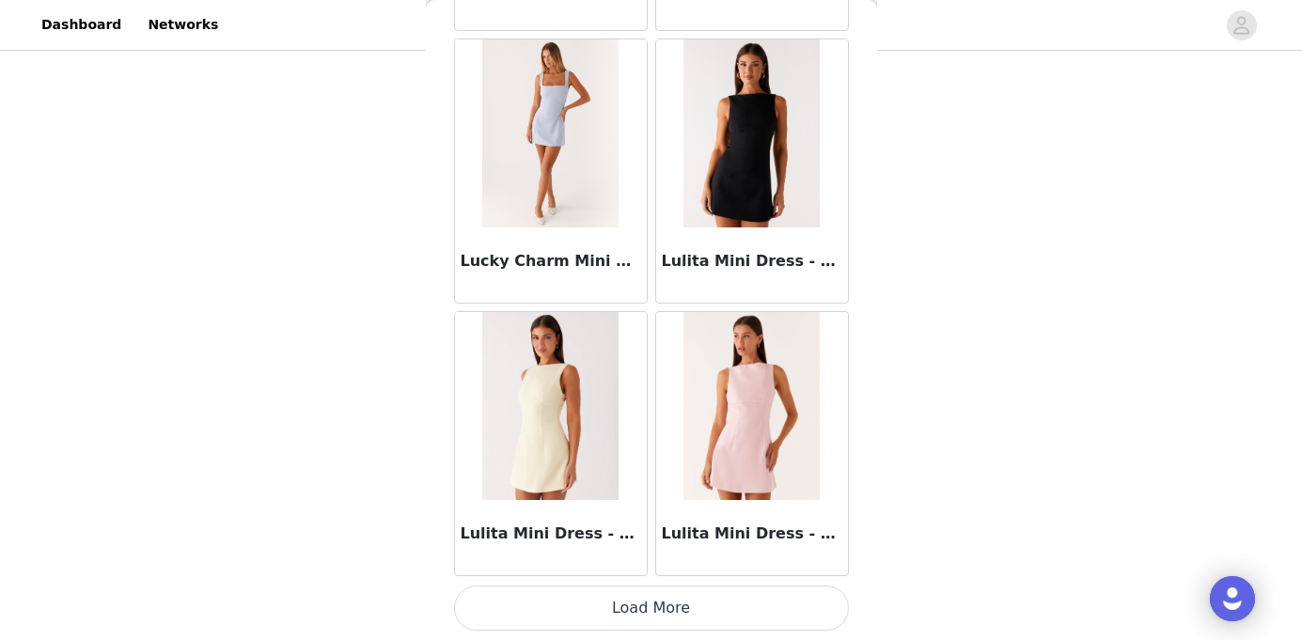
click at [669, 608] on button "Load More" at bounding box center [651, 608] width 395 height 45
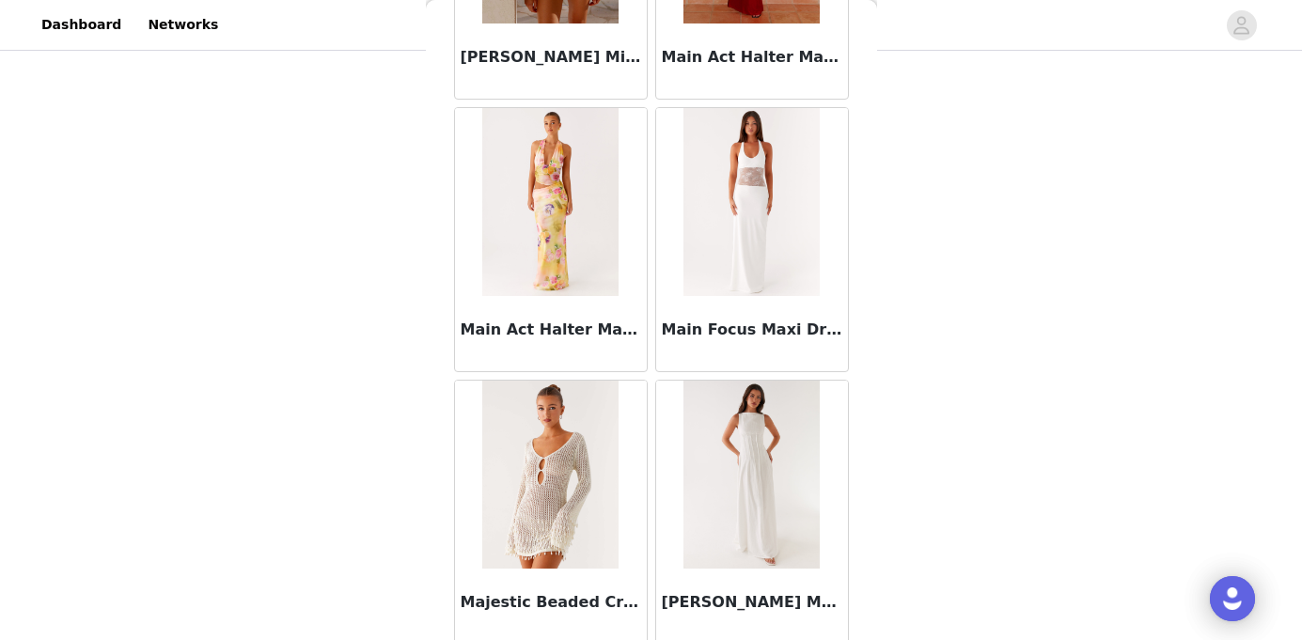
scroll to position [75835, 0]
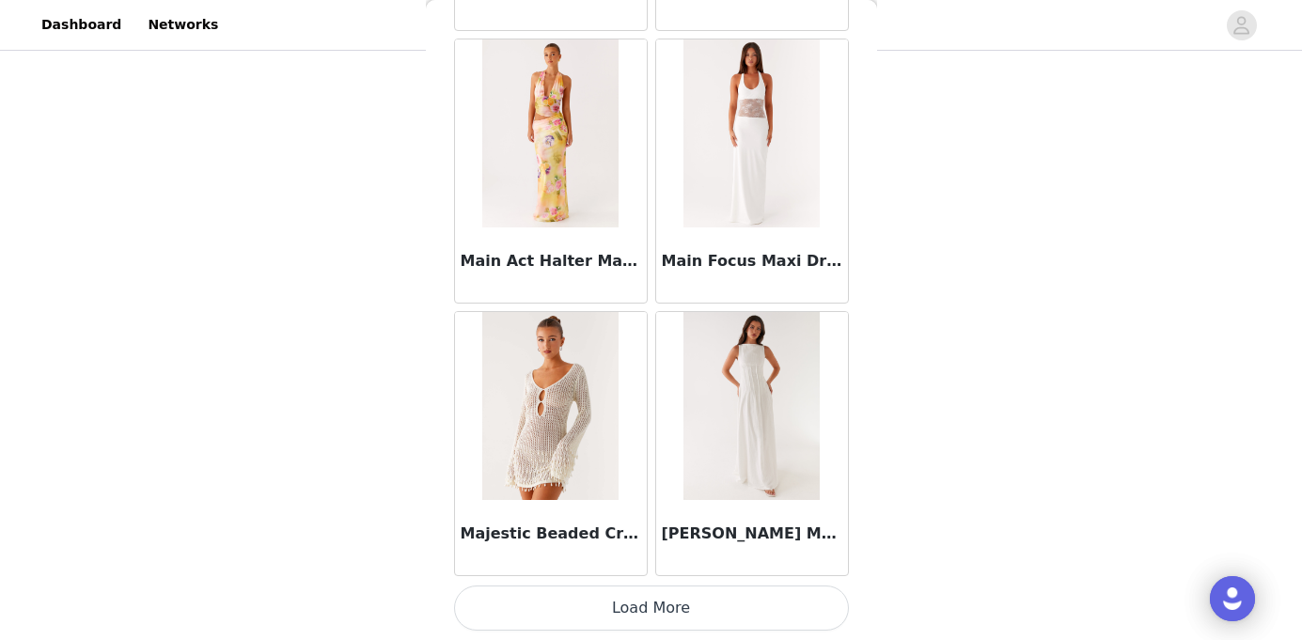
click at [667, 623] on button "Load More" at bounding box center [651, 608] width 395 height 45
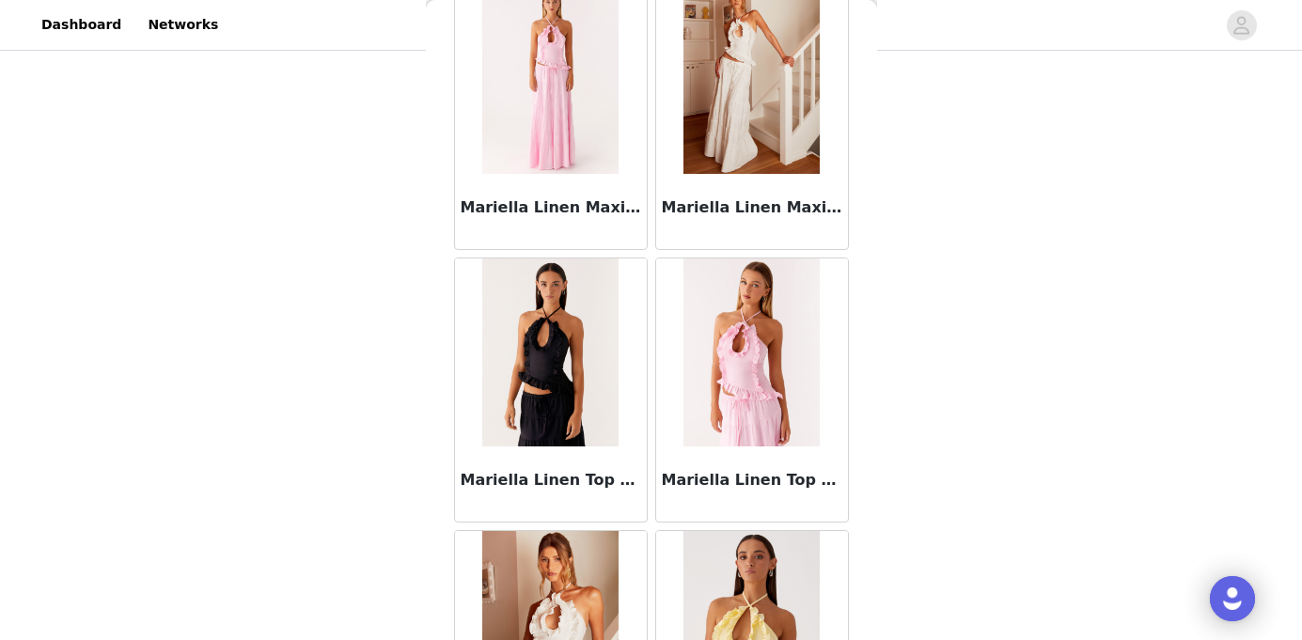
scroll to position [78560, 0]
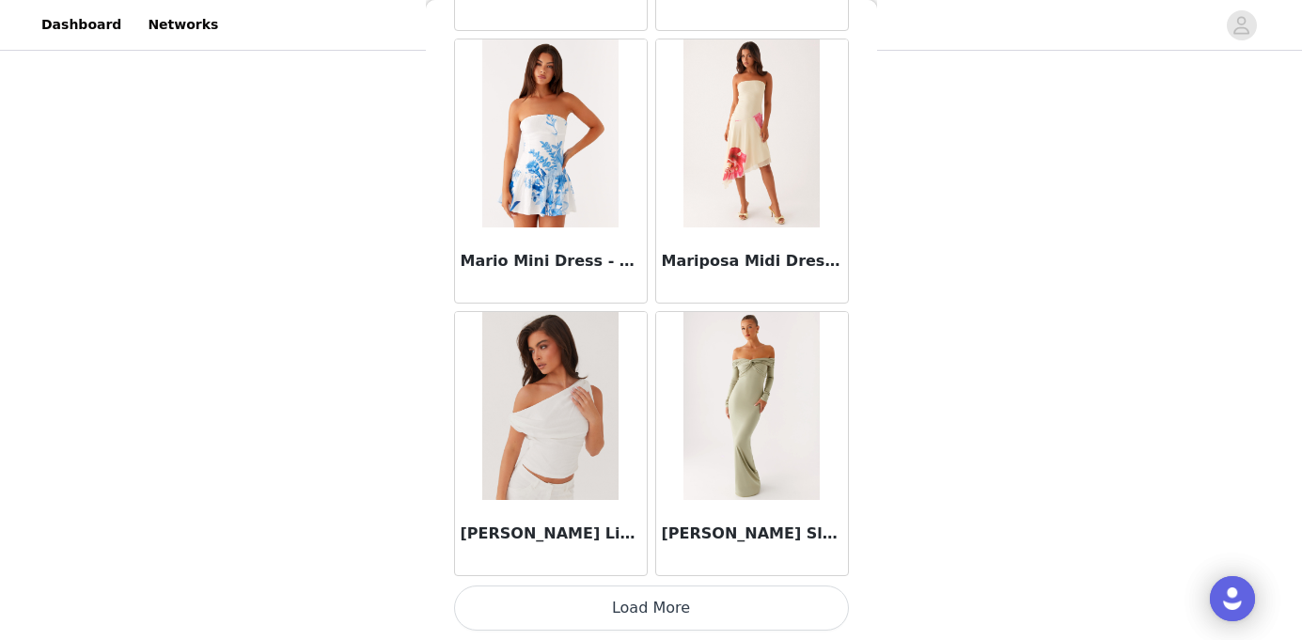
click at [654, 621] on button "Load More" at bounding box center [651, 608] width 395 height 45
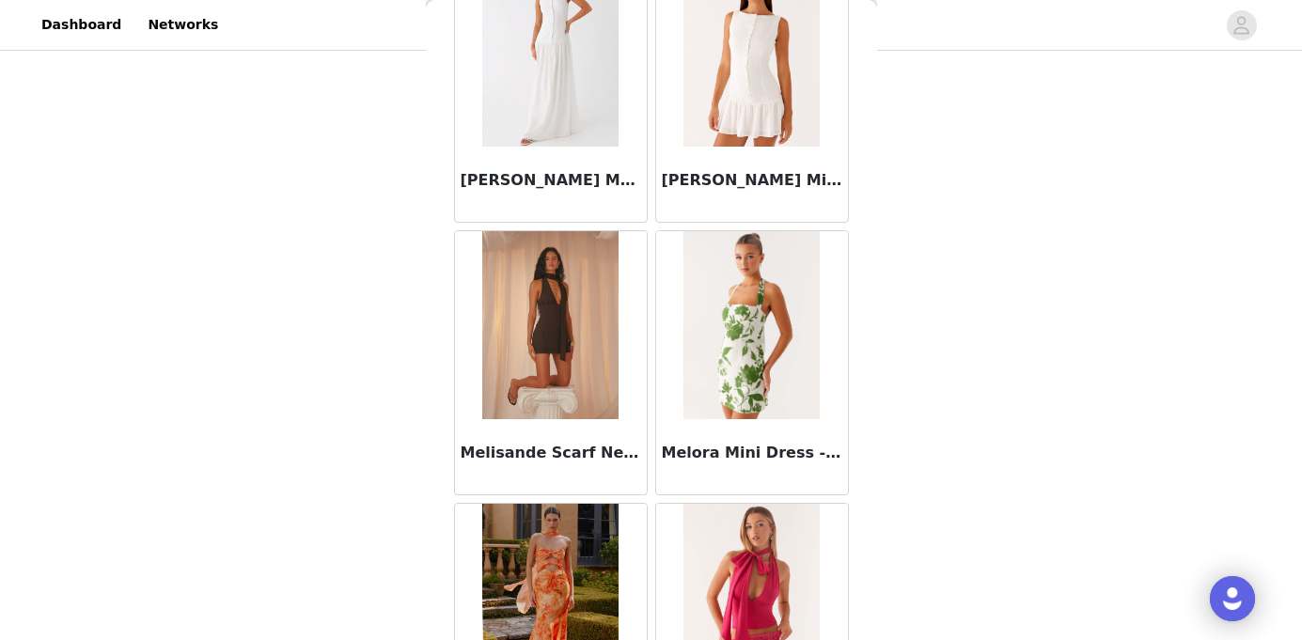
scroll to position [81286, 0]
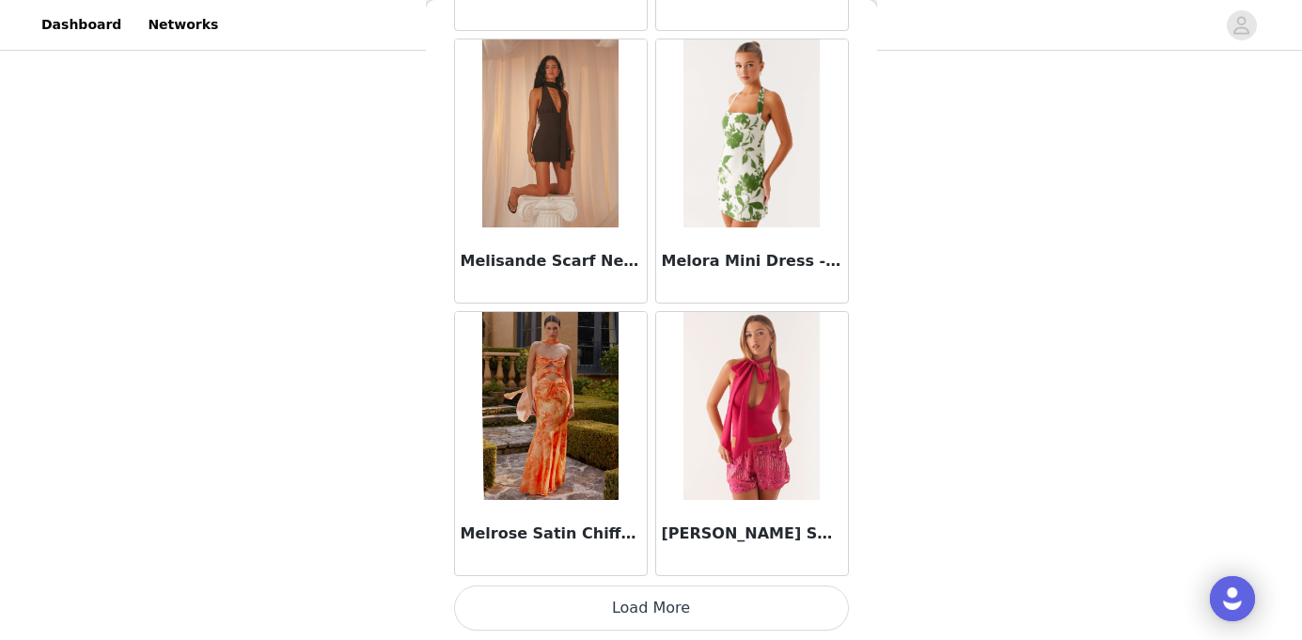
click at [672, 608] on button "Load More" at bounding box center [651, 608] width 395 height 45
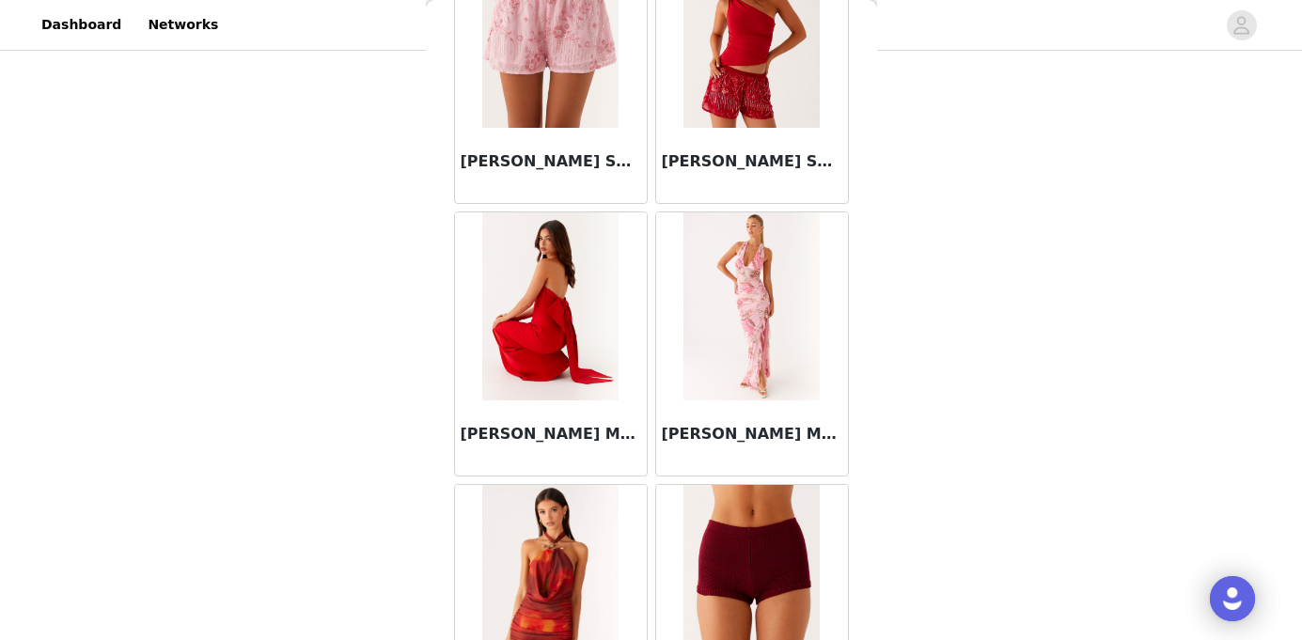
scroll to position [82401, 0]
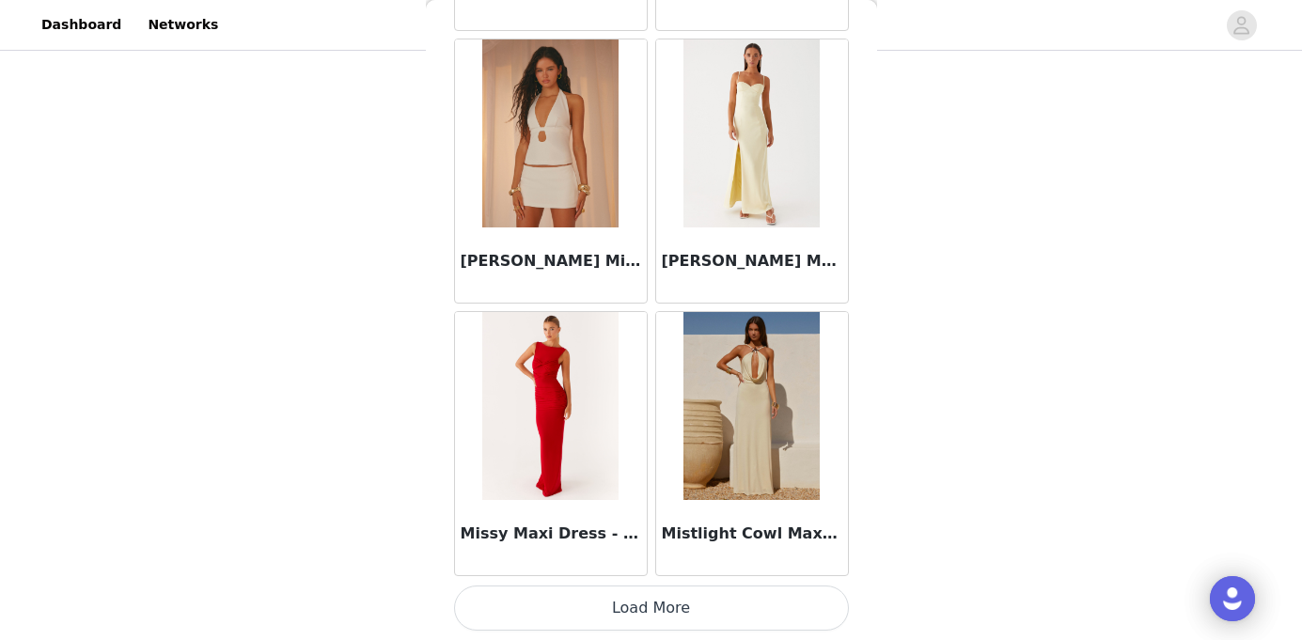
click at [672, 595] on button "Load More" at bounding box center [651, 608] width 395 height 45
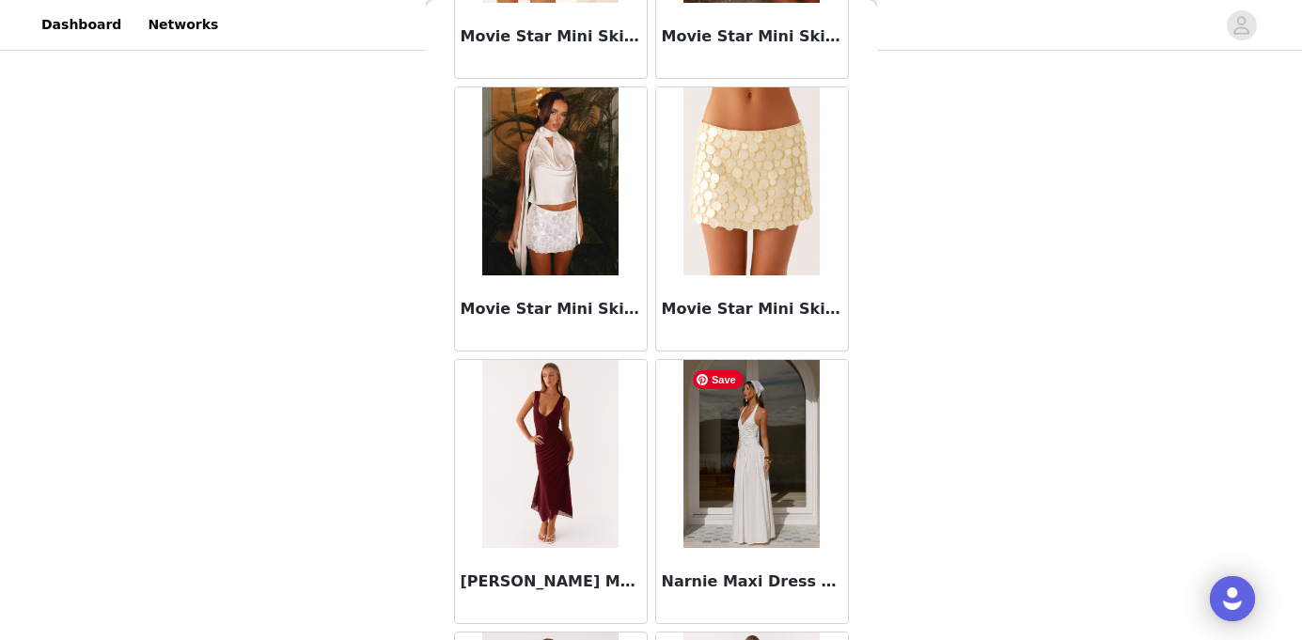
scroll to position [86738, 0]
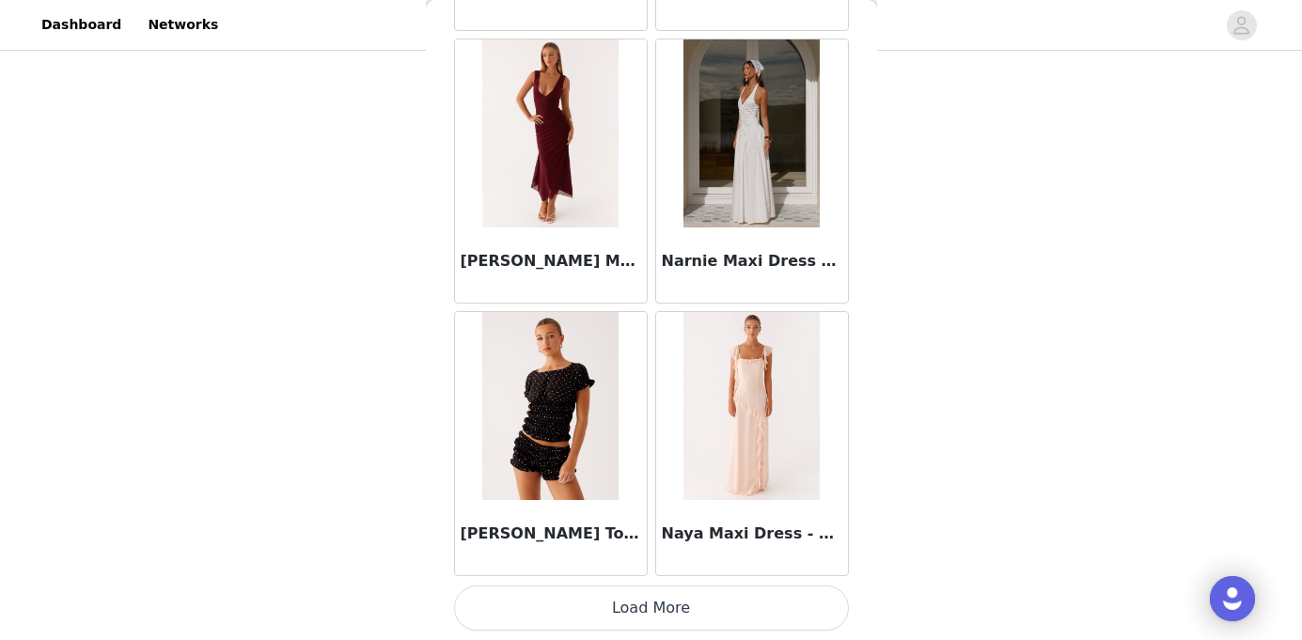
click at [682, 615] on button "Load More" at bounding box center [651, 608] width 395 height 45
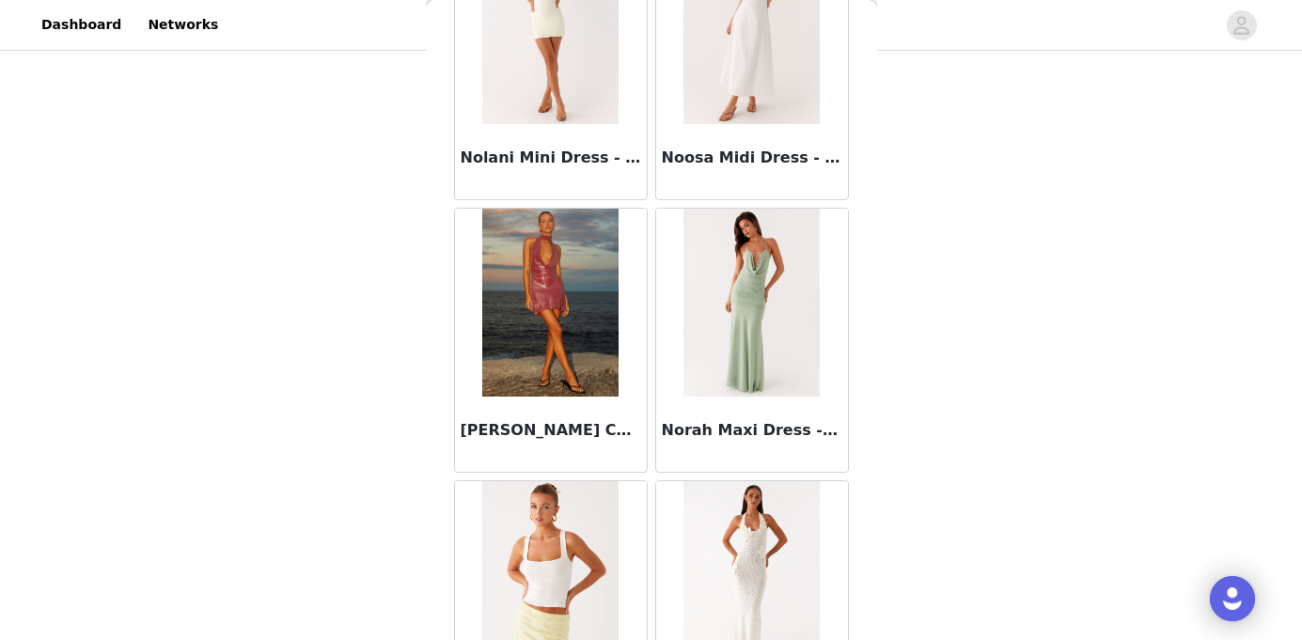
scroll to position [89464, 0]
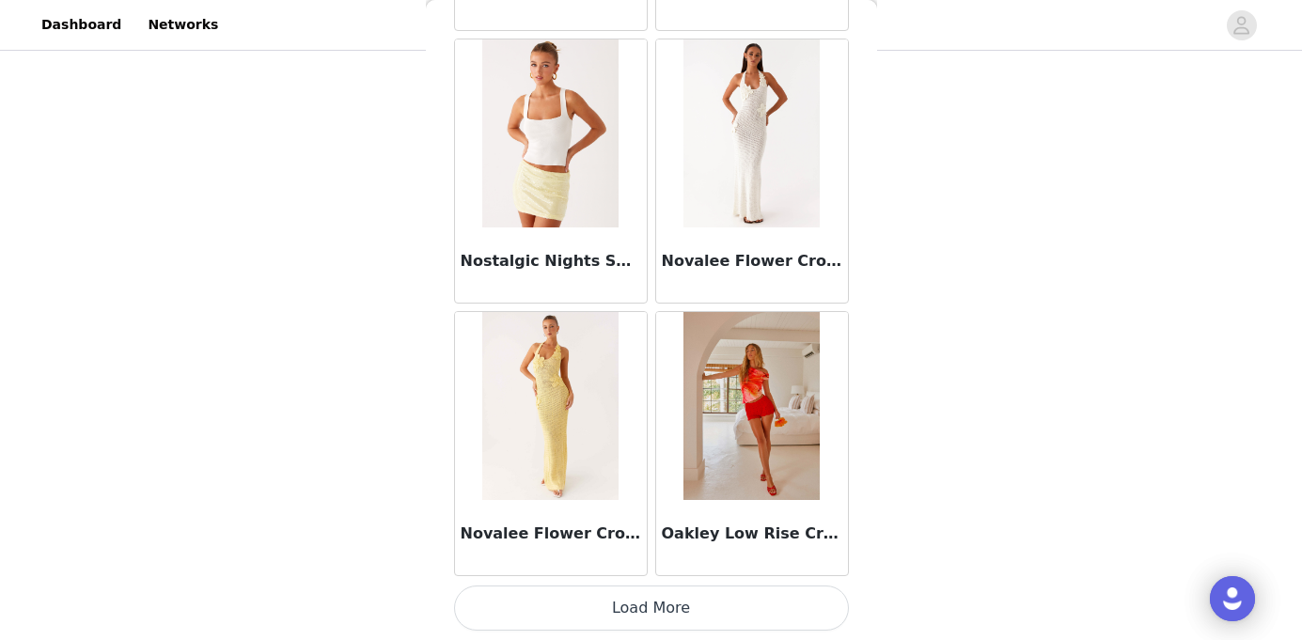
click at [665, 612] on button "Load More" at bounding box center [651, 608] width 395 height 45
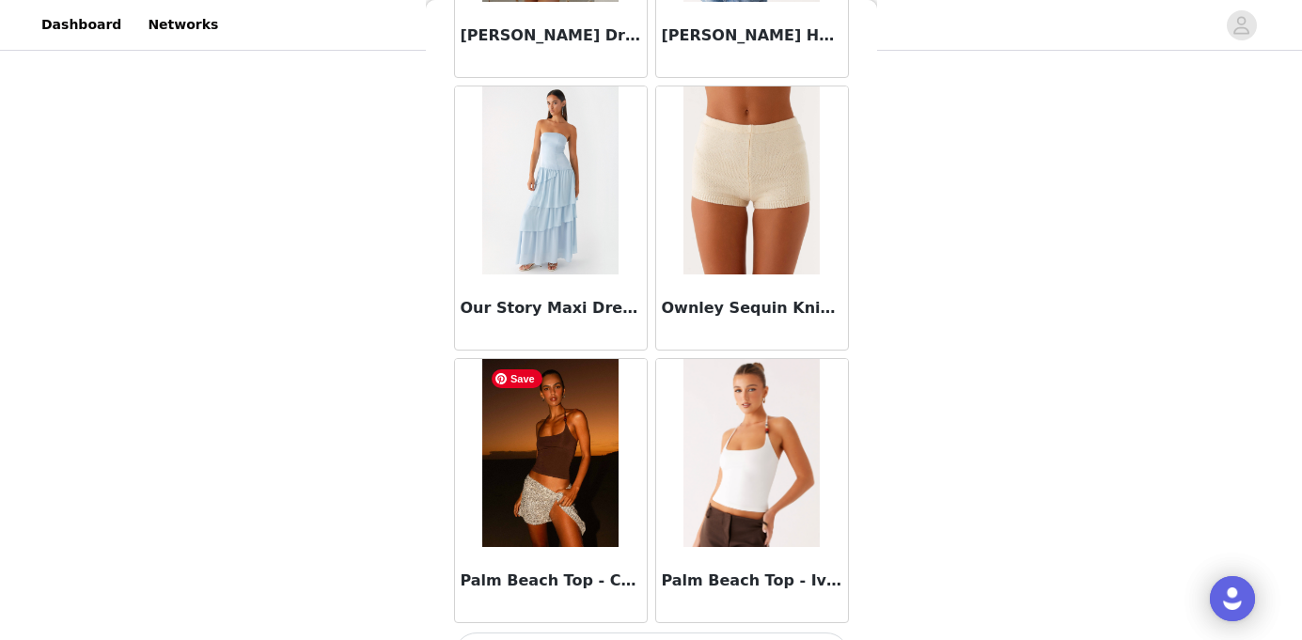
scroll to position [92190, 0]
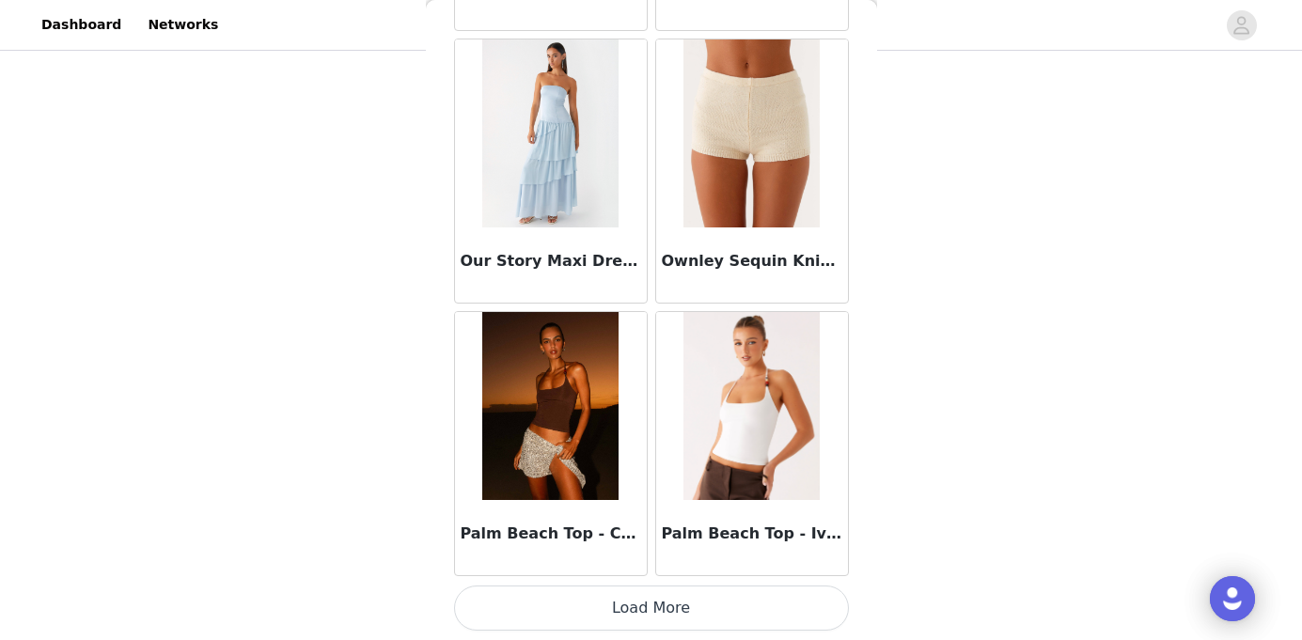
click at [678, 605] on button "Load More" at bounding box center [651, 608] width 395 height 45
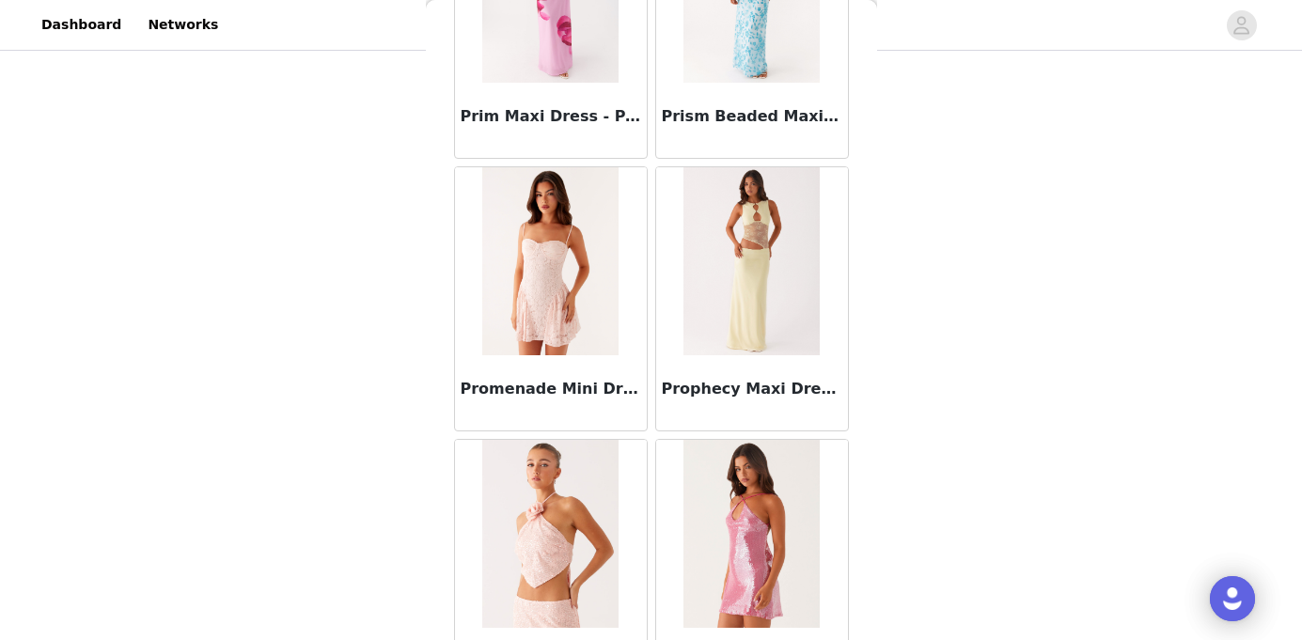
scroll to position [94916, 0]
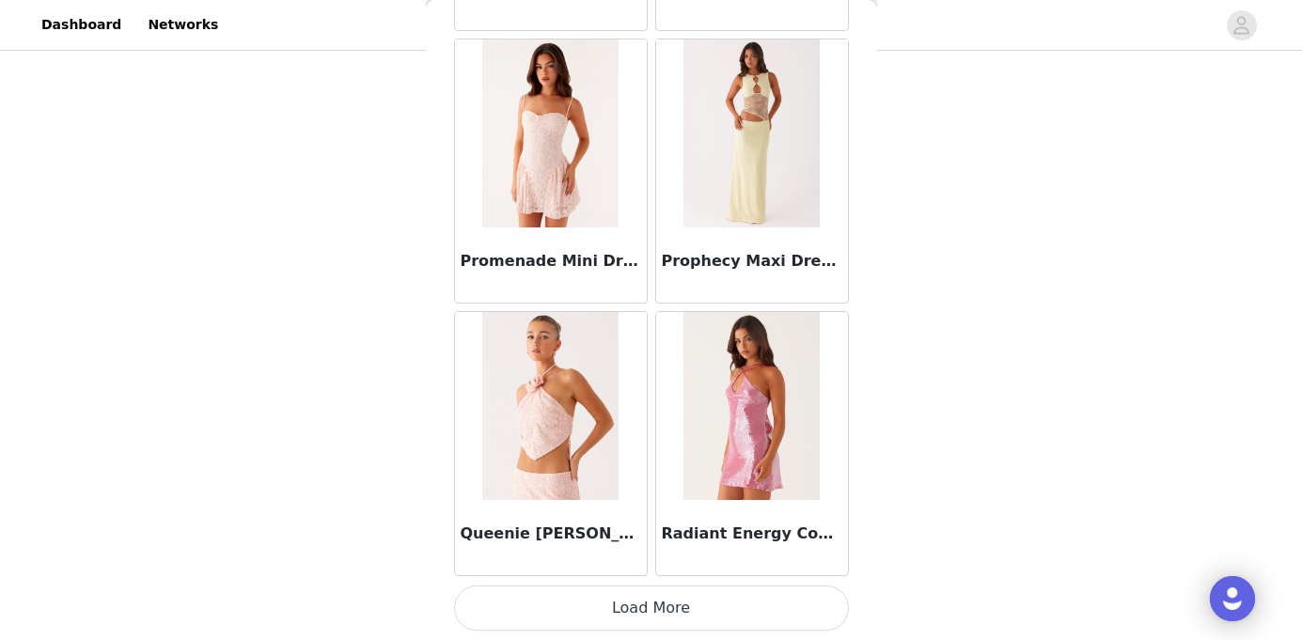
click at [711, 601] on button "Load More" at bounding box center [651, 608] width 395 height 45
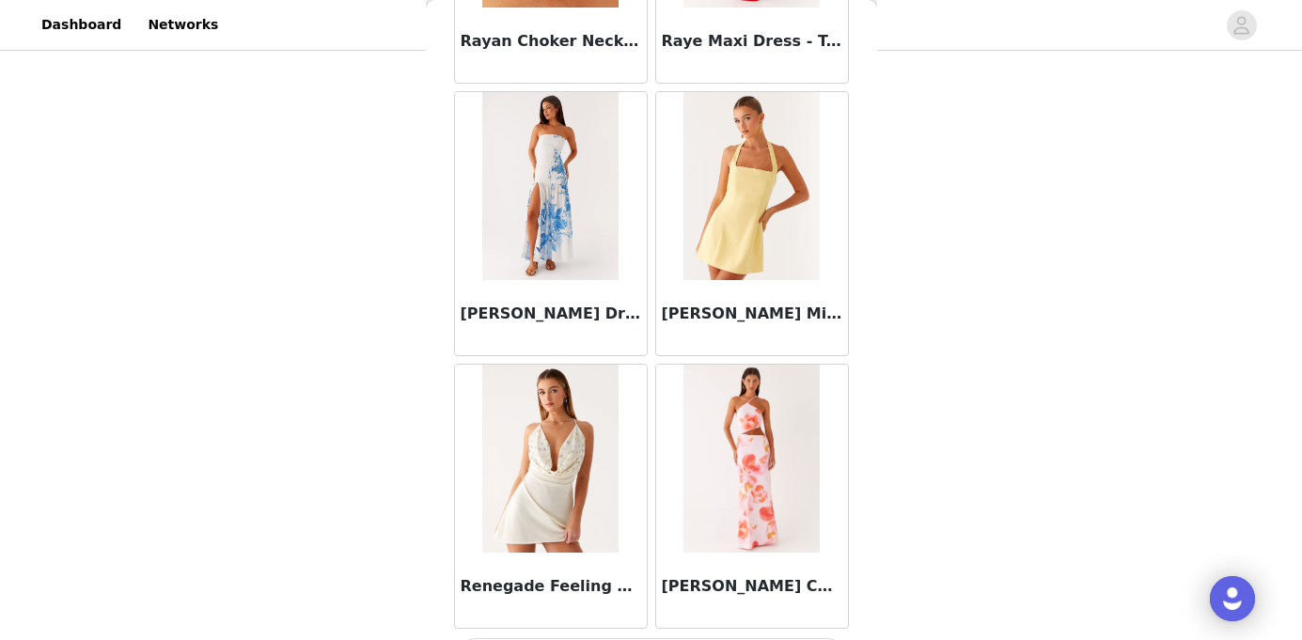
scroll to position [97642, 0]
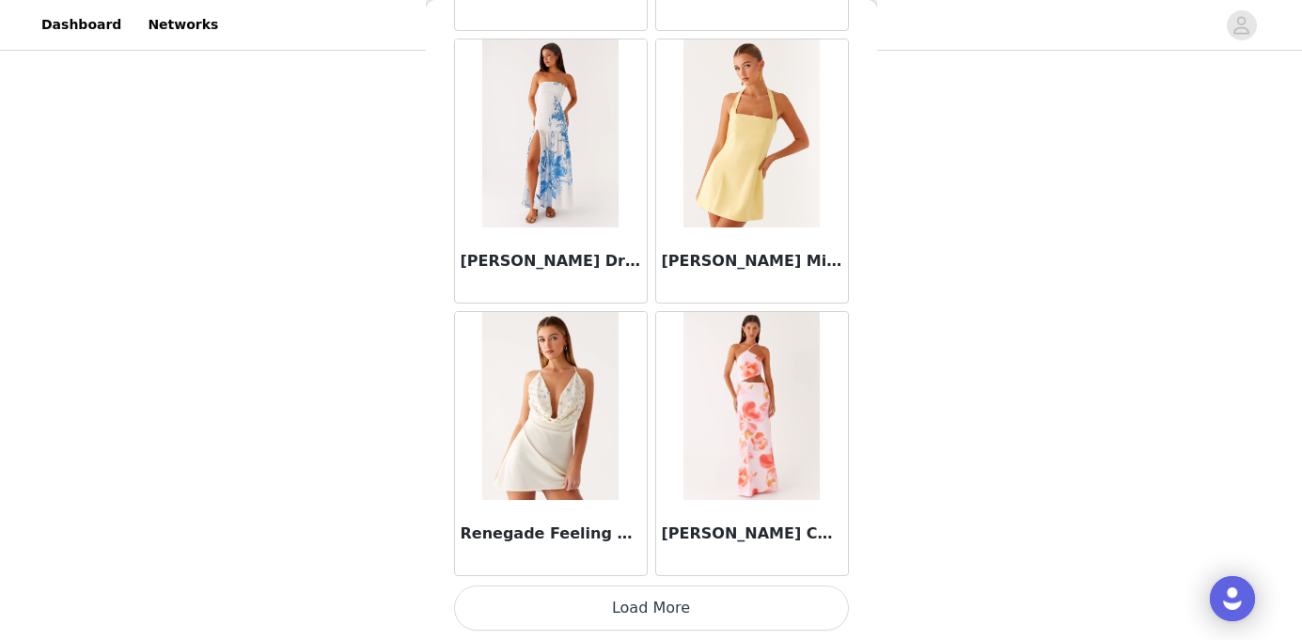
click at [659, 608] on button "Load More" at bounding box center [651, 608] width 395 height 45
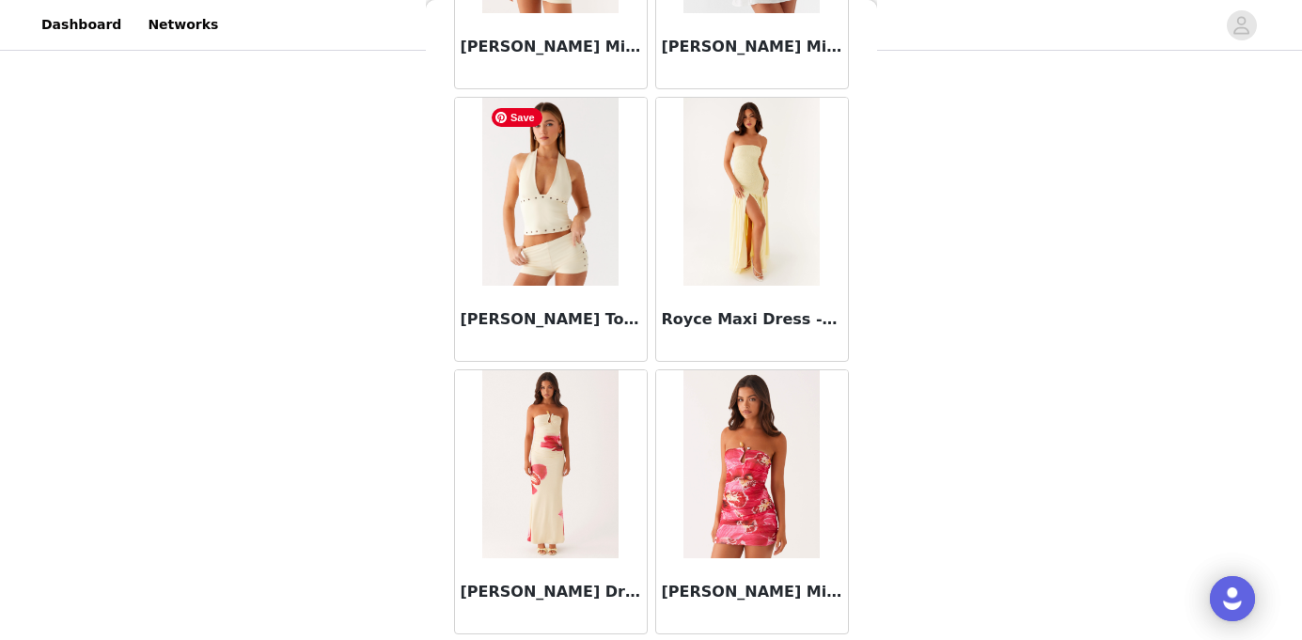
scroll to position [100367, 0]
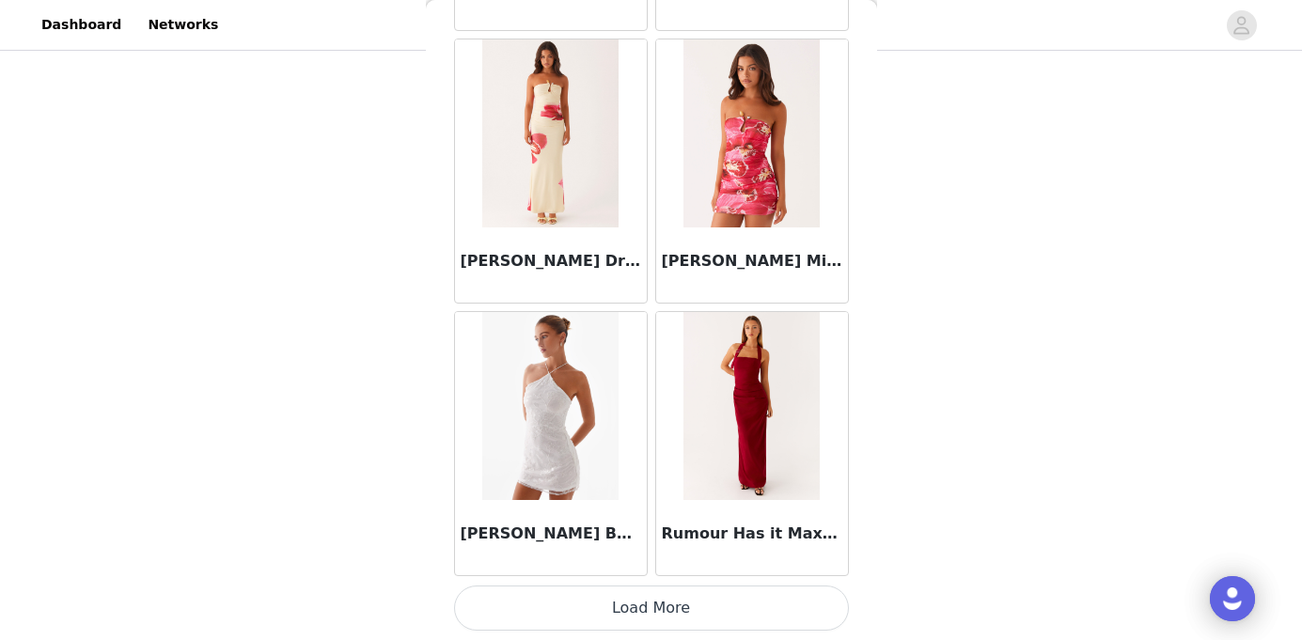
click at [689, 600] on button "Load More" at bounding box center [651, 608] width 395 height 45
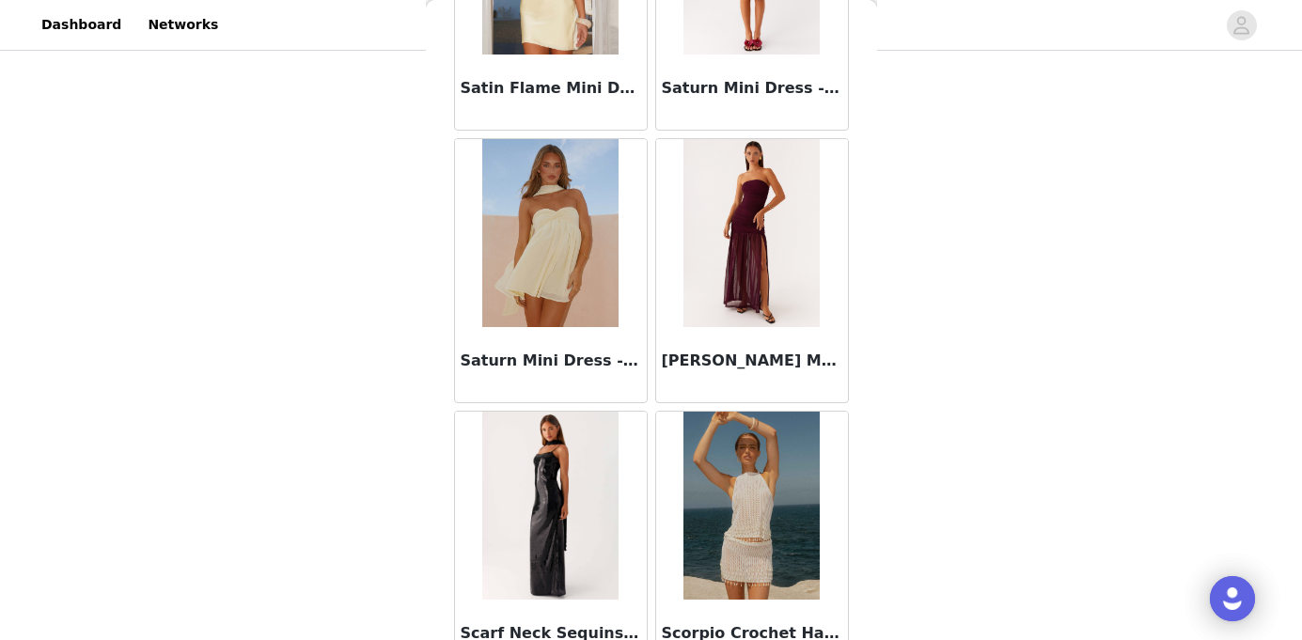
scroll to position [103093, 0]
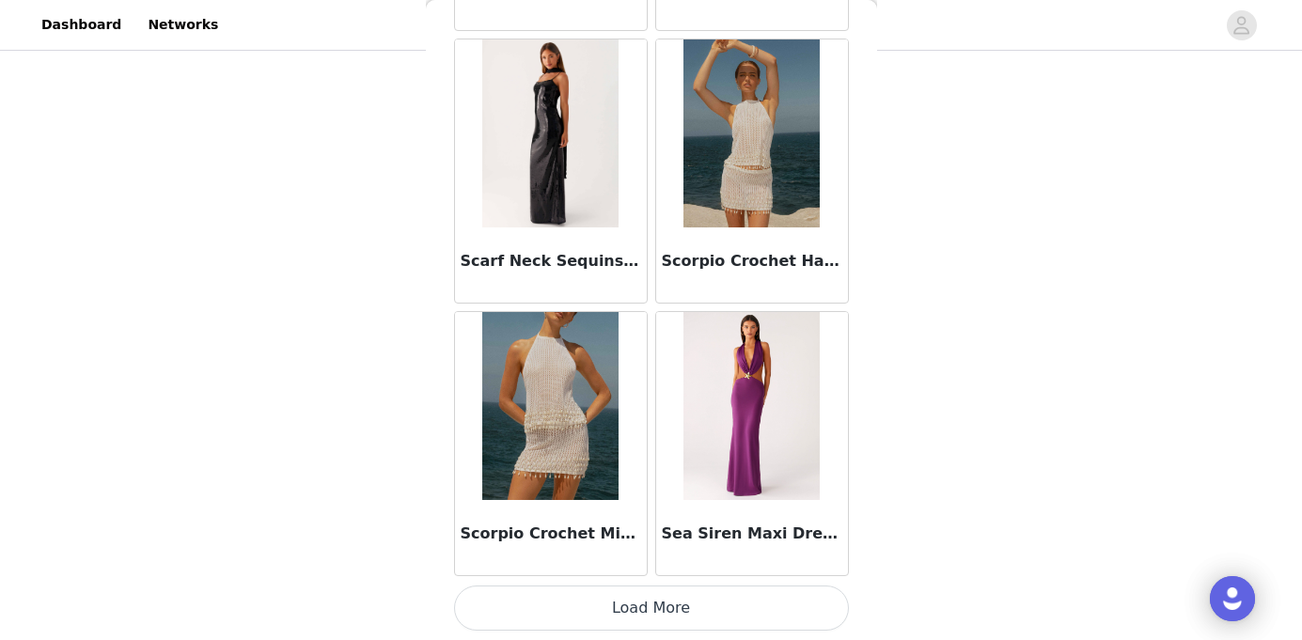
click at [677, 602] on button "Load More" at bounding box center [651, 608] width 395 height 45
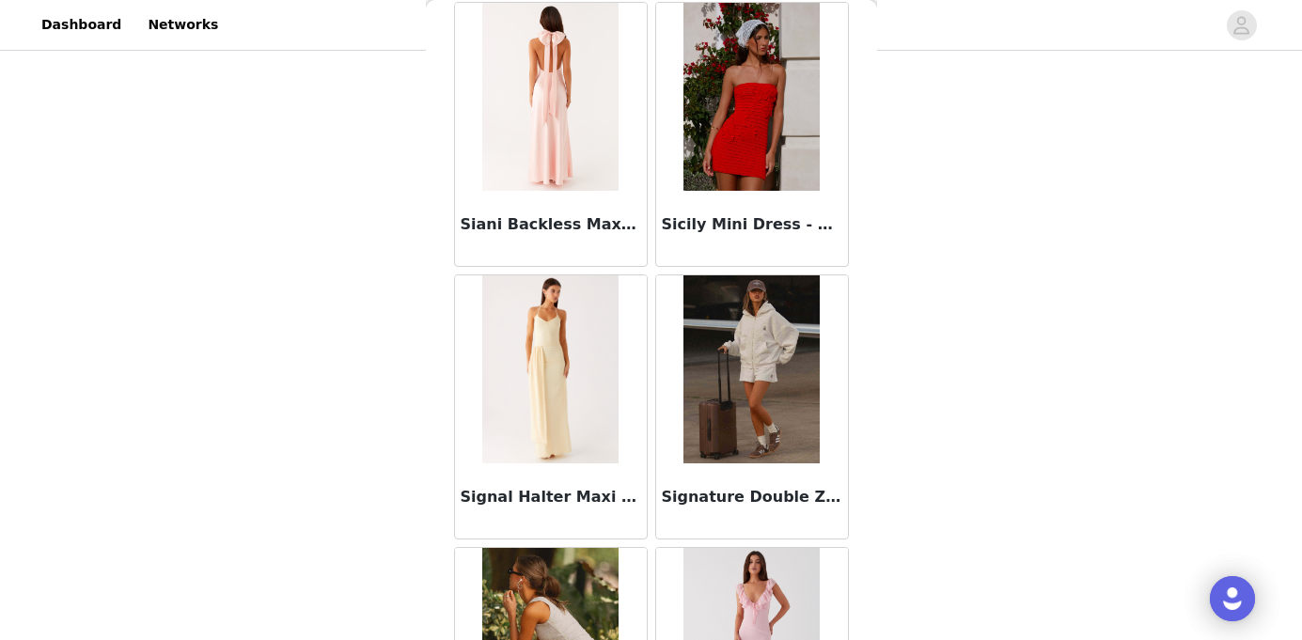
scroll to position [105819, 0]
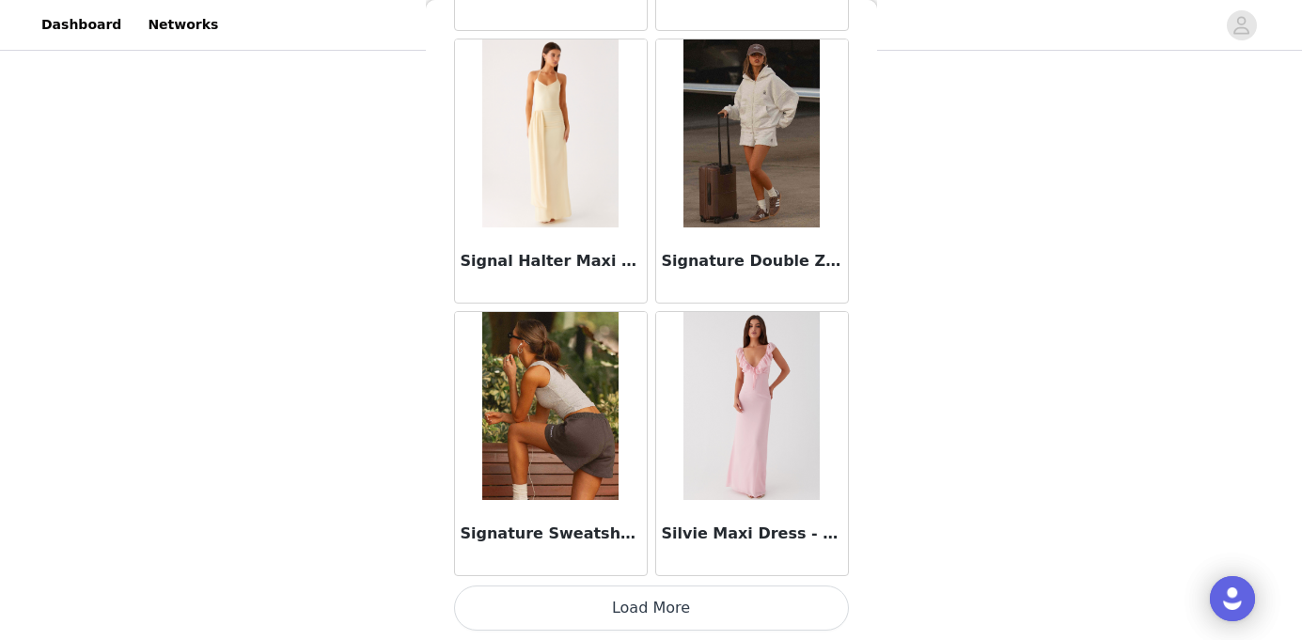
click at [696, 609] on button "Load More" at bounding box center [651, 608] width 395 height 45
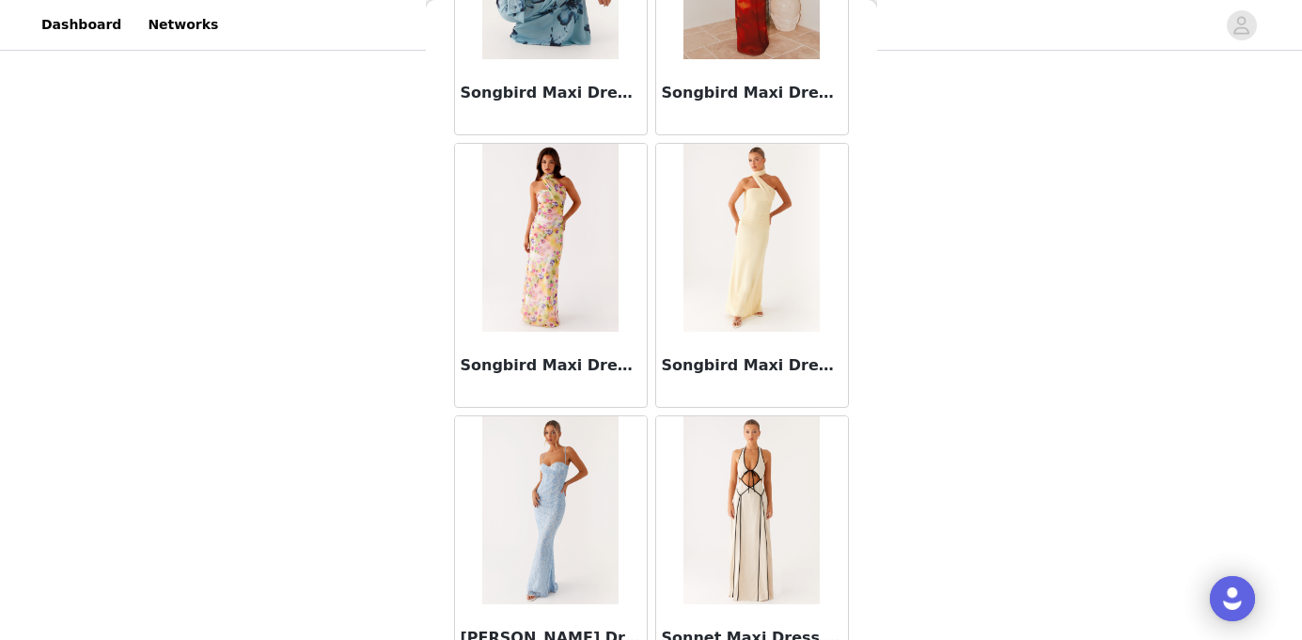
scroll to position [108545, 0]
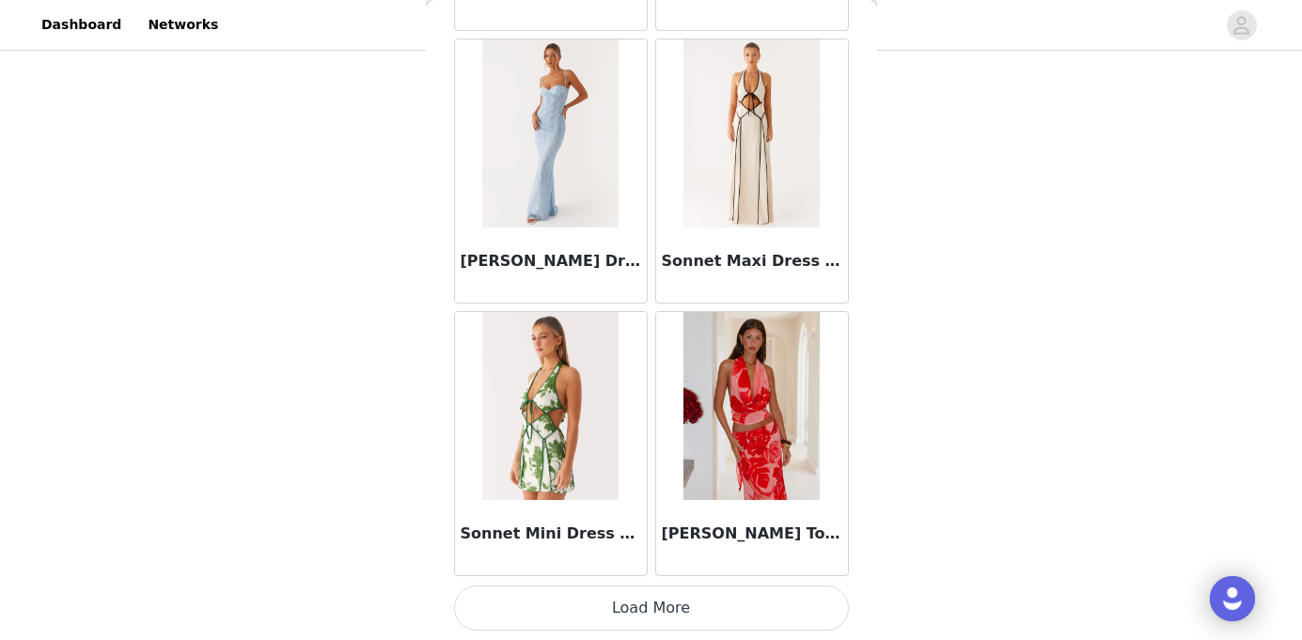
click at [661, 602] on button "Load More" at bounding box center [651, 608] width 395 height 45
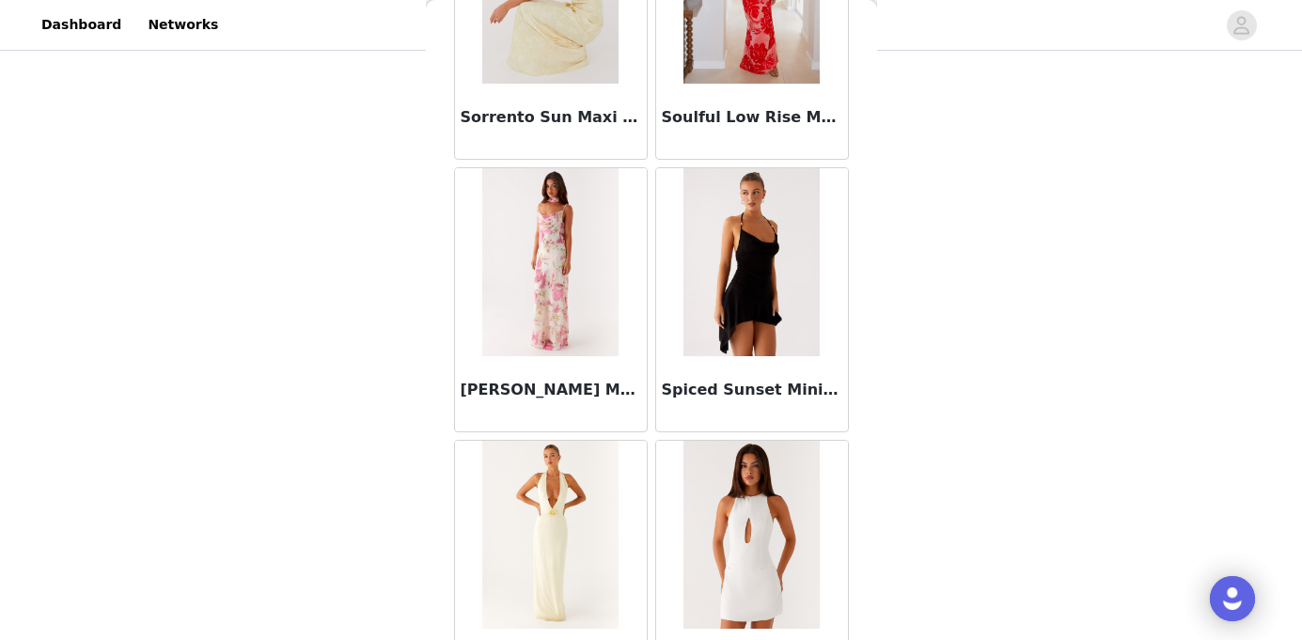
scroll to position [109351, 0]
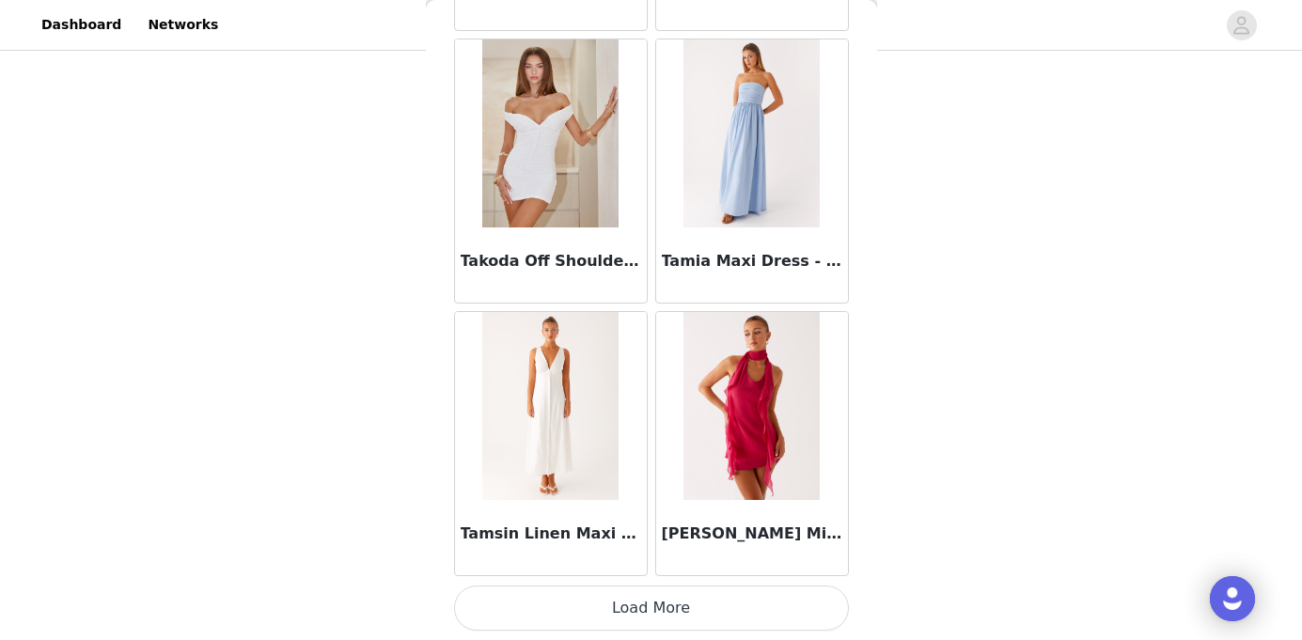
click at [671, 606] on button "Load More" at bounding box center [651, 608] width 395 height 45
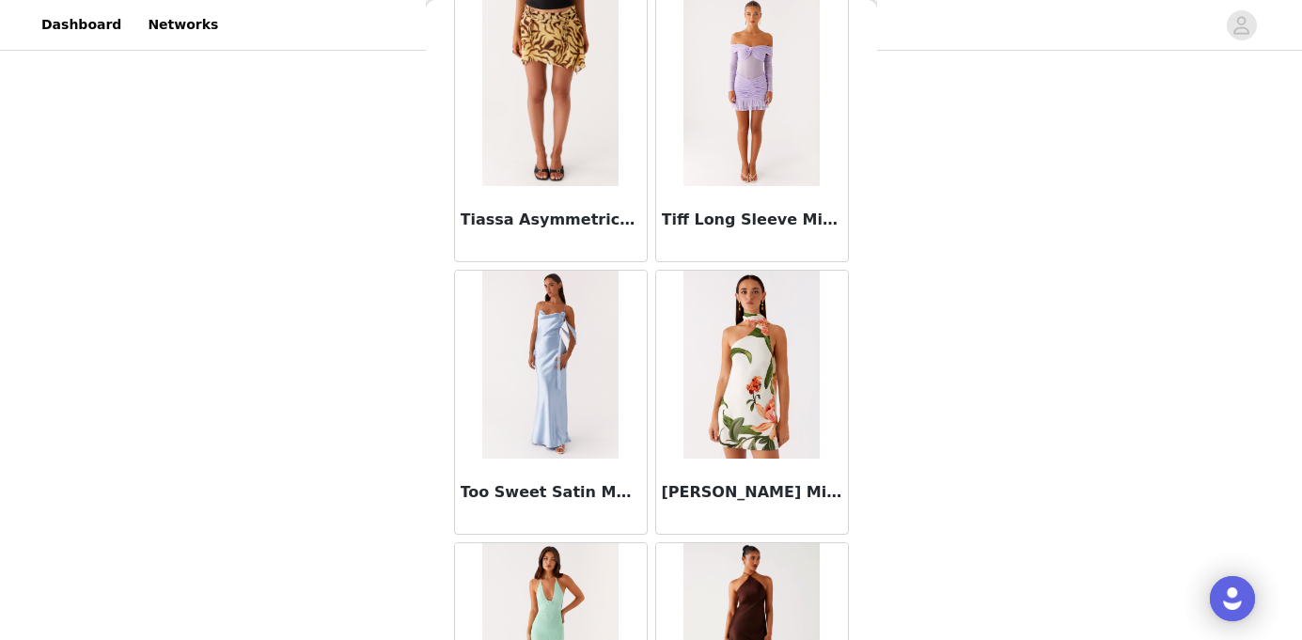
scroll to position [113997, 0]
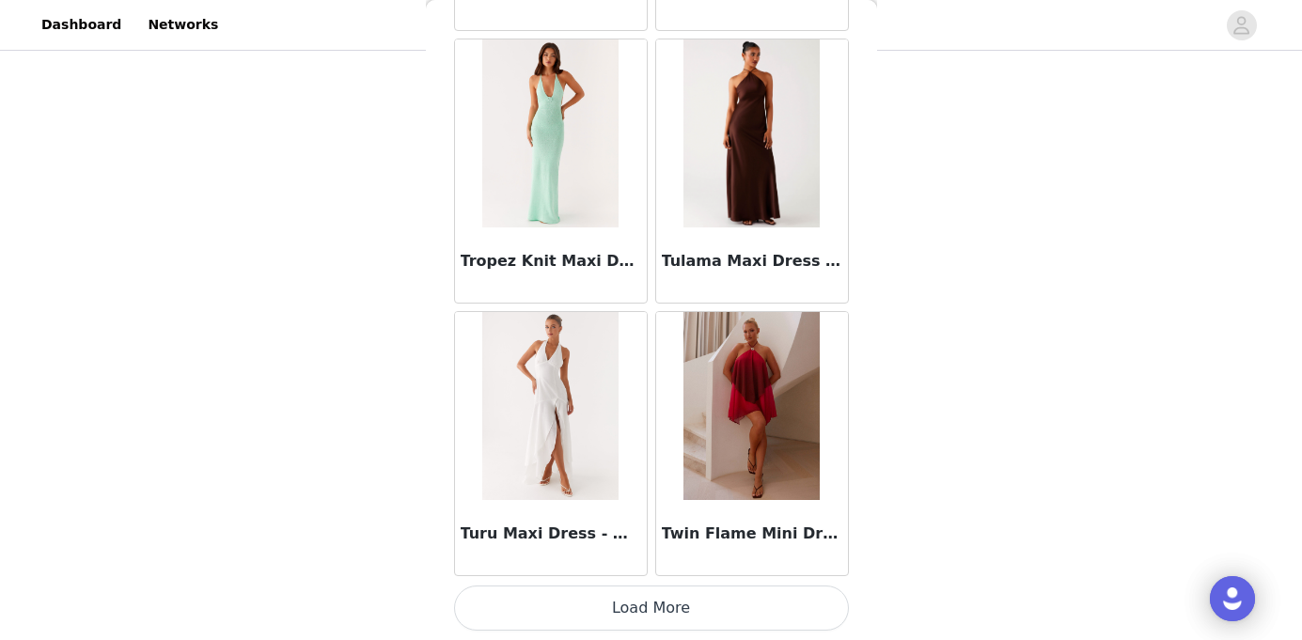
click at [650, 606] on button "Load More" at bounding box center [651, 608] width 395 height 45
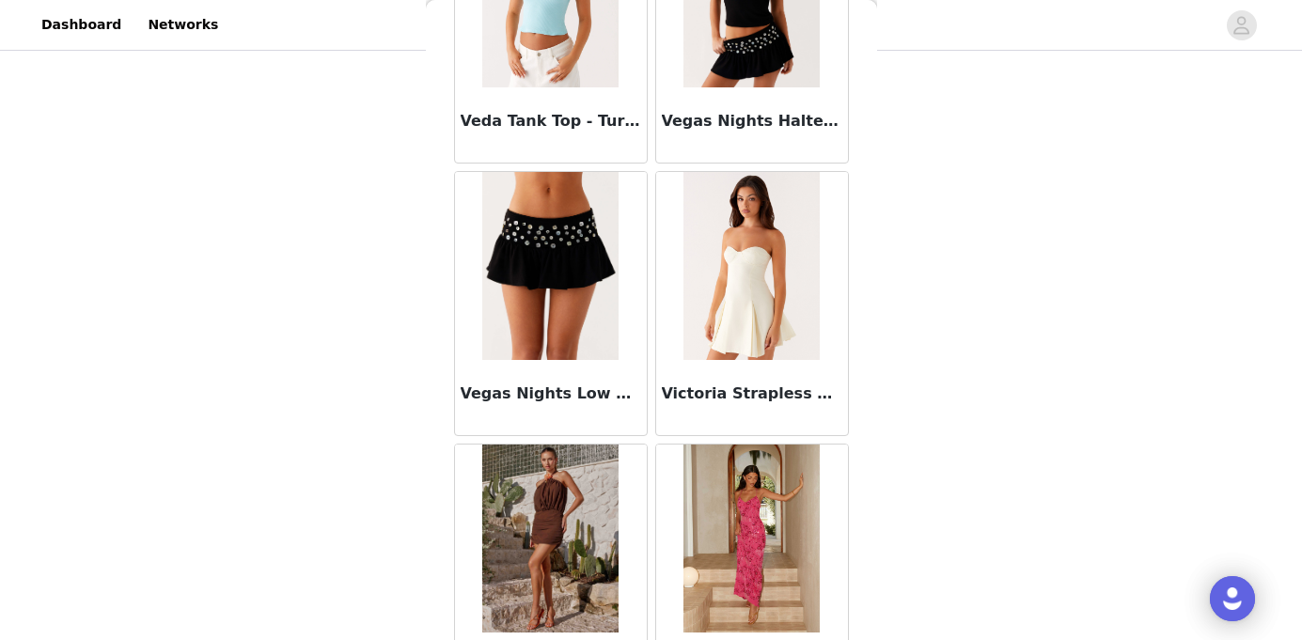
scroll to position [116723, 0]
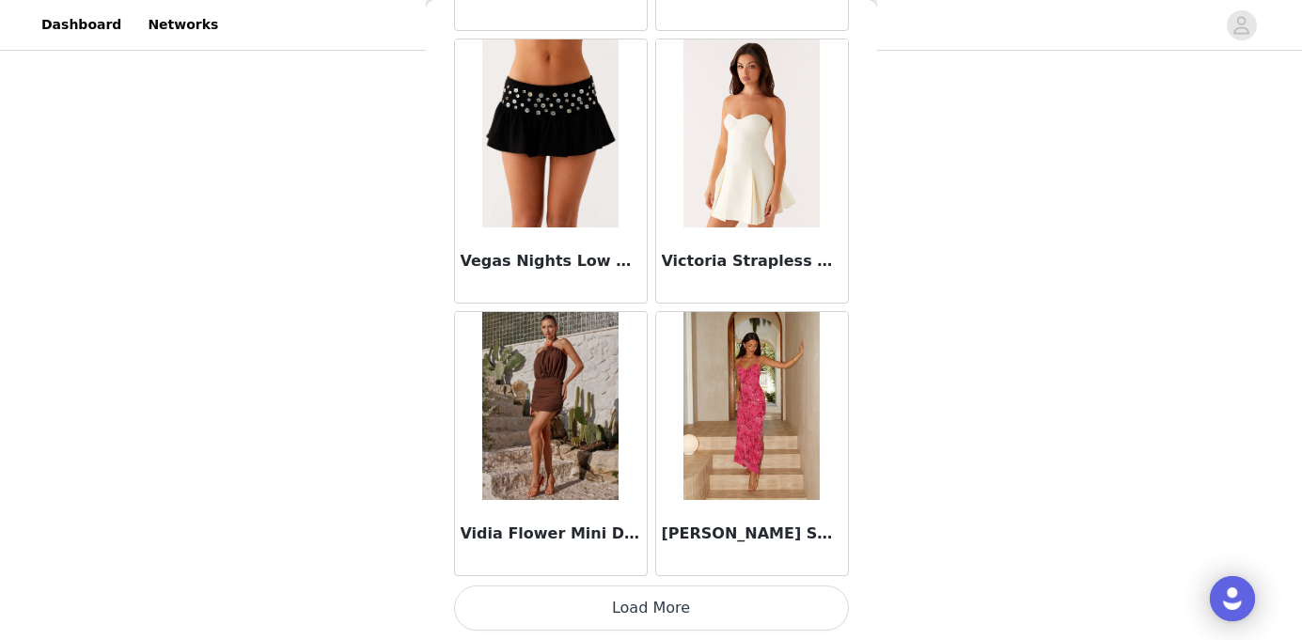
click at [672, 623] on button "Load More" at bounding box center [651, 608] width 395 height 45
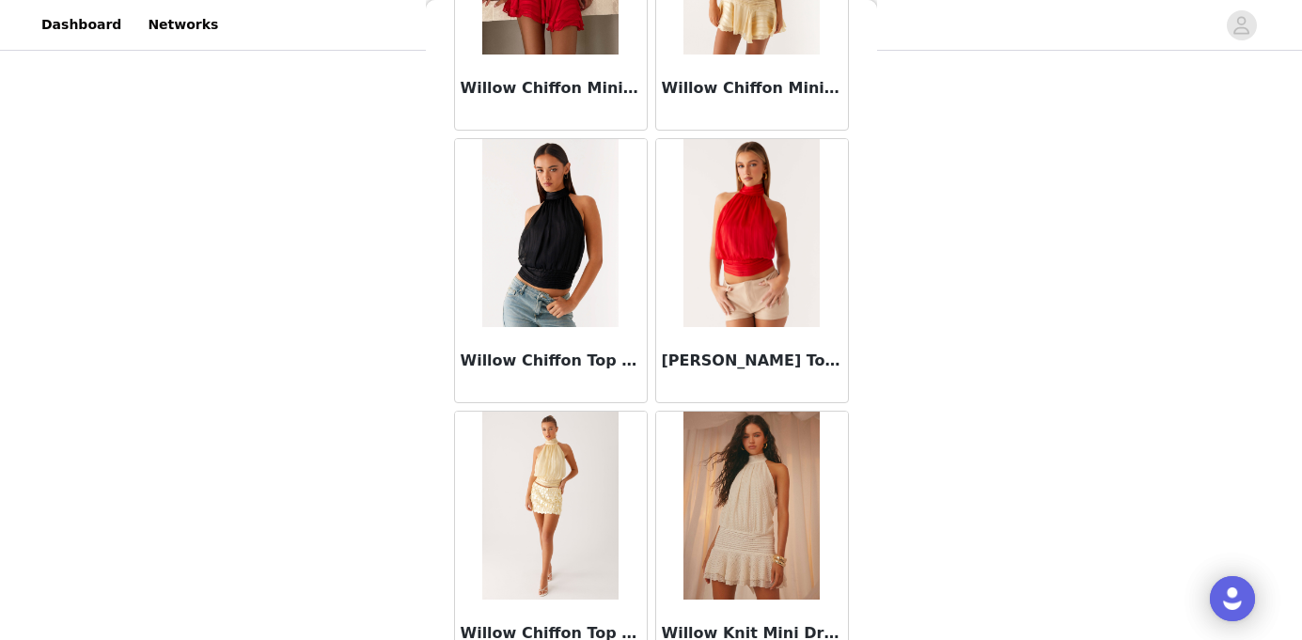
scroll to position [119448, 0]
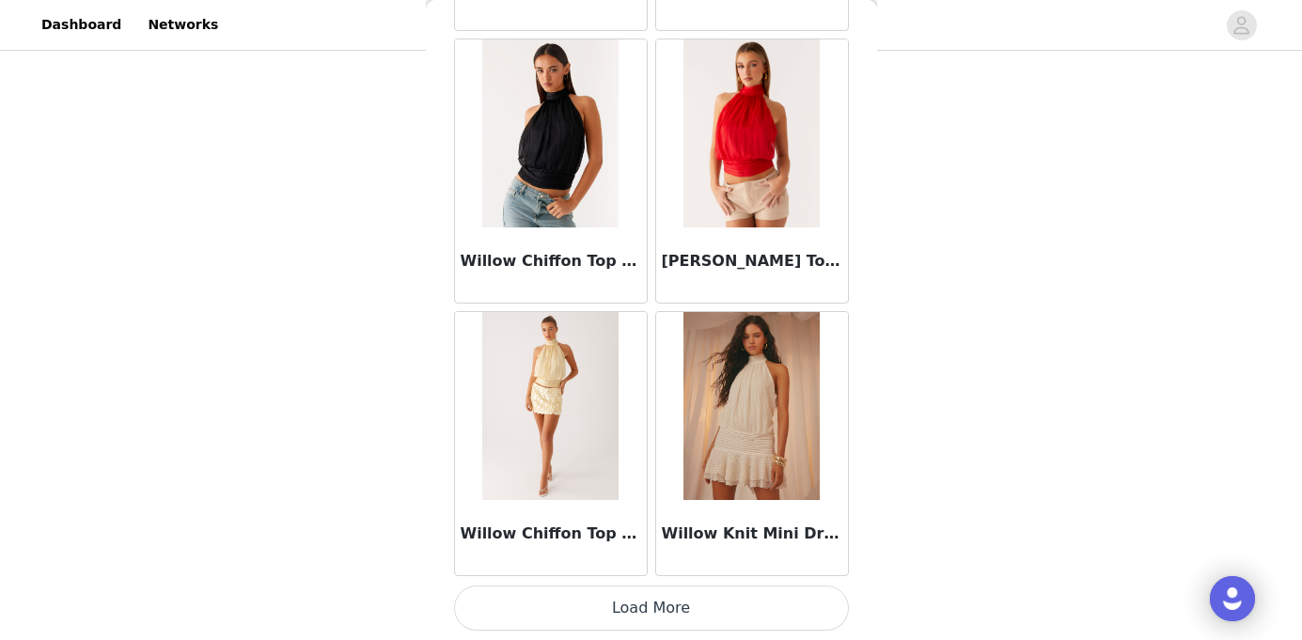
click at [683, 618] on button "Load More" at bounding box center [651, 608] width 395 height 45
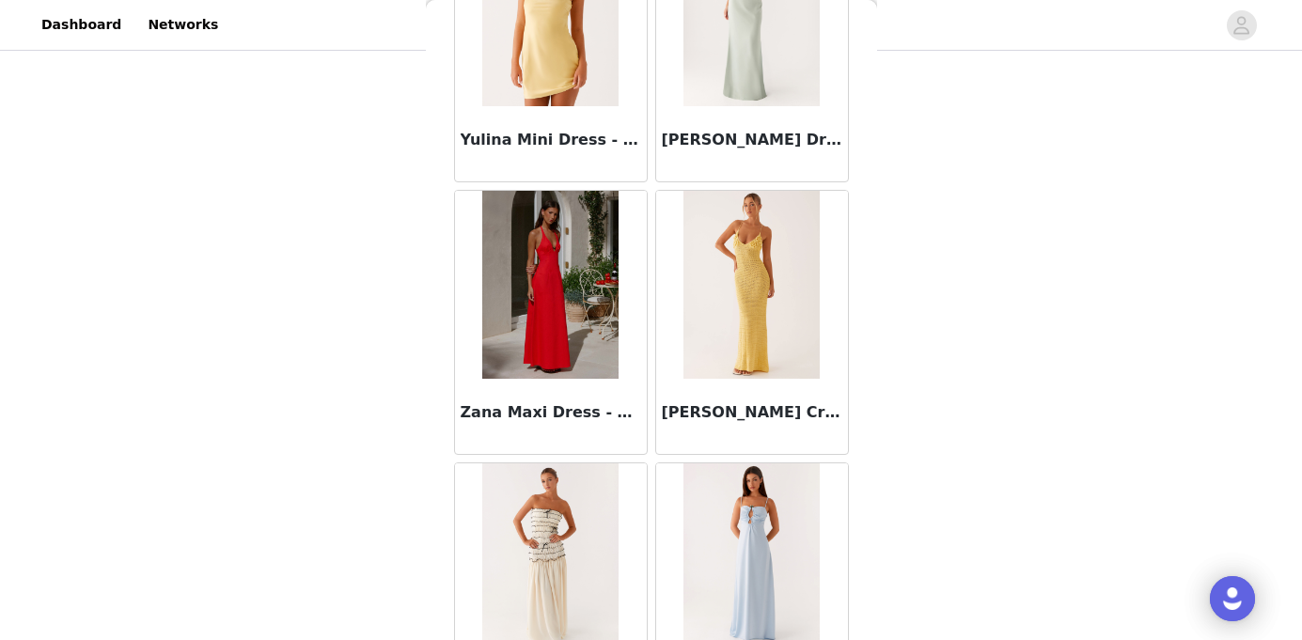
scroll to position [122174, 0]
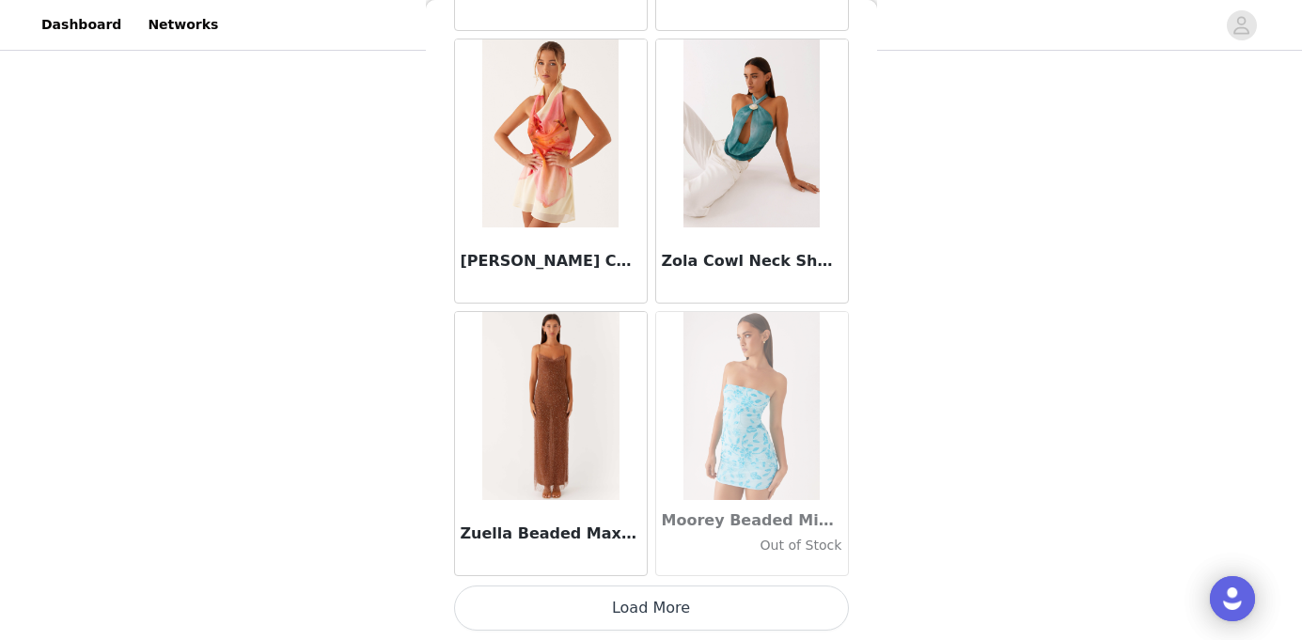
click at [665, 611] on button "Load More" at bounding box center [651, 608] width 395 height 45
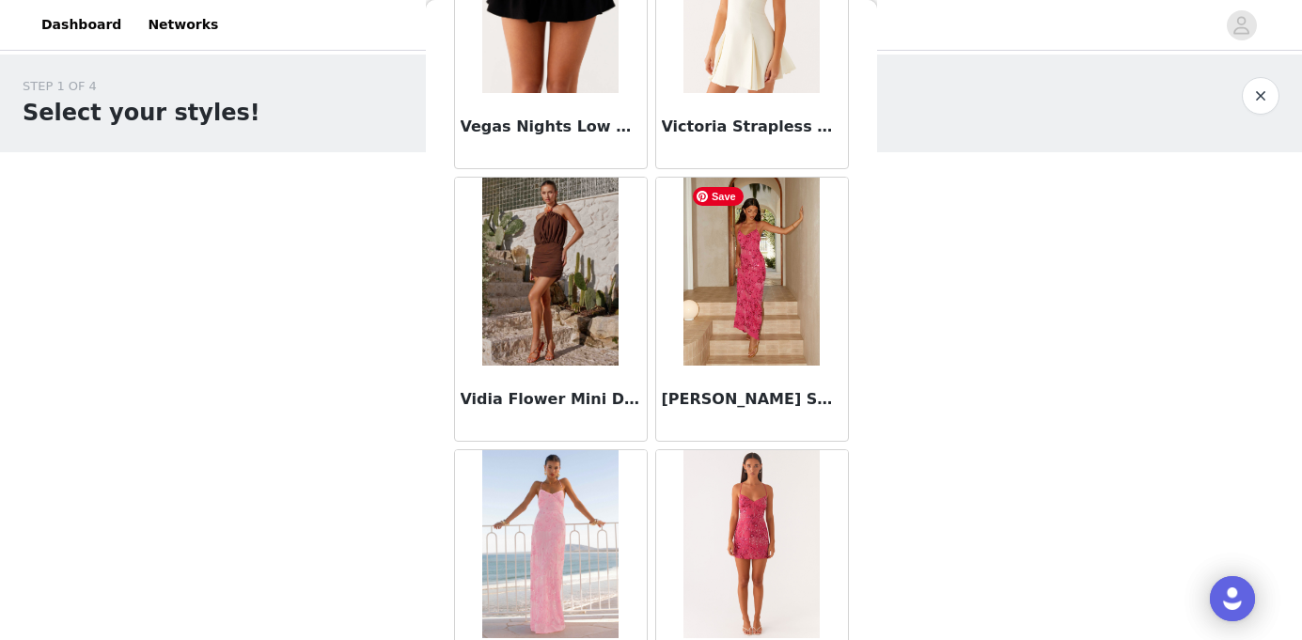
scroll to position [117574, 0]
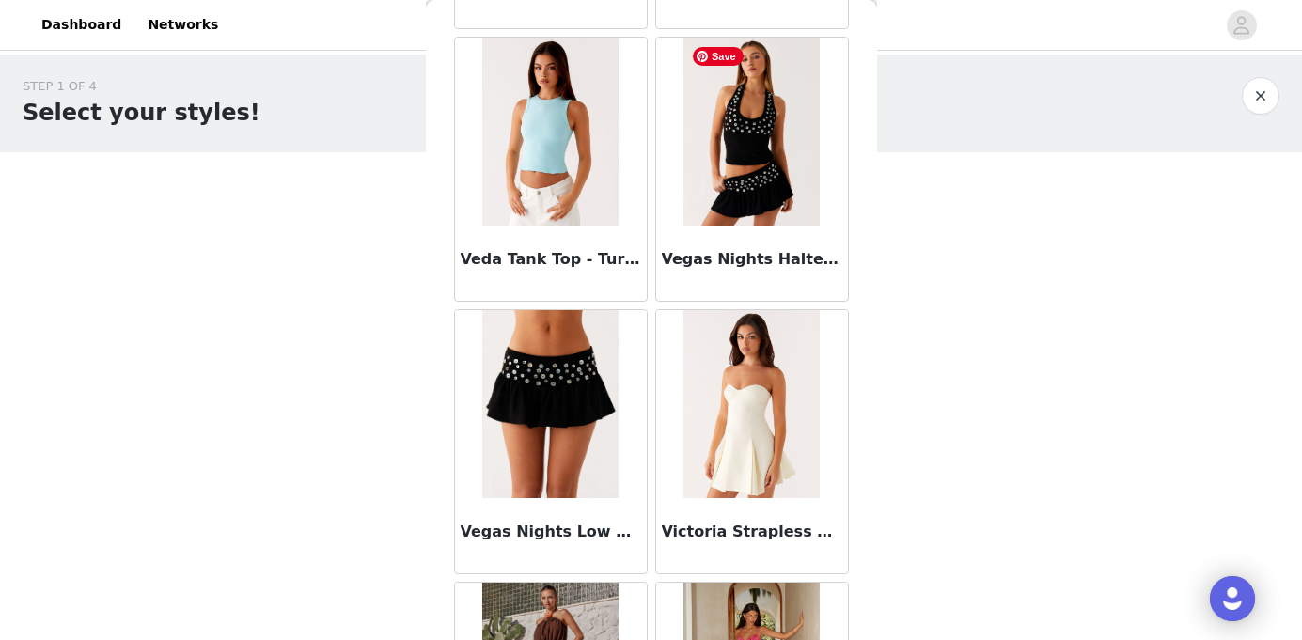
click at [768, 216] on img at bounding box center [751, 132] width 136 height 188
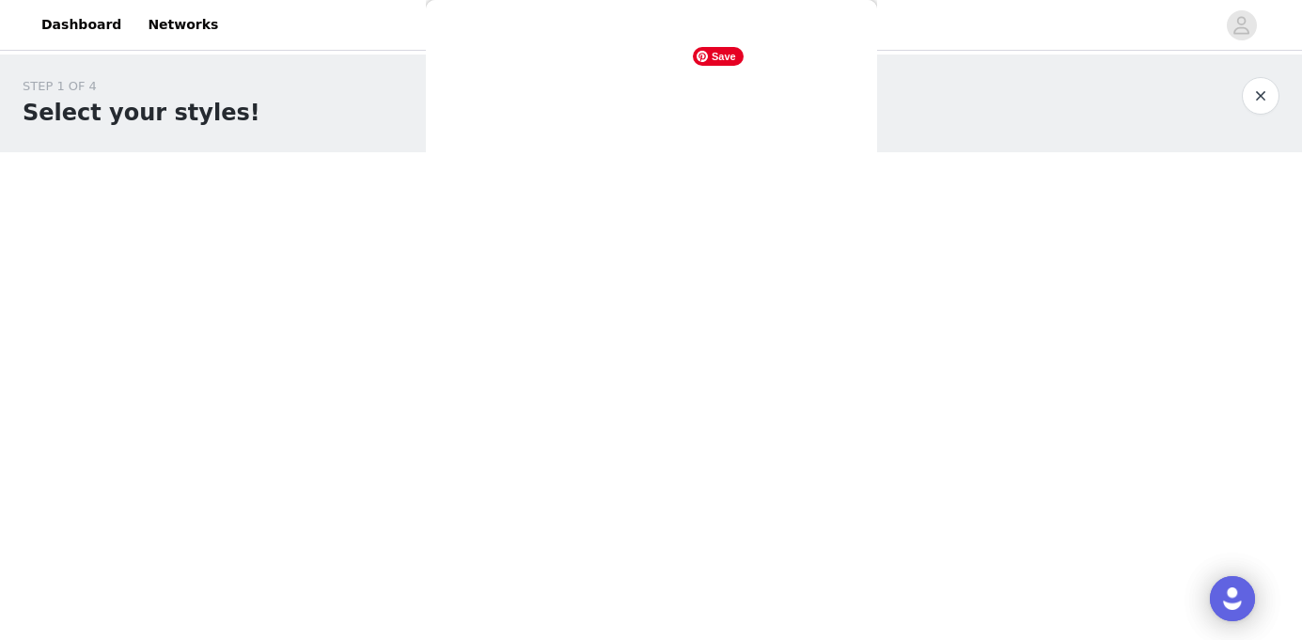
scroll to position [351, 0]
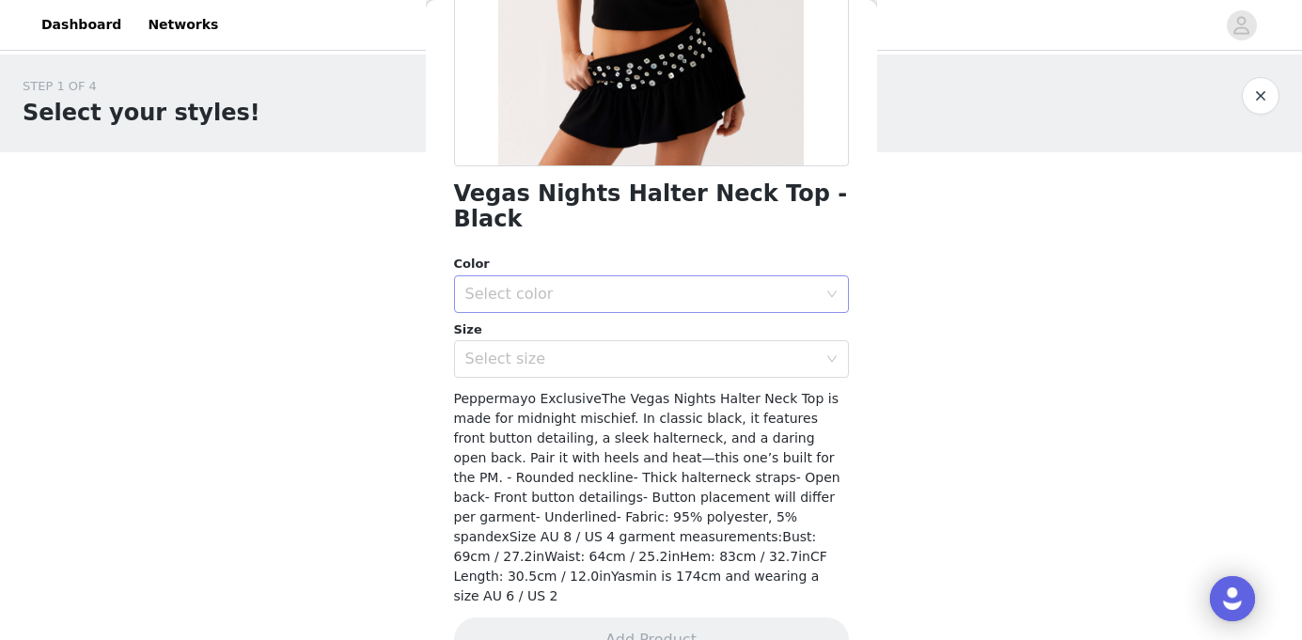
click at [557, 276] on div "Select color" at bounding box center [645, 294] width 360 height 36
click at [513, 311] on li "Black" at bounding box center [651, 310] width 395 height 30
click at [506, 350] on div "Select size" at bounding box center [641, 359] width 352 height 19
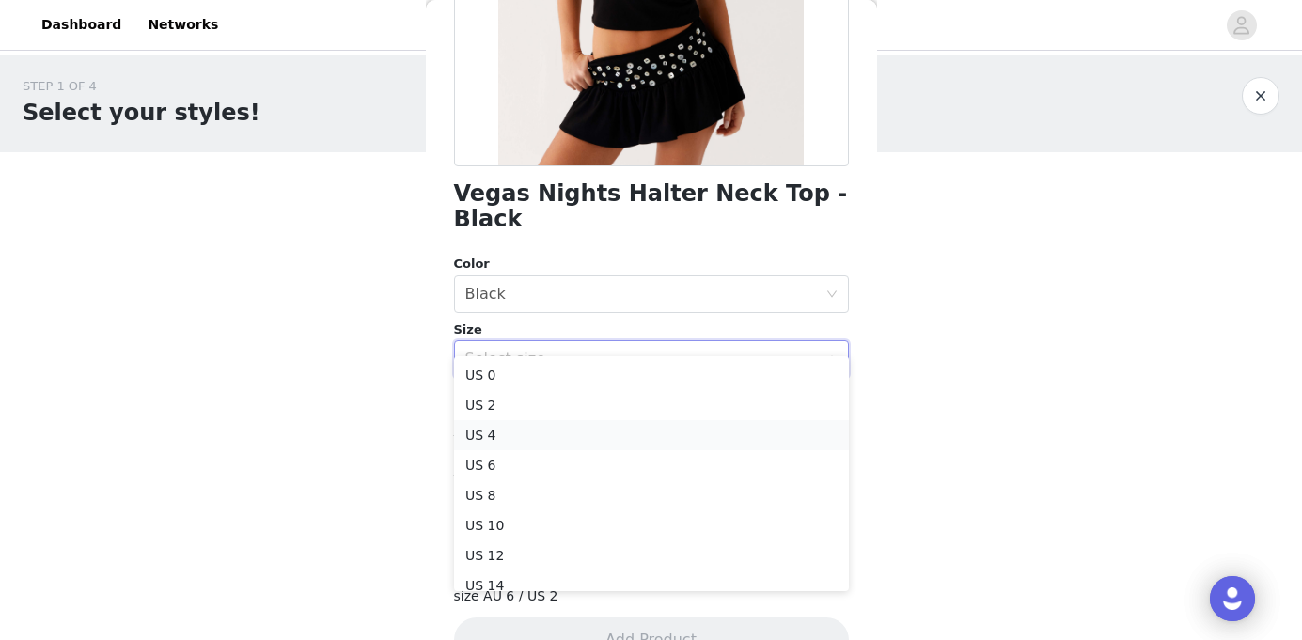
click at [490, 427] on li "US 4" at bounding box center [651, 435] width 395 height 30
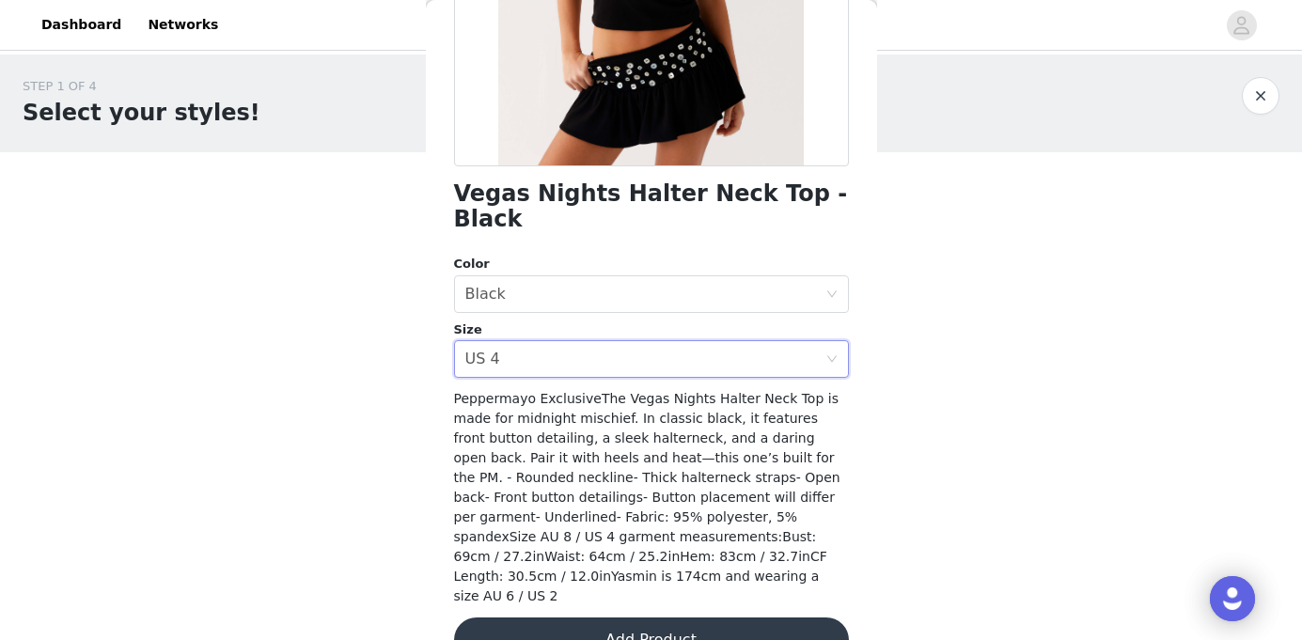
click at [629, 618] on button "Add Product" at bounding box center [651, 640] width 395 height 45
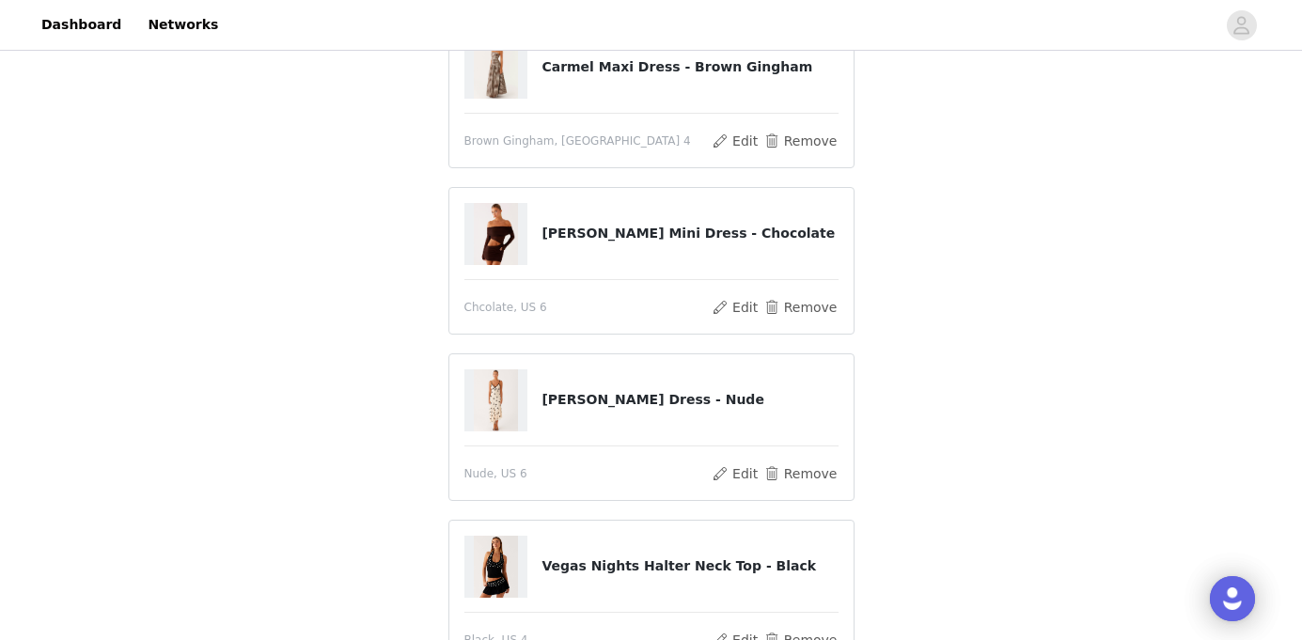
scroll to position [216, 0]
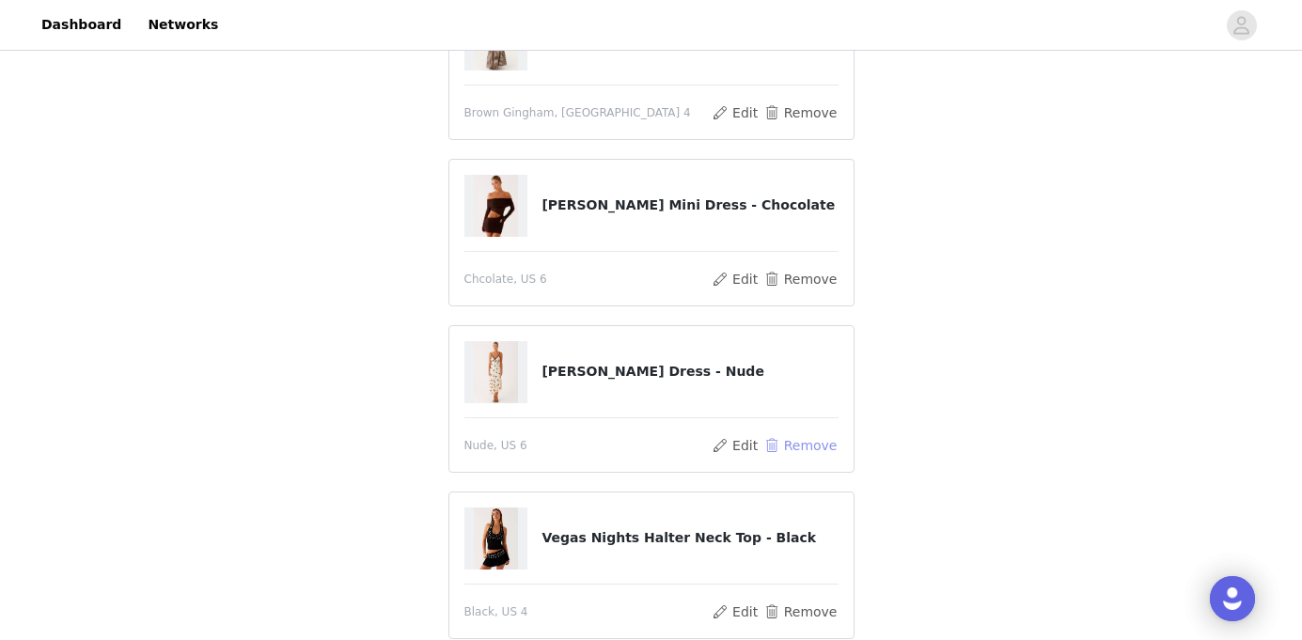
click at [805, 443] on button "Remove" at bounding box center [799, 445] width 75 height 23
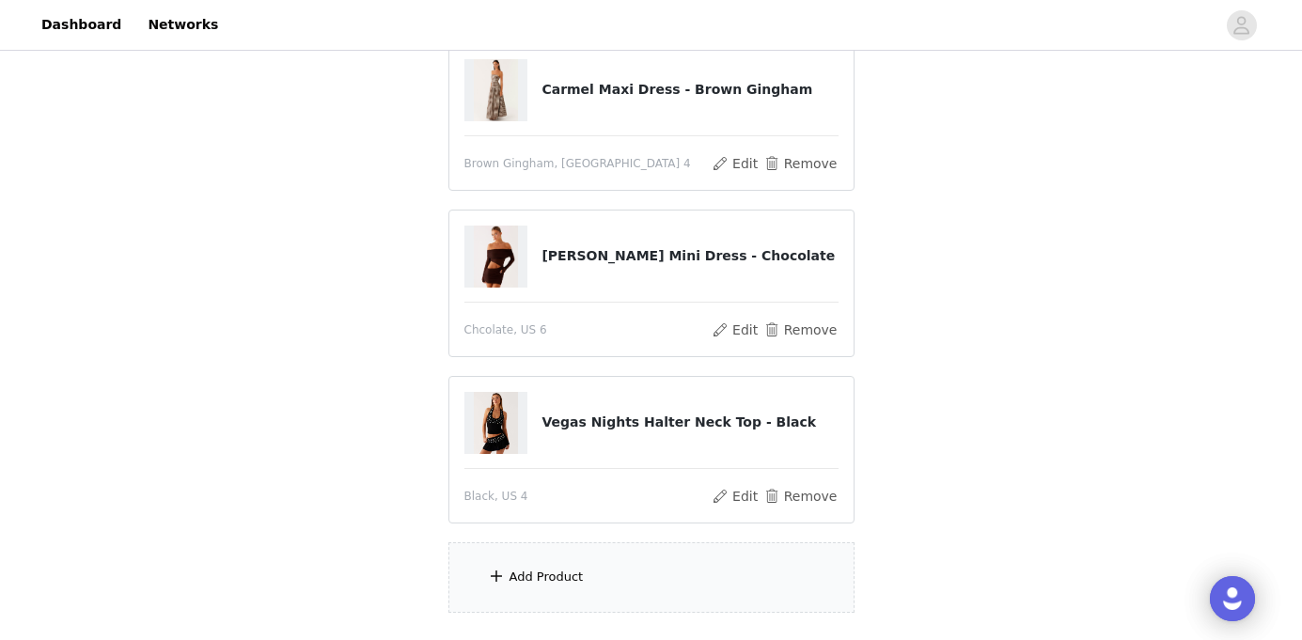
click at [575, 555] on div "Add Product" at bounding box center [651, 577] width 406 height 70
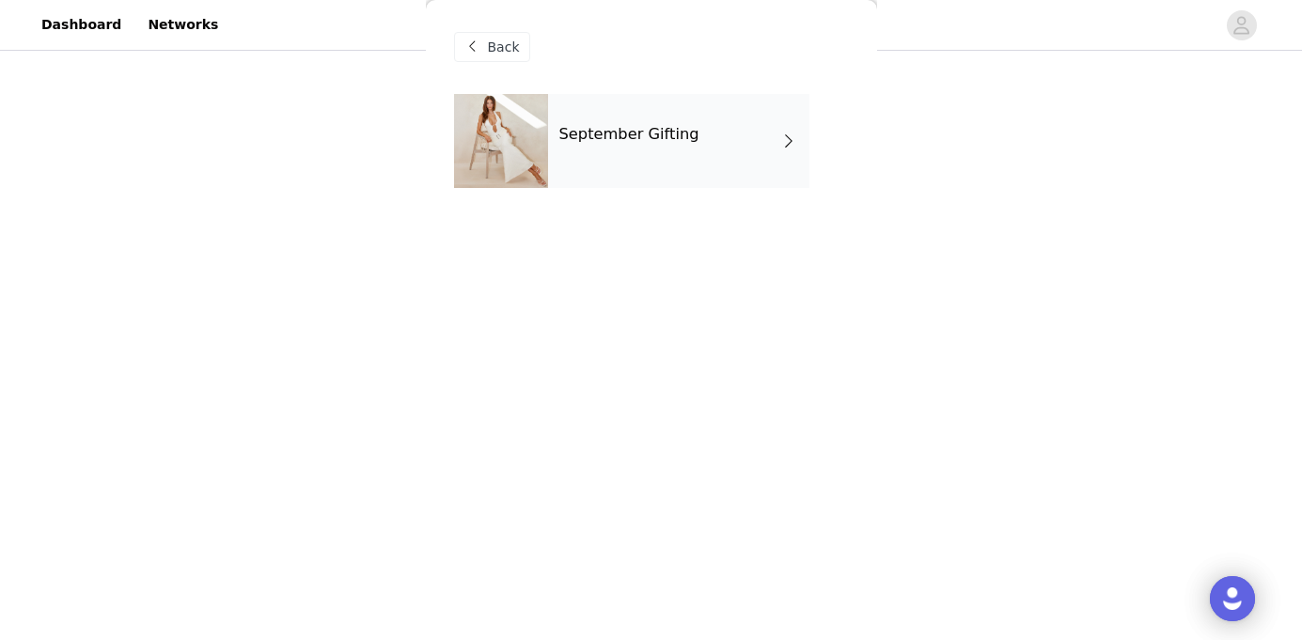
click at [634, 122] on div "September Gifting" at bounding box center [678, 141] width 261 height 94
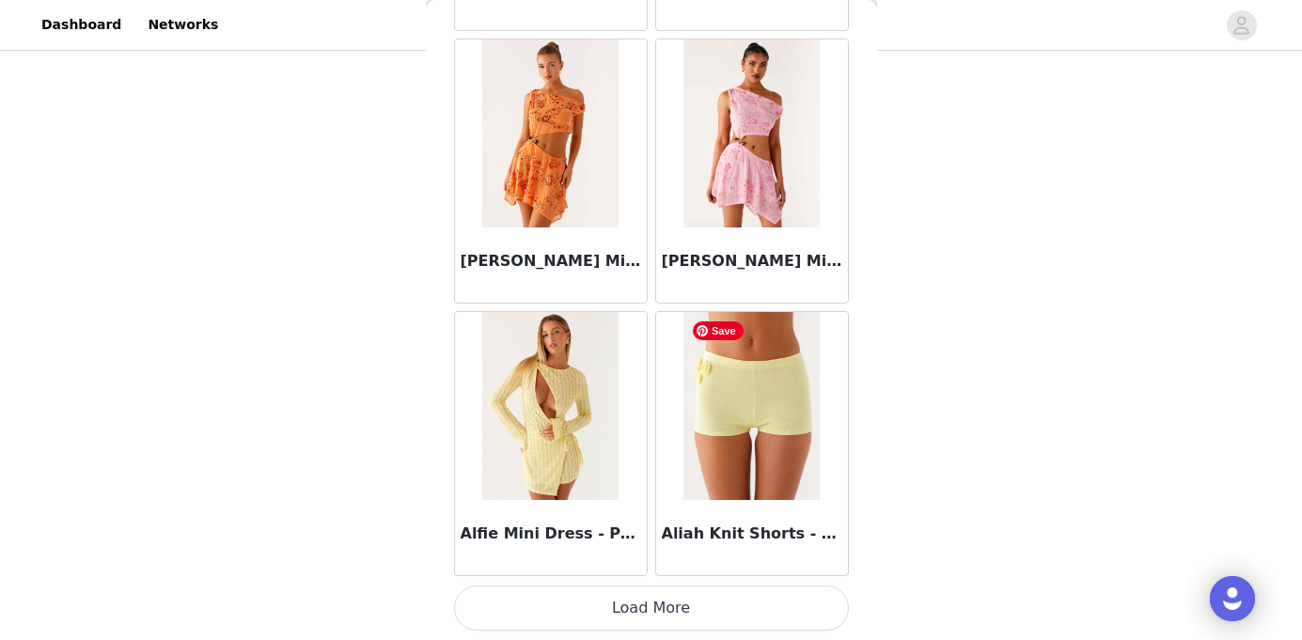
click at [665, 594] on button "Load More" at bounding box center [651, 608] width 395 height 45
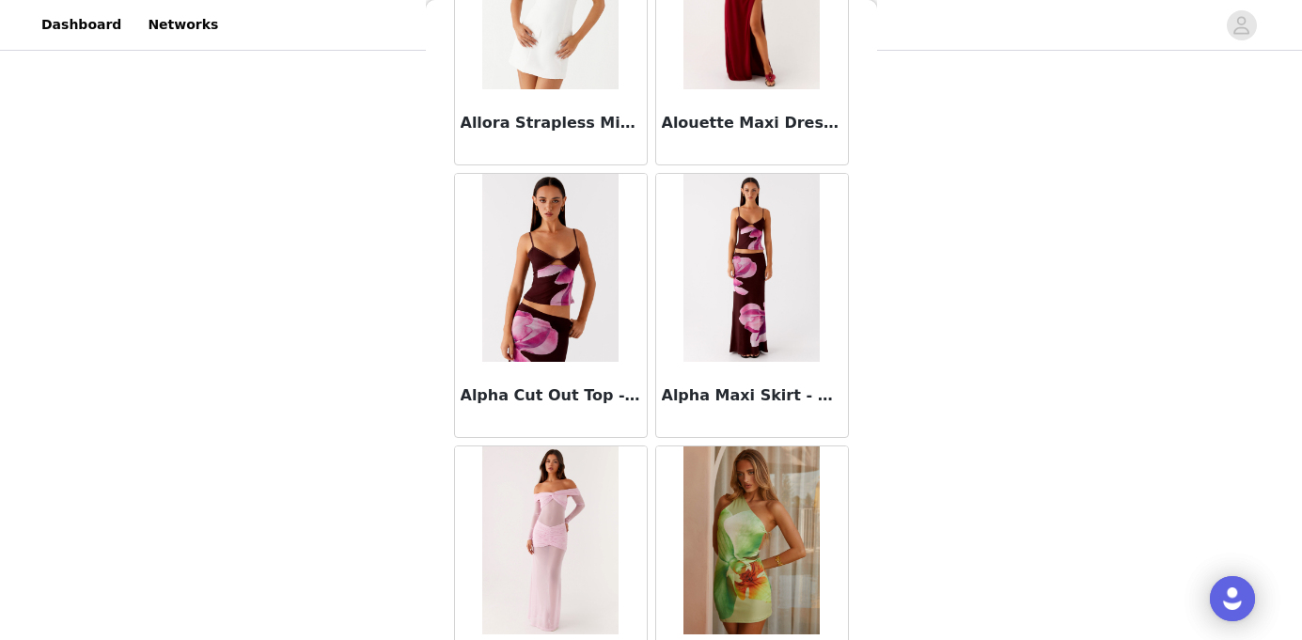
scroll to position [4962, 0]
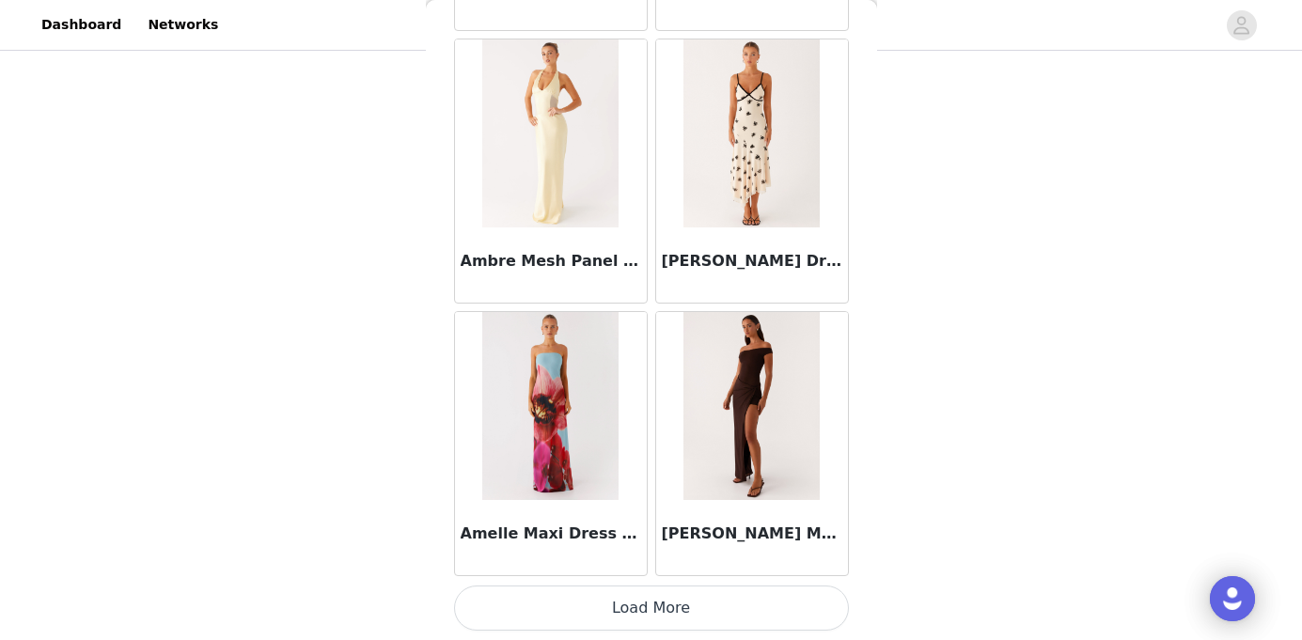
click at [672, 622] on button "Load More" at bounding box center [651, 608] width 395 height 45
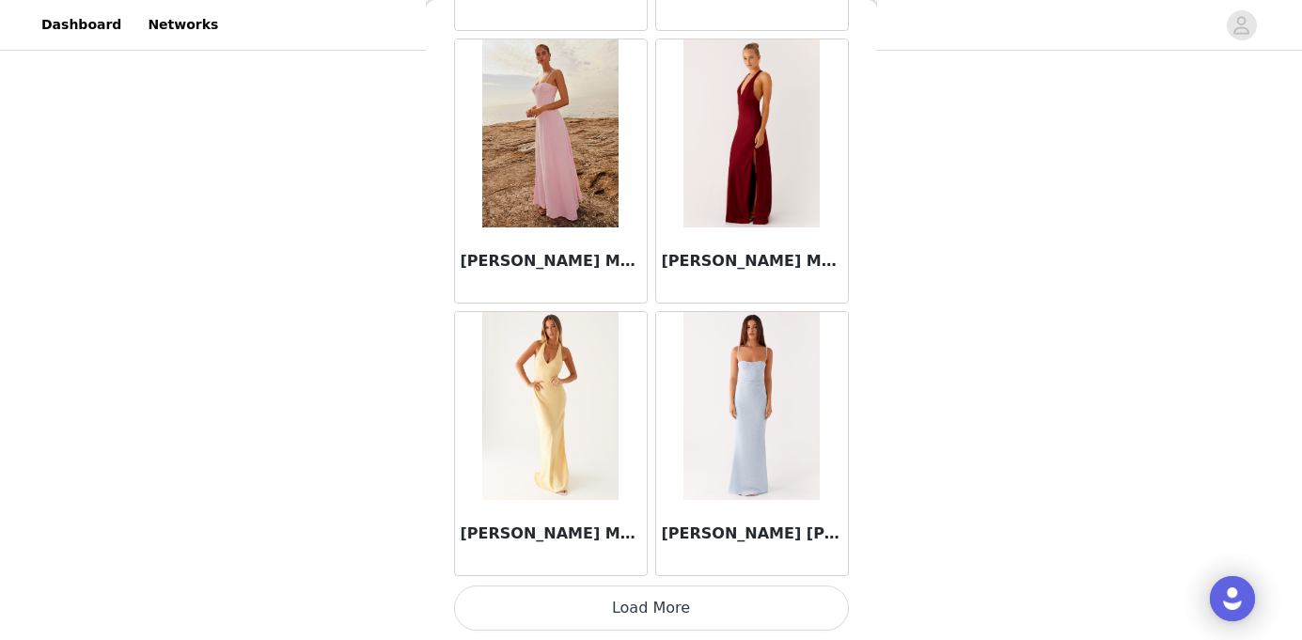
click at [667, 609] on button "Load More" at bounding box center [651, 608] width 395 height 45
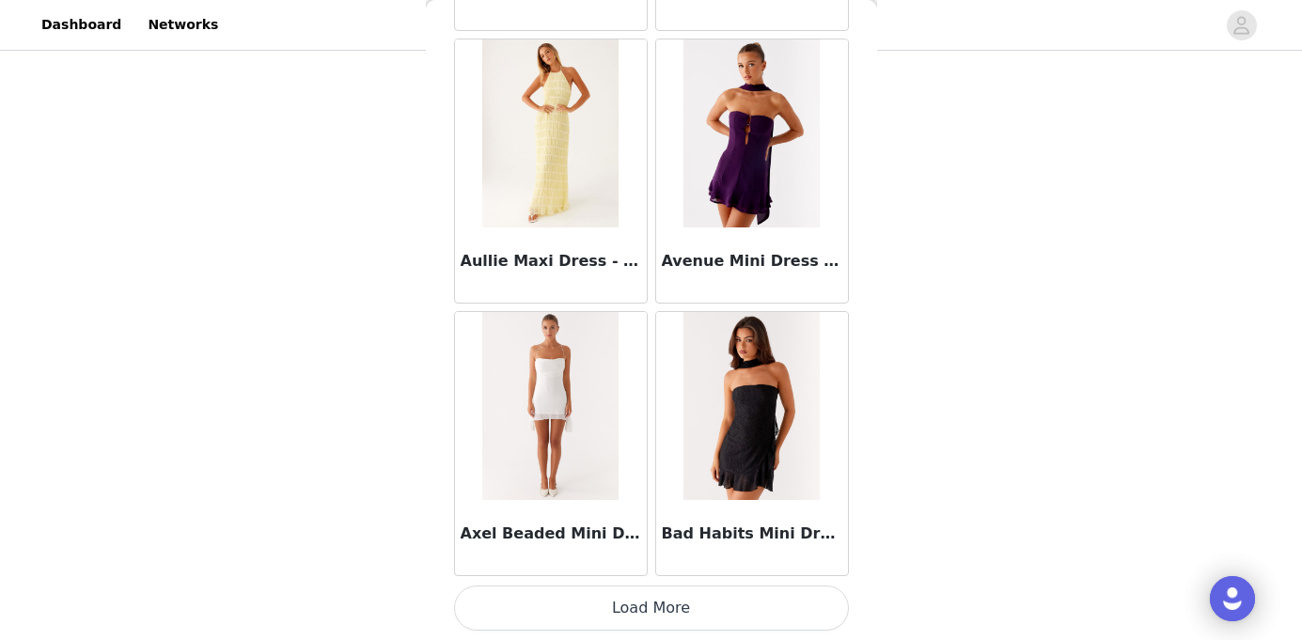
click at [663, 610] on button "Load More" at bounding box center [651, 608] width 395 height 45
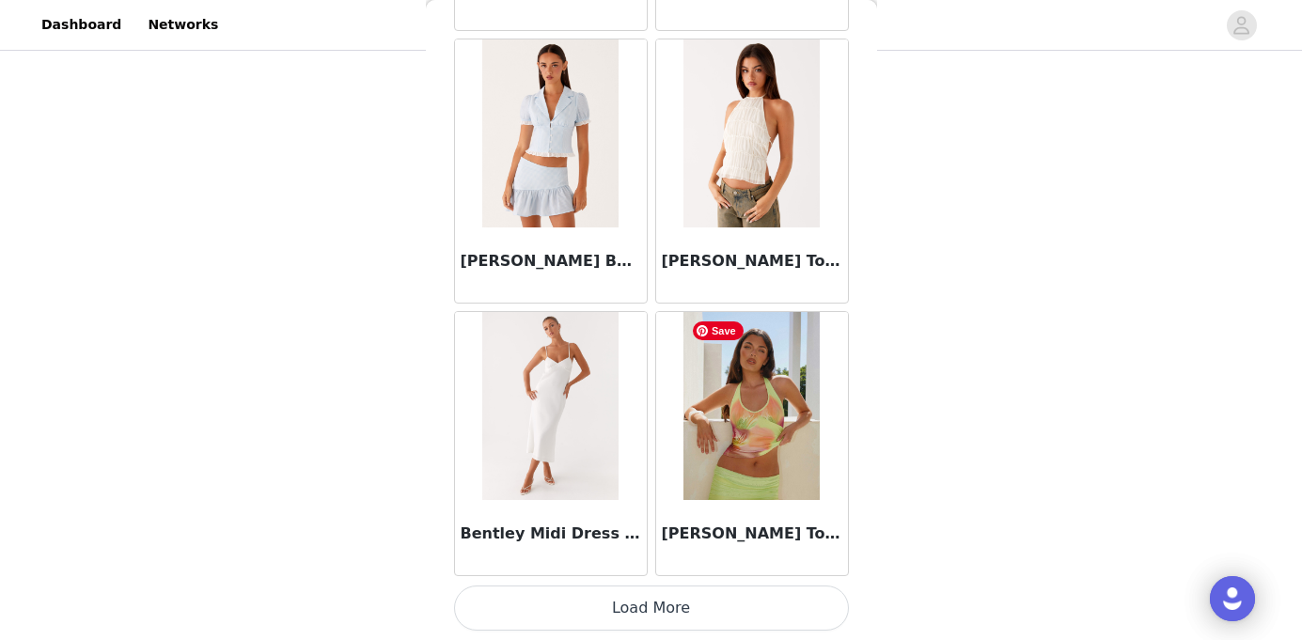
scroll to position [346, 0]
click at [688, 575] on article "[PERSON_NAME] Top - Green Tropical" at bounding box center [752, 443] width 194 height 265
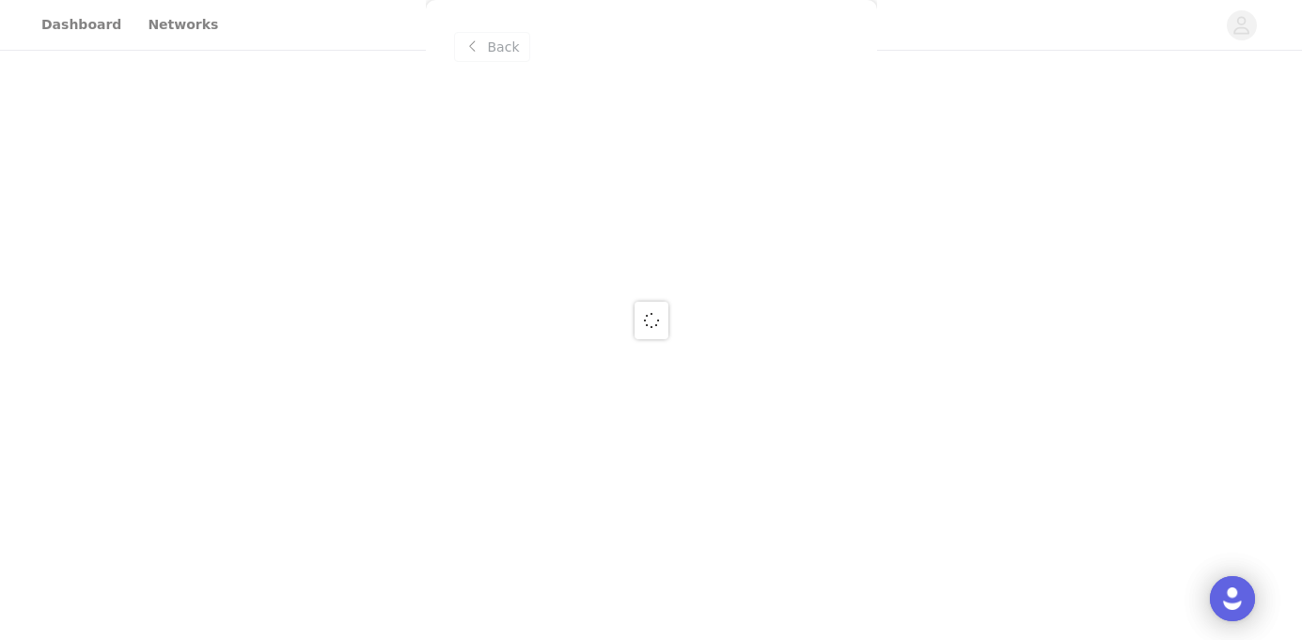
scroll to position [0, 0]
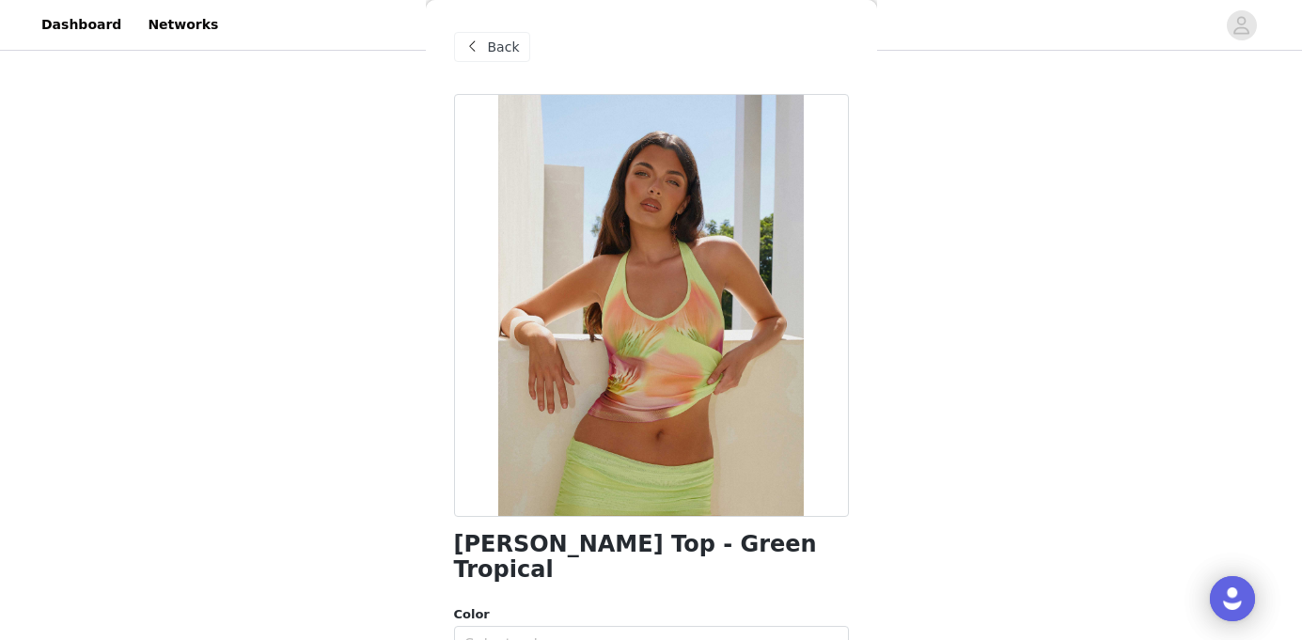
click at [497, 41] on span "Back" at bounding box center [504, 48] width 32 height 20
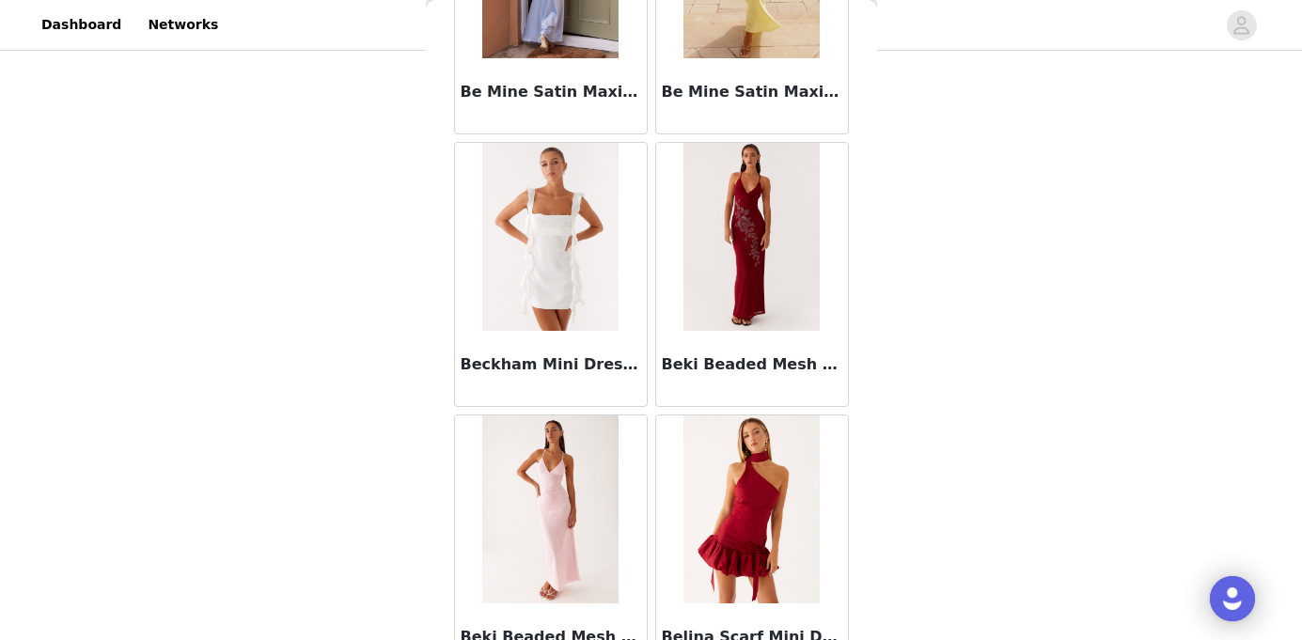
scroll to position [13140, 0]
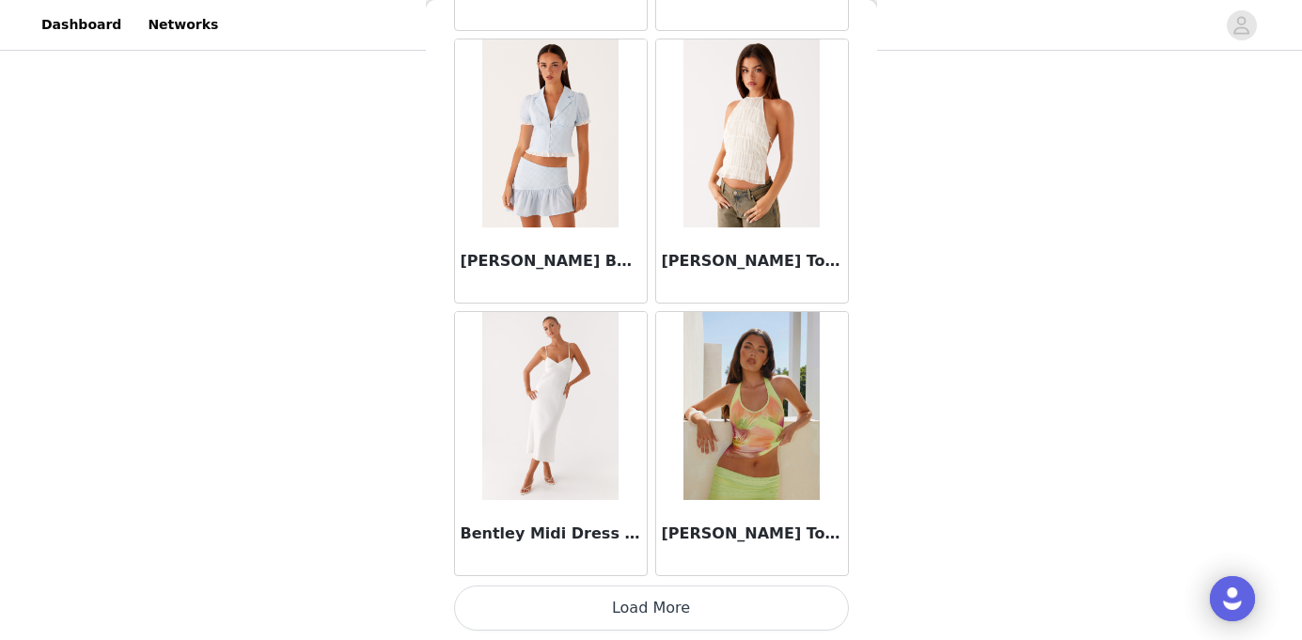
click at [729, 613] on button "Load More" at bounding box center [651, 608] width 395 height 45
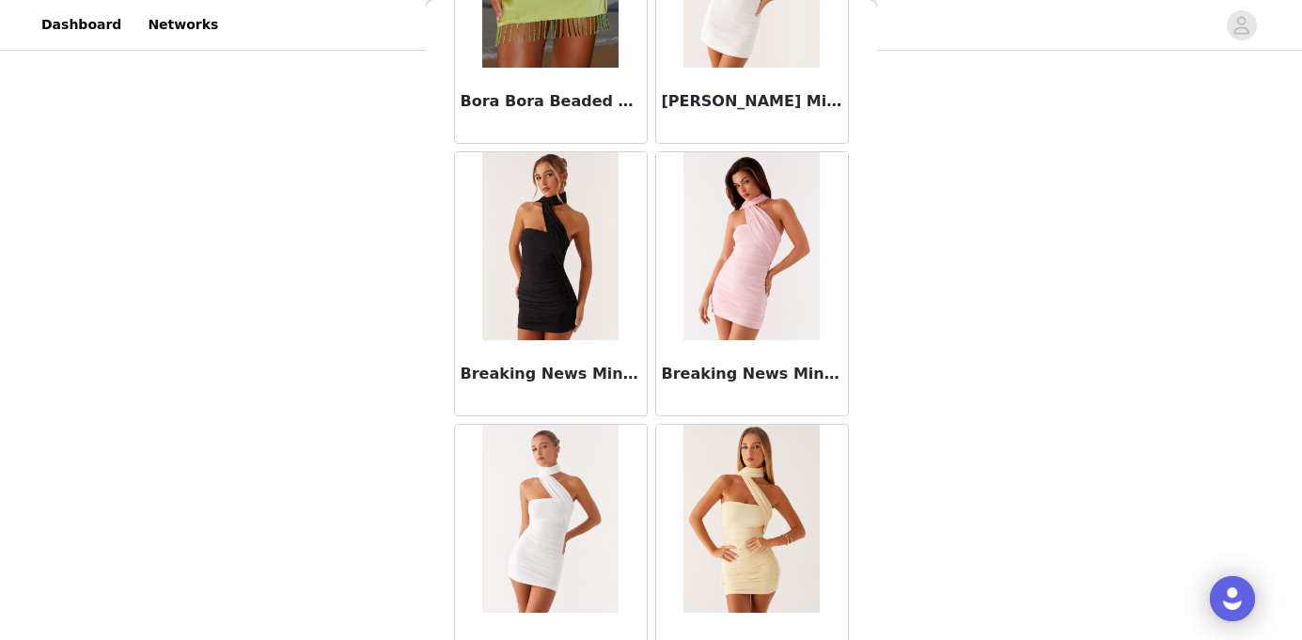
scroll to position [15865, 0]
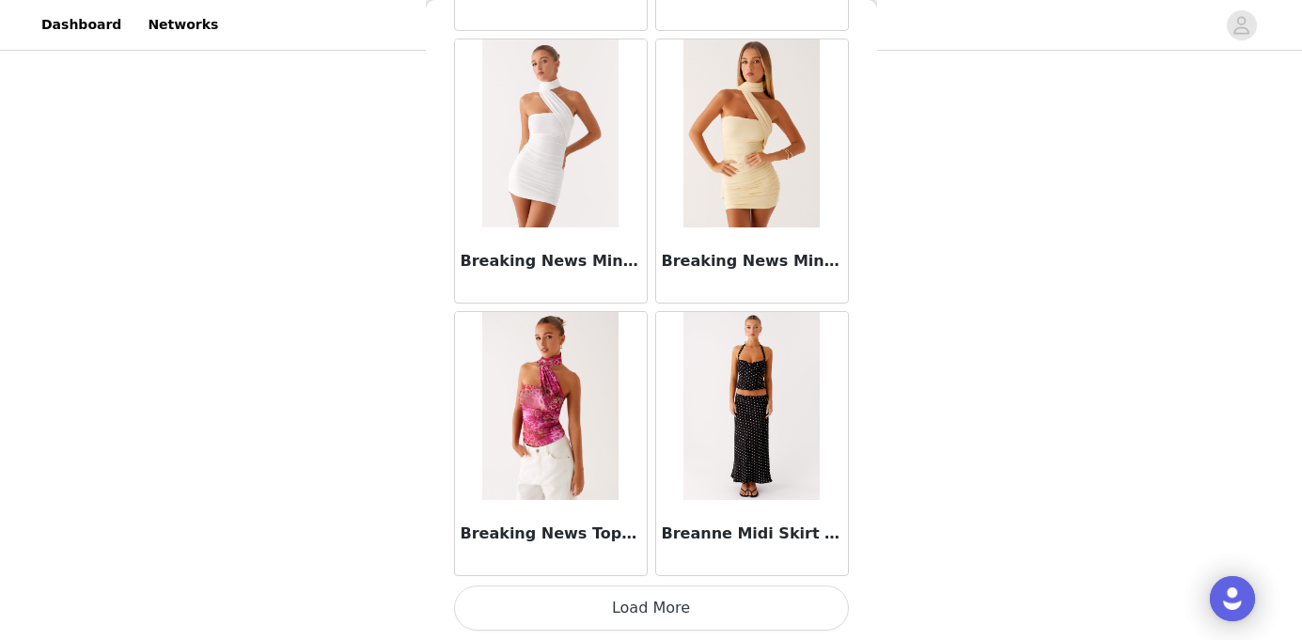
click at [644, 611] on button "Load More" at bounding box center [651, 608] width 395 height 45
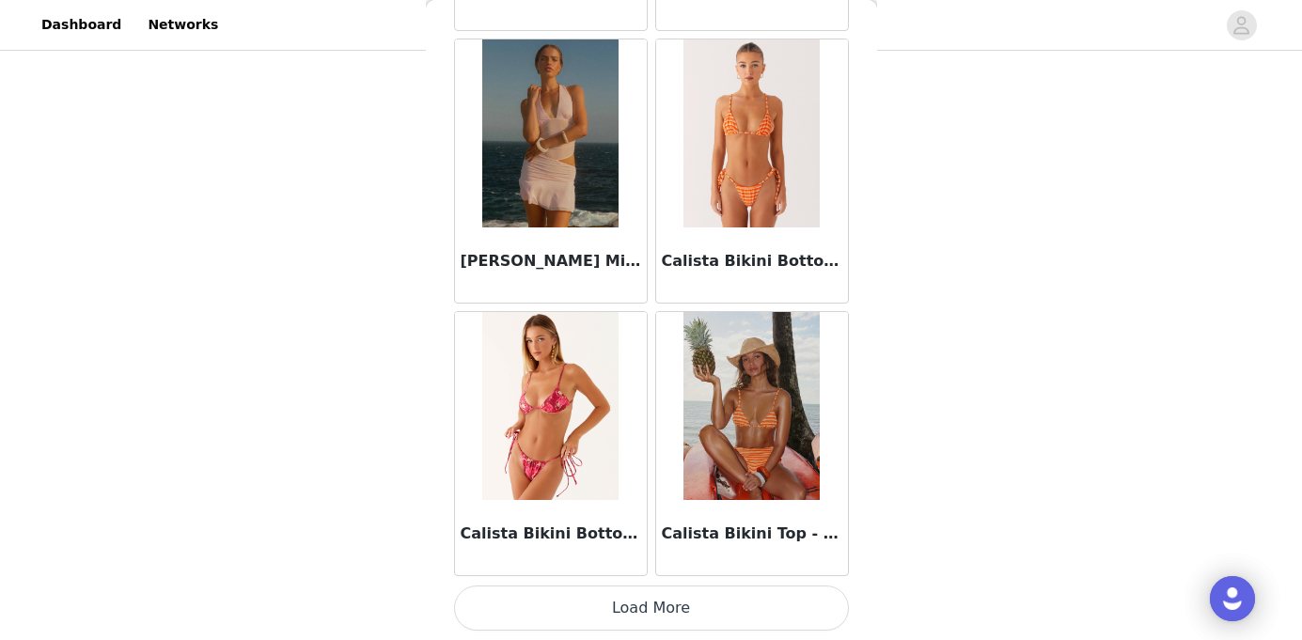
click at [735, 611] on button "Load More" at bounding box center [651, 608] width 395 height 45
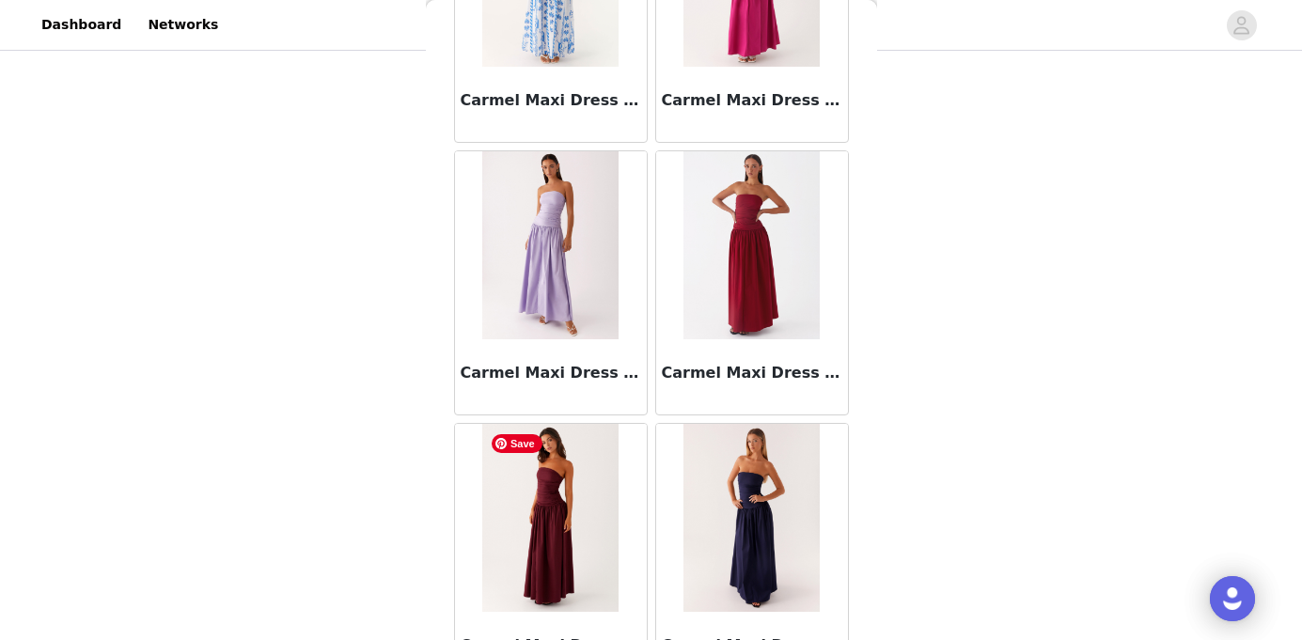
scroll to position [21317, 0]
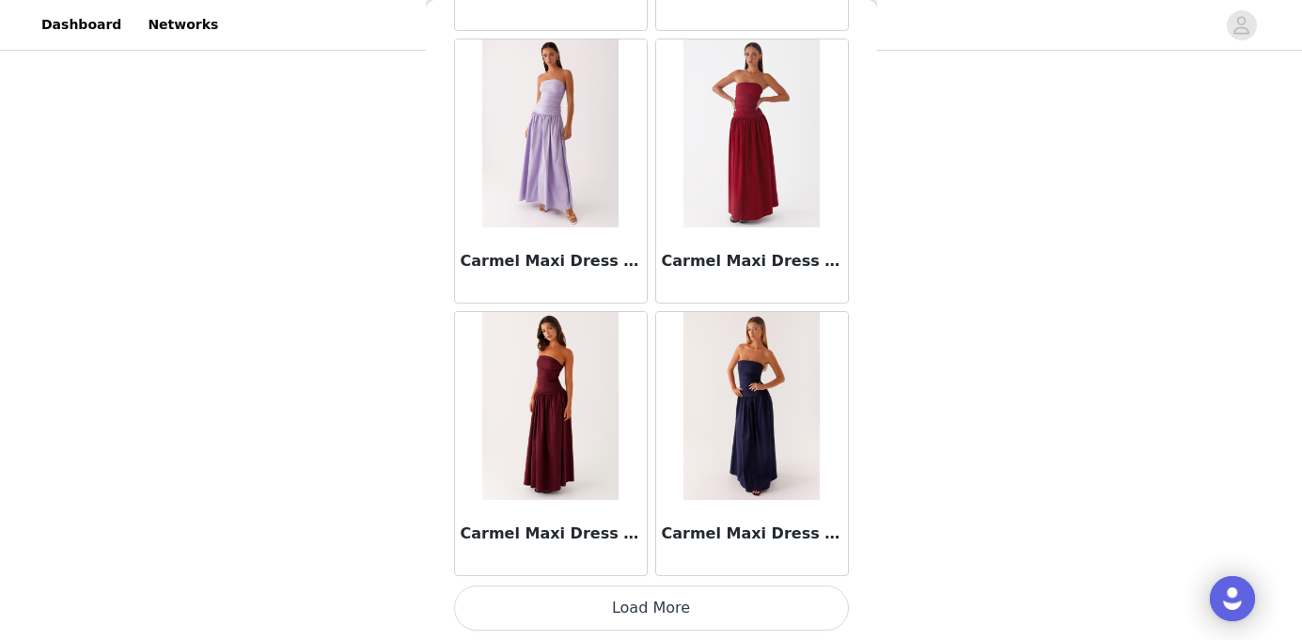
click at [607, 600] on button "Load More" at bounding box center [651, 608] width 395 height 45
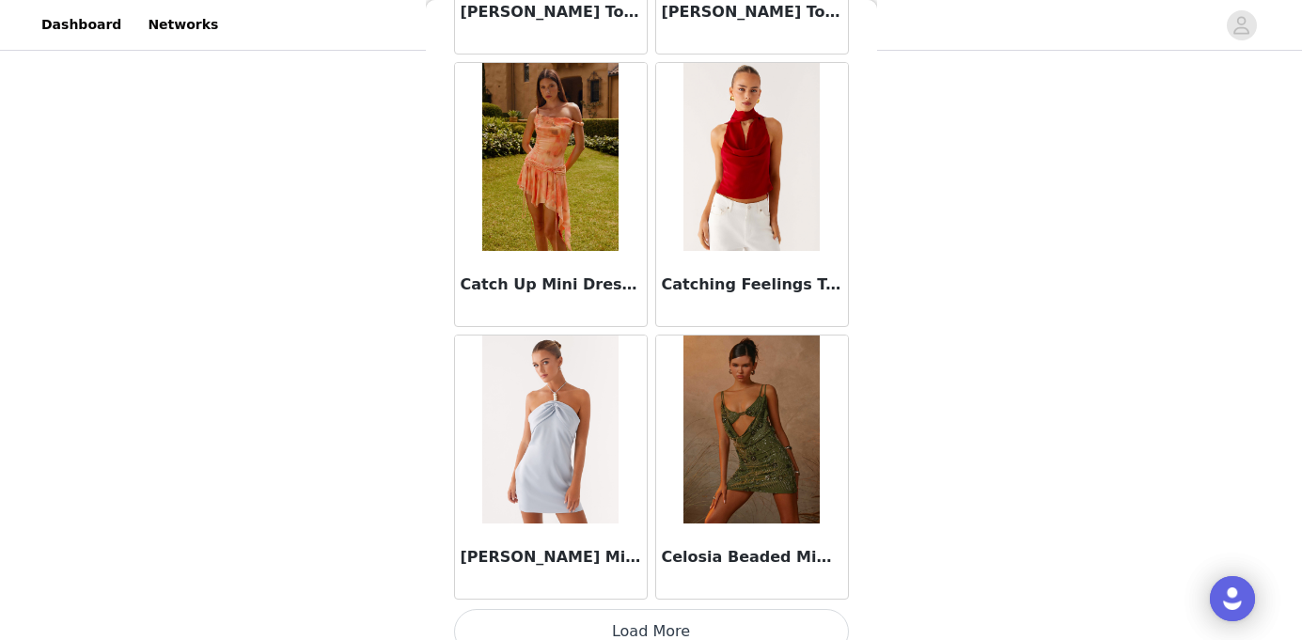
scroll to position [24043, 0]
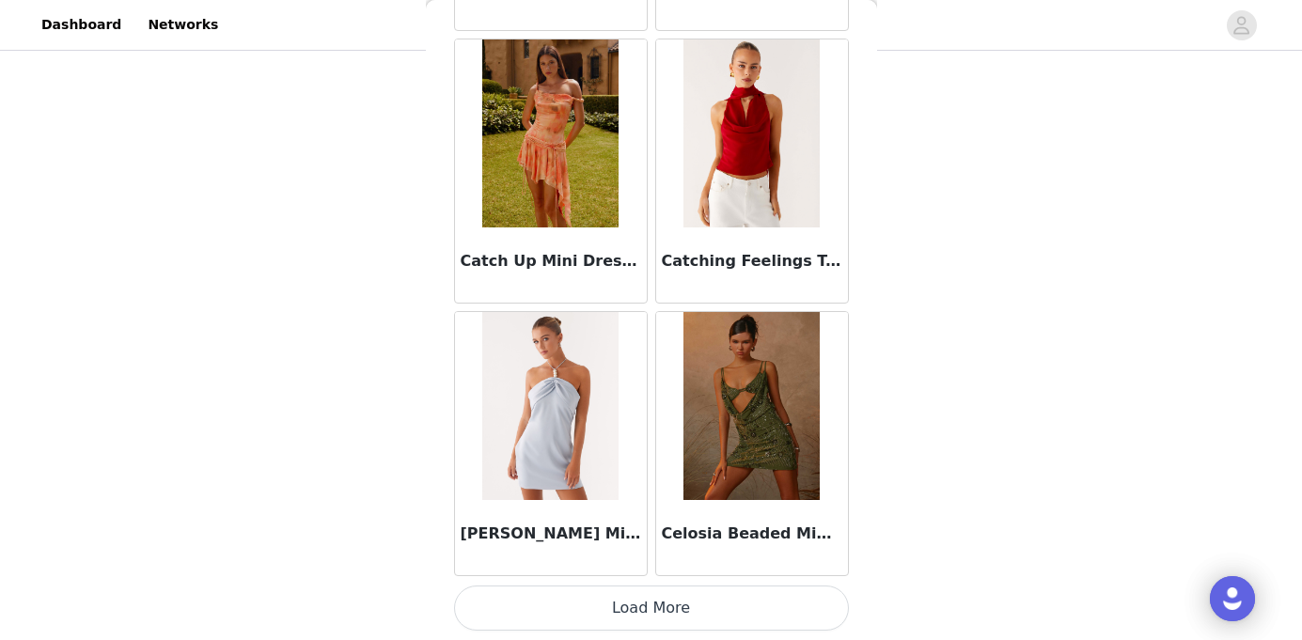
click at [623, 604] on button "Load More" at bounding box center [651, 608] width 395 height 45
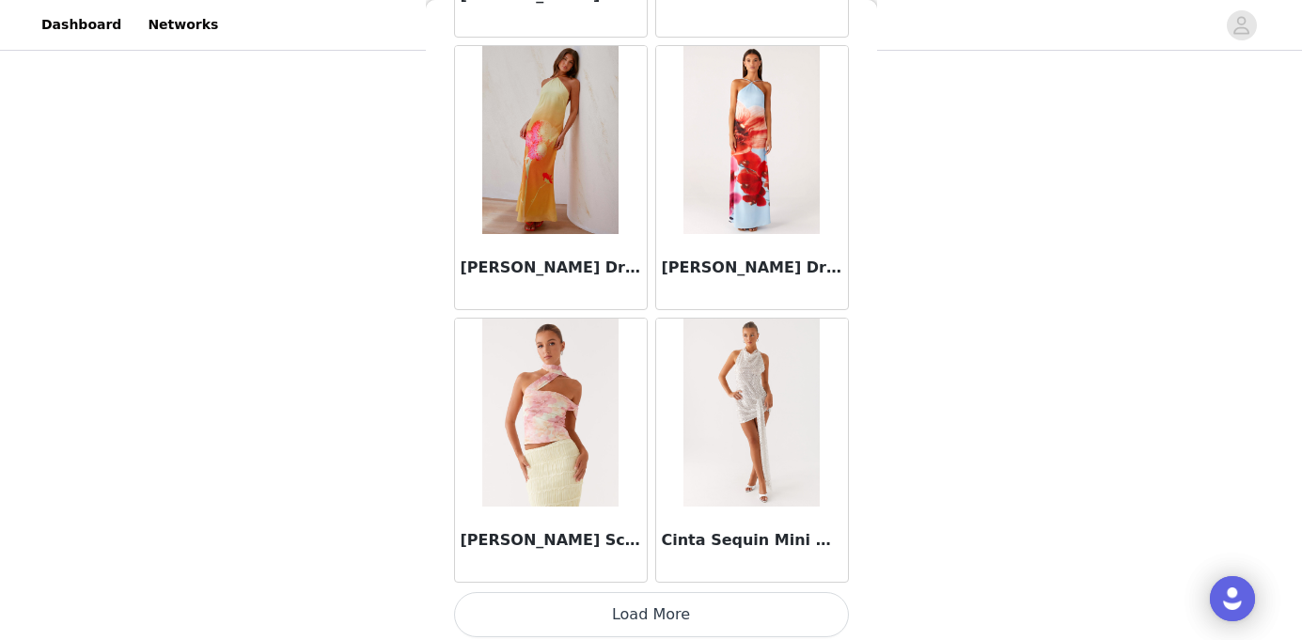
scroll to position [26769, 0]
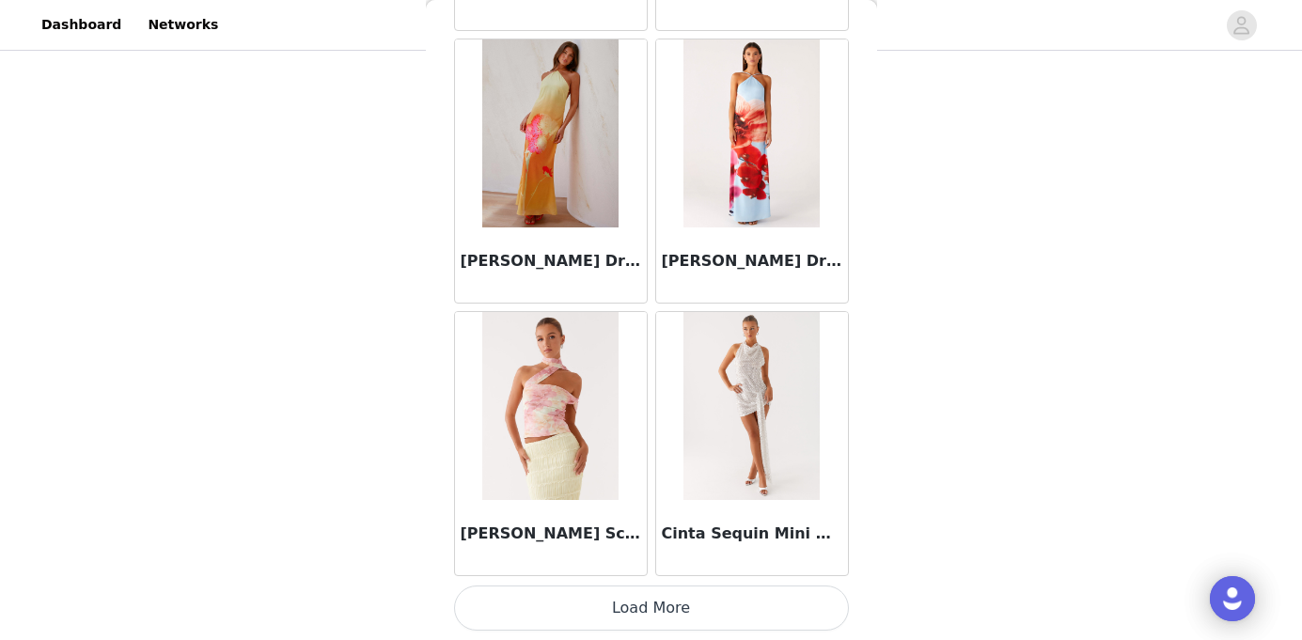
click at [665, 607] on button "Load More" at bounding box center [651, 608] width 395 height 45
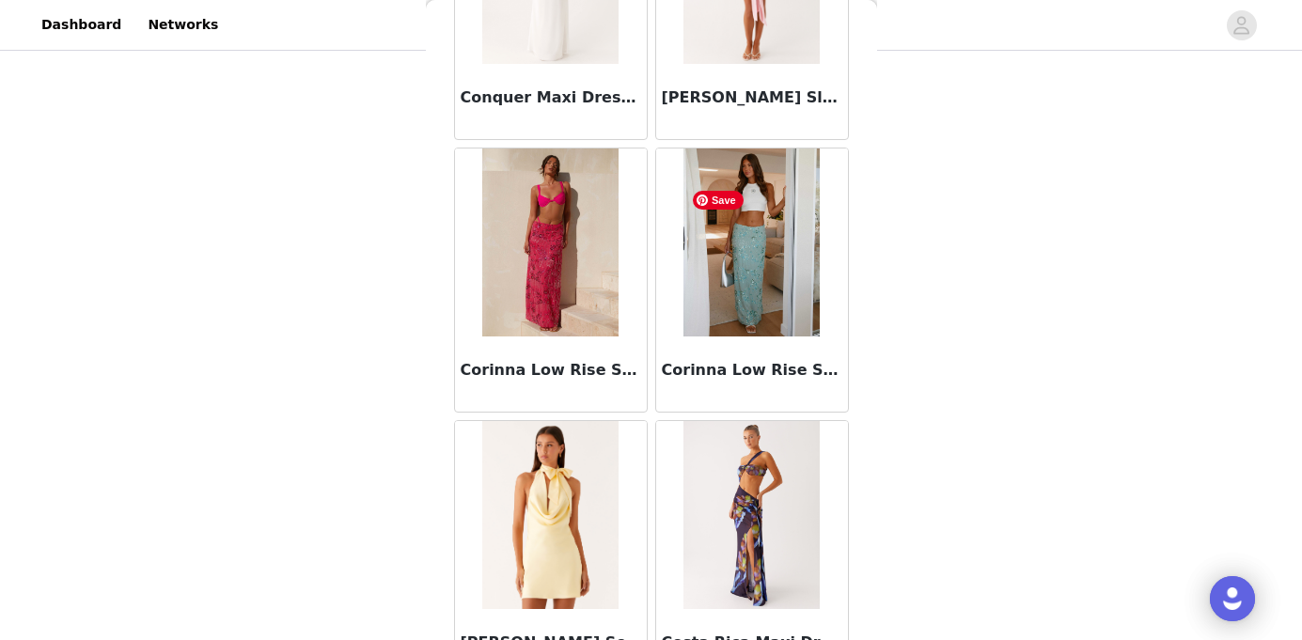
scroll to position [29495, 0]
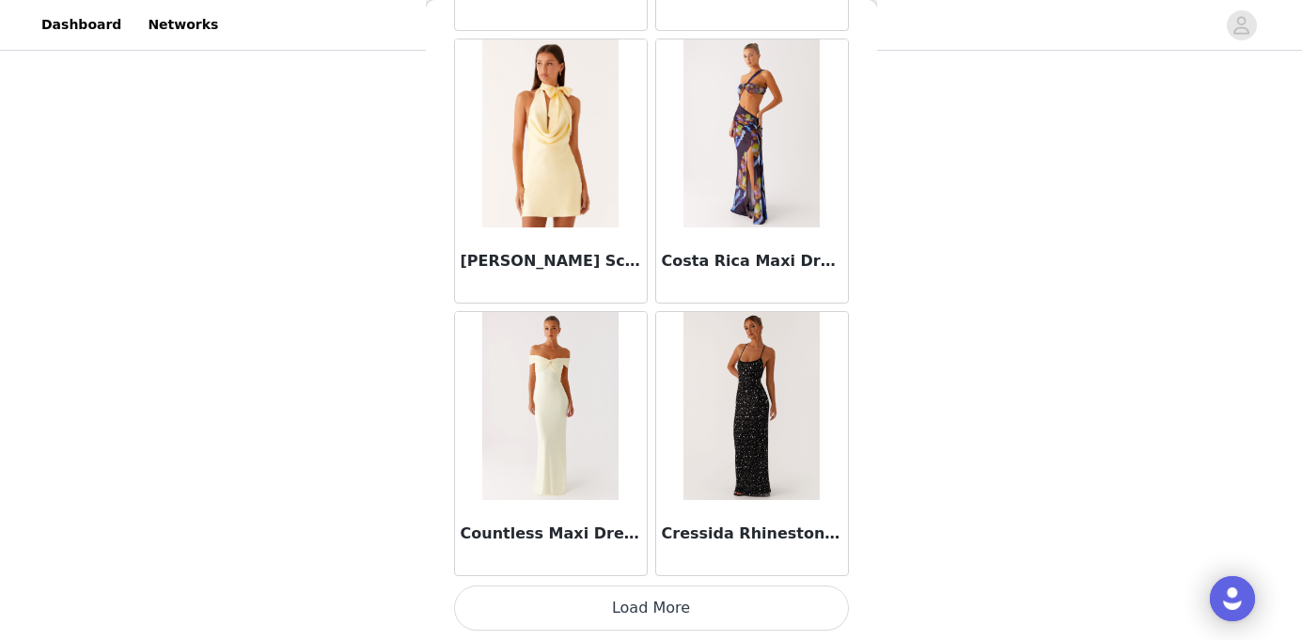
click at [676, 607] on button "Load More" at bounding box center [651, 608] width 395 height 45
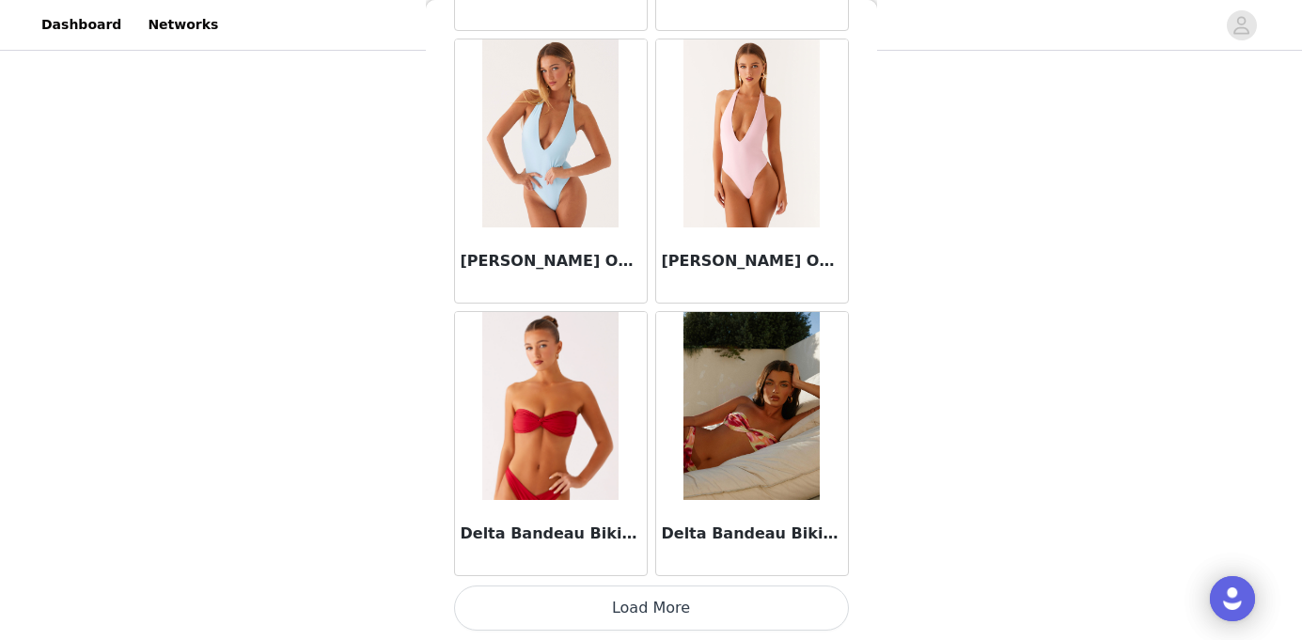
click at [721, 598] on button "Load More" at bounding box center [651, 608] width 395 height 45
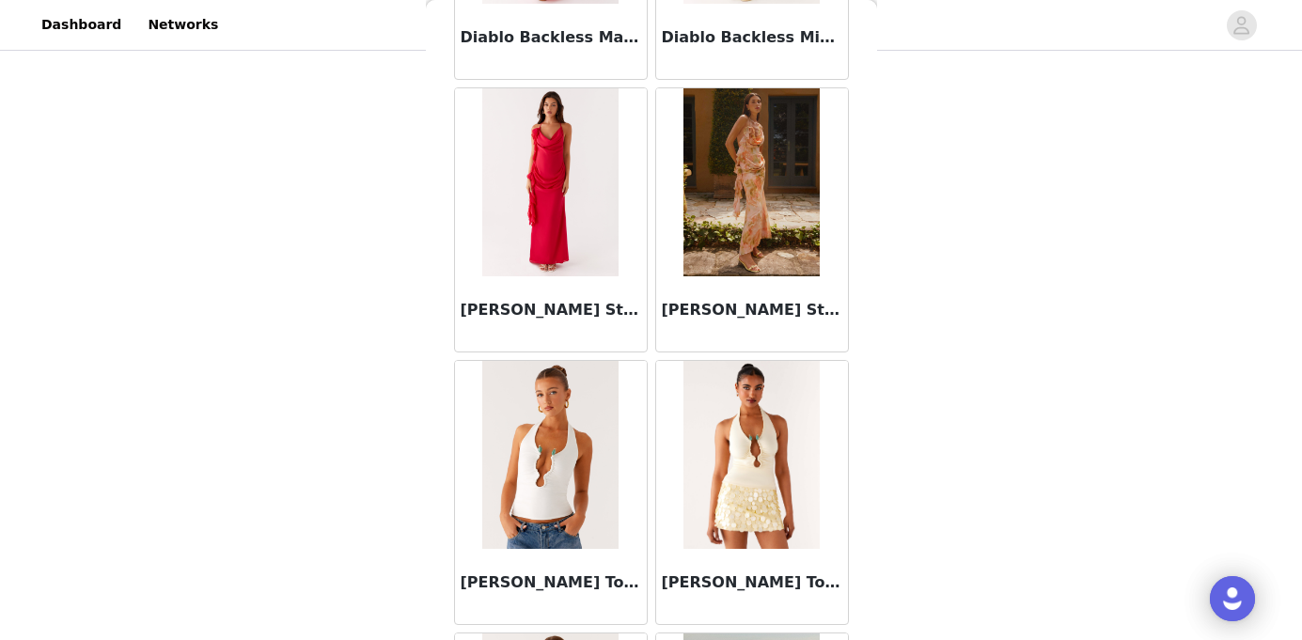
scroll to position [34947, 0]
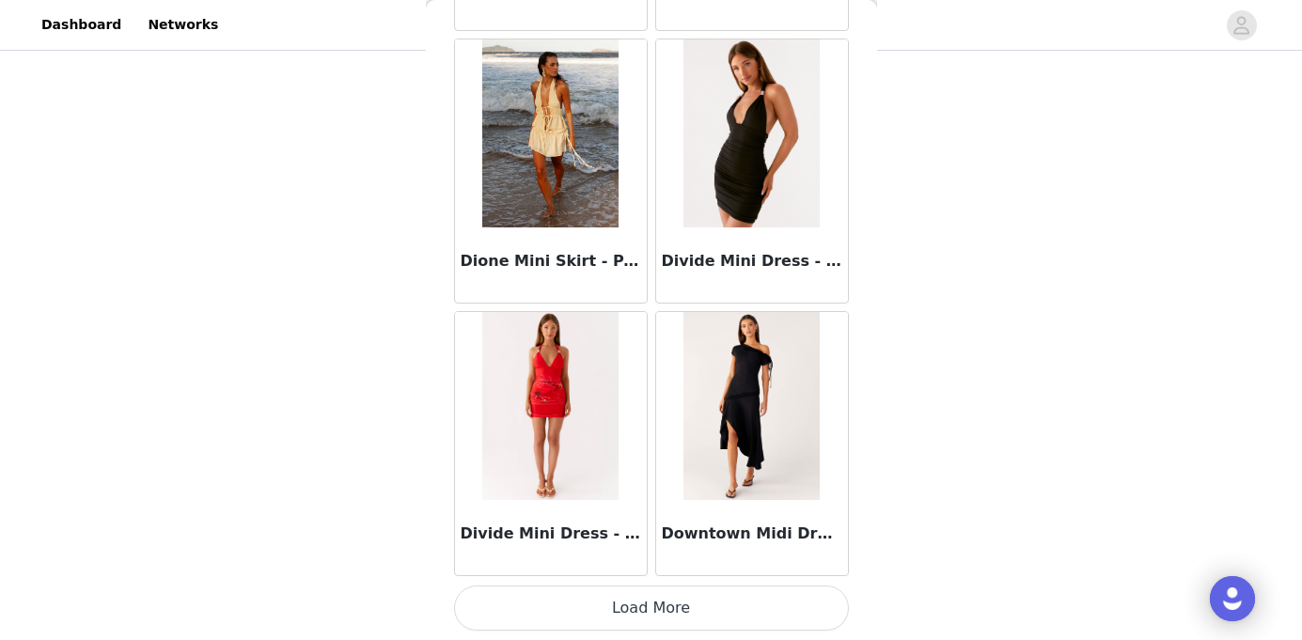
click at [697, 613] on button "Load More" at bounding box center [651, 608] width 395 height 45
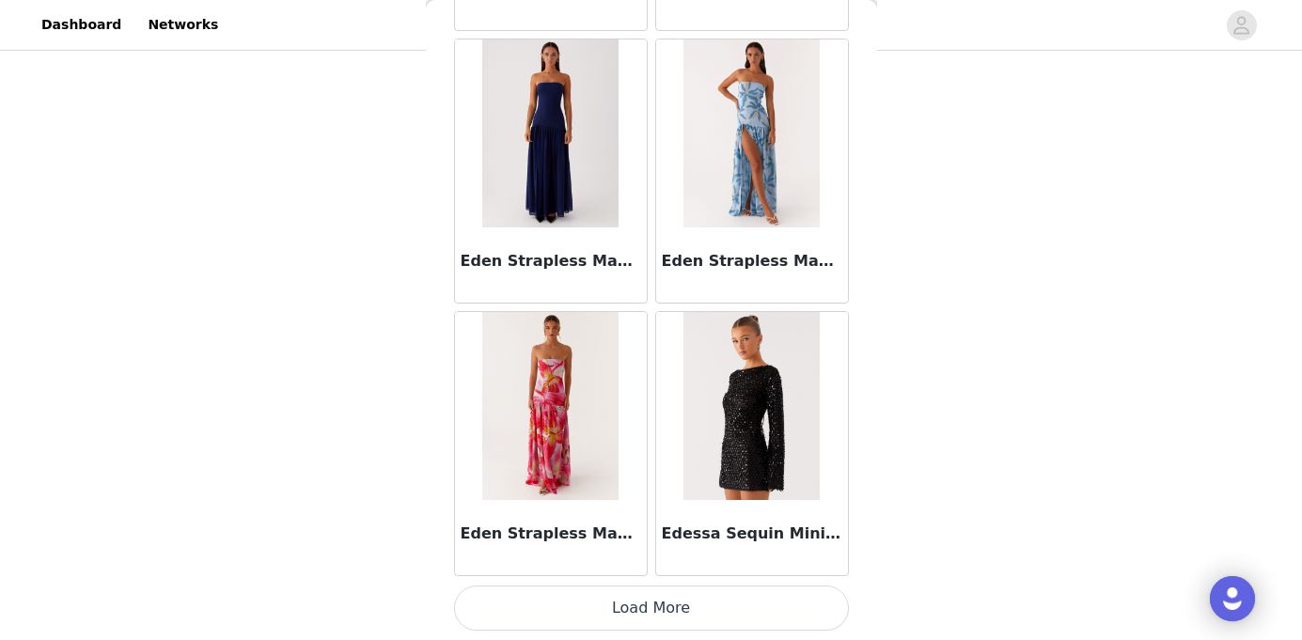
click at [665, 608] on button "Load More" at bounding box center [651, 608] width 395 height 45
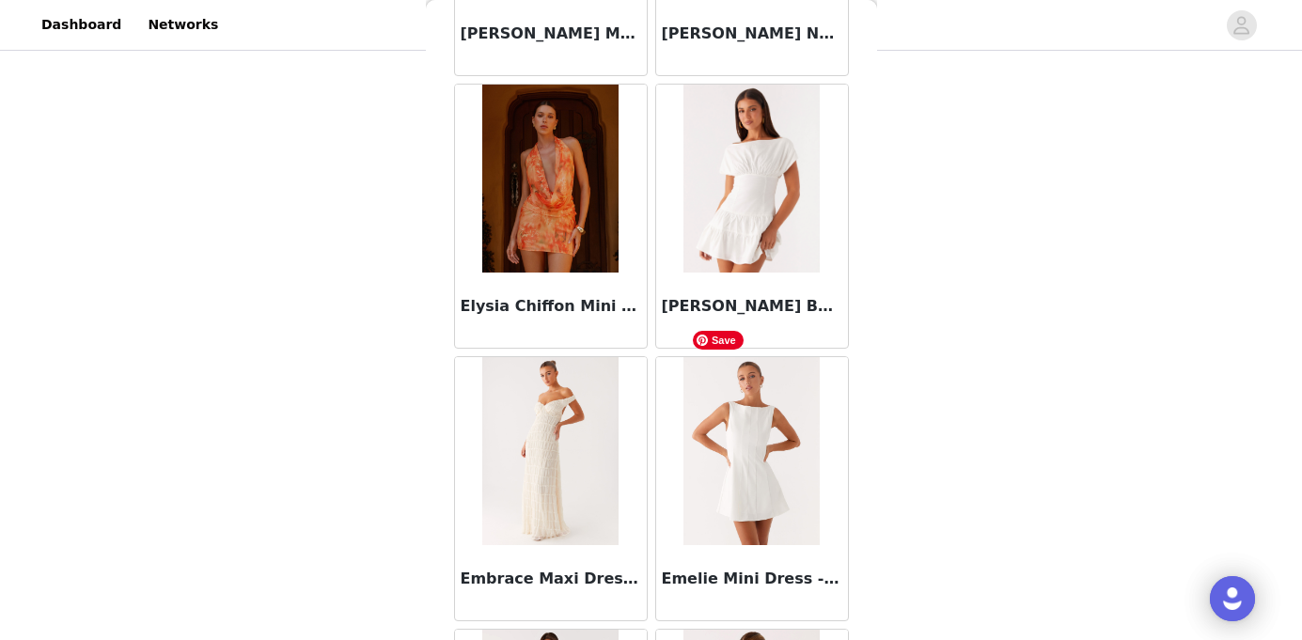
scroll to position [40398, 0]
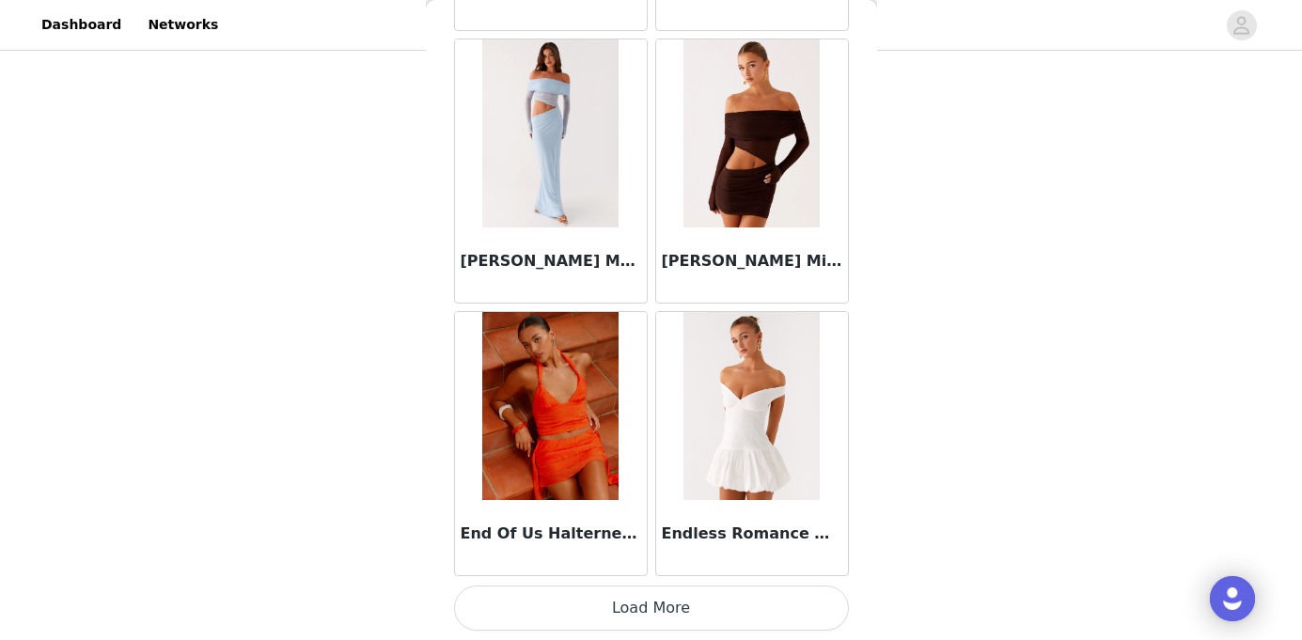
click at [695, 603] on button "Load More" at bounding box center [651, 608] width 395 height 45
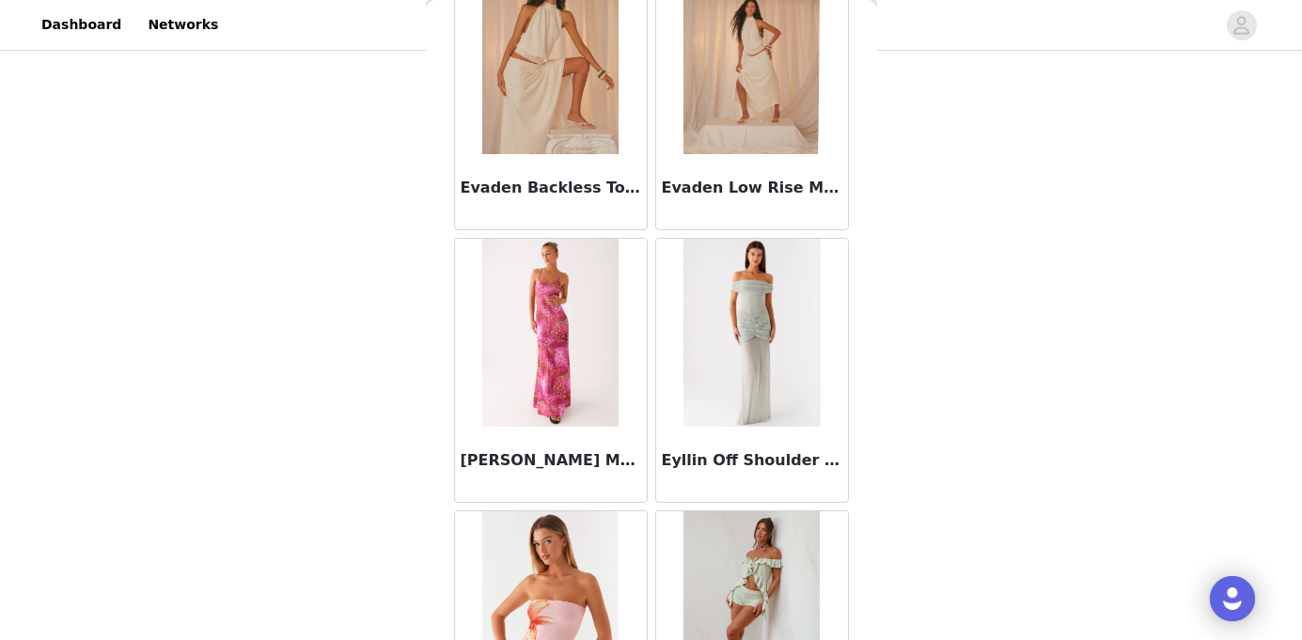
scroll to position [43124, 0]
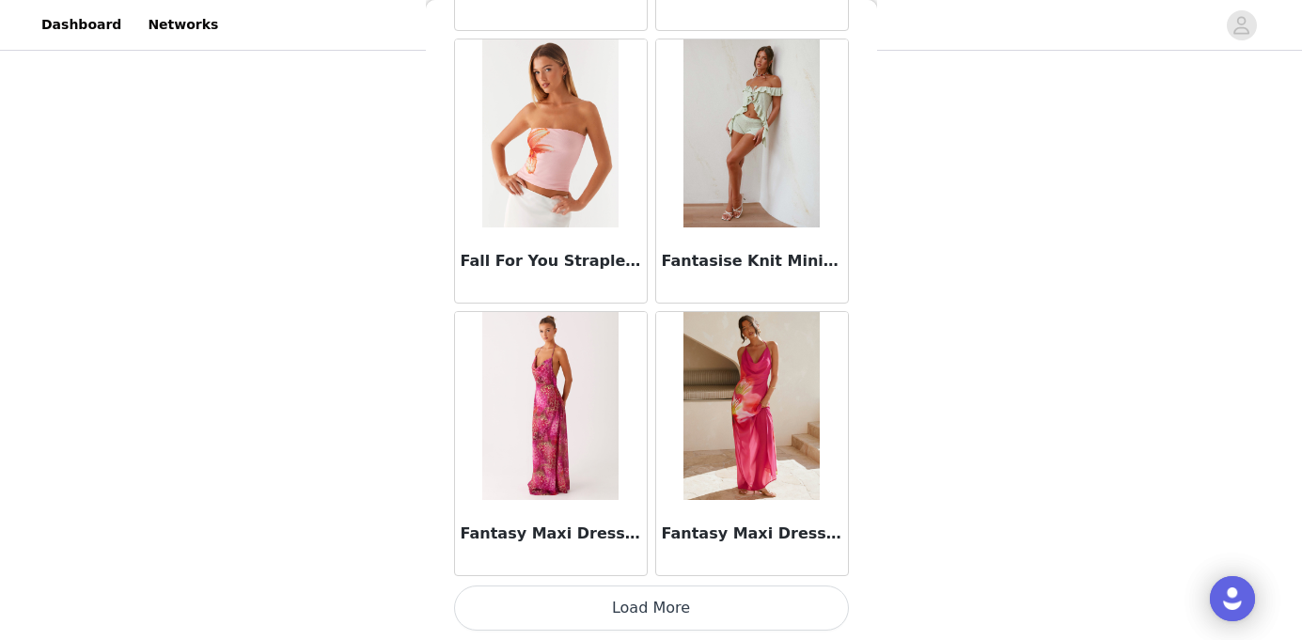
click at [685, 620] on button "Load More" at bounding box center [651, 608] width 395 height 45
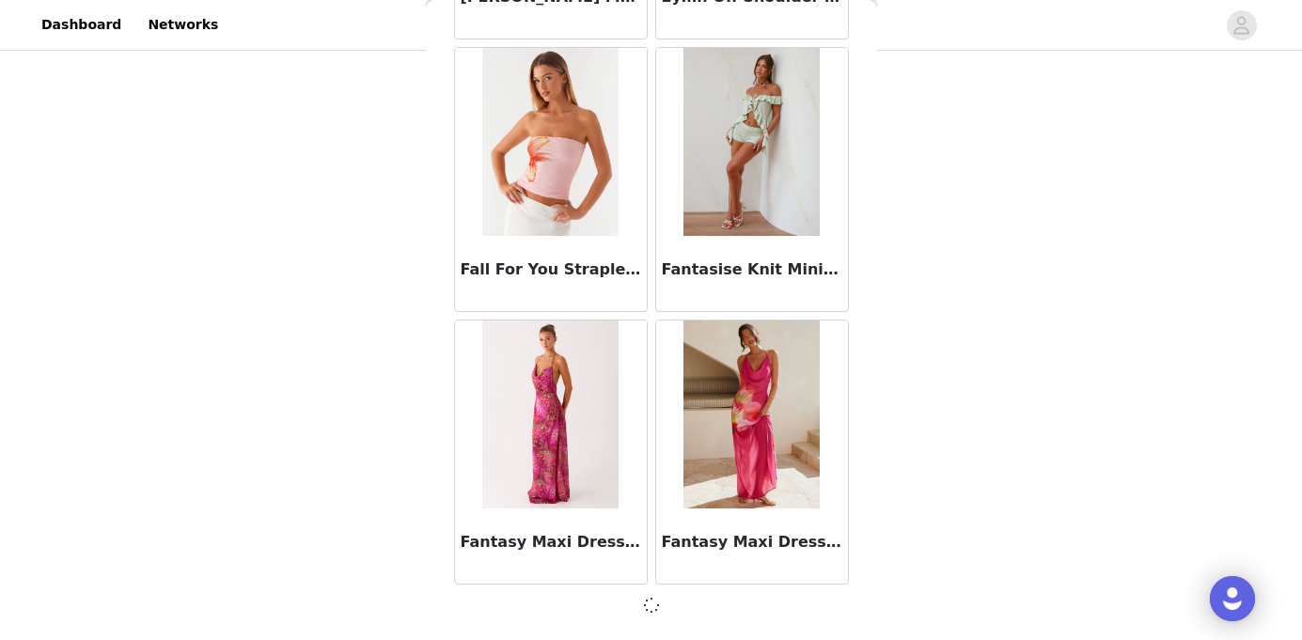
scroll to position [43116, 0]
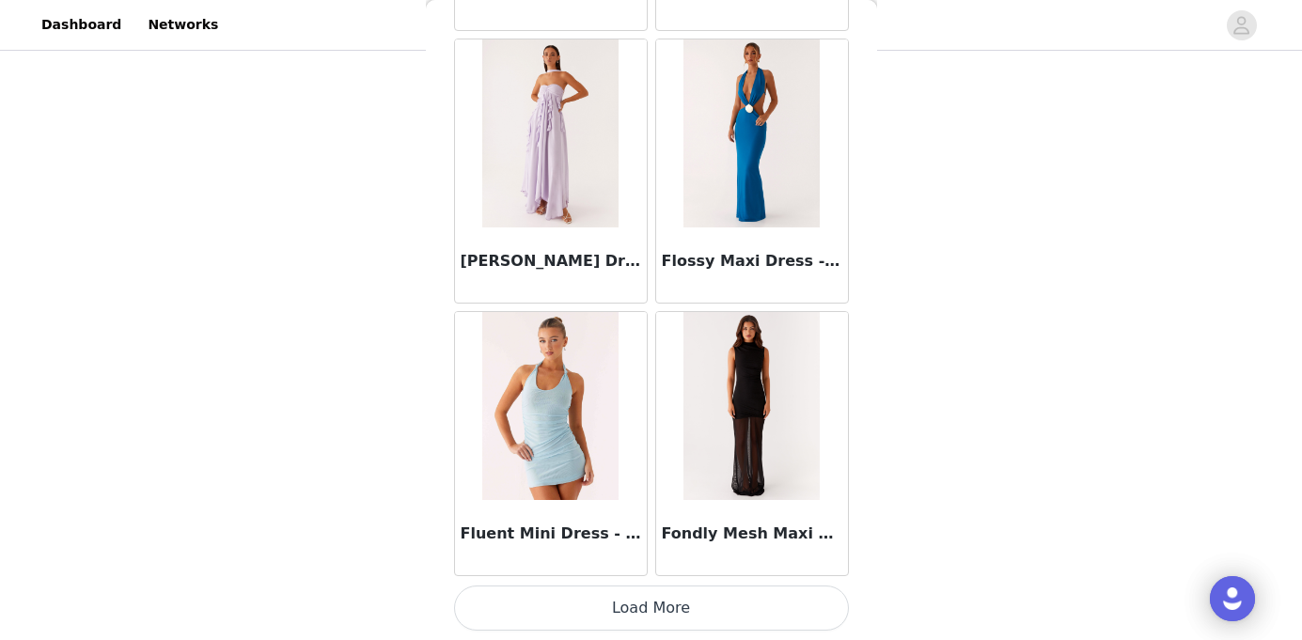
click at [726, 610] on button "Load More" at bounding box center [651, 608] width 395 height 45
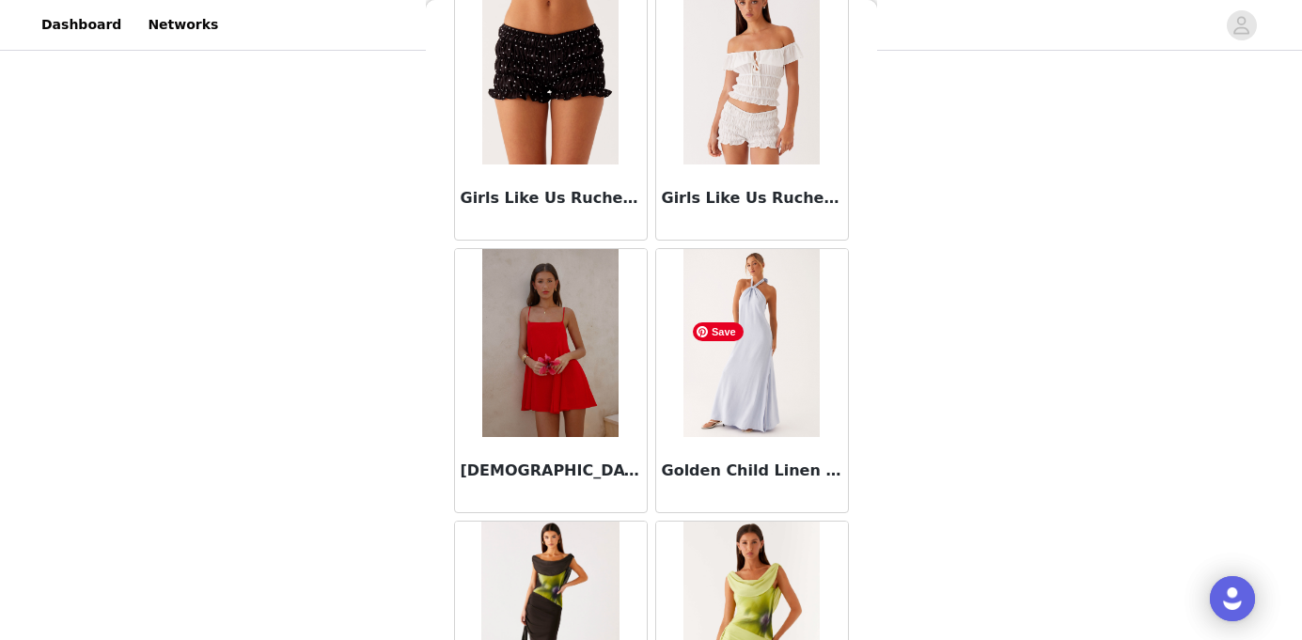
scroll to position [48576, 0]
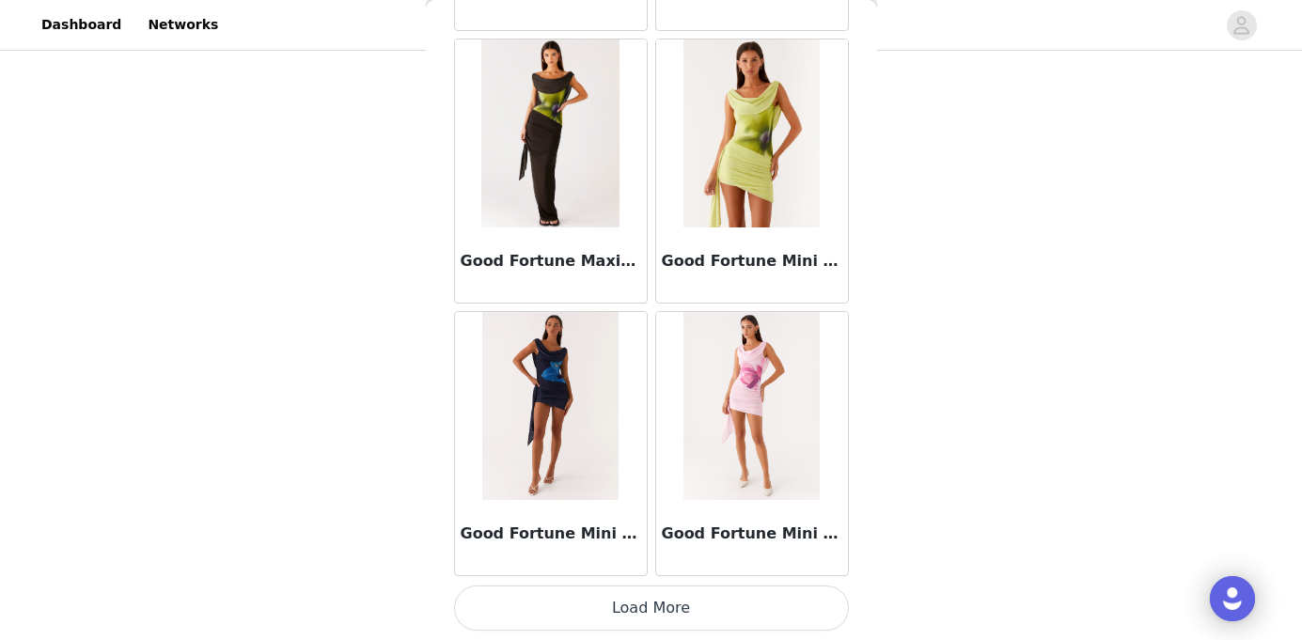
click at [707, 609] on button "Load More" at bounding box center [651, 608] width 395 height 45
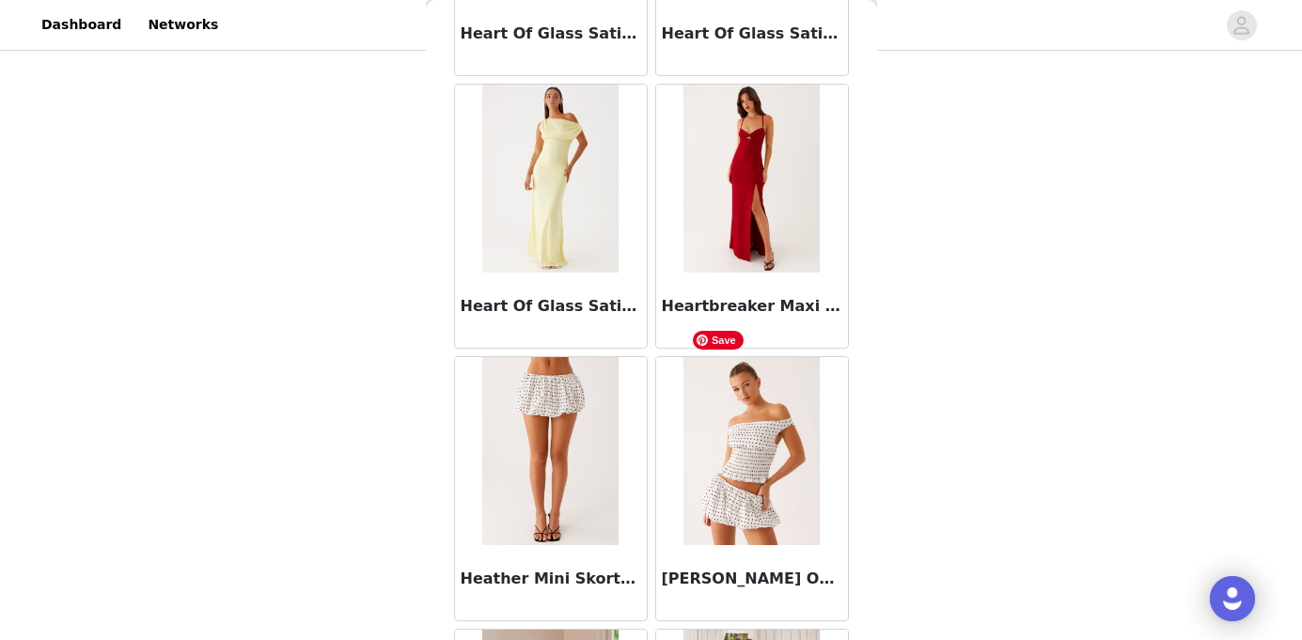
scroll to position [51302, 0]
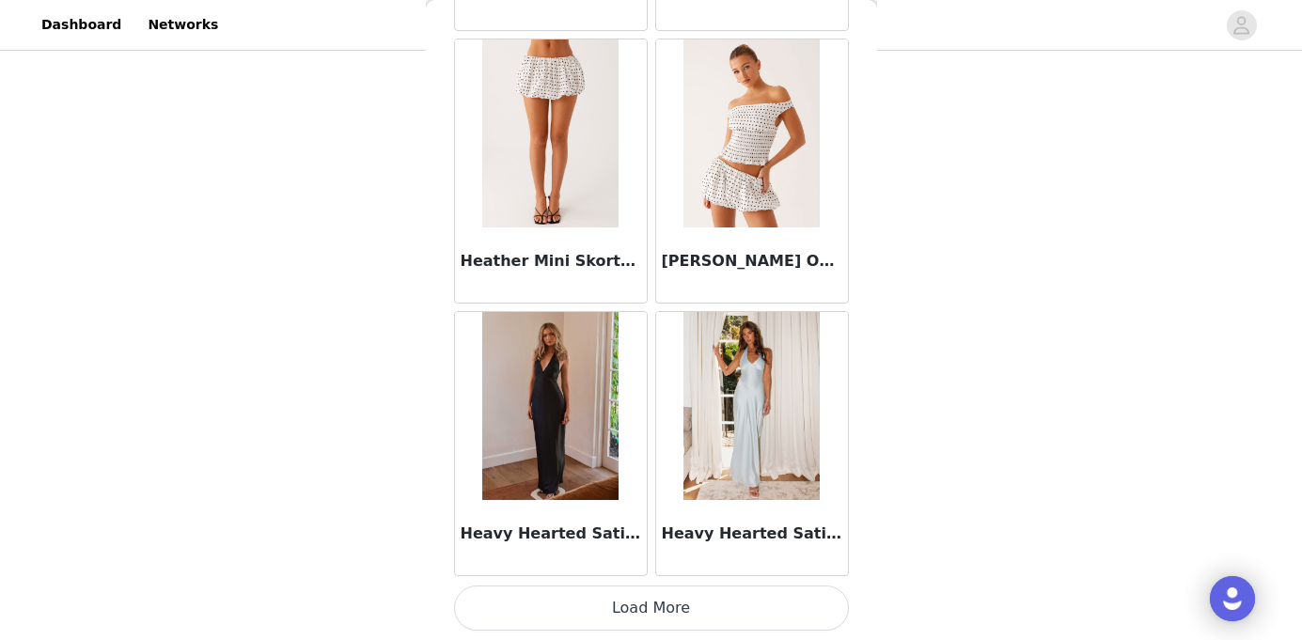
click at [708, 605] on button "Load More" at bounding box center [651, 608] width 395 height 45
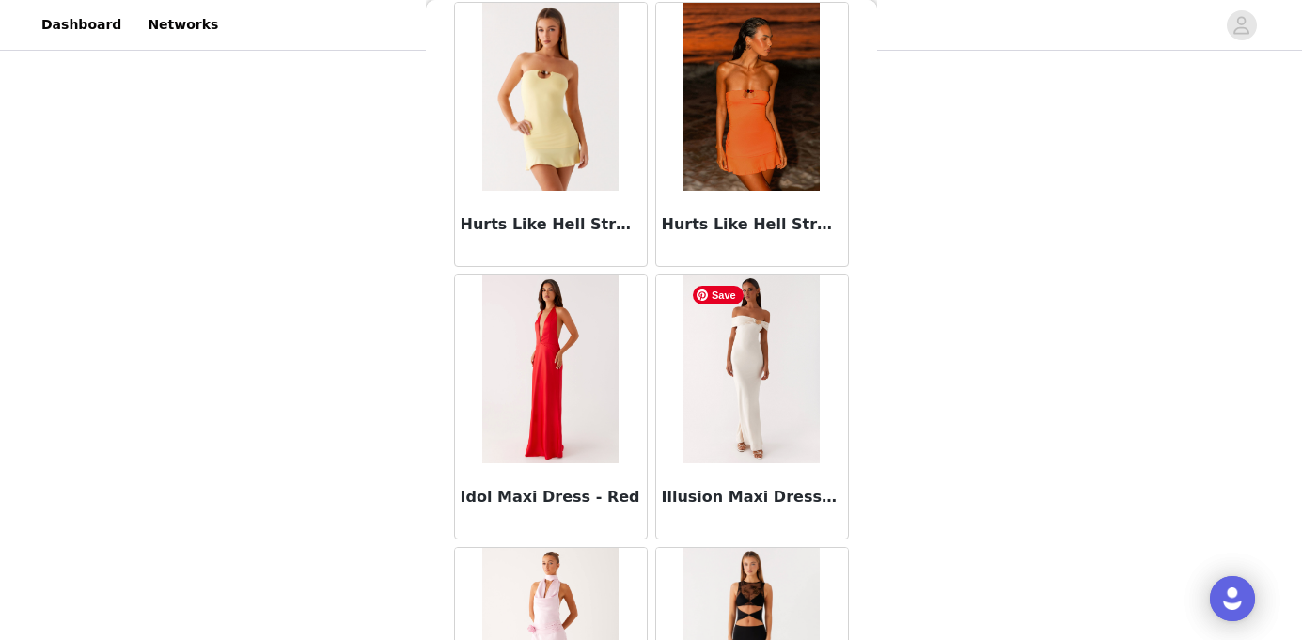
scroll to position [54028, 0]
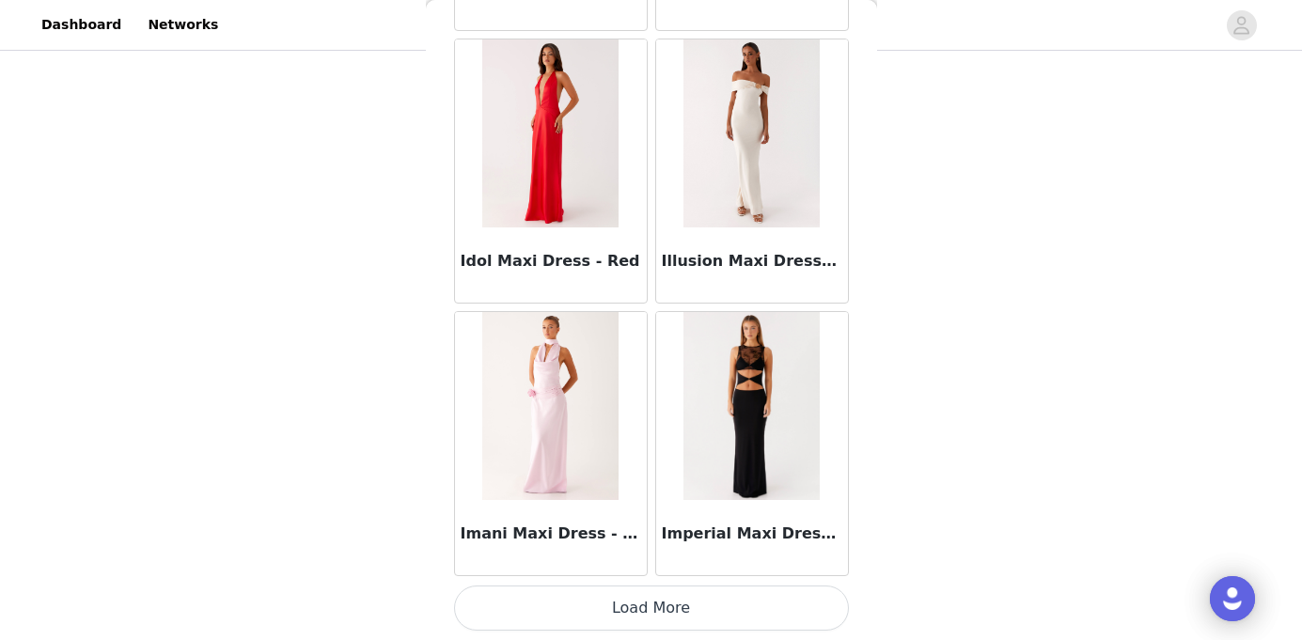
click at [738, 610] on button "Load More" at bounding box center [651, 608] width 395 height 45
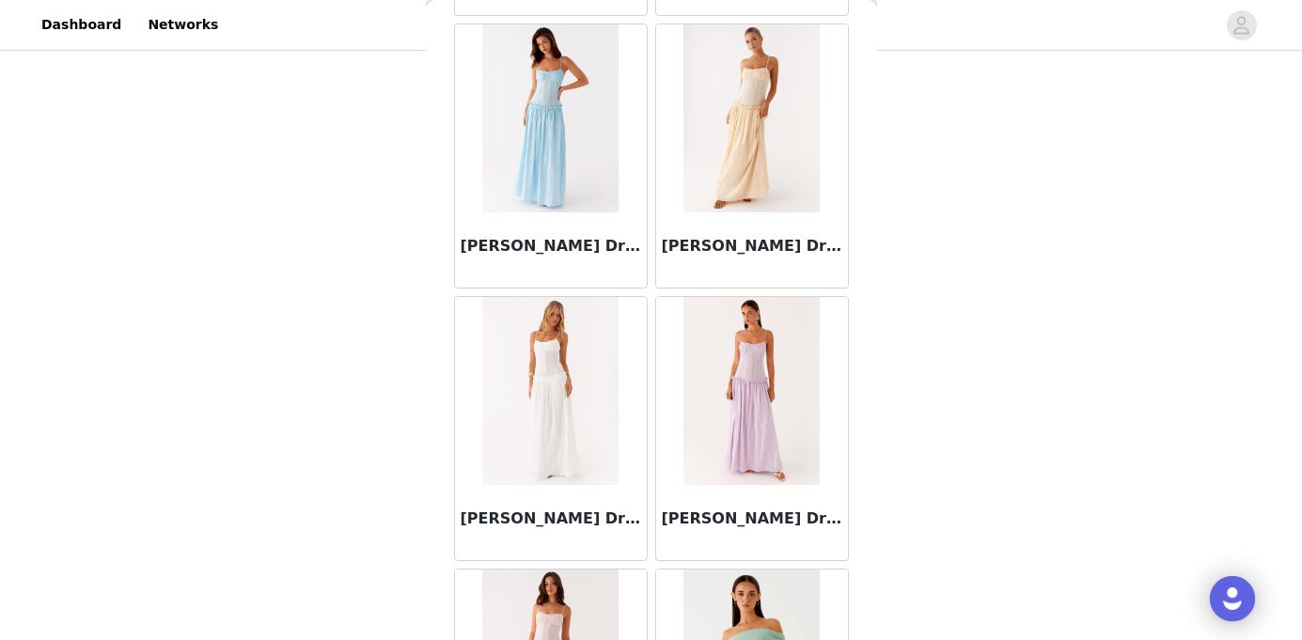
scroll to position [56754, 0]
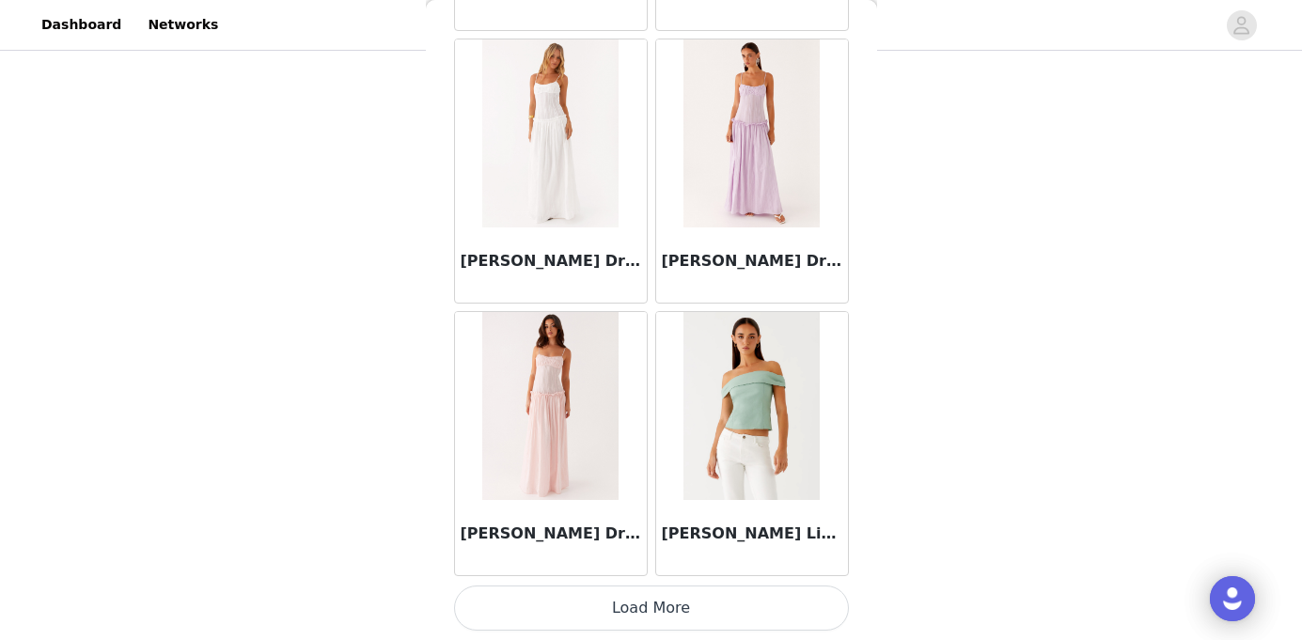
click at [723, 606] on button "Load More" at bounding box center [651, 608] width 395 height 45
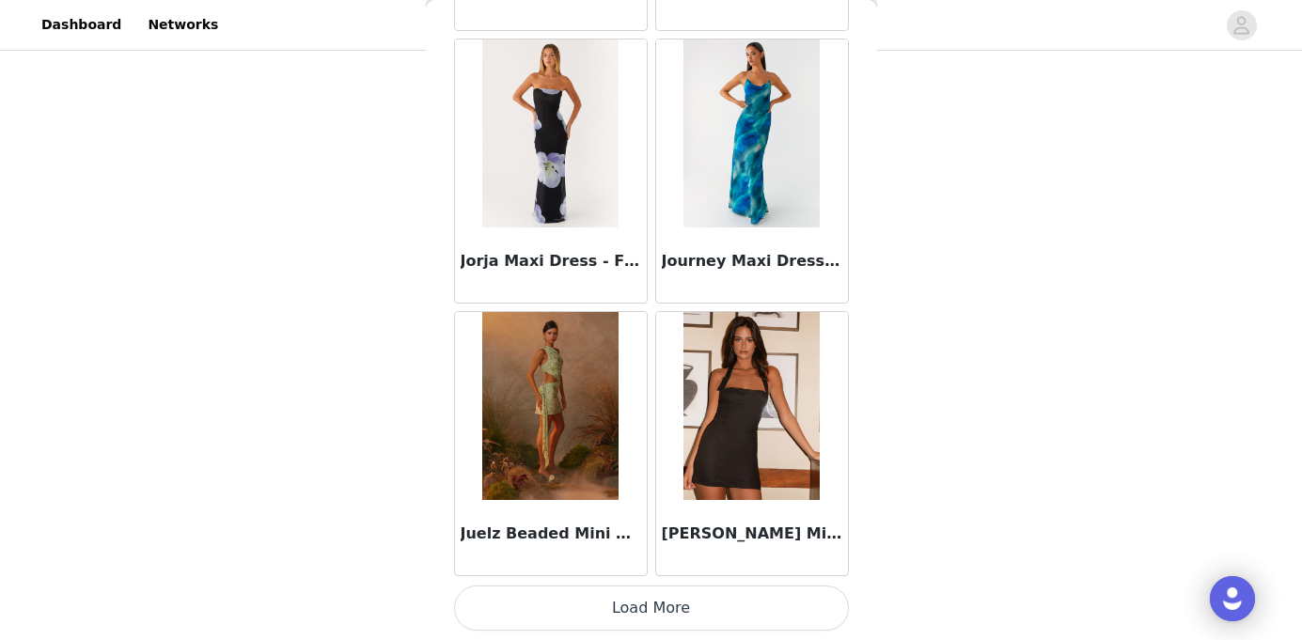
click at [746, 615] on button "Load More" at bounding box center [651, 608] width 395 height 45
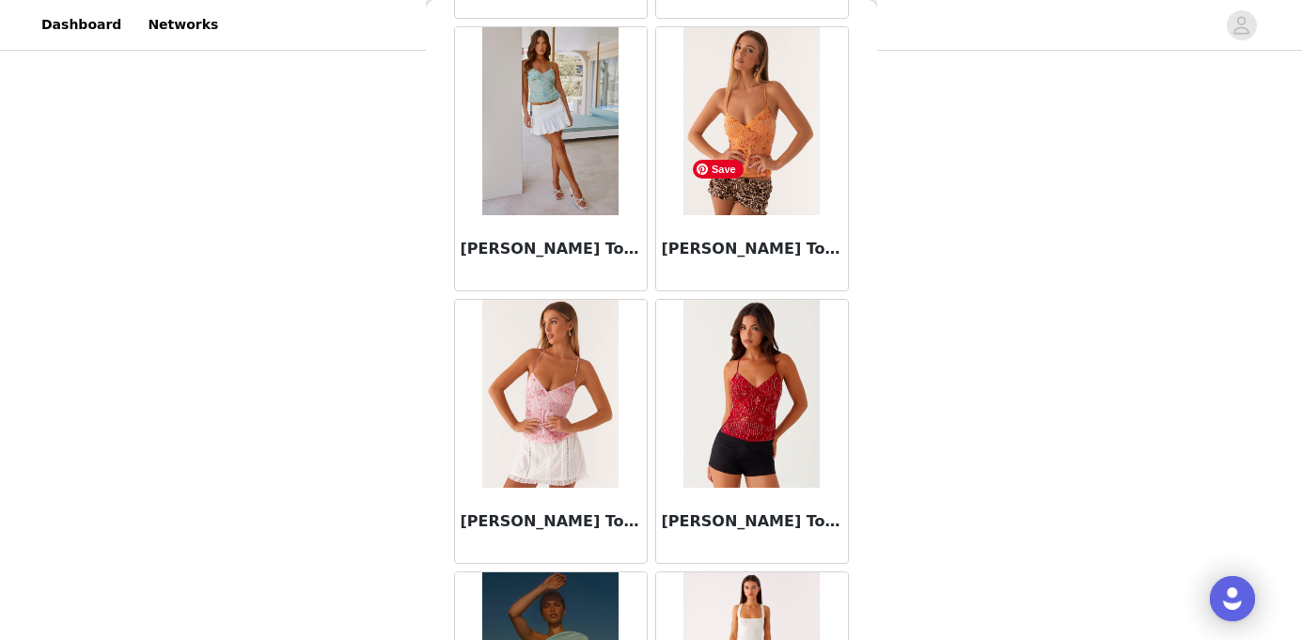
scroll to position [62205, 0]
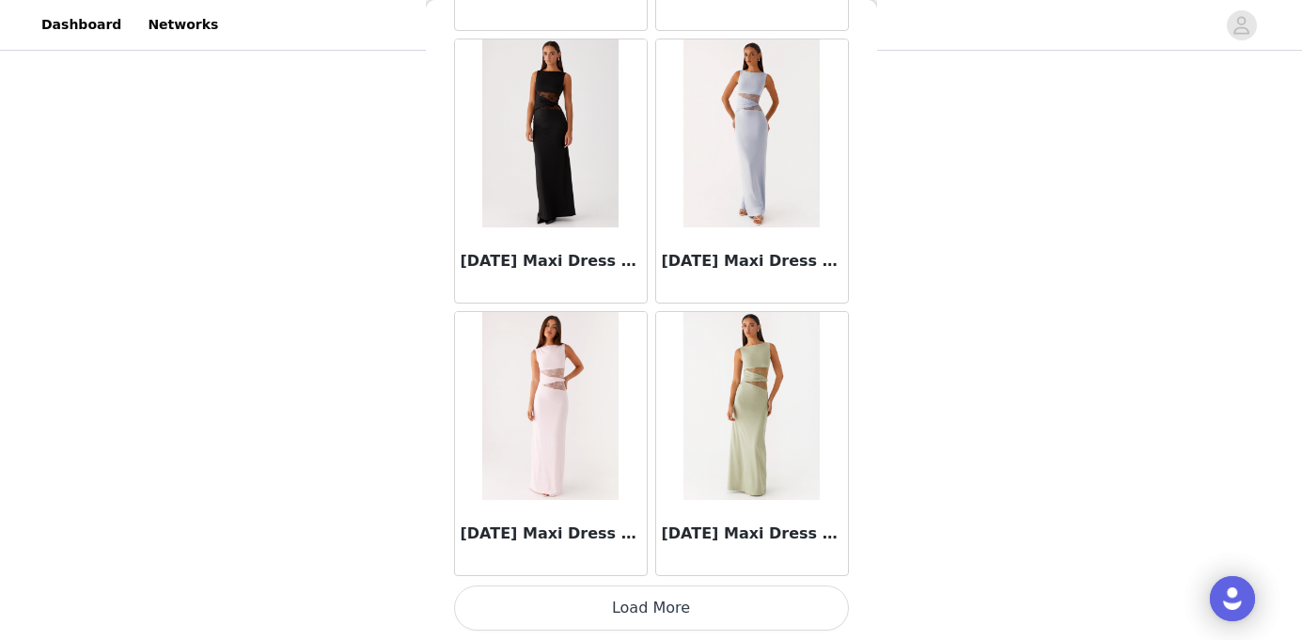
click at [704, 598] on button "Load More" at bounding box center [651, 608] width 395 height 45
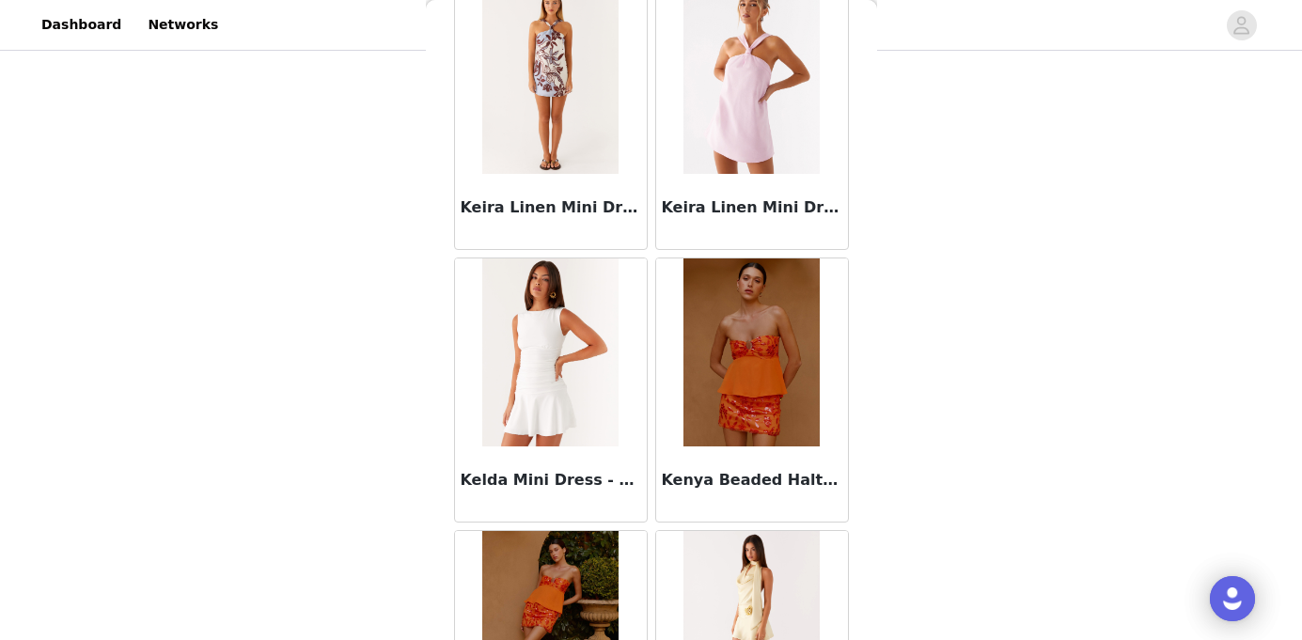
scroll to position [64931, 0]
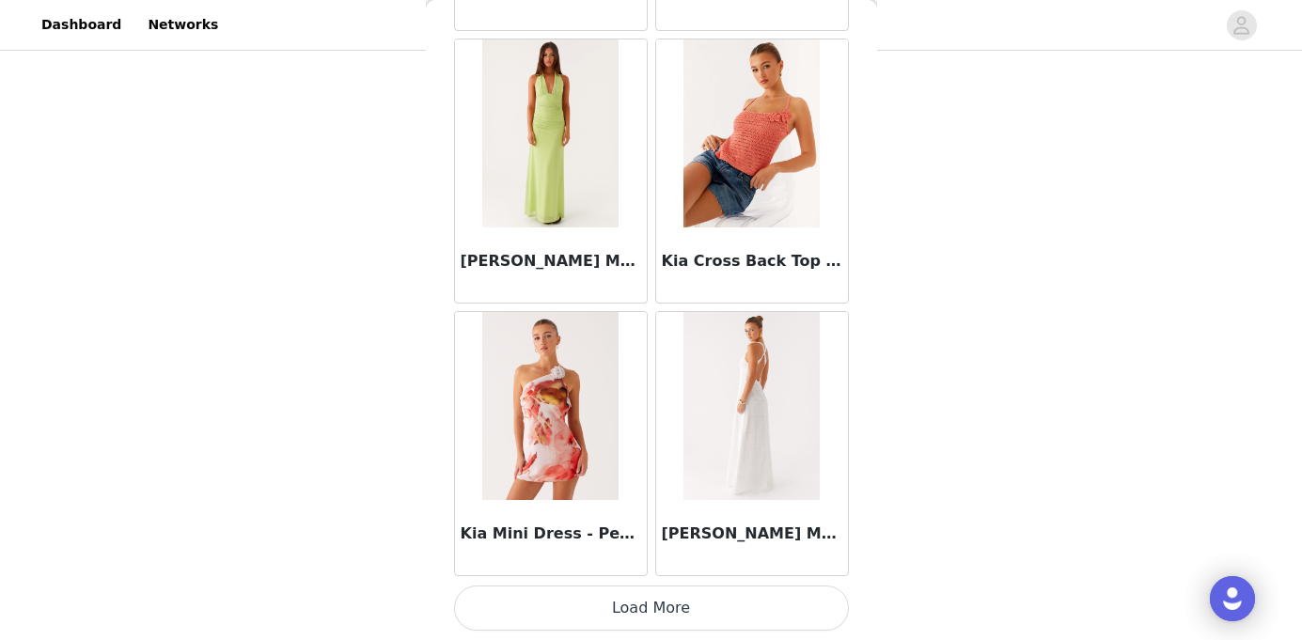
click at [715, 605] on button "Load More" at bounding box center [651, 608] width 395 height 45
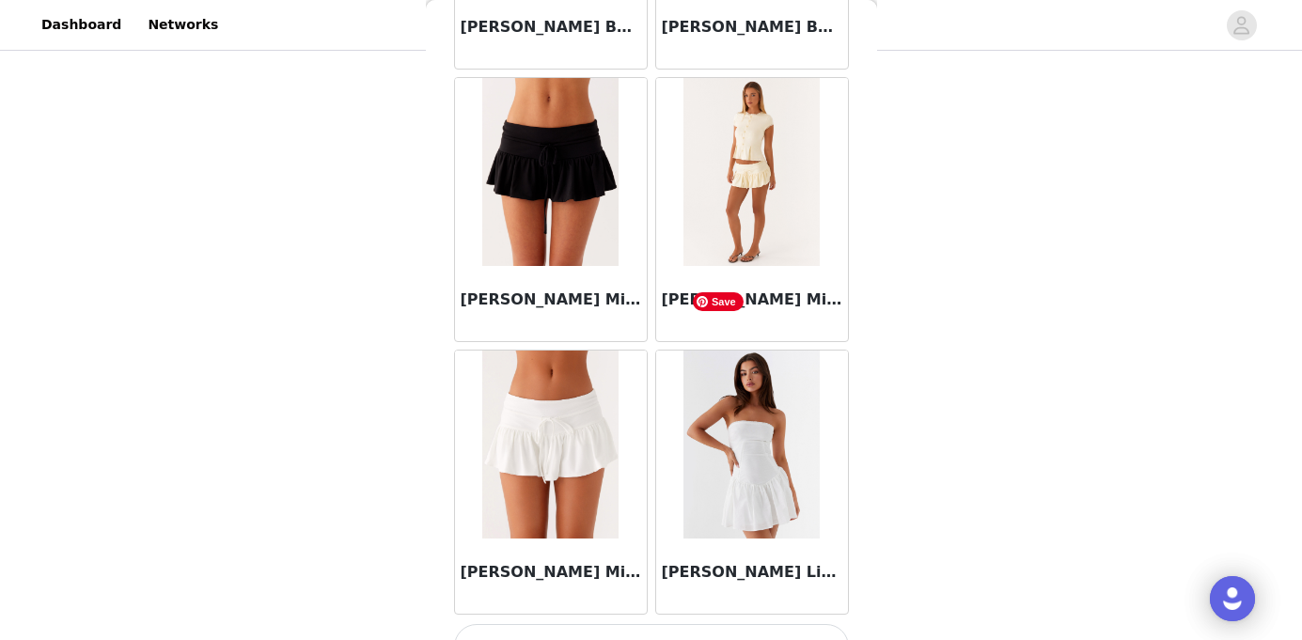
scroll to position [67657, 0]
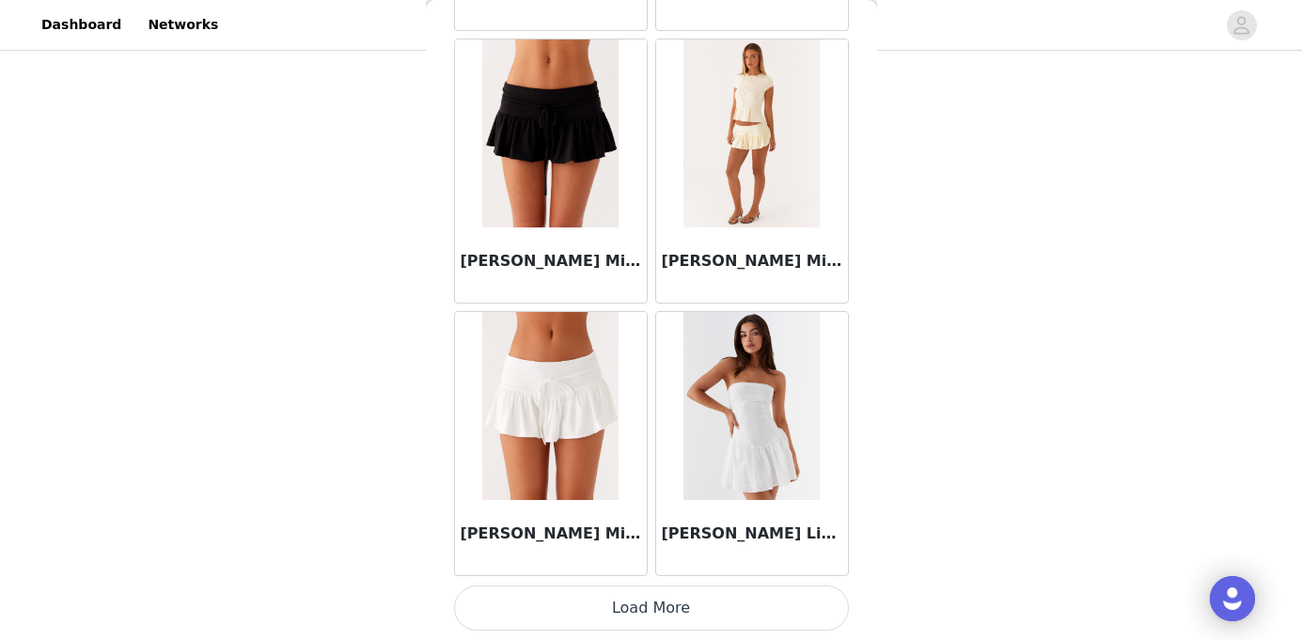
click at [644, 603] on button "Load More" at bounding box center [651, 608] width 395 height 45
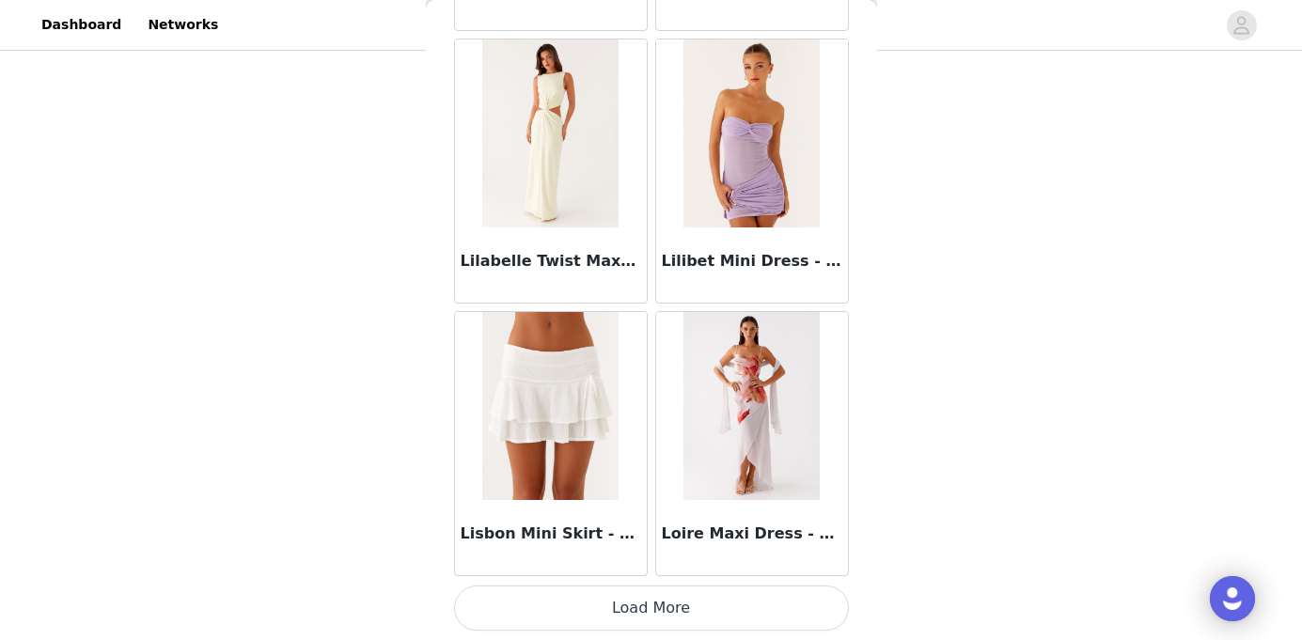
click at [680, 608] on button "Load More" at bounding box center [651, 608] width 395 height 45
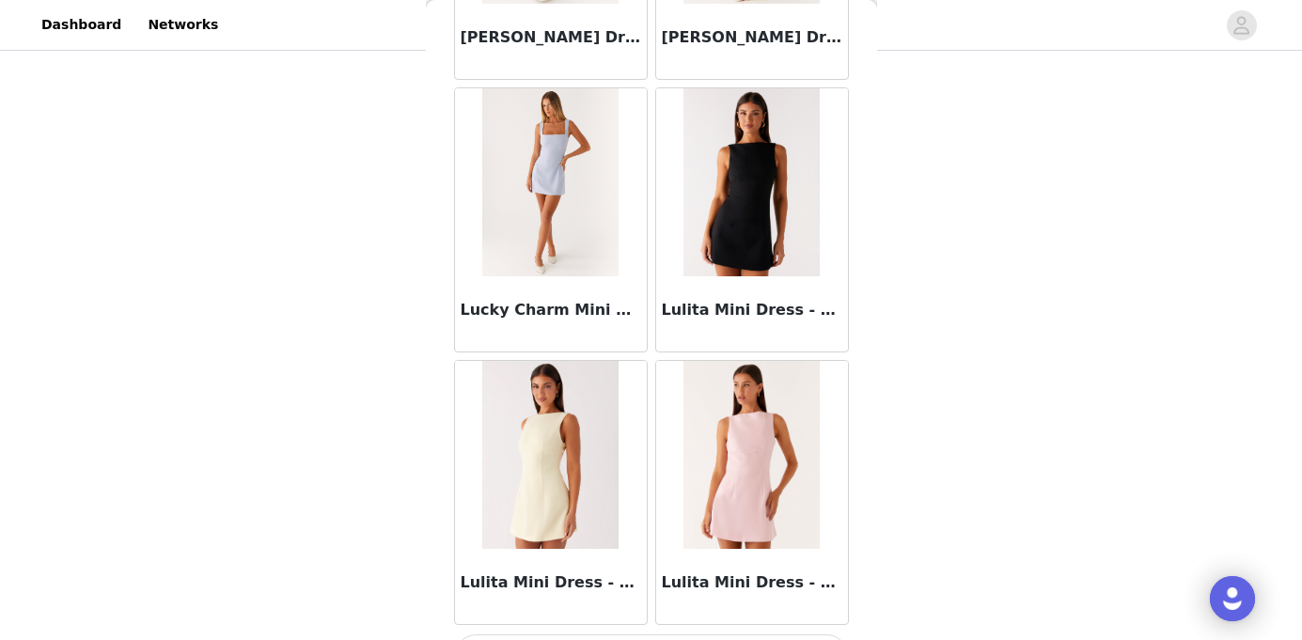
scroll to position [73109, 0]
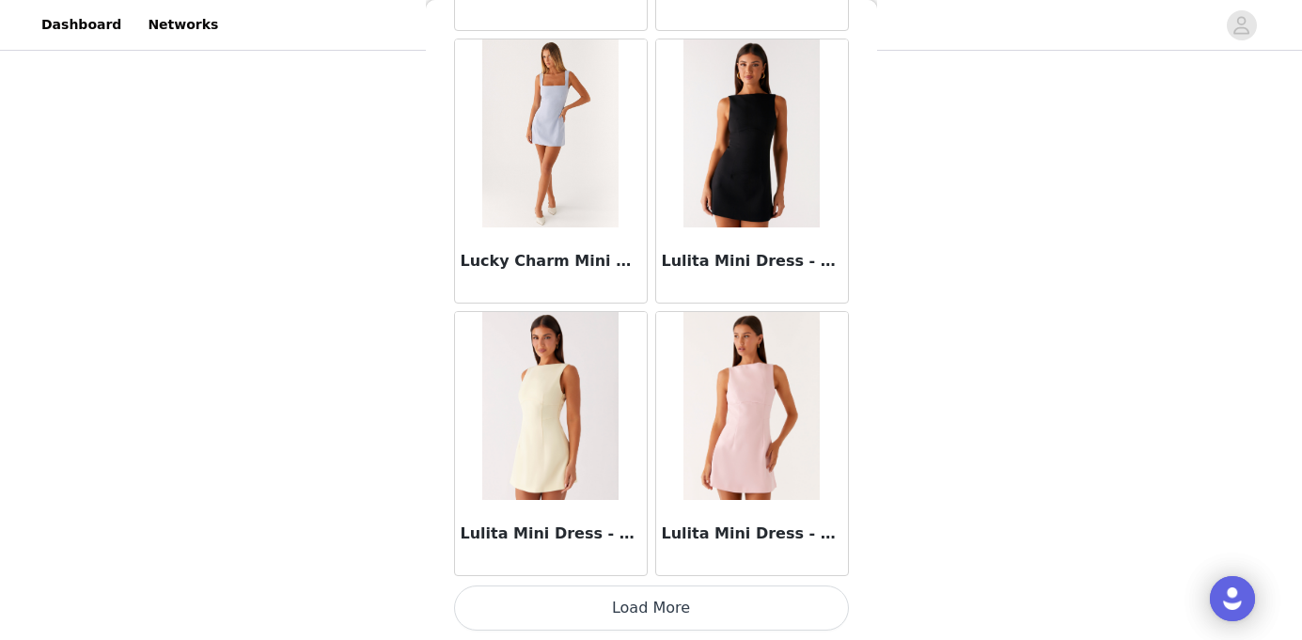
click at [651, 601] on button "Load More" at bounding box center [651, 608] width 395 height 45
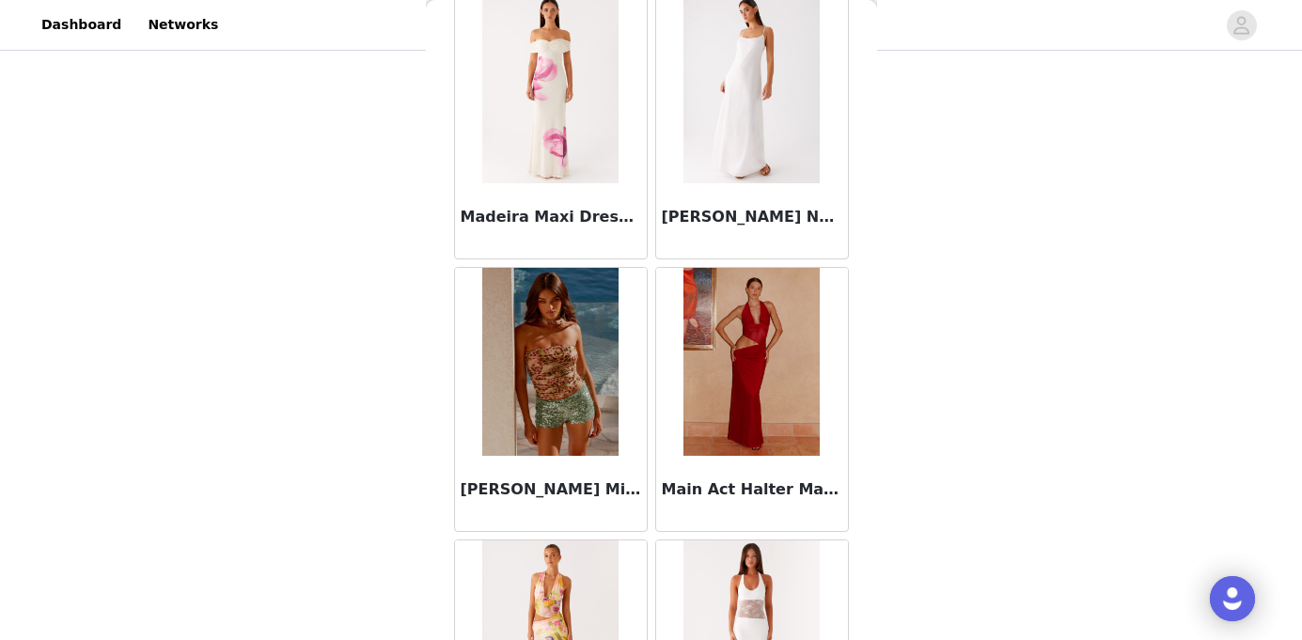
scroll to position [75835, 0]
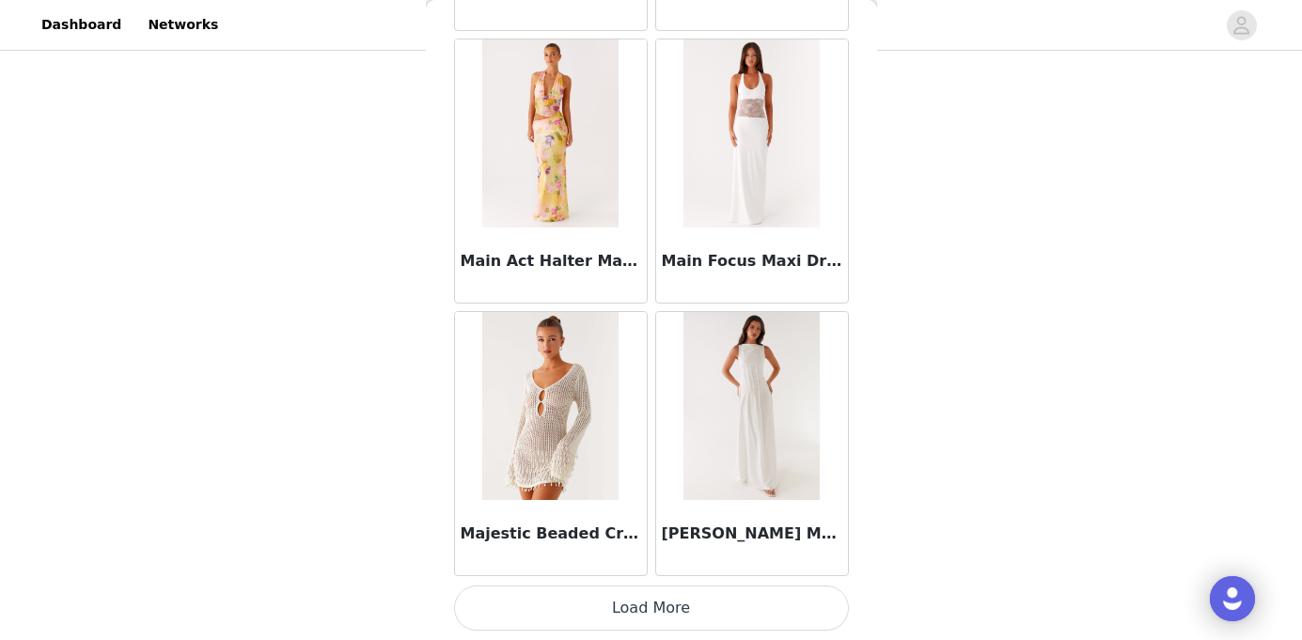
click at [663, 599] on button "Load More" at bounding box center [651, 608] width 395 height 45
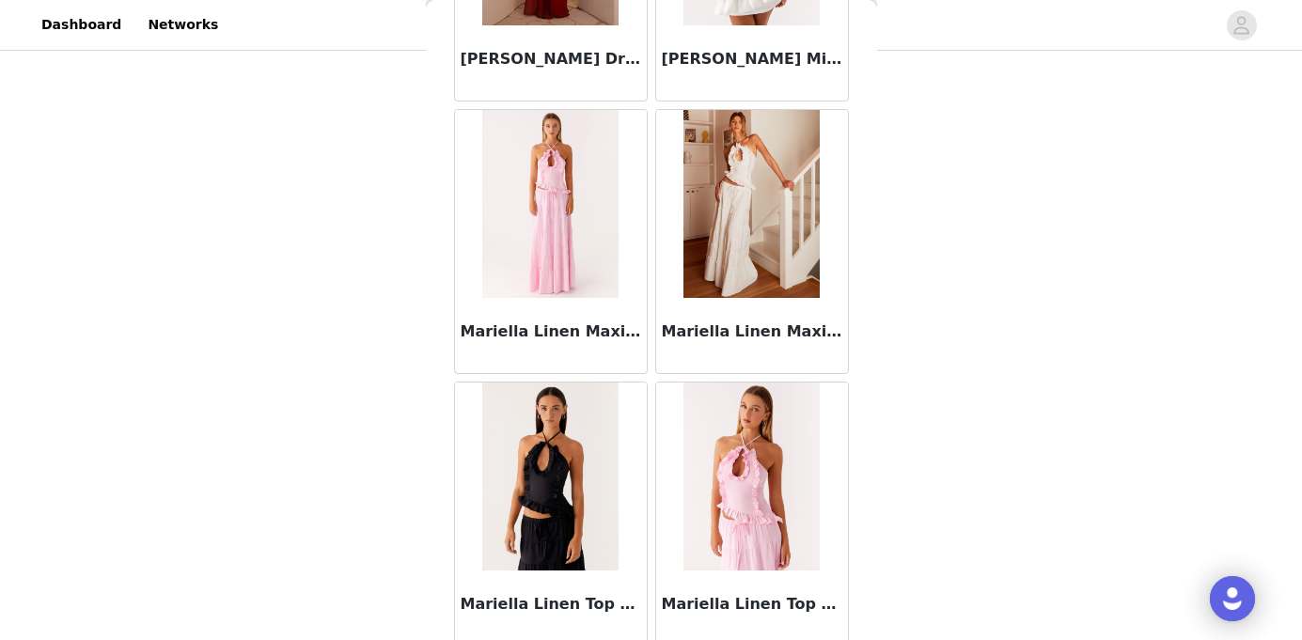
scroll to position [78560, 0]
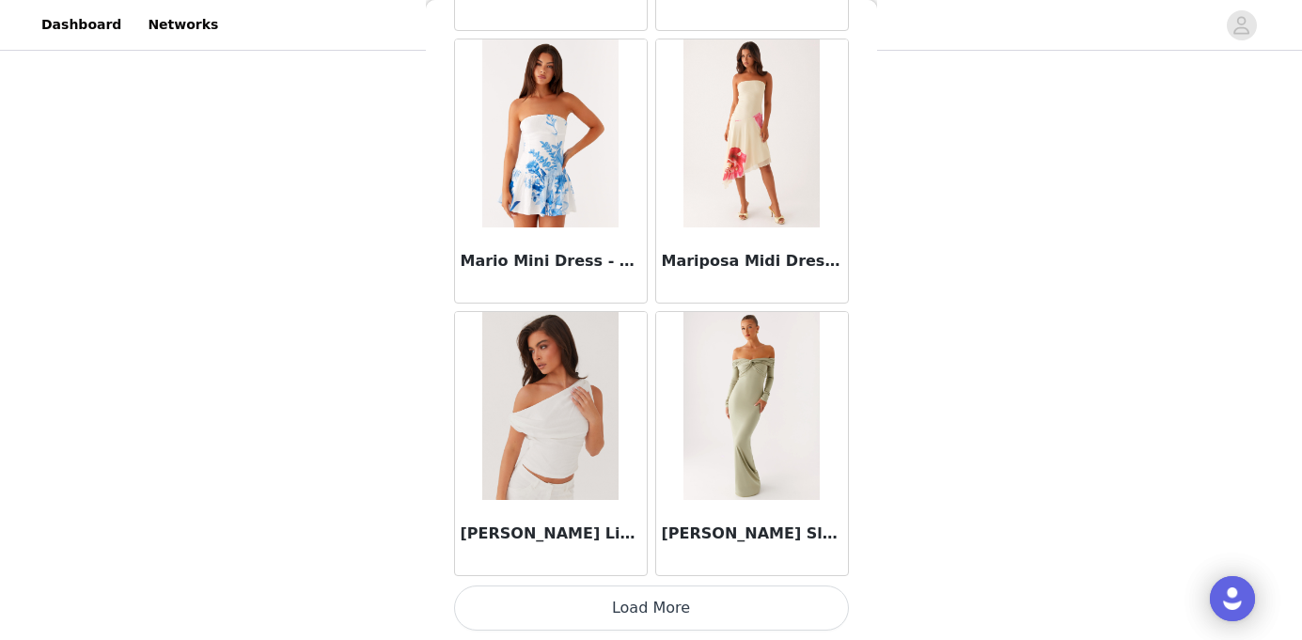
click at [649, 615] on button "Load More" at bounding box center [651, 608] width 395 height 45
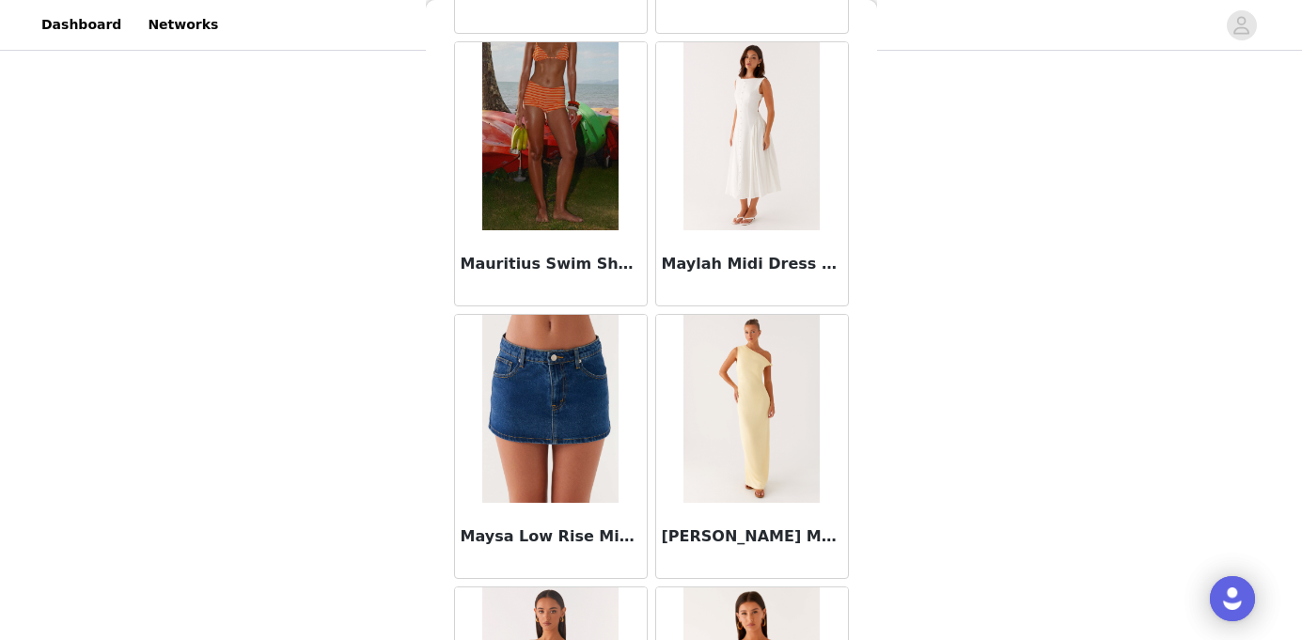
scroll to position [81286, 0]
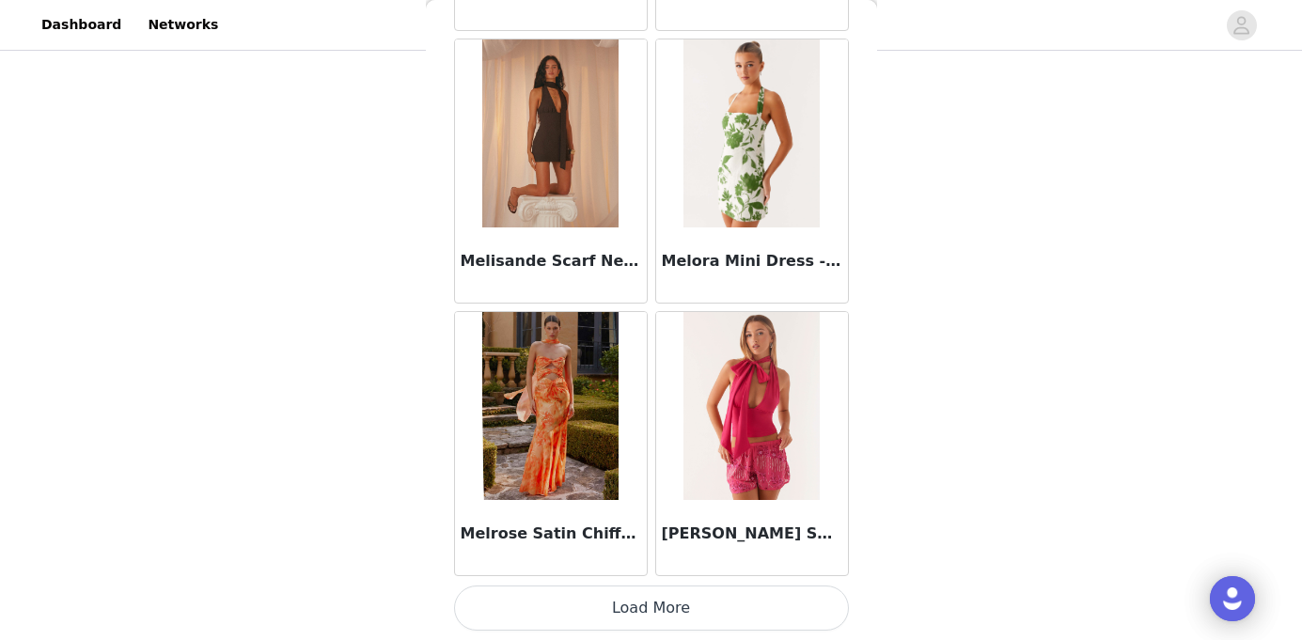
click at [677, 614] on button "Load More" at bounding box center [651, 608] width 395 height 45
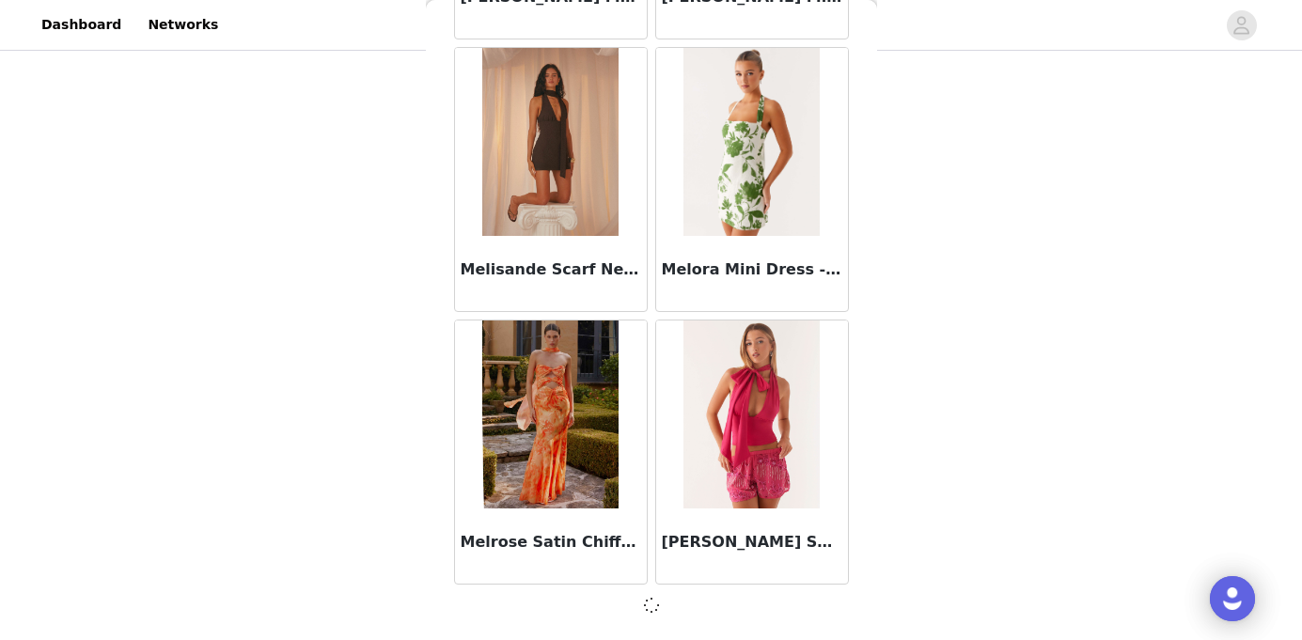
scroll to position [81278, 0]
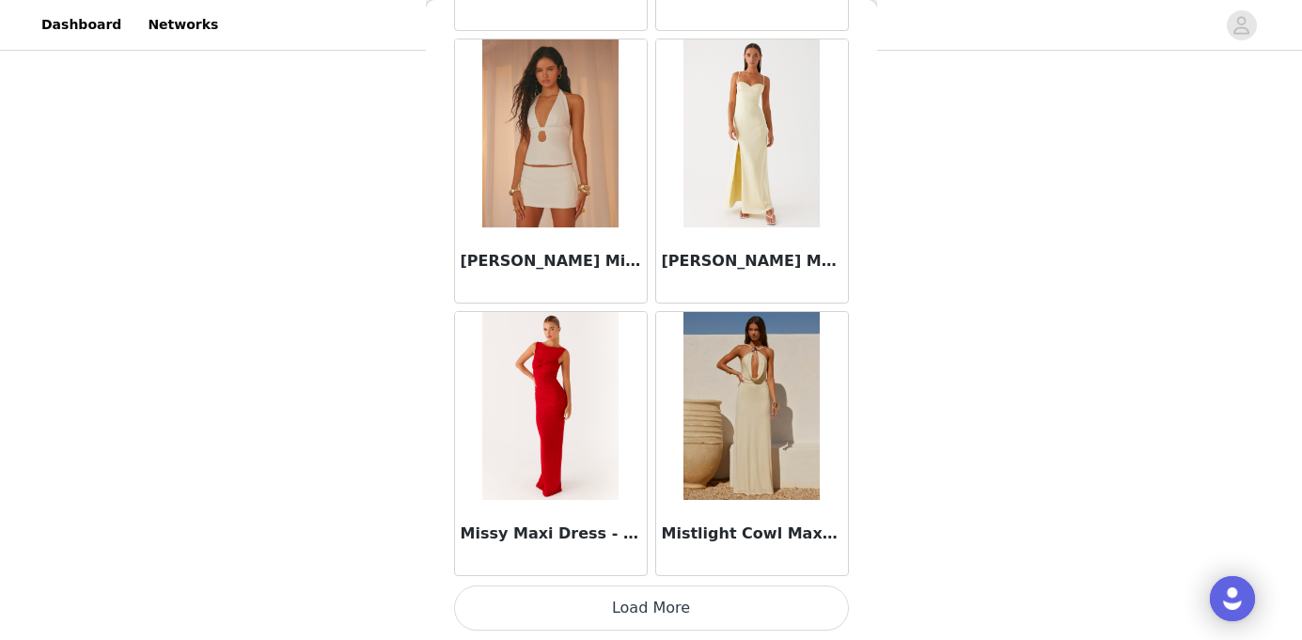
click at [695, 599] on button "Load More" at bounding box center [651, 608] width 395 height 45
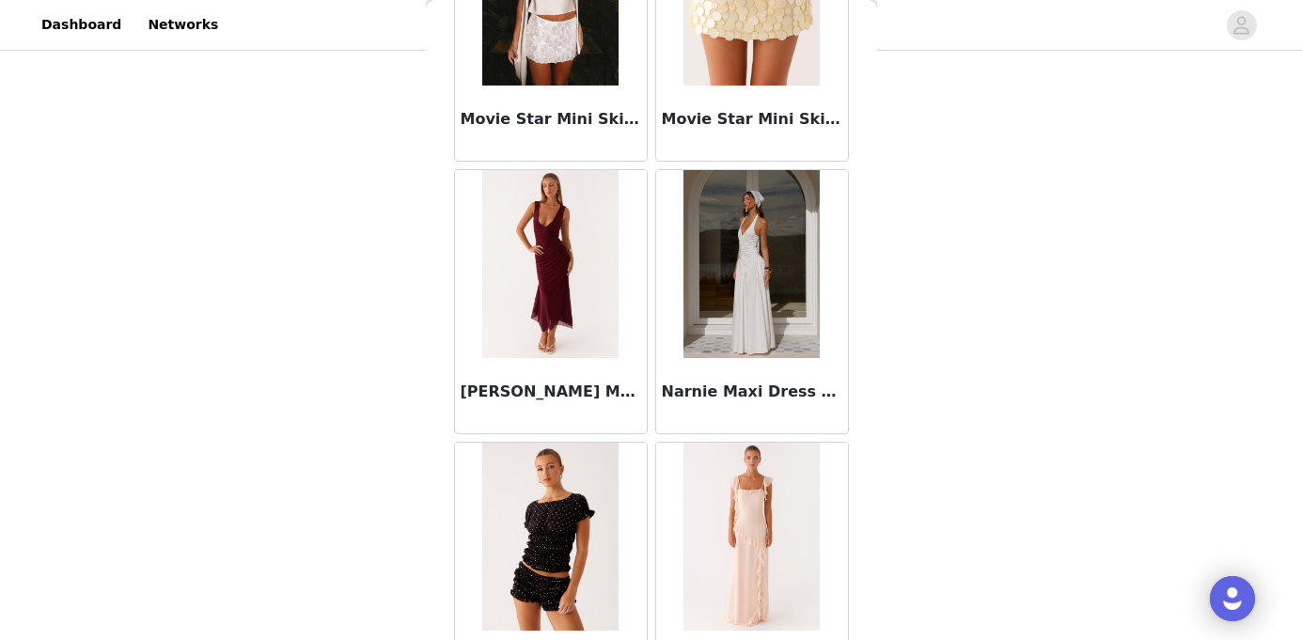
scroll to position [86738, 0]
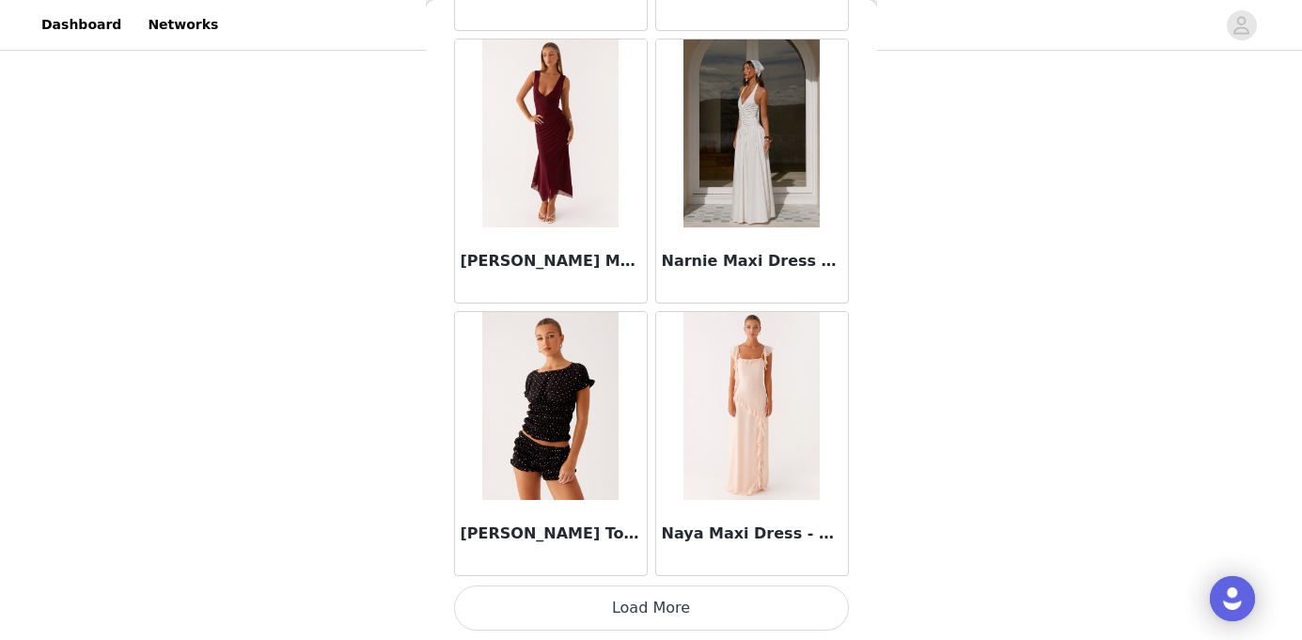
click at [680, 627] on button "Load More" at bounding box center [651, 608] width 395 height 45
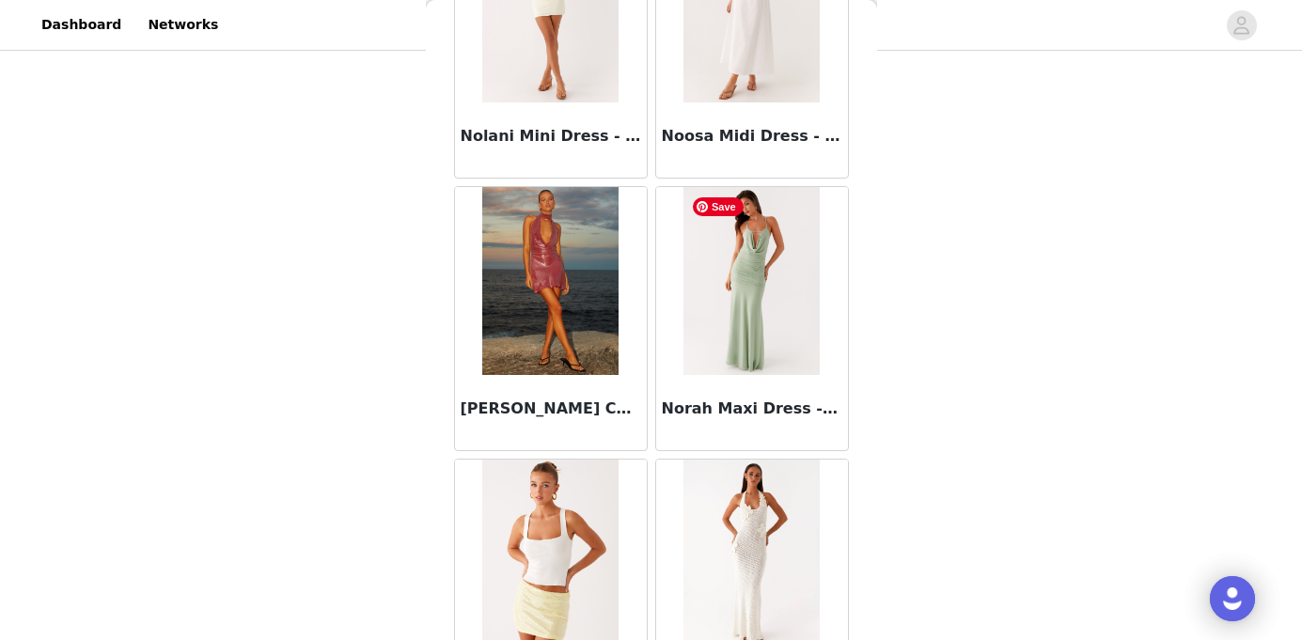
scroll to position [89464, 0]
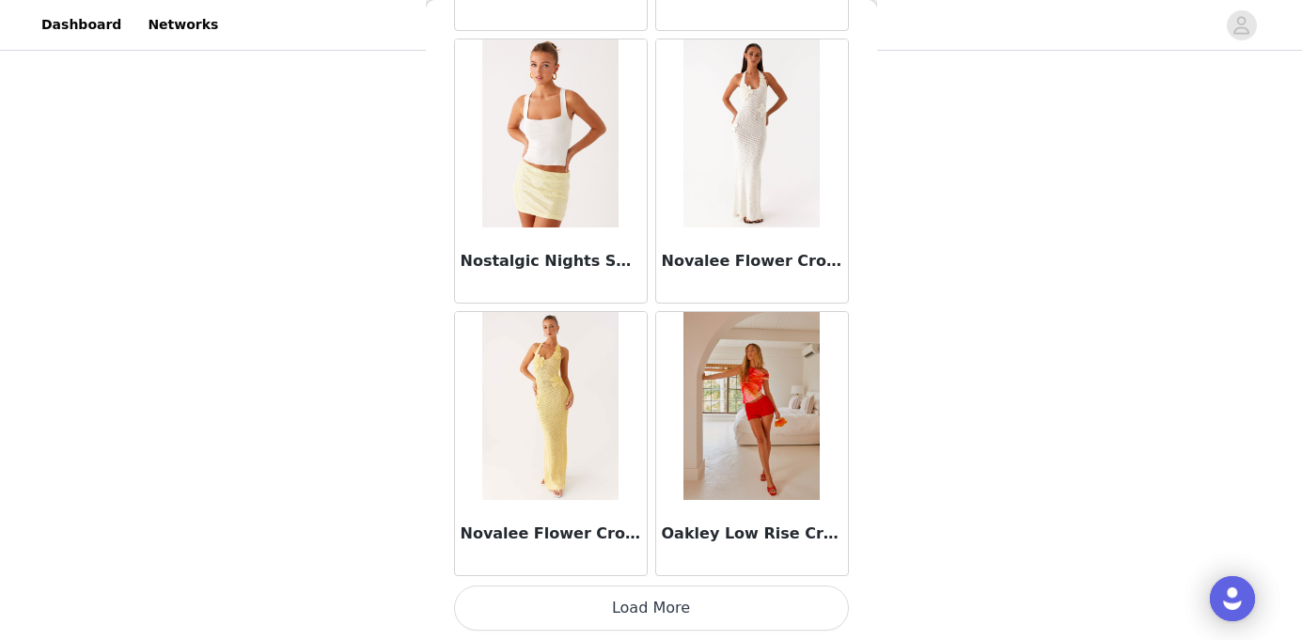
click at [678, 603] on button "Load More" at bounding box center [651, 608] width 395 height 45
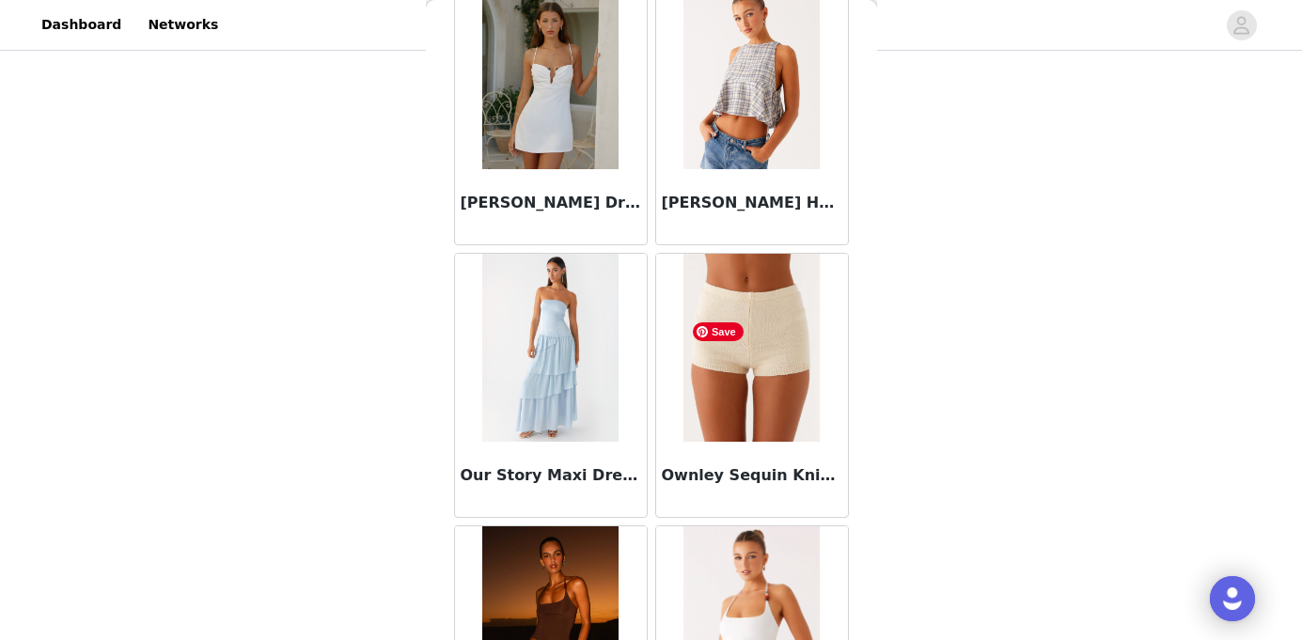
scroll to position [92190, 0]
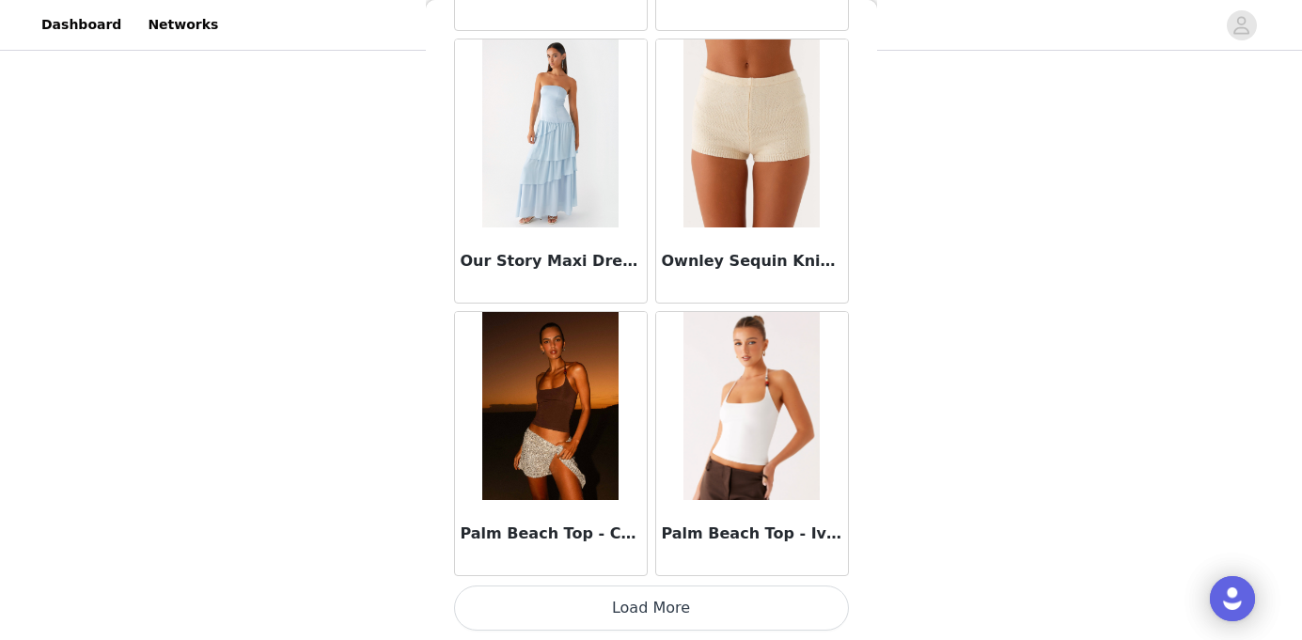
click at [661, 618] on button "Load More" at bounding box center [651, 608] width 395 height 45
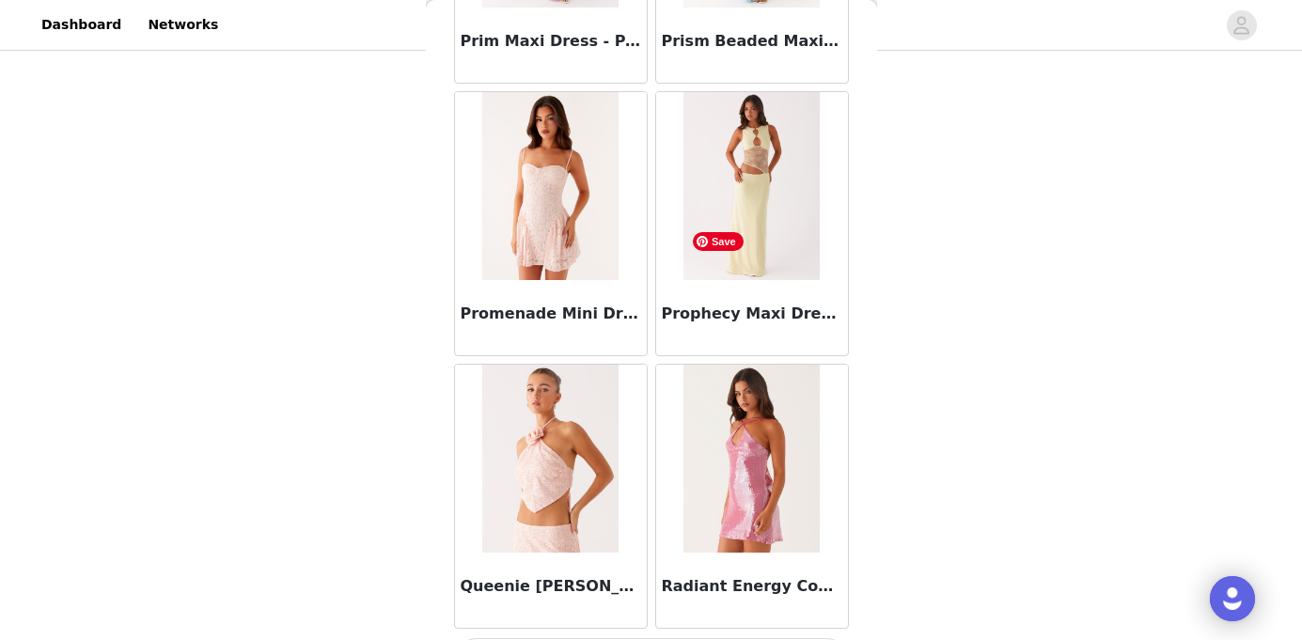
scroll to position [94916, 0]
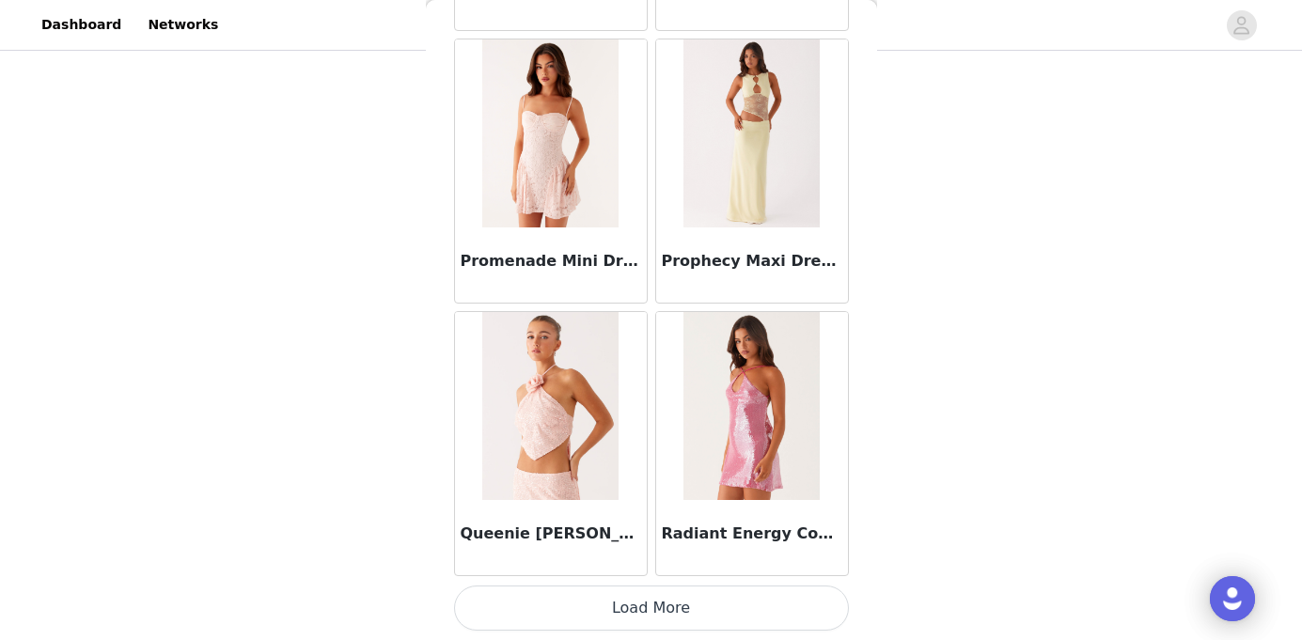
click at [667, 607] on button "Load More" at bounding box center [651, 608] width 395 height 45
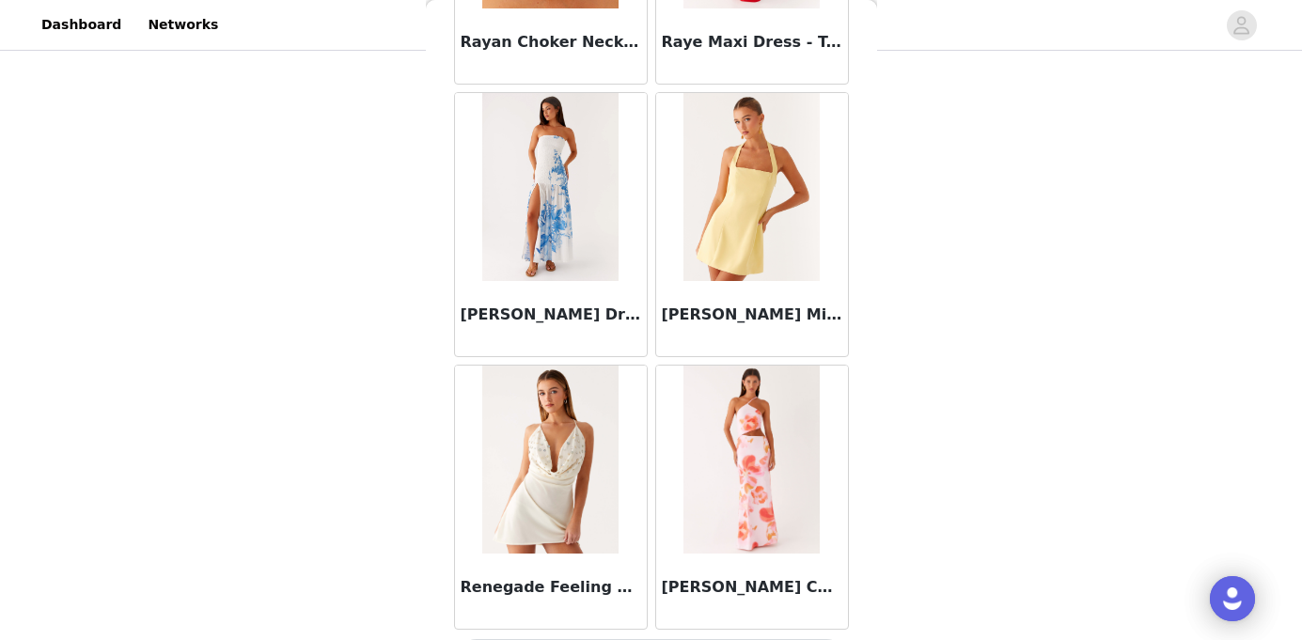
scroll to position [97642, 0]
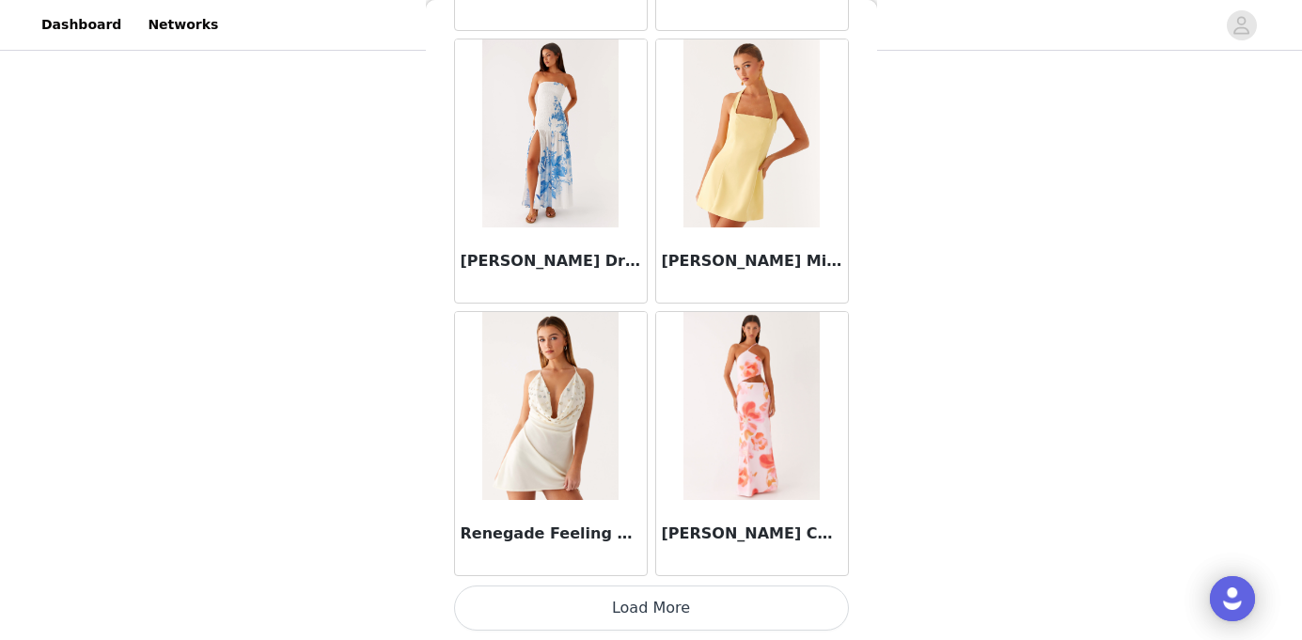
click at [673, 596] on button "Load More" at bounding box center [651, 608] width 395 height 45
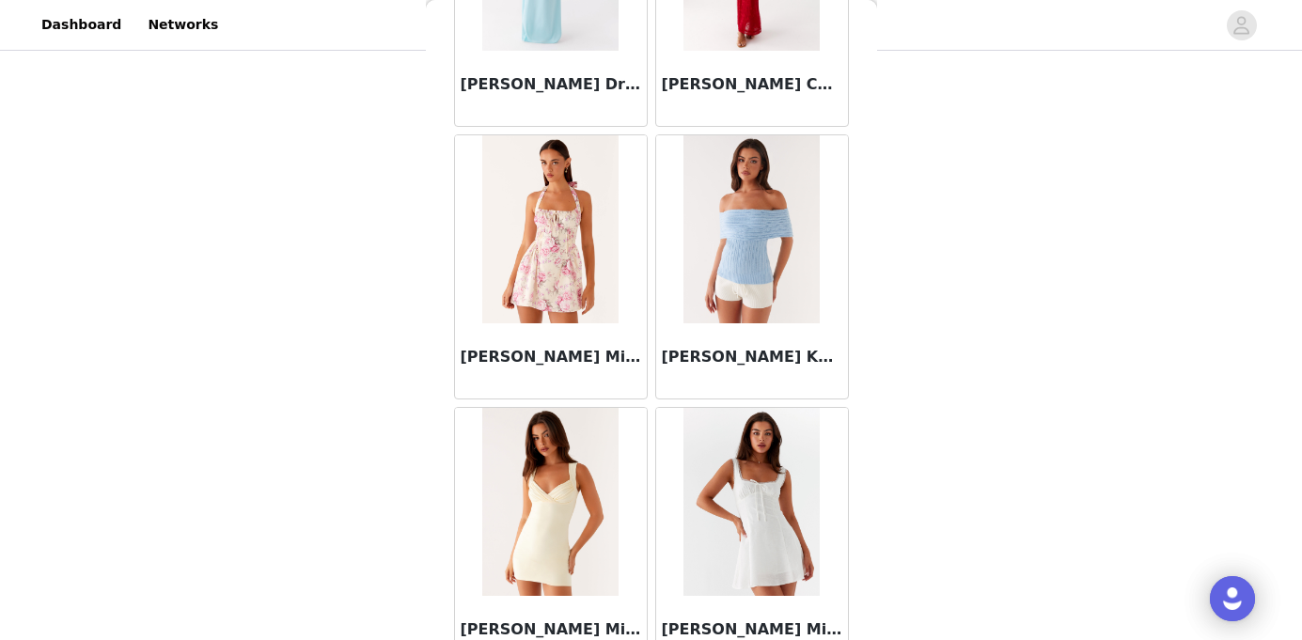
scroll to position [100367, 0]
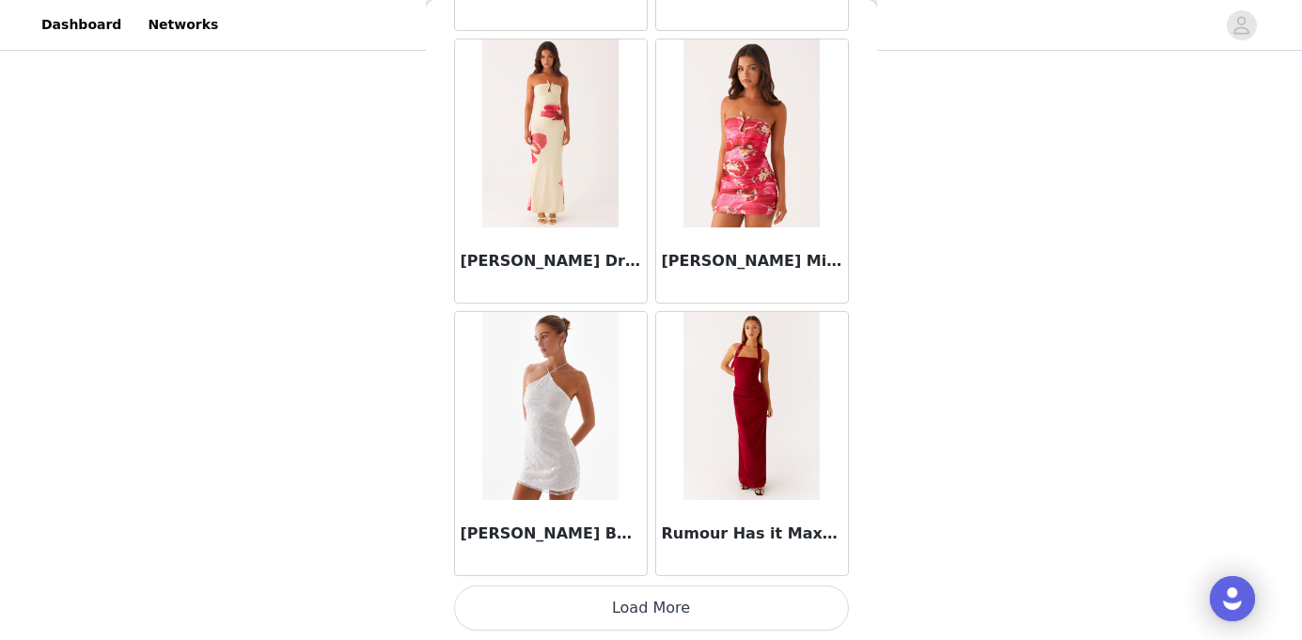
click at [658, 628] on button "Load More" at bounding box center [651, 608] width 395 height 45
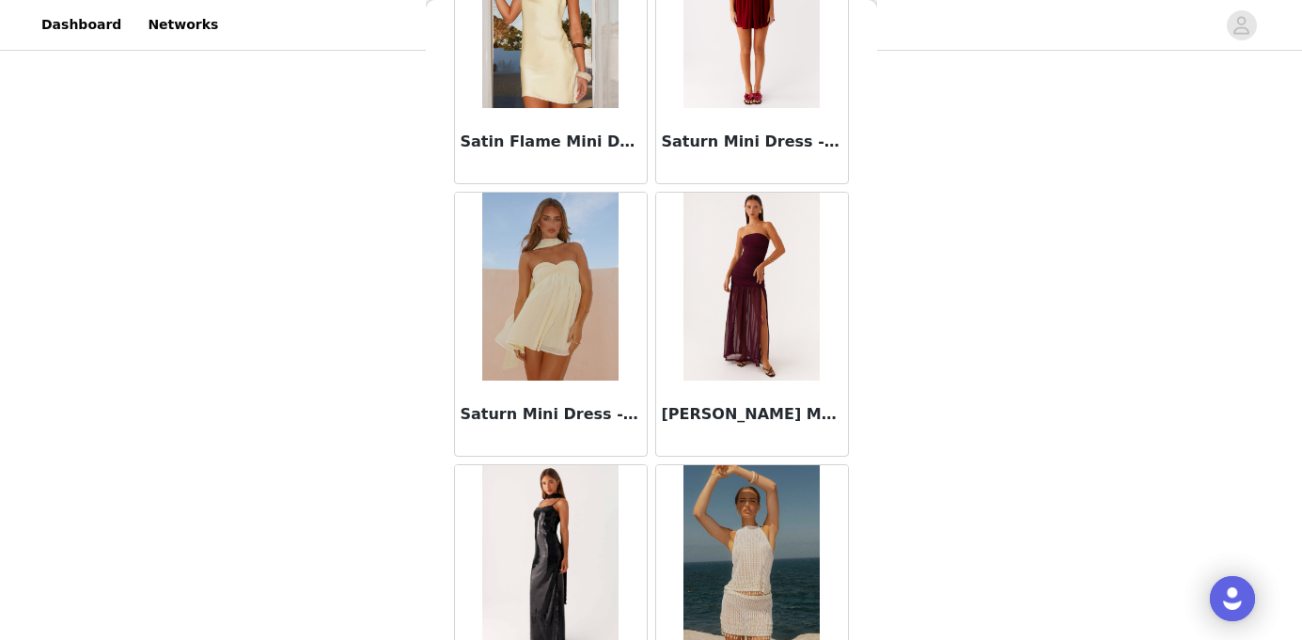
scroll to position [103093, 0]
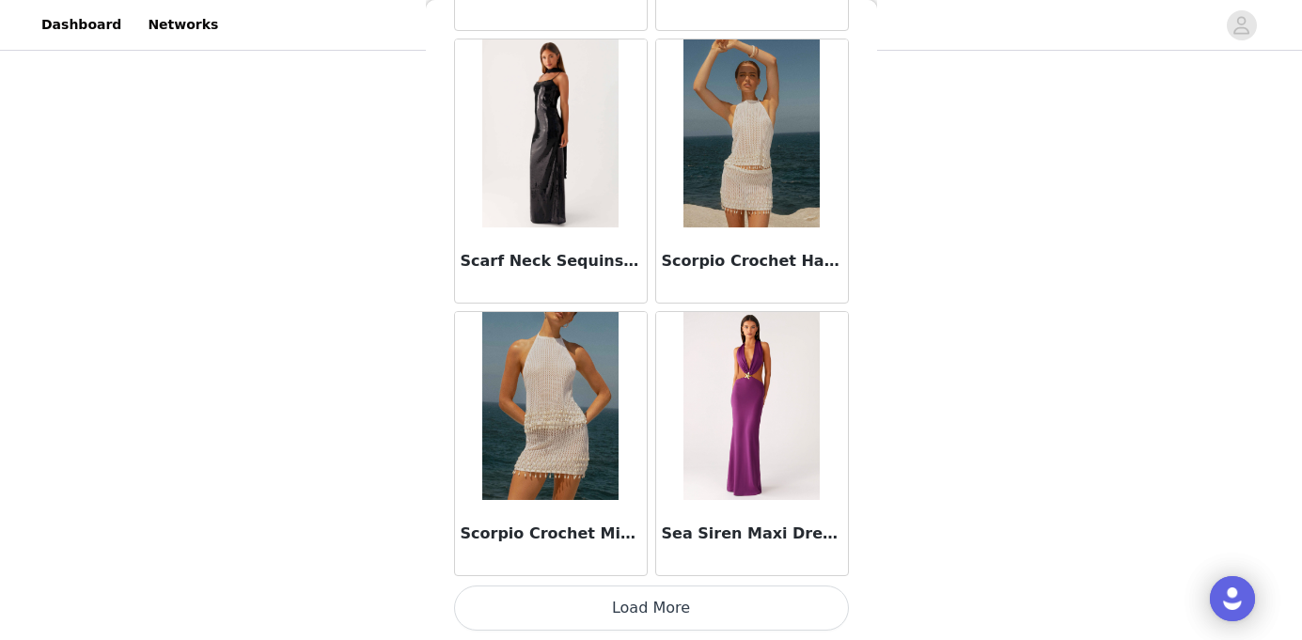
click at [683, 602] on button "Load More" at bounding box center [651, 608] width 395 height 45
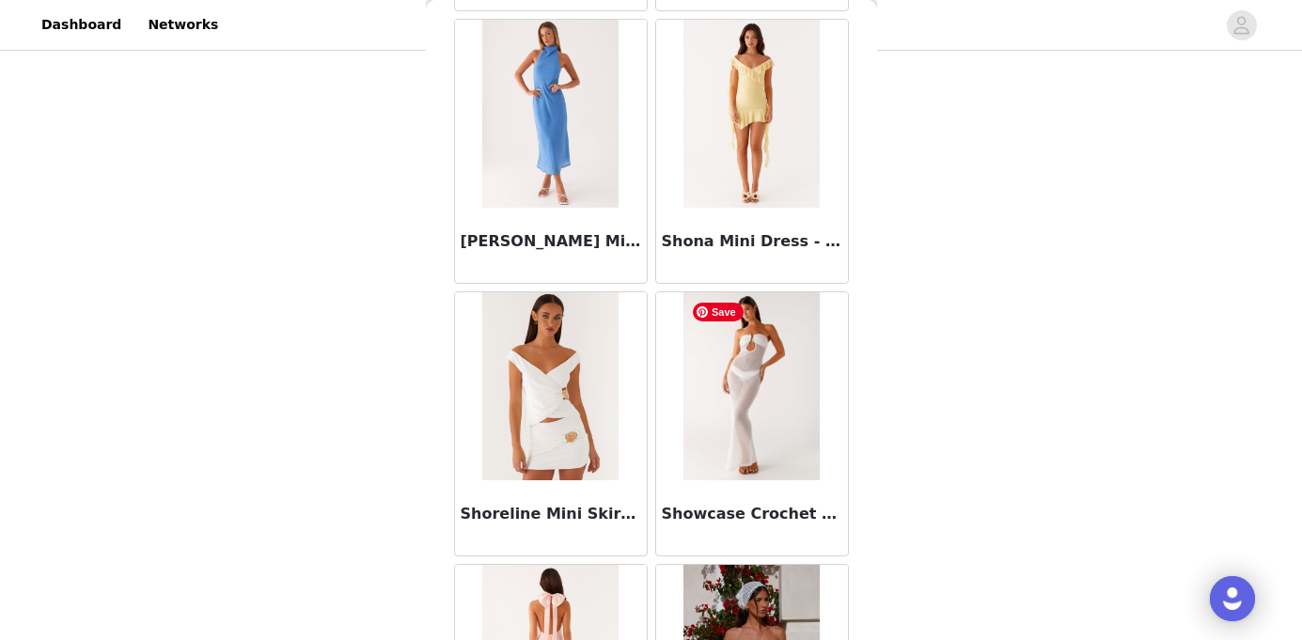
scroll to position [105819, 0]
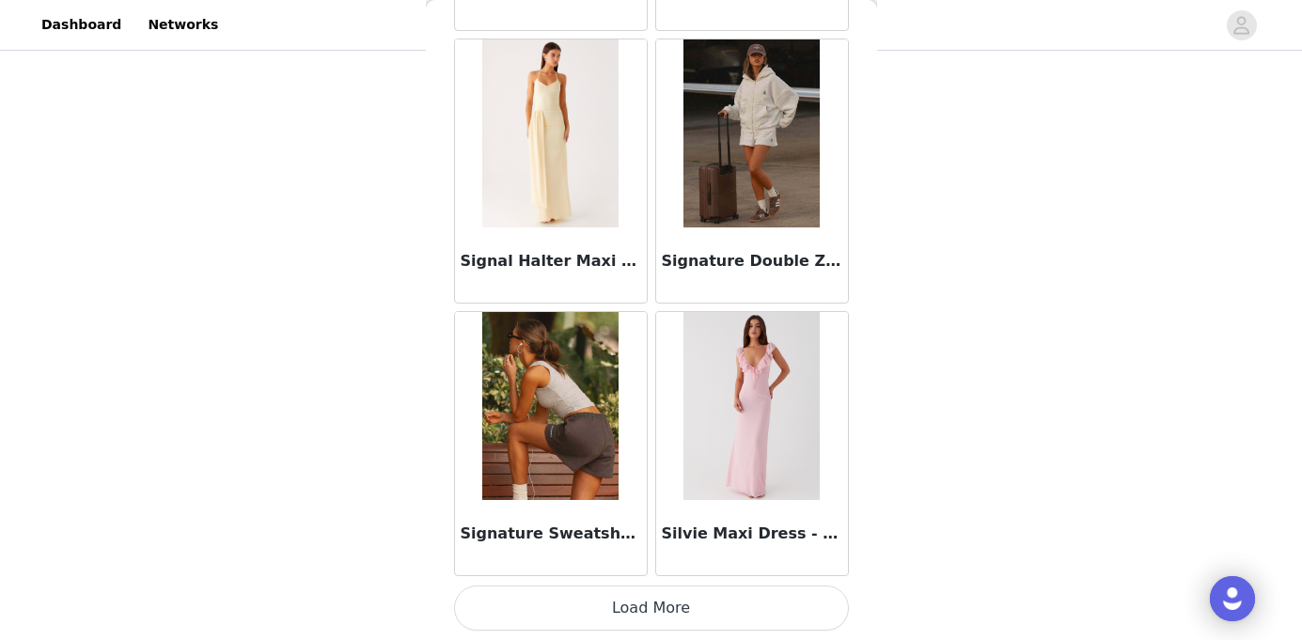
click at [665, 602] on button "Load More" at bounding box center [651, 608] width 395 height 45
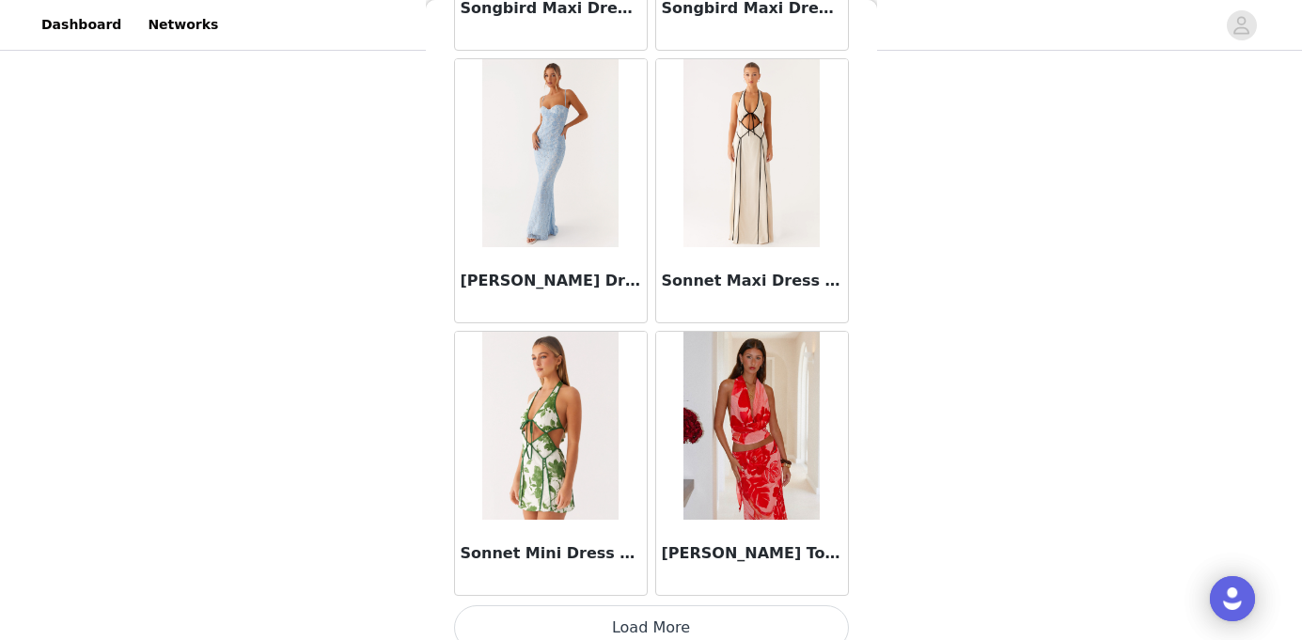
scroll to position [108545, 0]
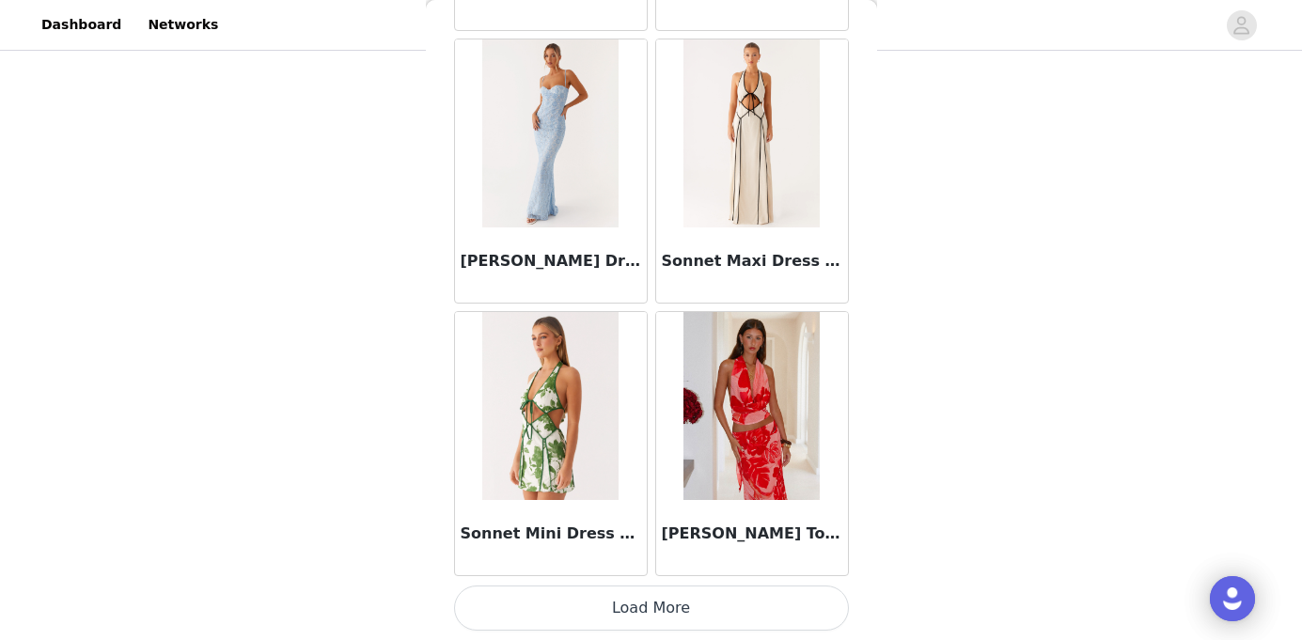
click at [667, 605] on button "Load More" at bounding box center [651, 608] width 395 height 45
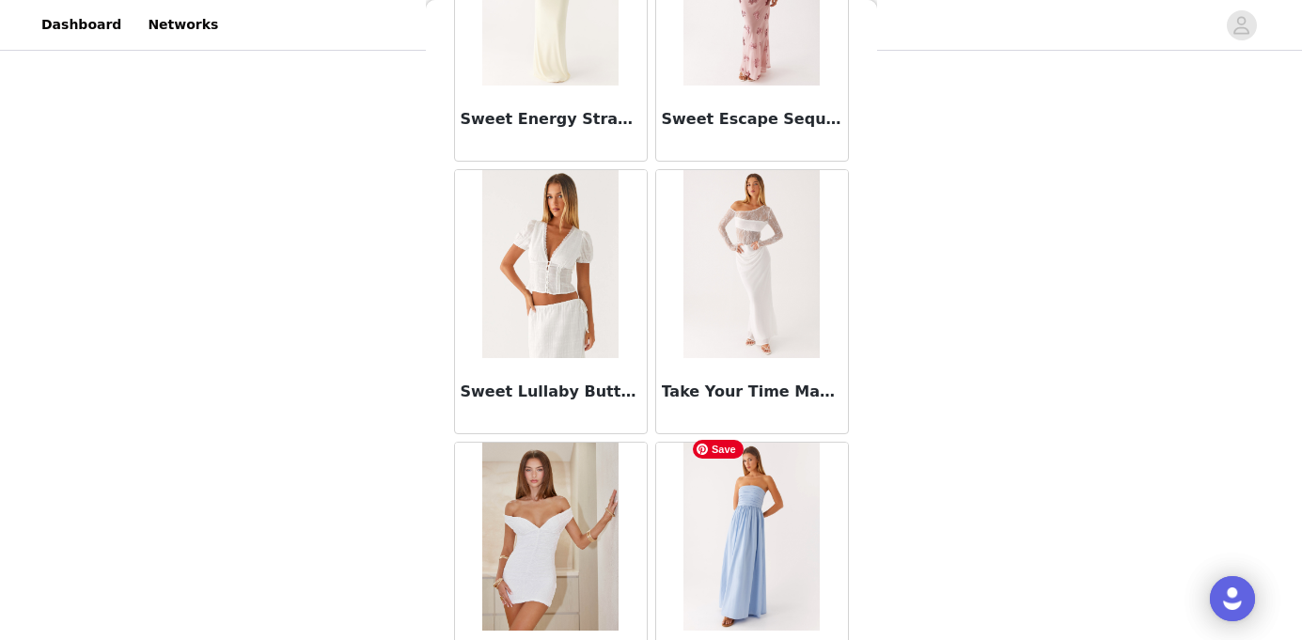
scroll to position [111271, 0]
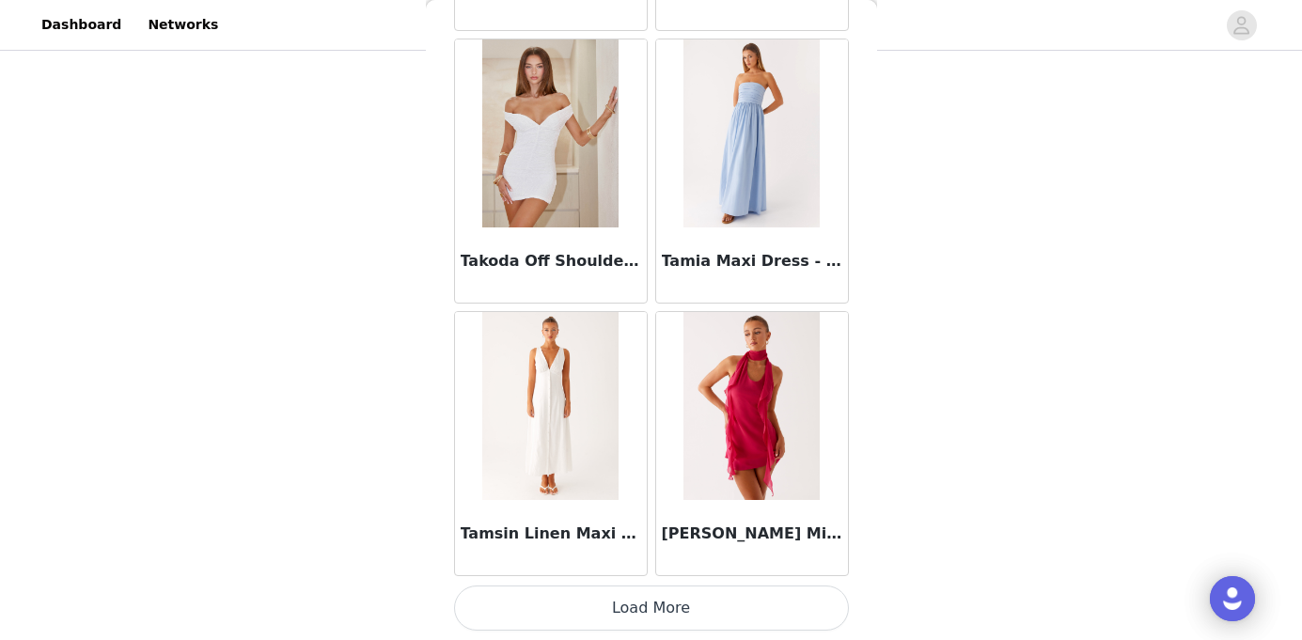
click at [639, 607] on button "Load More" at bounding box center [651, 608] width 395 height 45
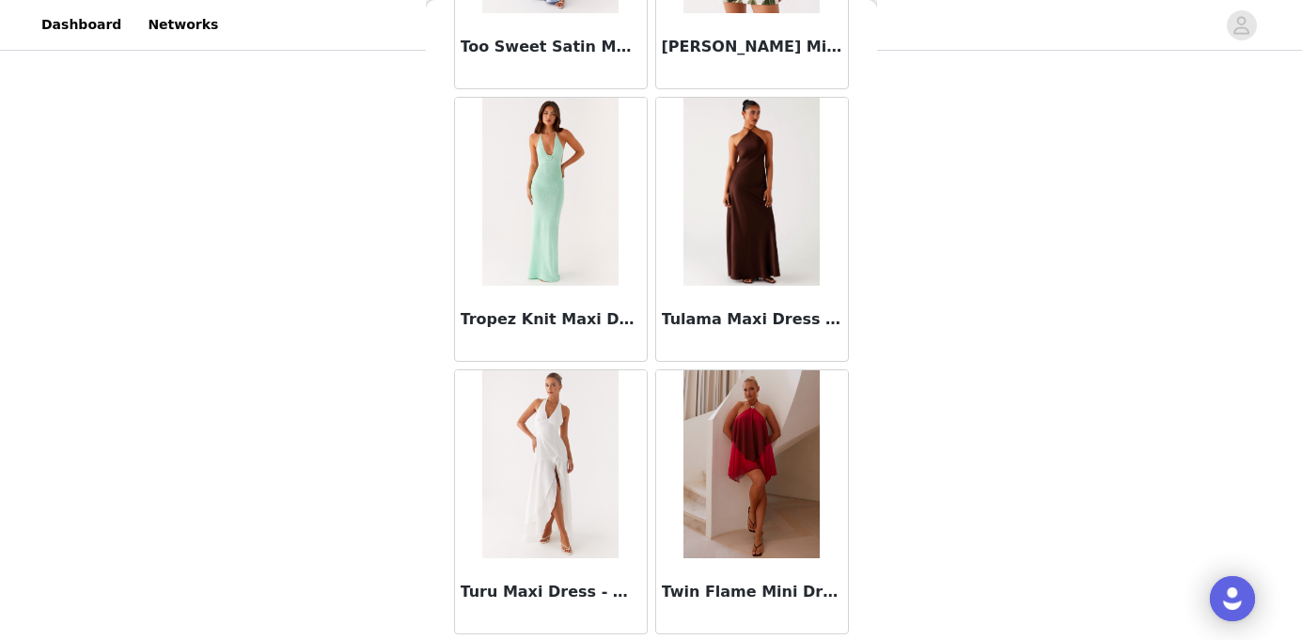
scroll to position [113997, 0]
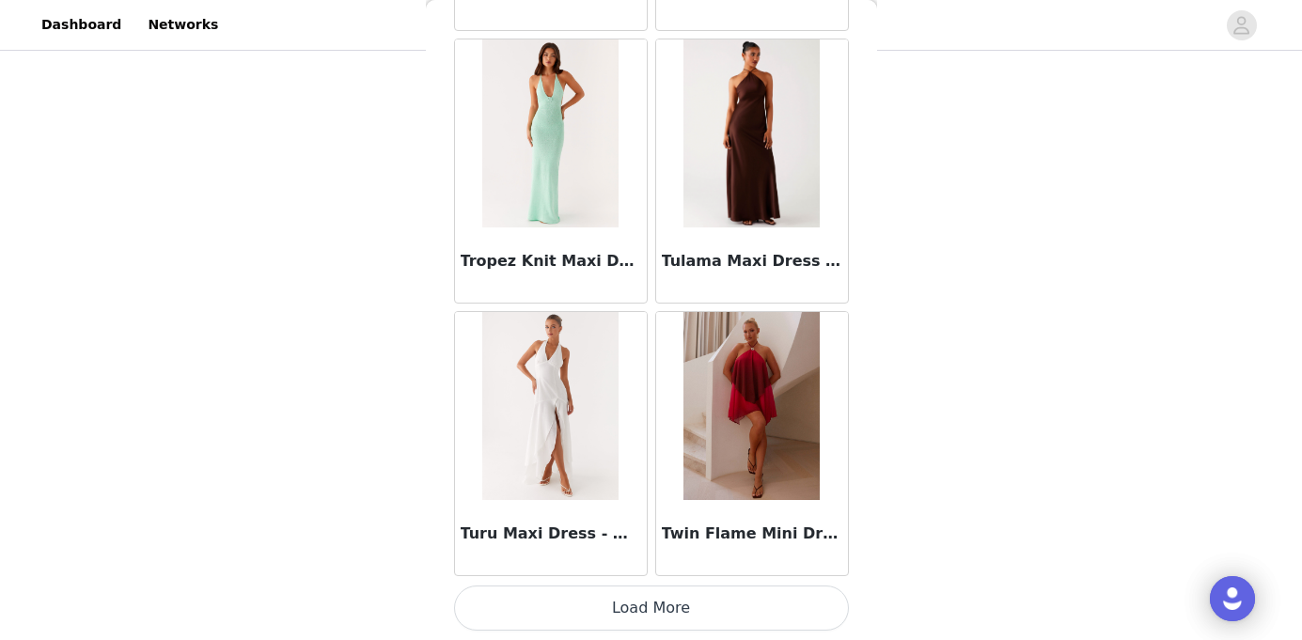
click at [679, 597] on button "Load More" at bounding box center [651, 608] width 395 height 45
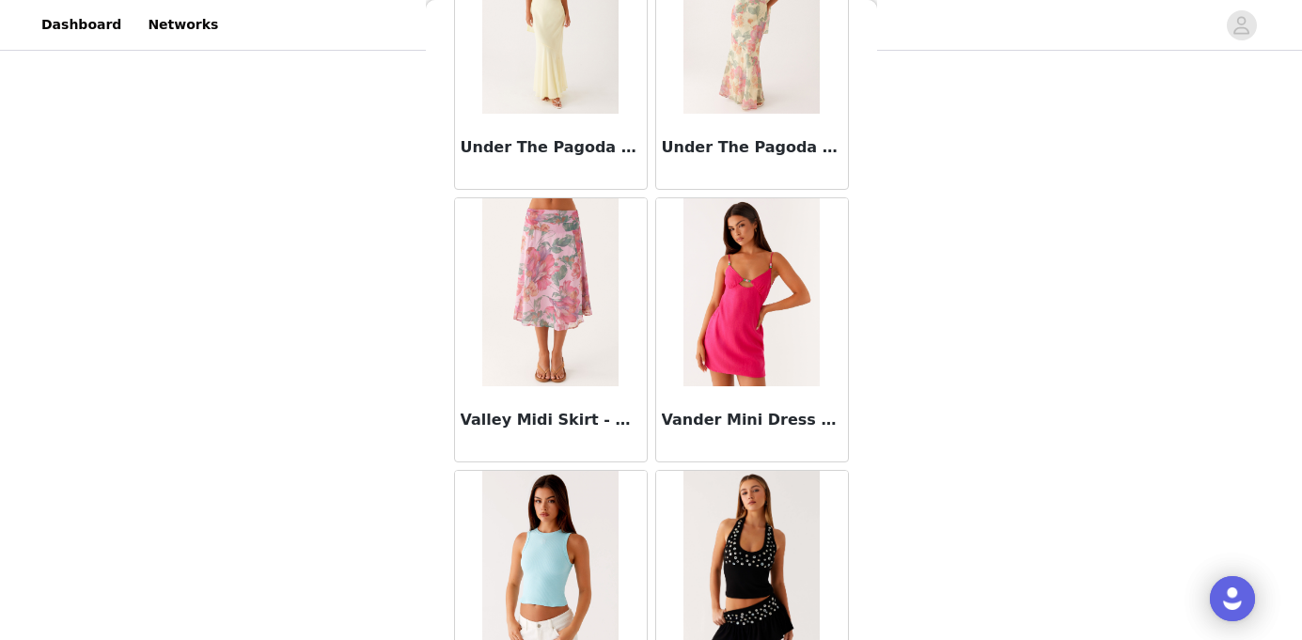
scroll to position [116448, 0]
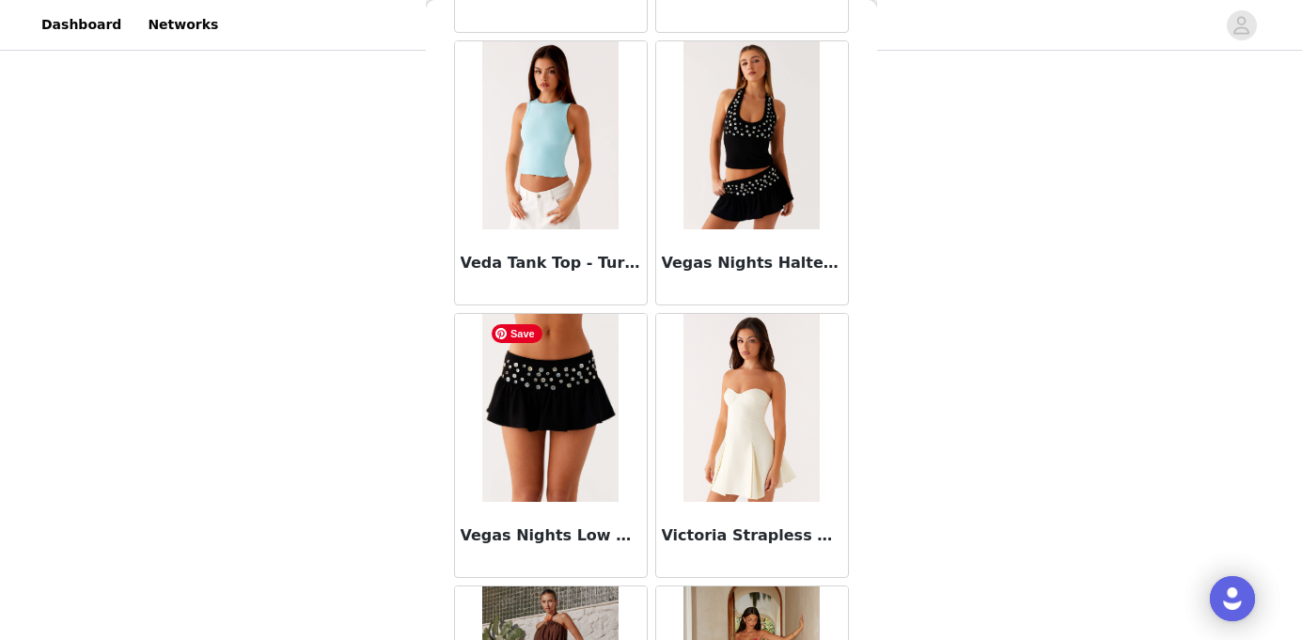
click at [568, 383] on img at bounding box center [550, 408] width 136 height 188
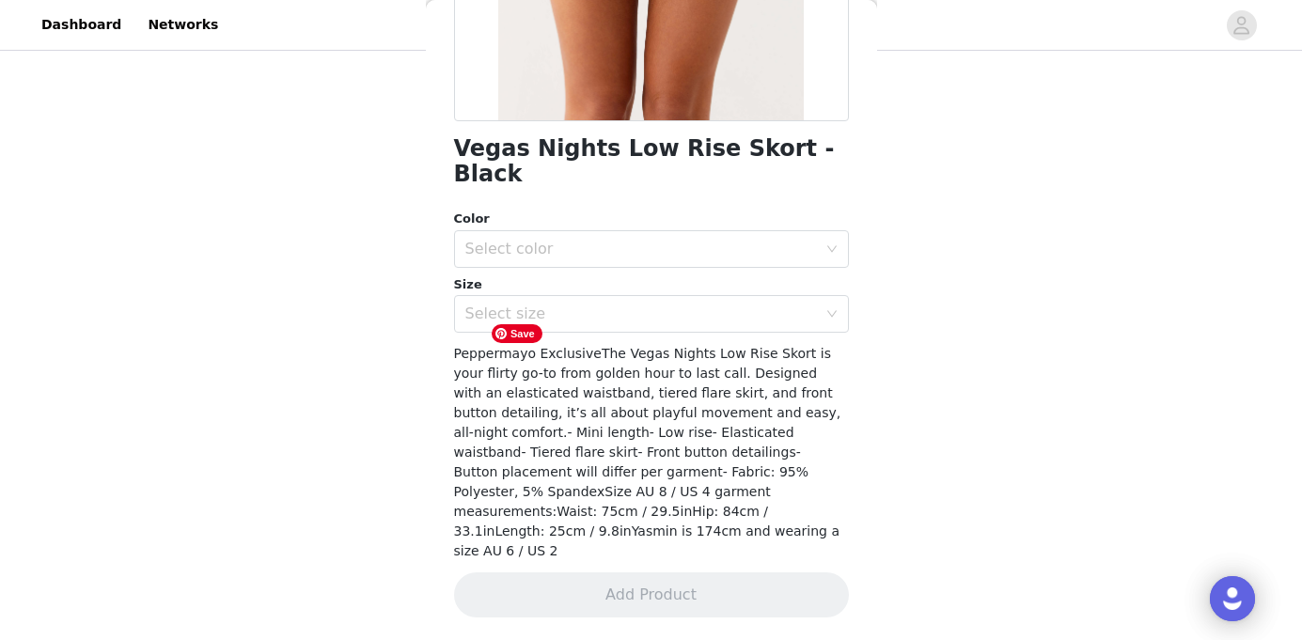
scroll to position [351, 0]
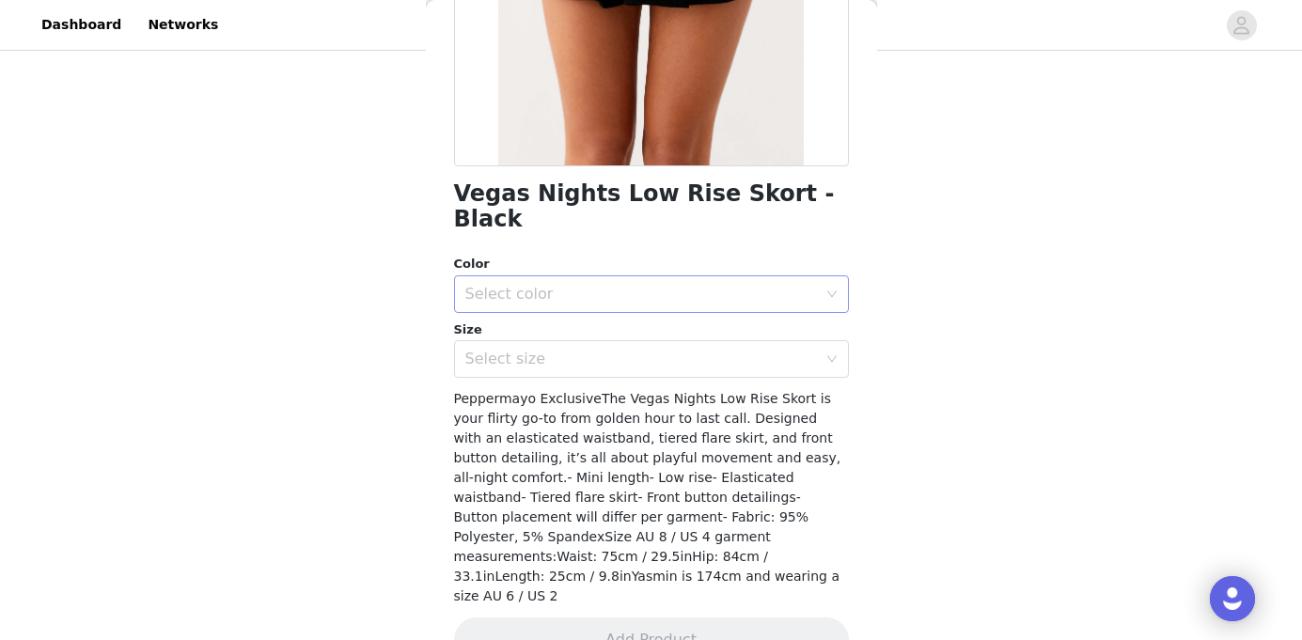
click at [655, 285] on div "Select color" at bounding box center [641, 294] width 352 height 19
click at [556, 306] on li "Black" at bounding box center [651, 310] width 395 height 30
click at [547, 350] on div "Select size" at bounding box center [641, 359] width 352 height 19
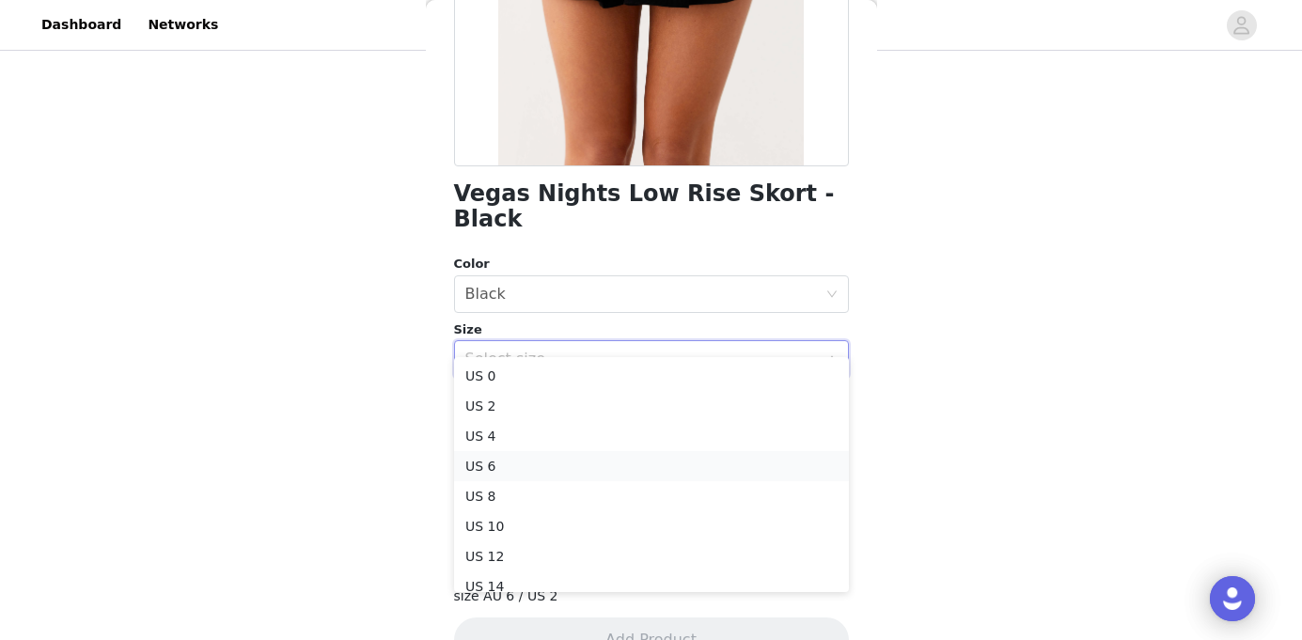
click at [491, 462] on li "US 6" at bounding box center [651, 466] width 395 height 30
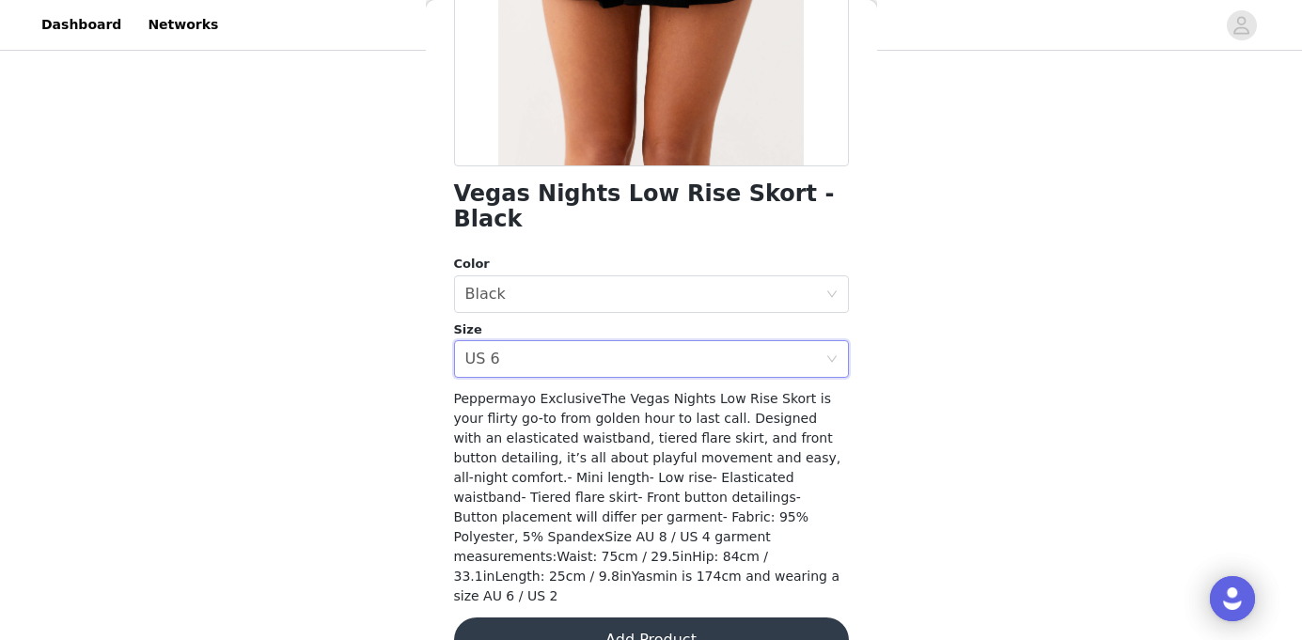
click at [571, 618] on button "Add Product" at bounding box center [651, 640] width 395 height 45
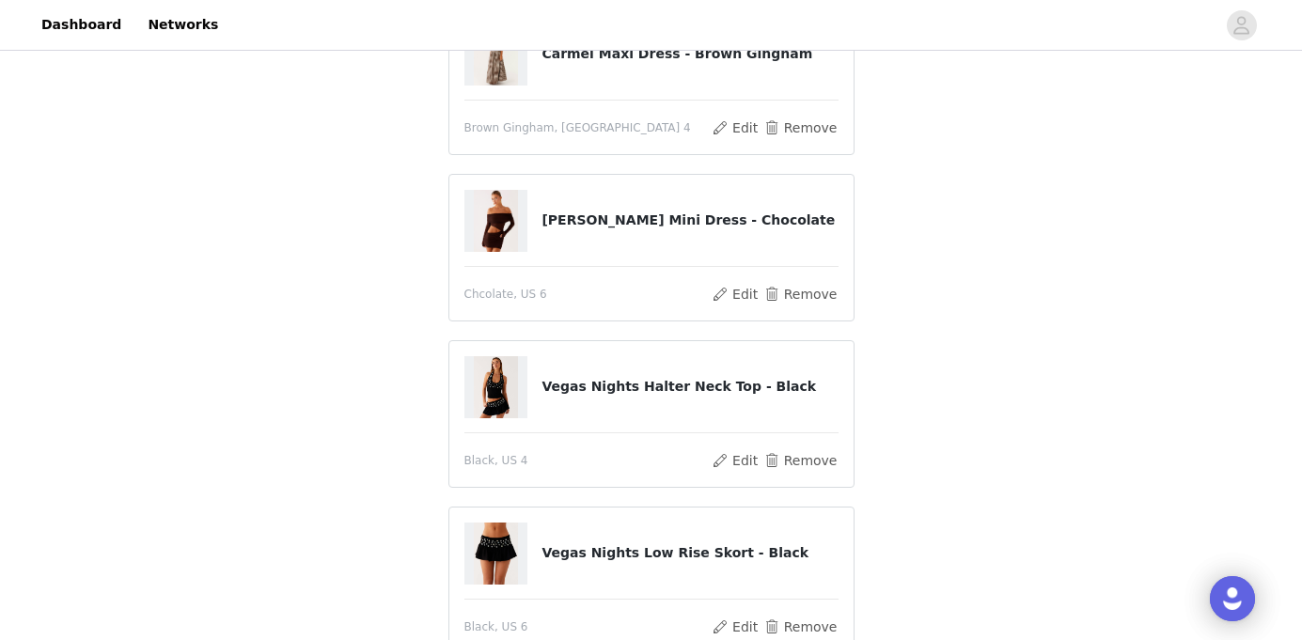
scroll to position [284, 0]
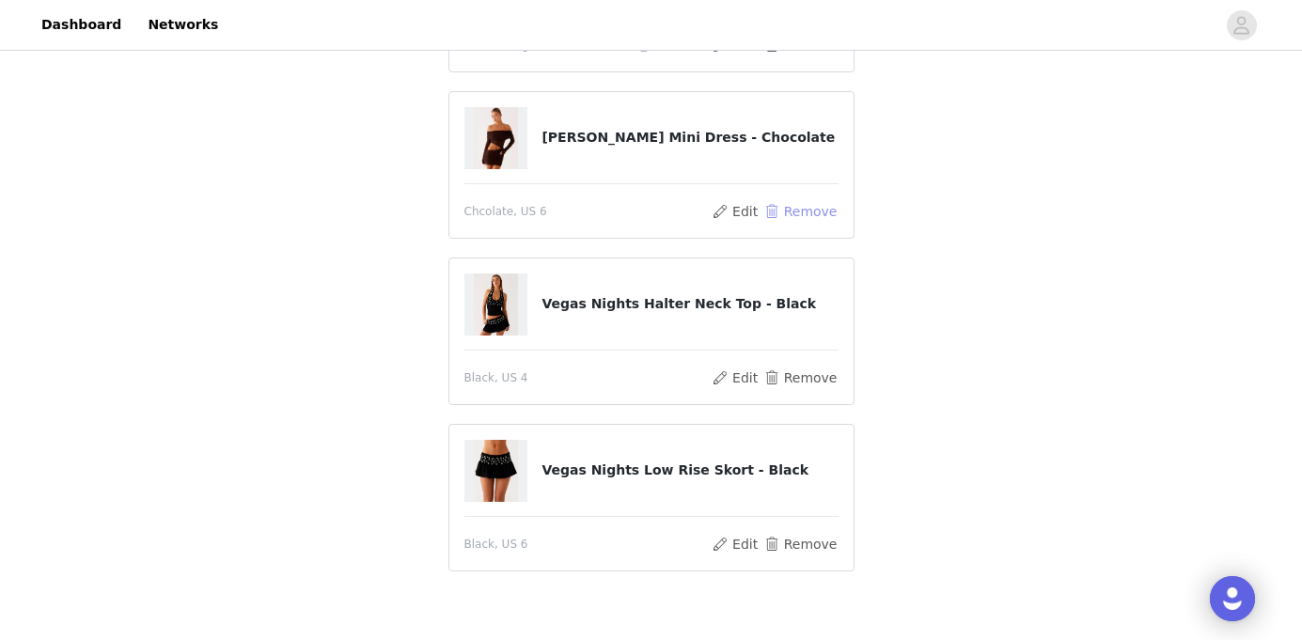
click at [826, 209] on button "Remove" at bounding box center [799, 211] width 75 height 23
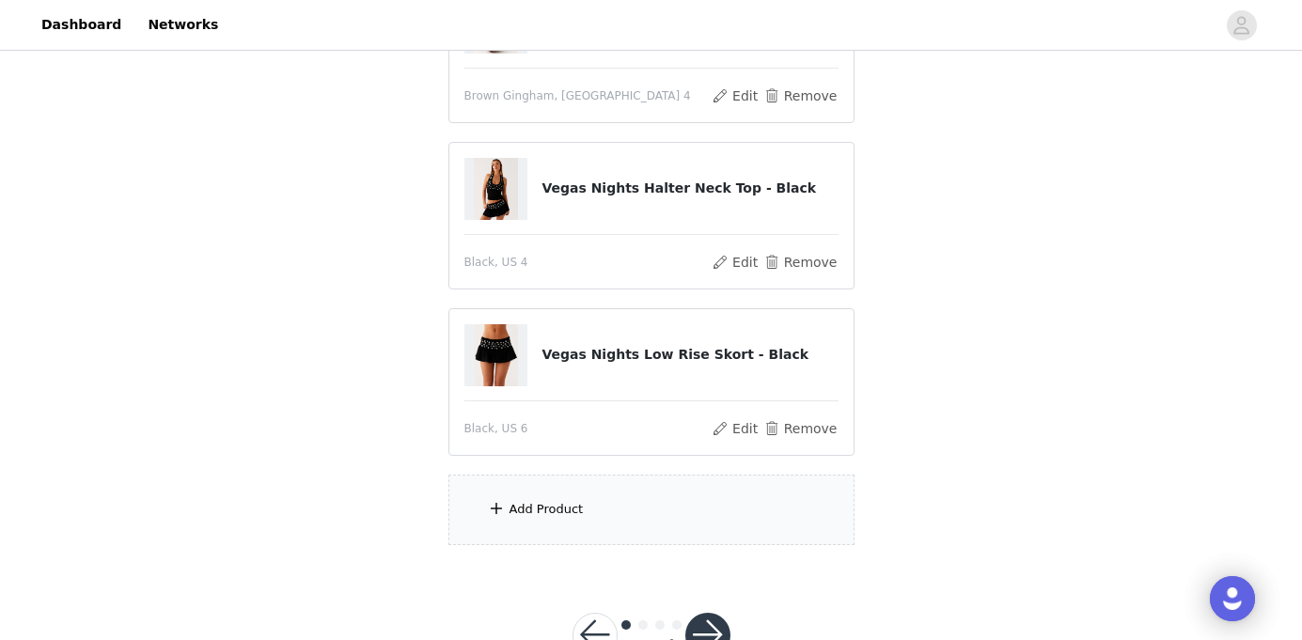
click at [562, 509] on div "Add Product" at bounding box center [546, 509] width 74 height 19
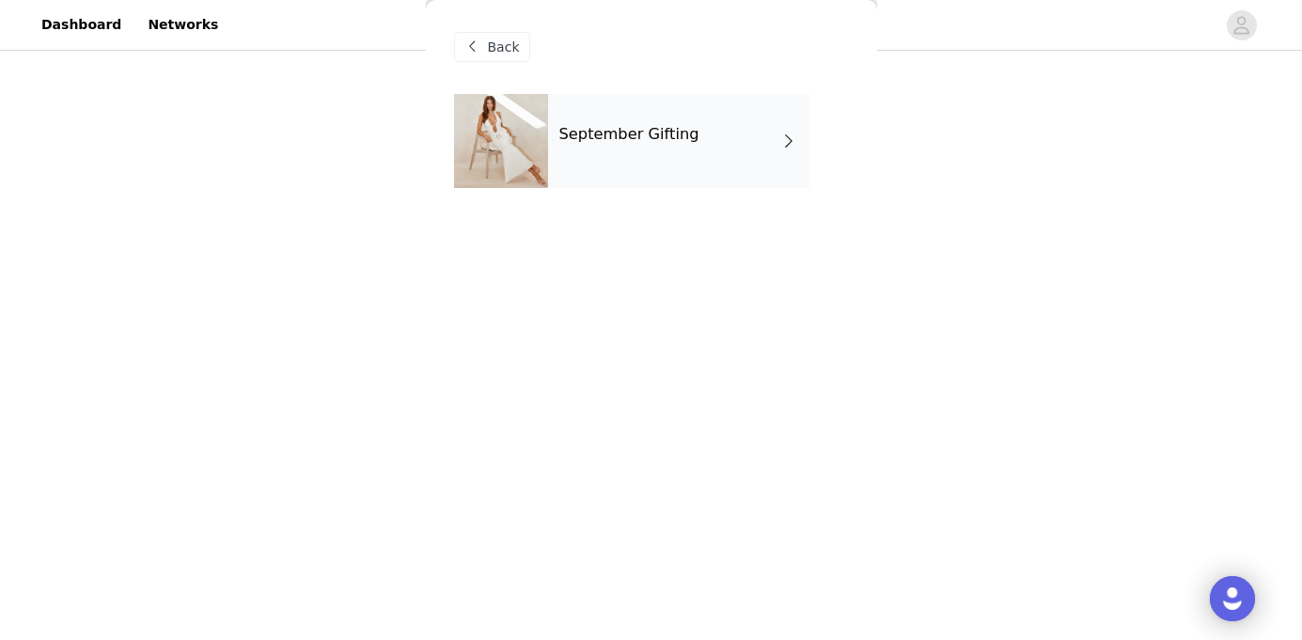
click at [677, 115] on div "September Gifting" at bounding box center [678, 141] width 261 height 94
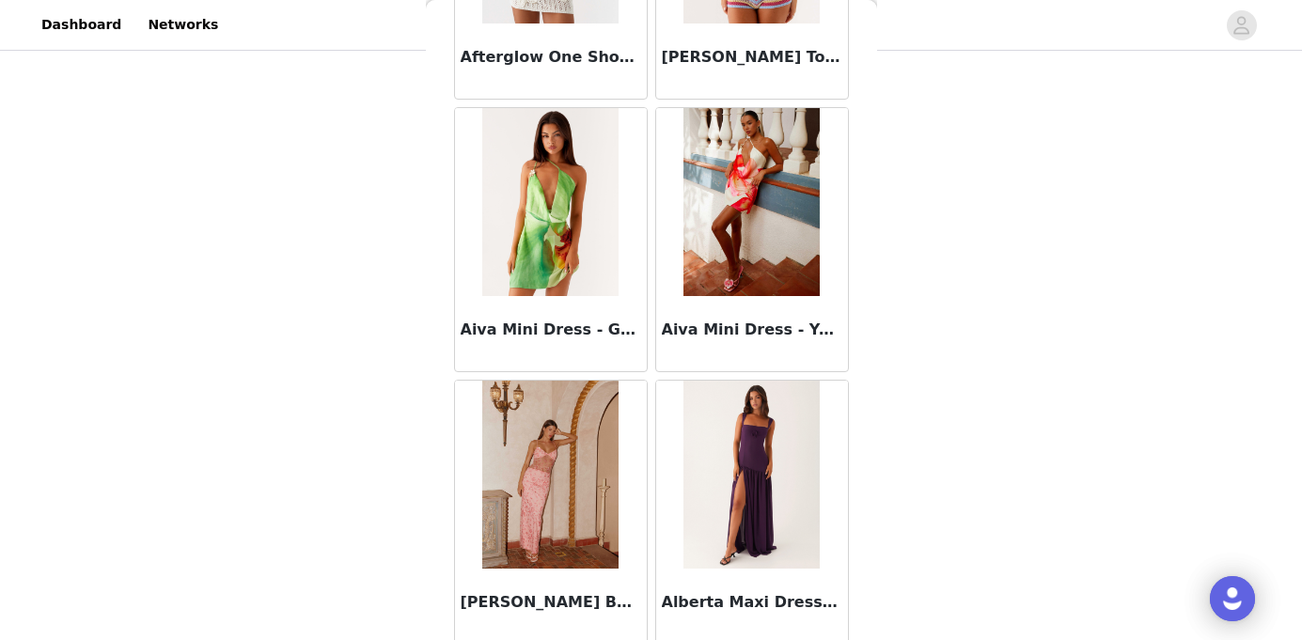
scroll to position [1746, 0]
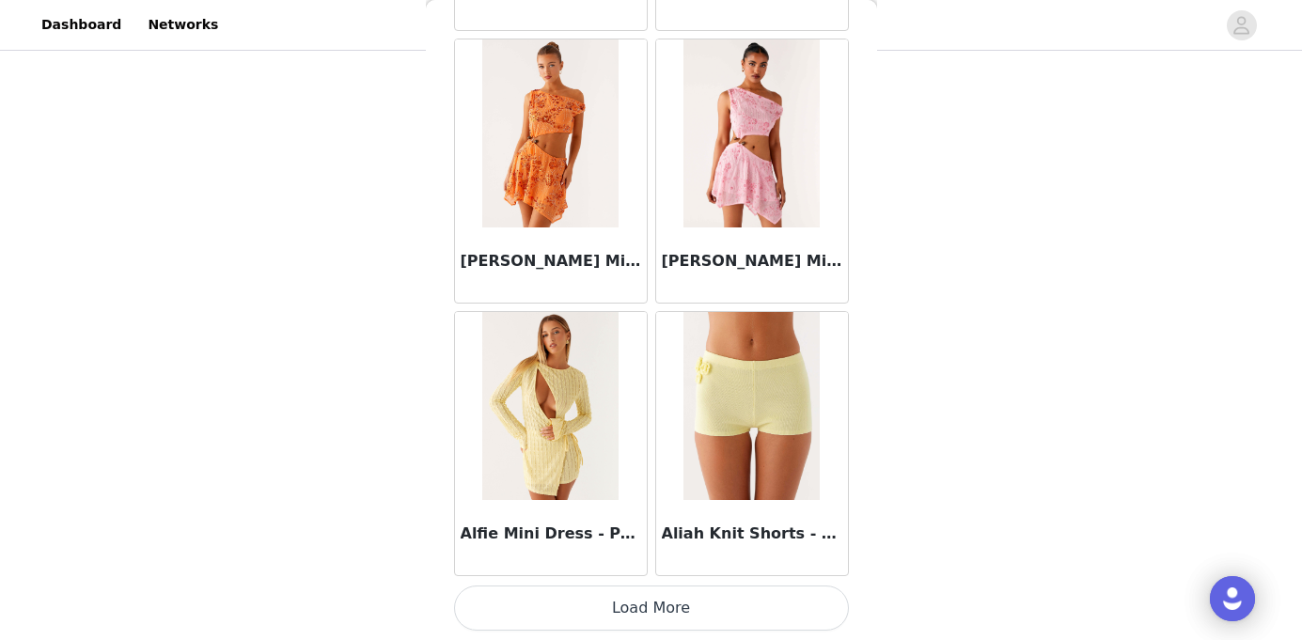
click at [684, 604] on button "Load More" at bounding box center [651, 608] width 395 height 45
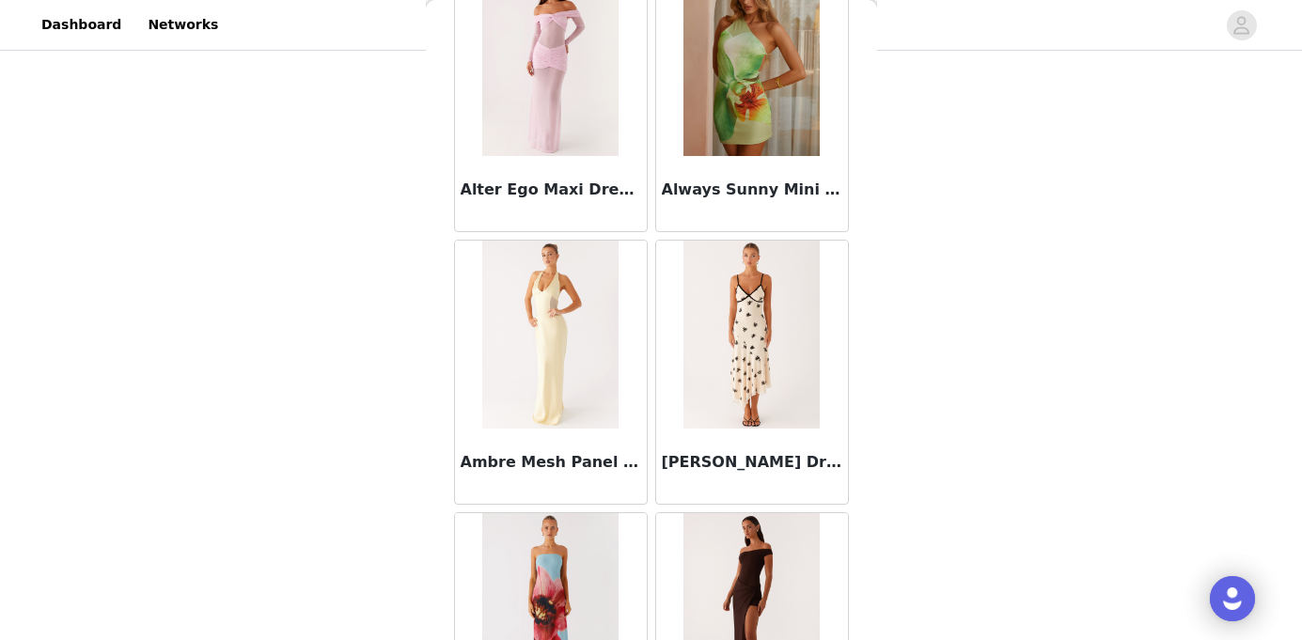
scroll to position [4962, 0]
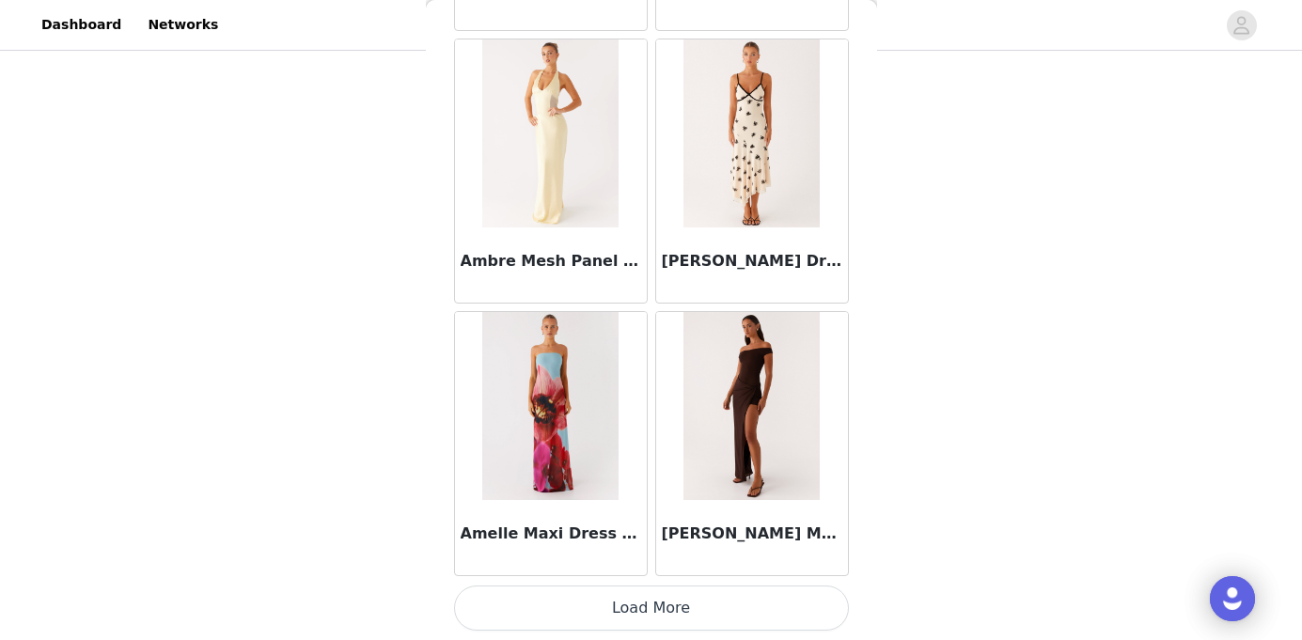
click at [628, 605] on button "Load More" at bounding box center [651, 608] width 395 height 45
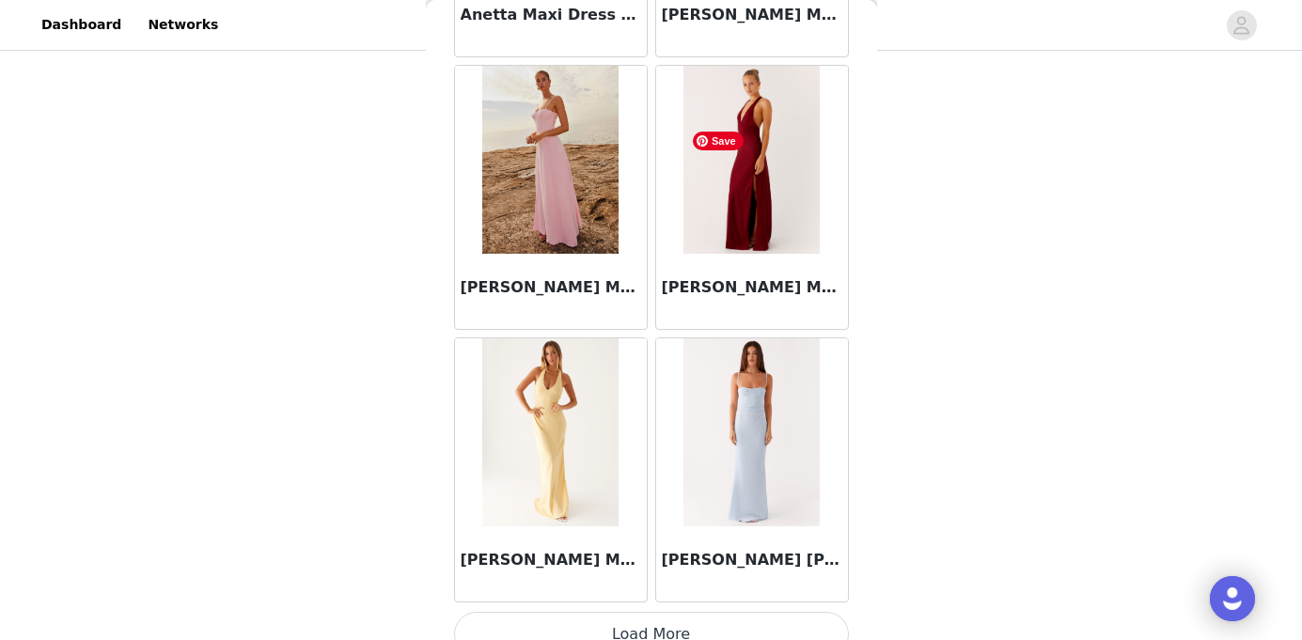
scroll to position [7688, 0]
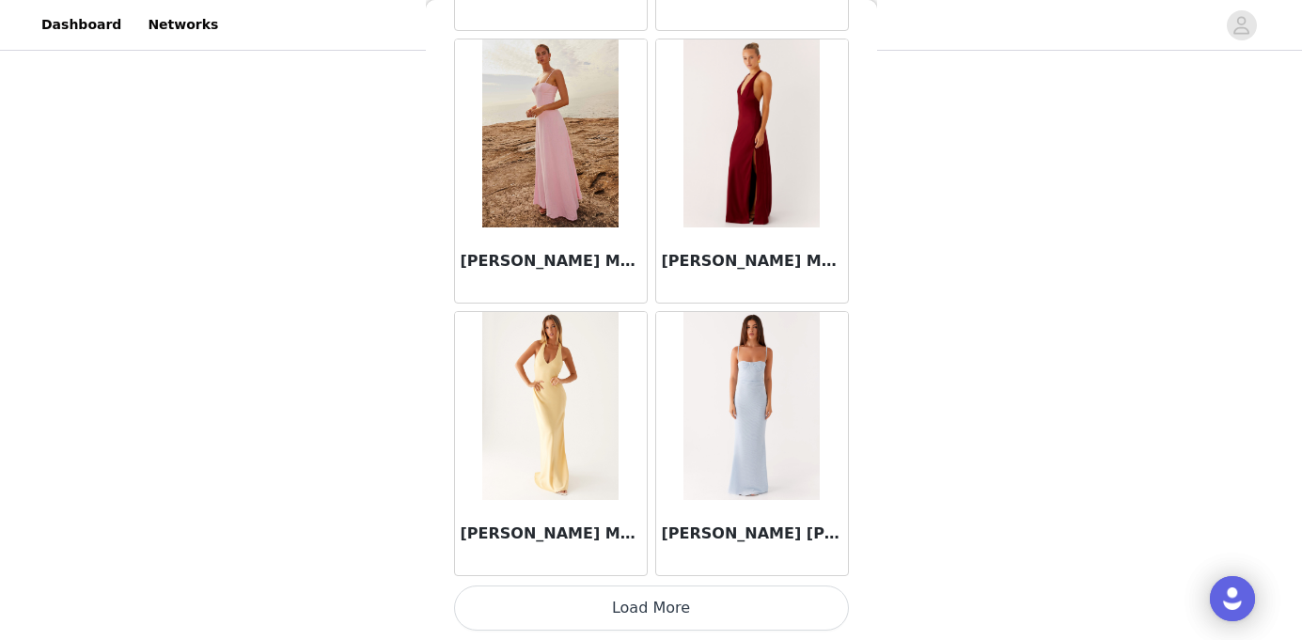
click at [650, 609] on button "Load More" at bounding box center [651, 608] width 395 height 45
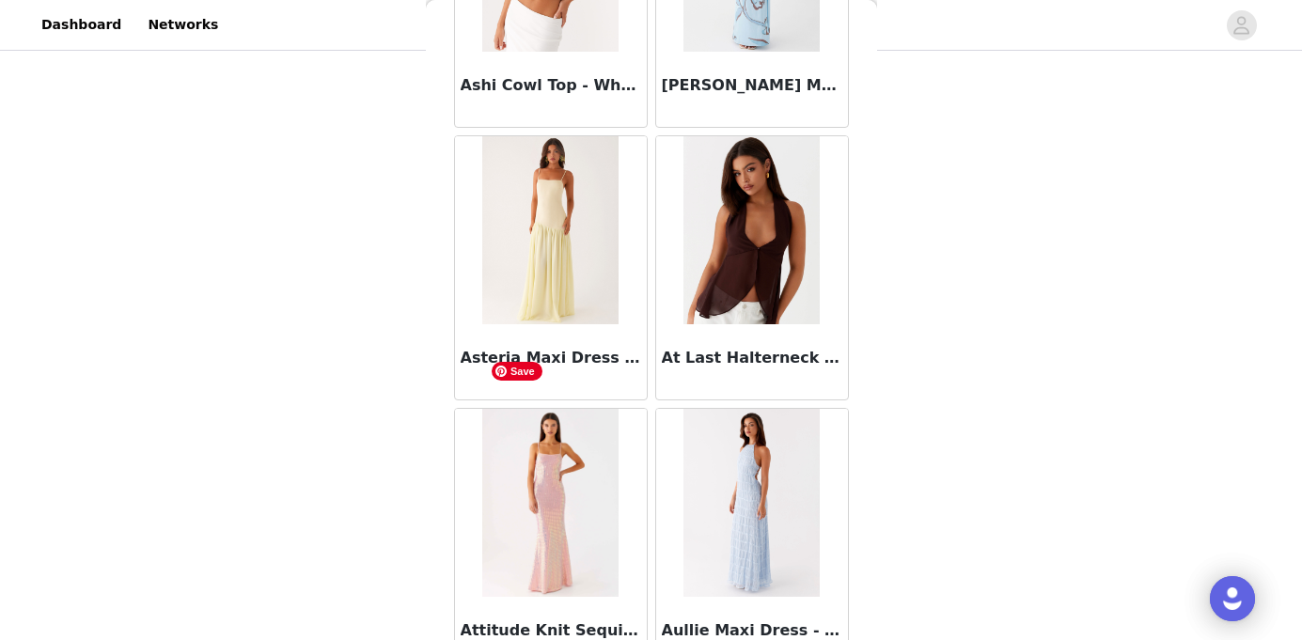
scroll to position [9284, 0]
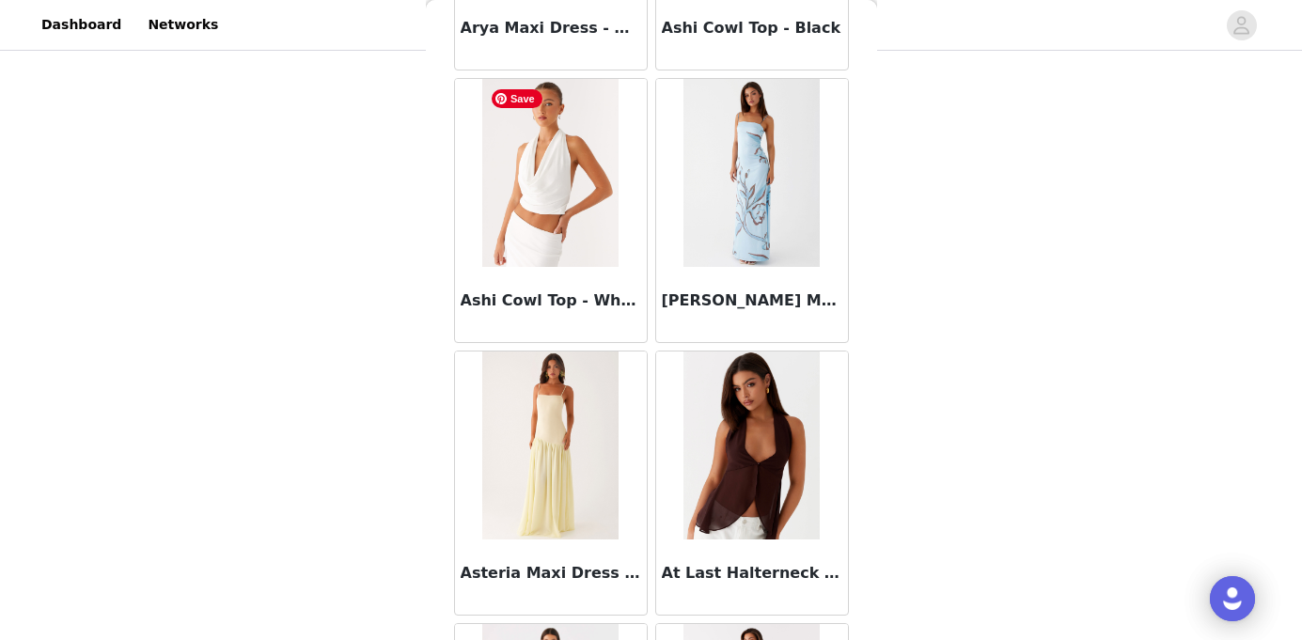
click at [572, 245] on img at bounding box center [550, 173] width 136 height 188
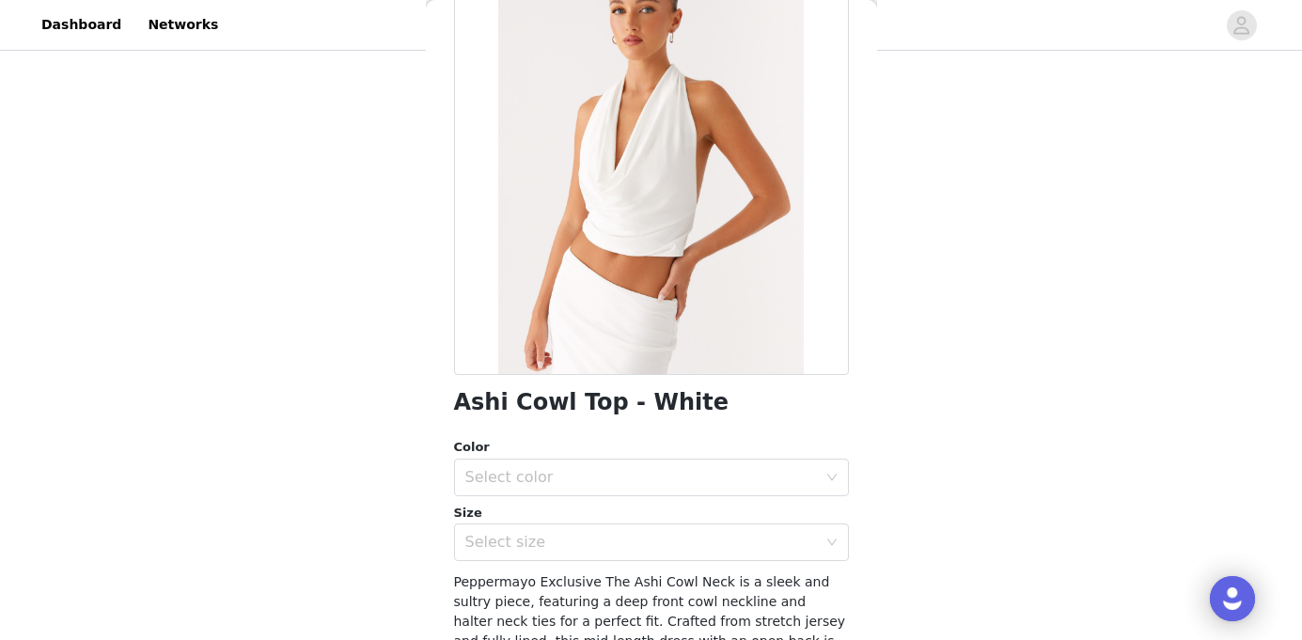
scroll to position [275, 0]
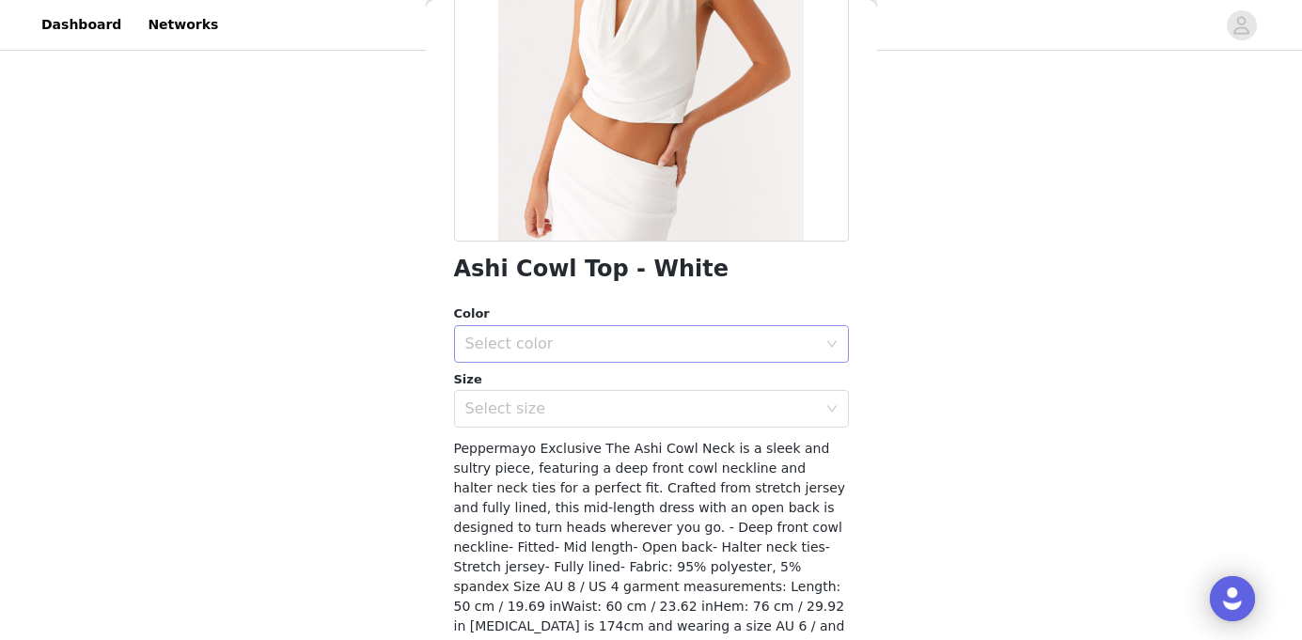
click at [586, 335] on div "Select color" at bounding box center [641, 344] width 352 height 19
click at [524, 396] on li "White" at bounding box center [651, 385] width 395 height 30
click at [518, 412] on div "Select size" at bounding box center [641, 408] width 352 height 19
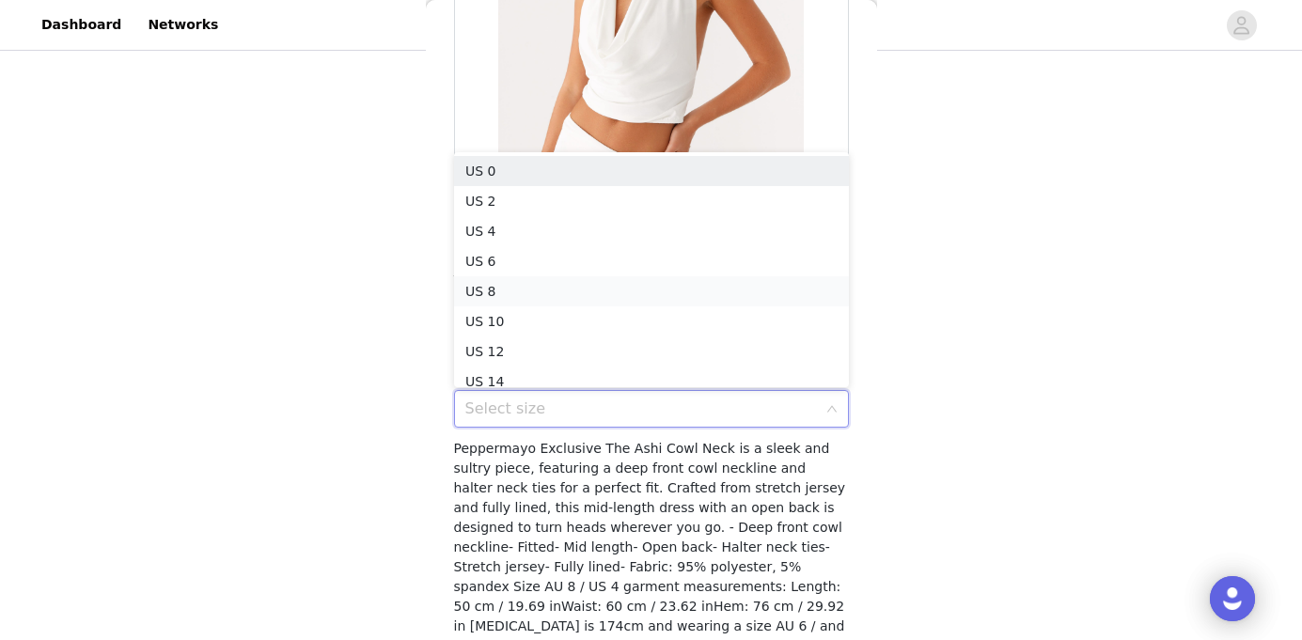
scroll to position [9, 0]
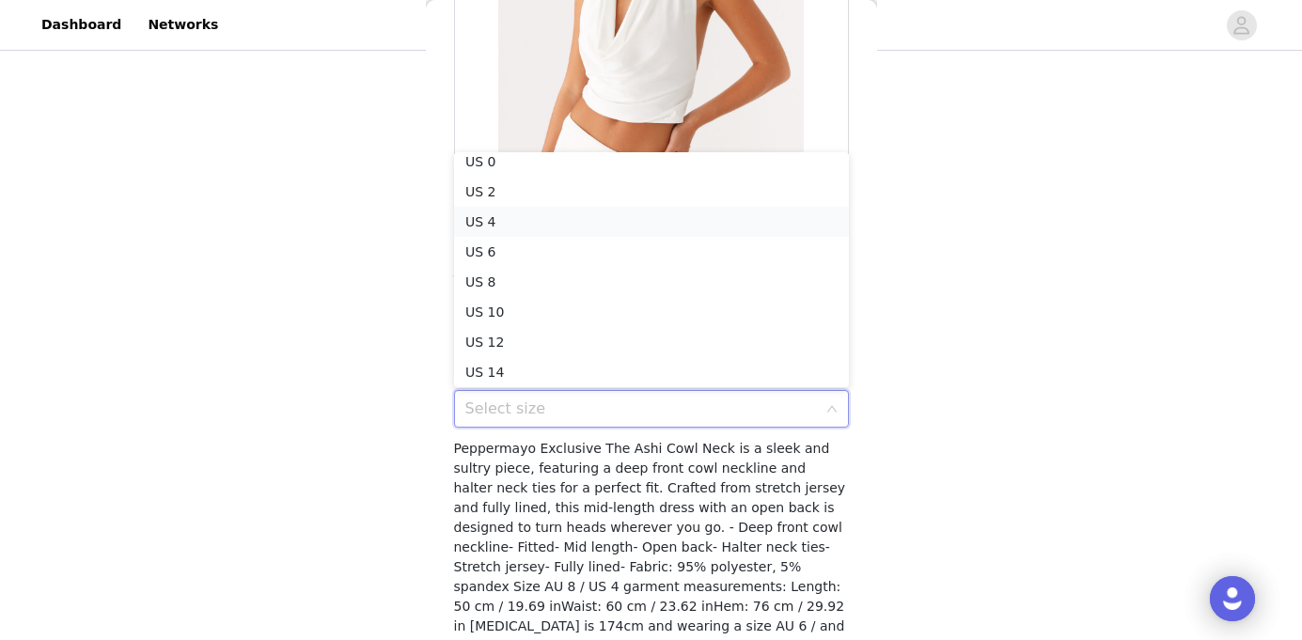
click at [502, 218] on li "US 4" at bounding box center [651, 222] width 395 height 30
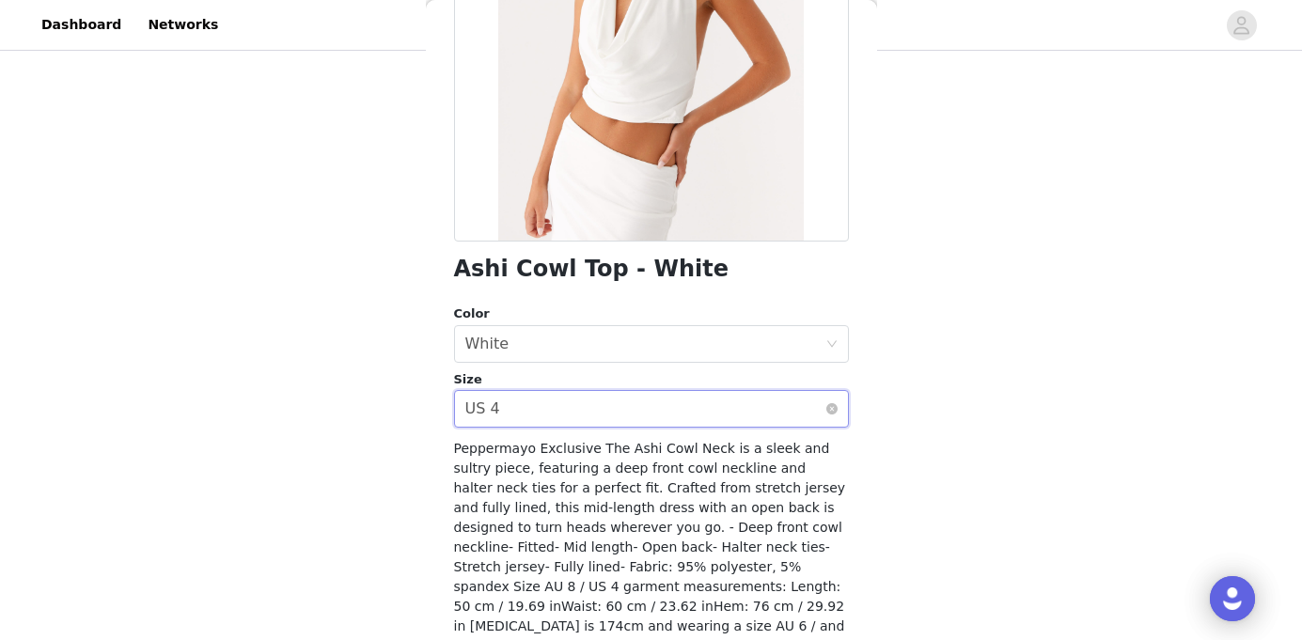
scroll to position [351, 0]
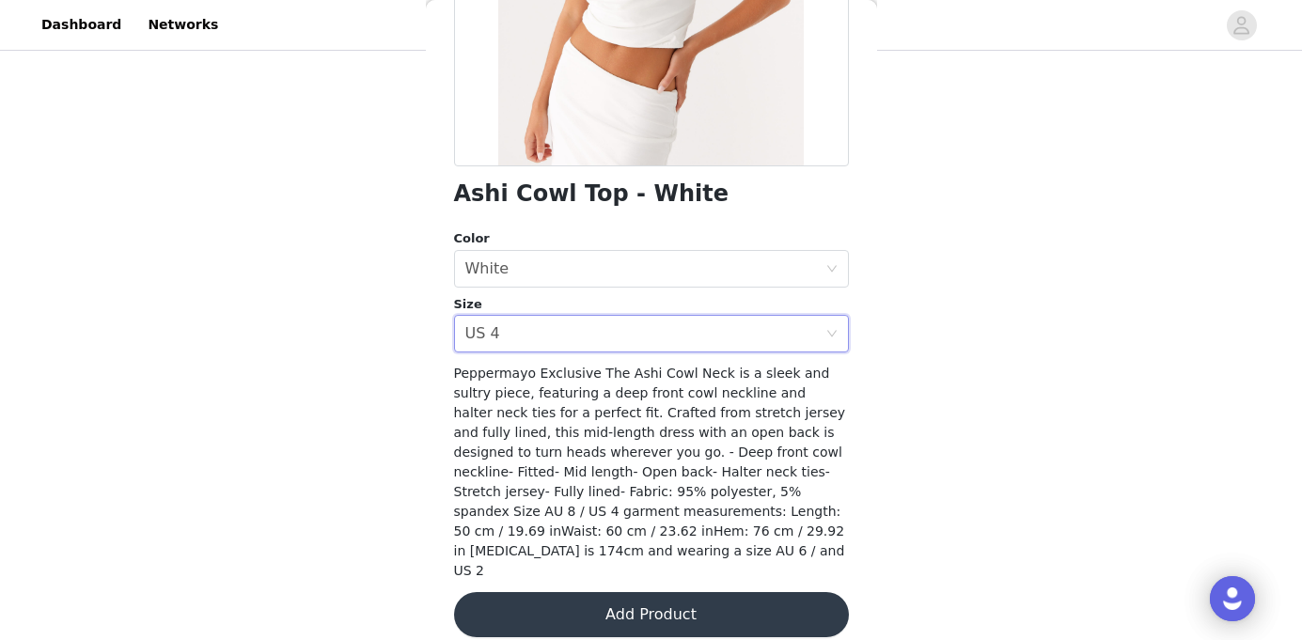
click at [669, 601] on button "Add Product" at bounding box center [651, 614] width 395 height 45
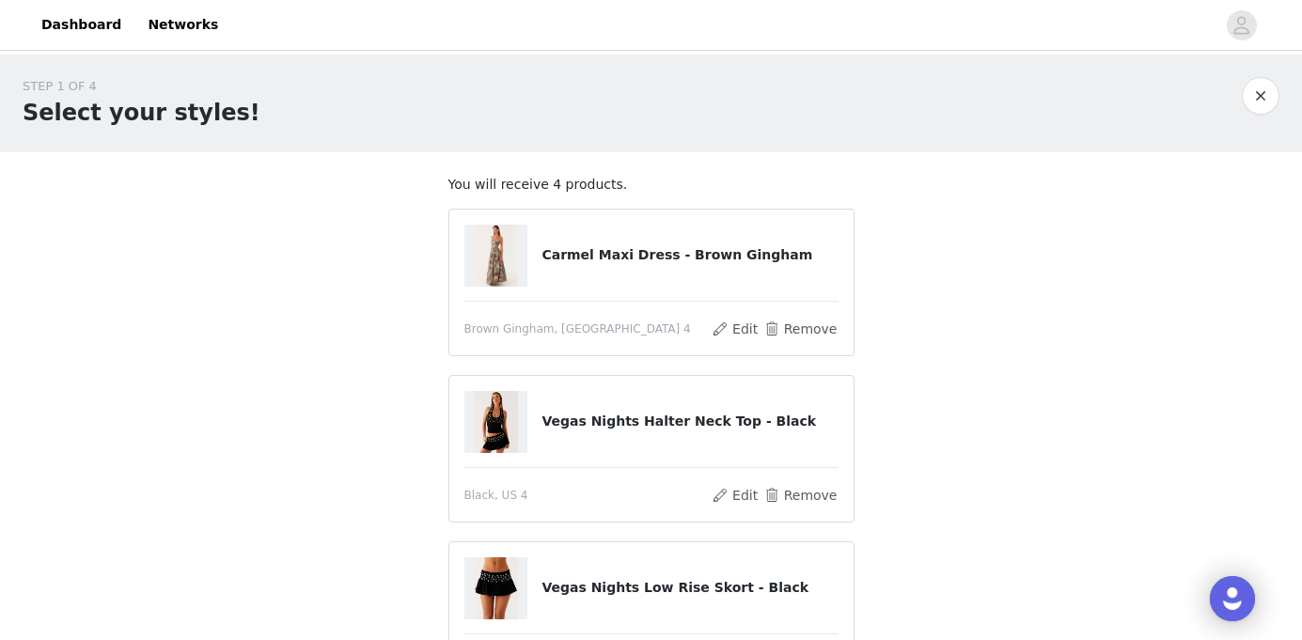
scroll to position [391, 0]
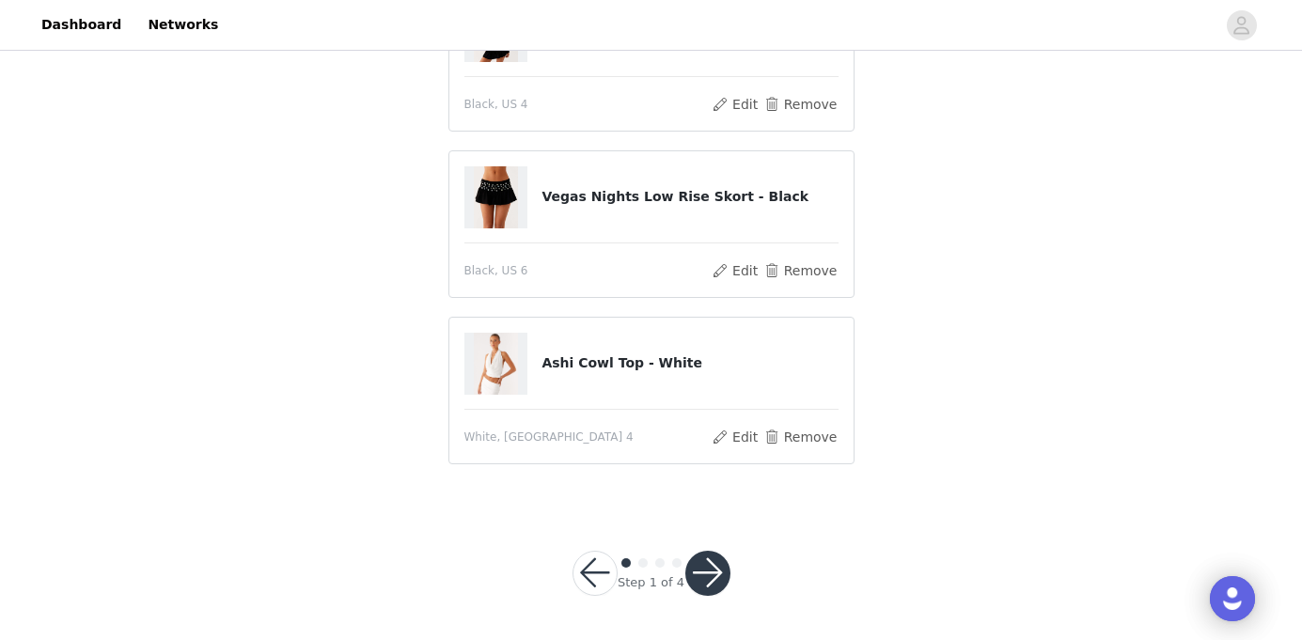
click at [708, 575] on button "button" at bounding box center [707, 573] width 45 height 45
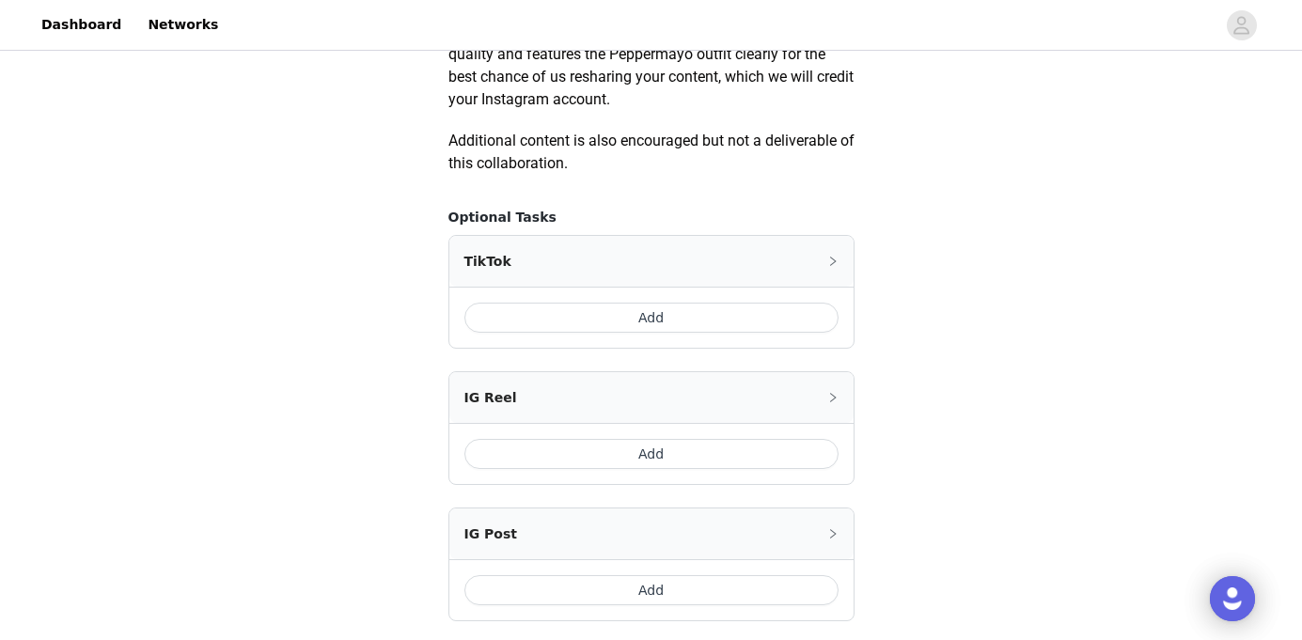
scroll to position [1132, 0]
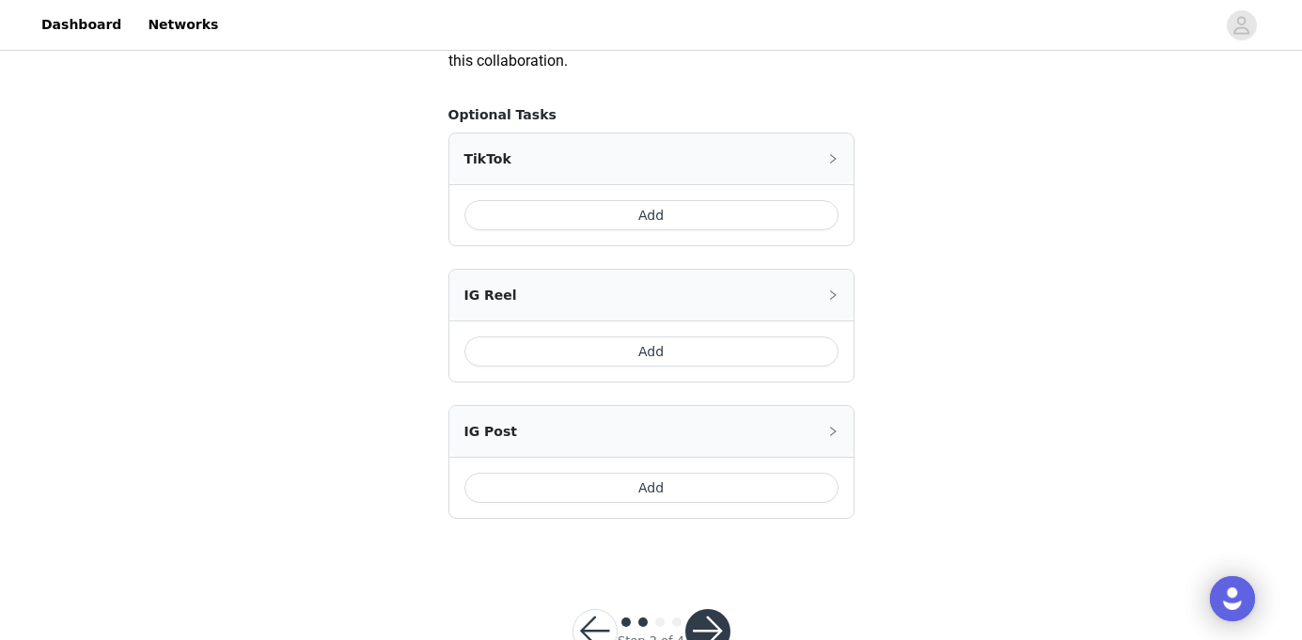
click at [679, 215] on button "Add" at bounding box center [651, 215] width 374 height 30
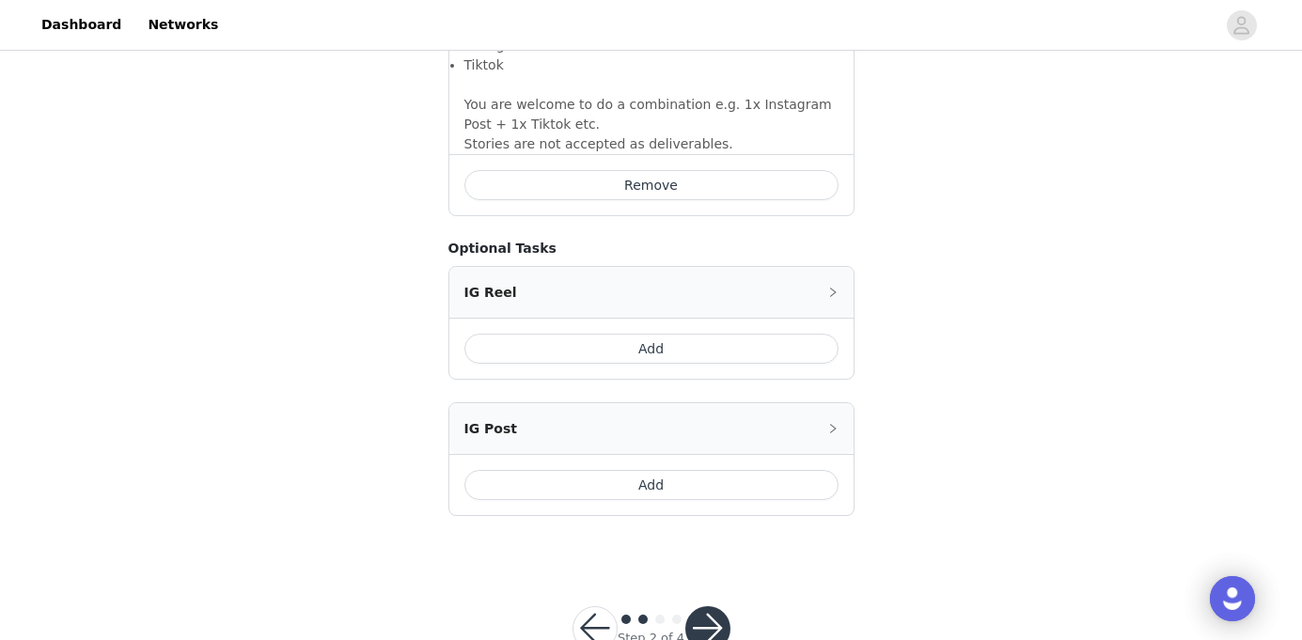
scroll to position [1526, 0]
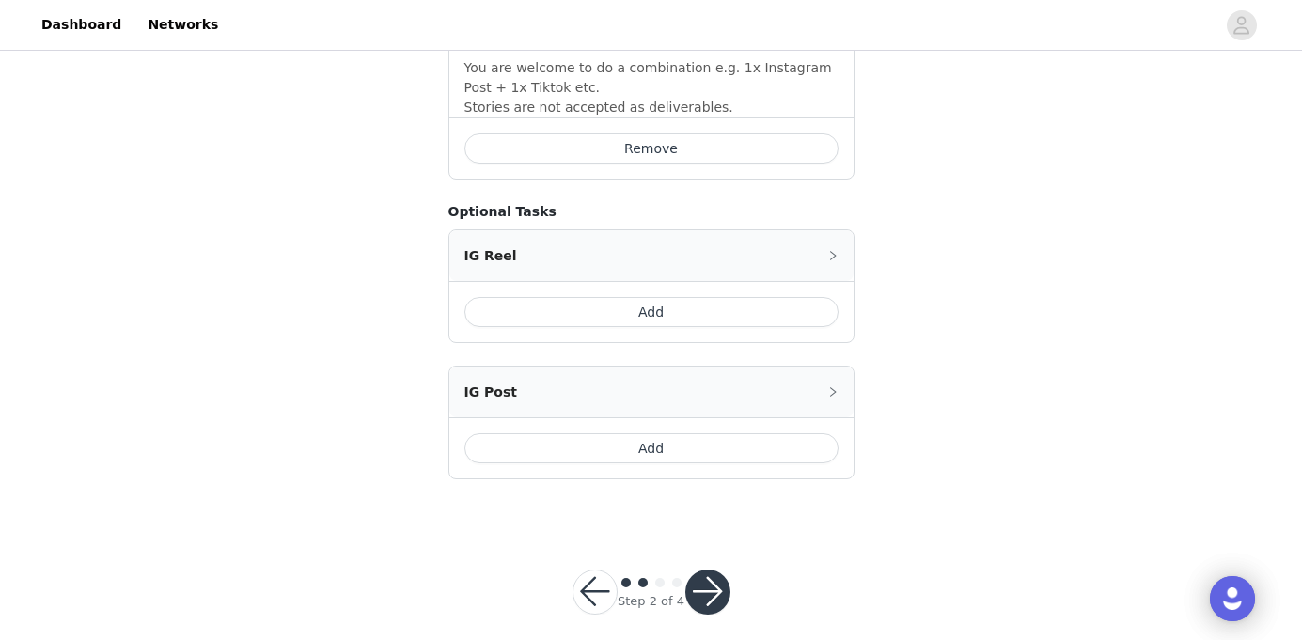
click at [705, 570] on button "button" at bounding box center [707, 592] width 45 height 45
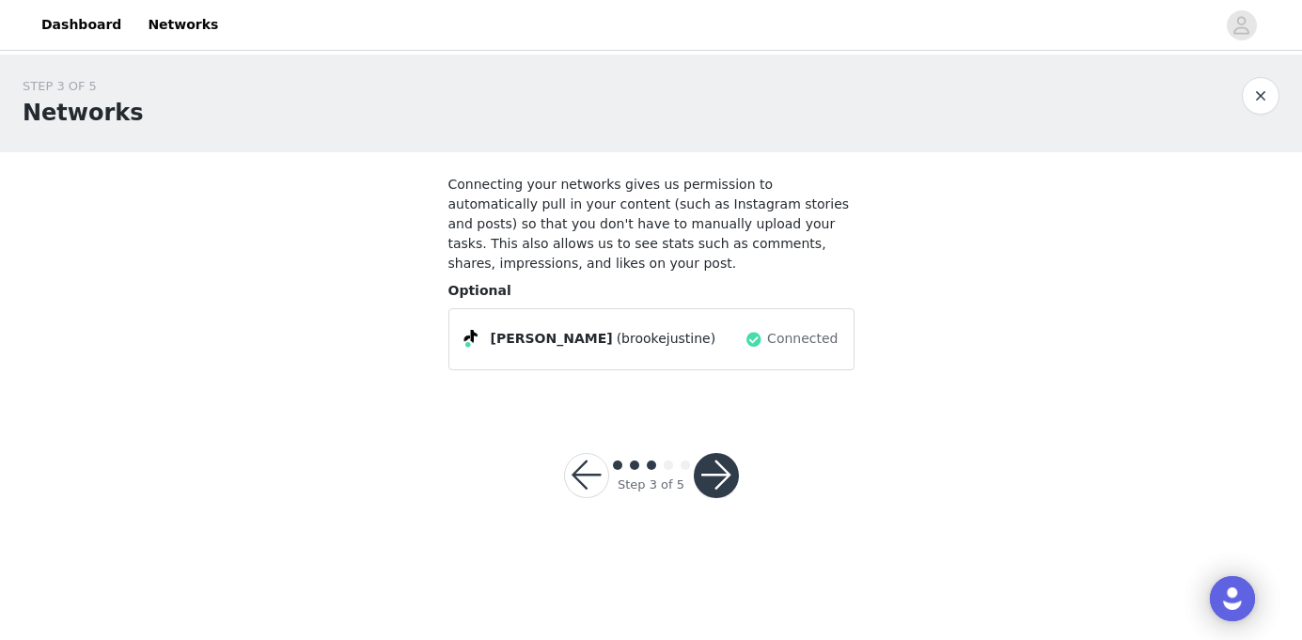
click at [719, 481] on button "button" at bounding box center [716, 475] width 45 height 45
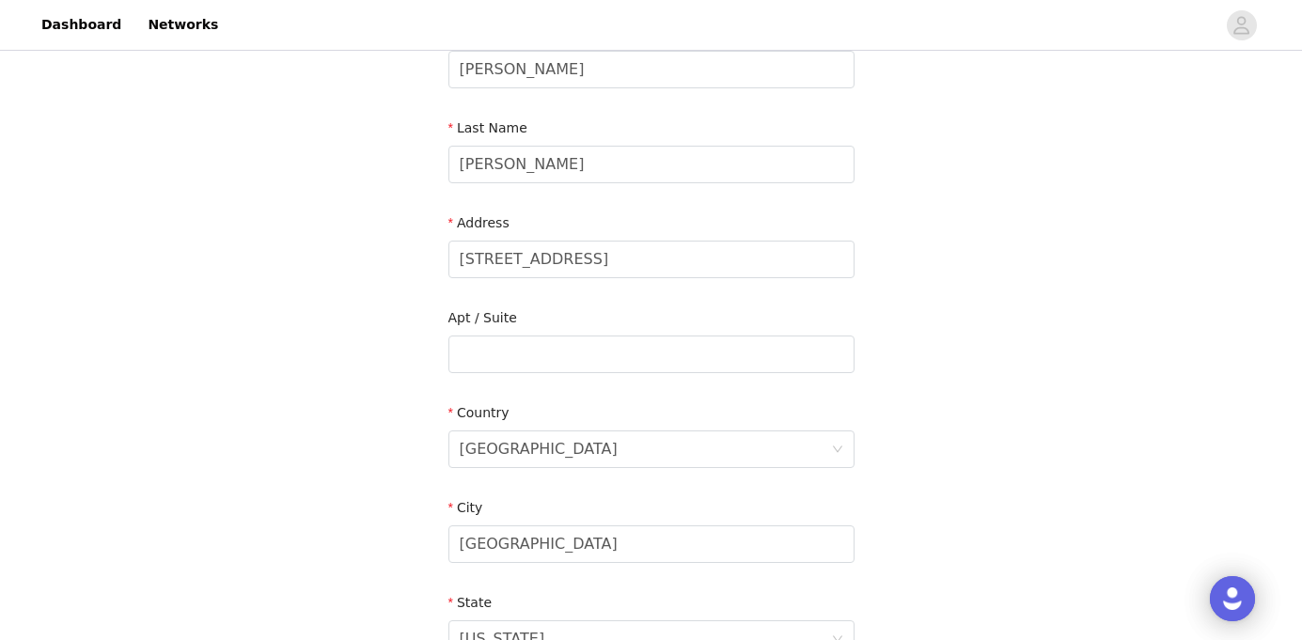
scroll to position [639, 0]
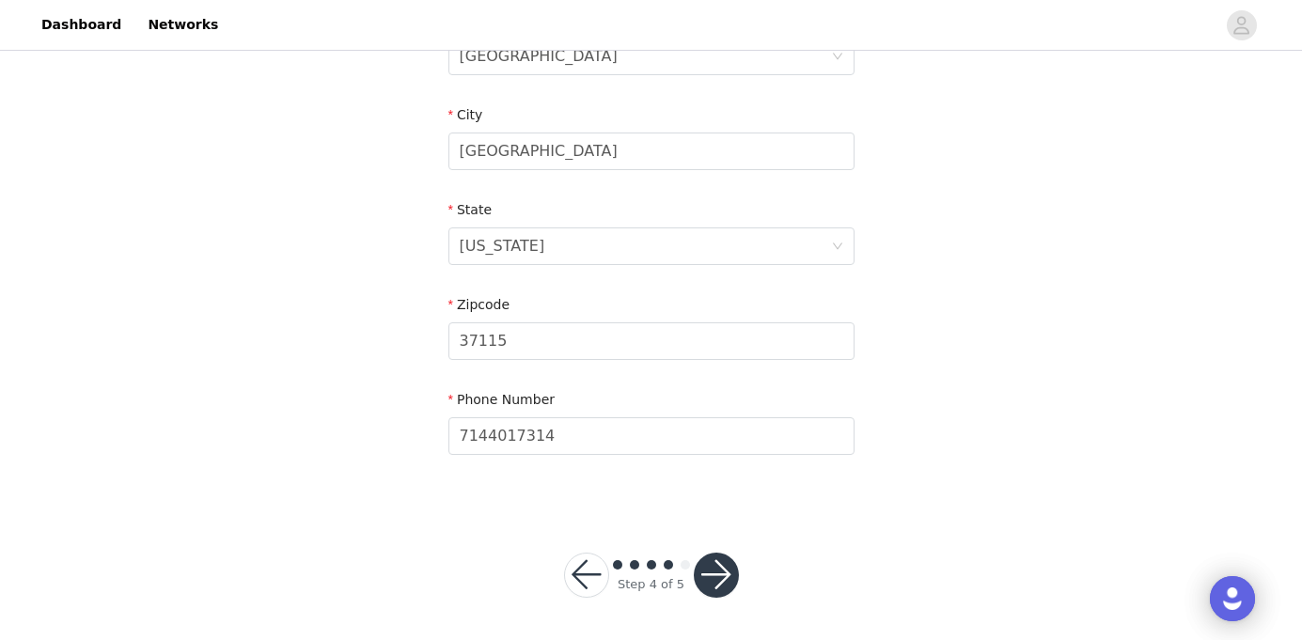
click at [712, 587] on button "button" at bounding box center [716, 575] width 45 height 45
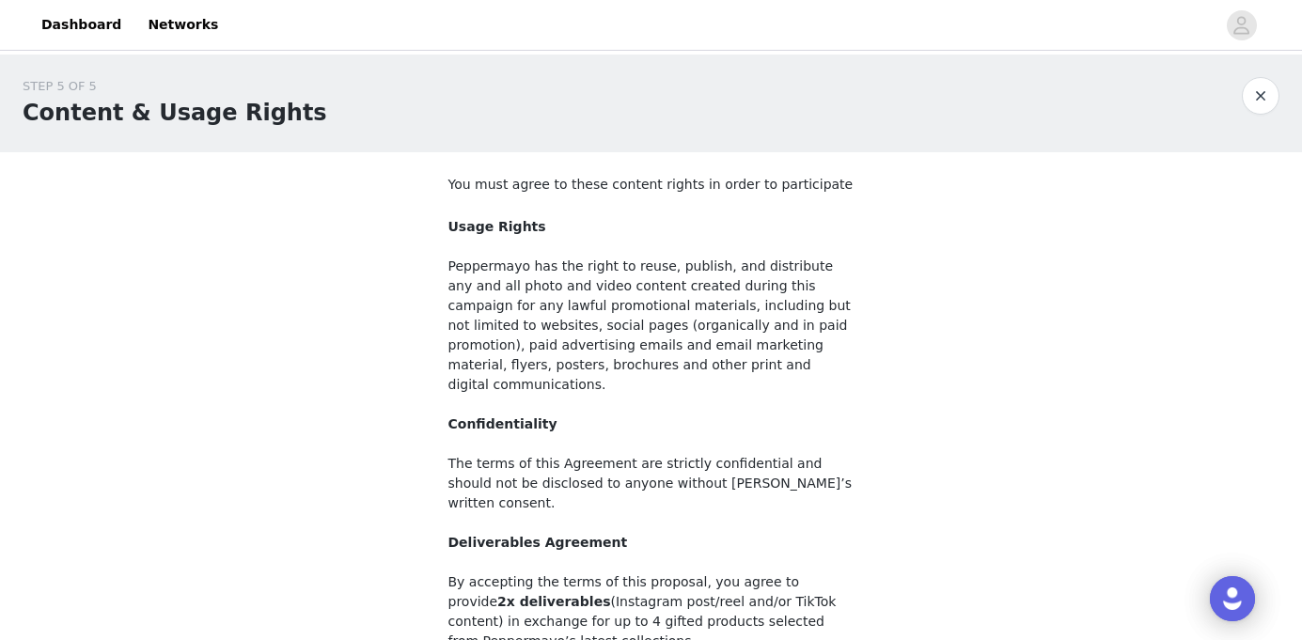
scroll to position [228, 0]
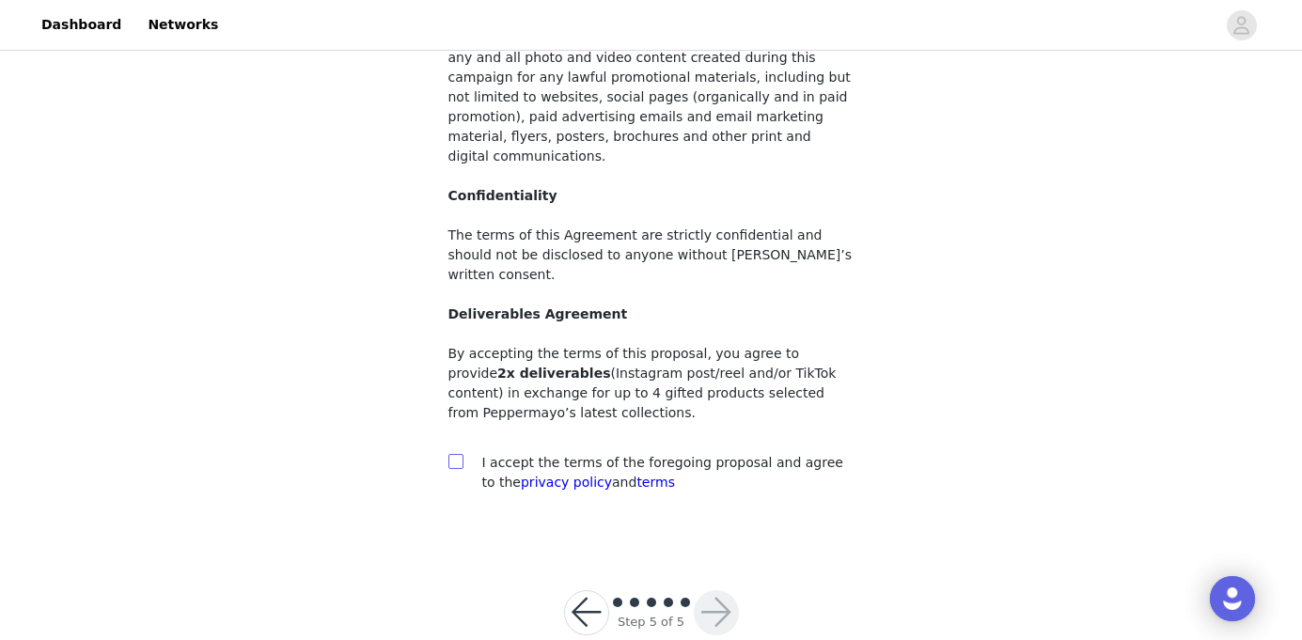
click at [449, 454] on input "checkbox" at bounding box center [454, 460] width 13 height 13
checkbox input "true"
click at [707, 590] on button "button" at bounding box center [716, 612] width 45 height 45
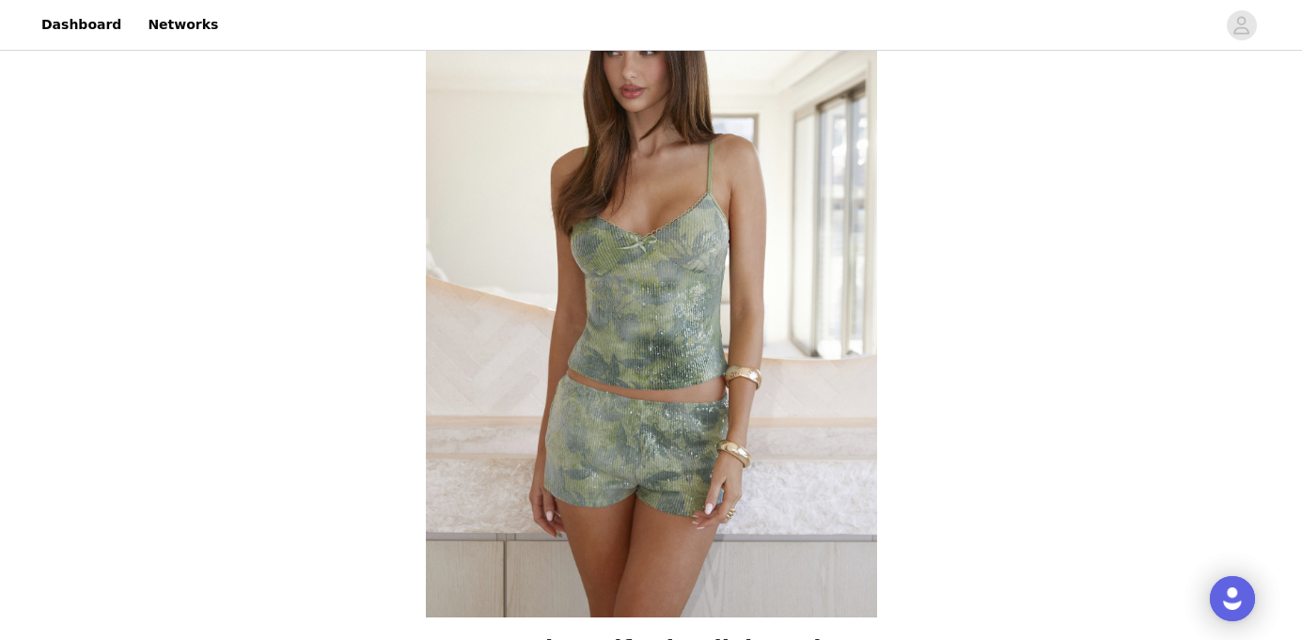
scroll to position [228, 0]
